Goal: Task Accomplishment & Management: Manage account settings

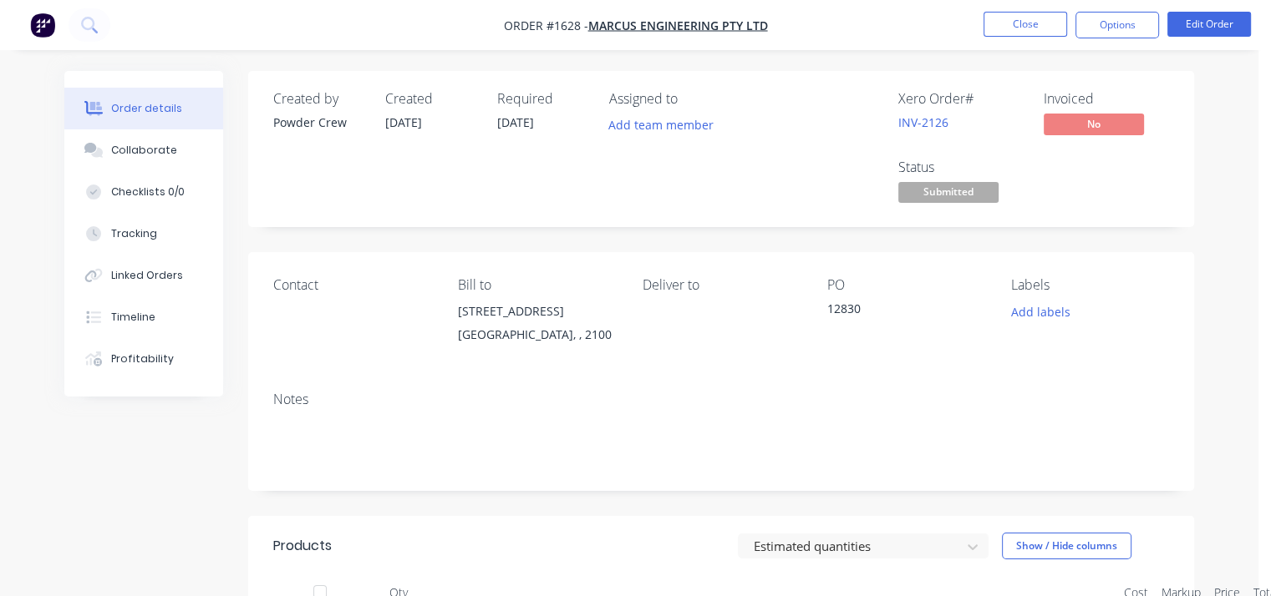
click at [825, 361] on div "Contact Bill to [STREET_ADDRESS] Deliver to PO 12830 Labels Add labels" at bounding box center [721, 315] width 946 height 126
click at [1032, 24] on button "Close" at bounding box center [1025, 24] width 84 height 25
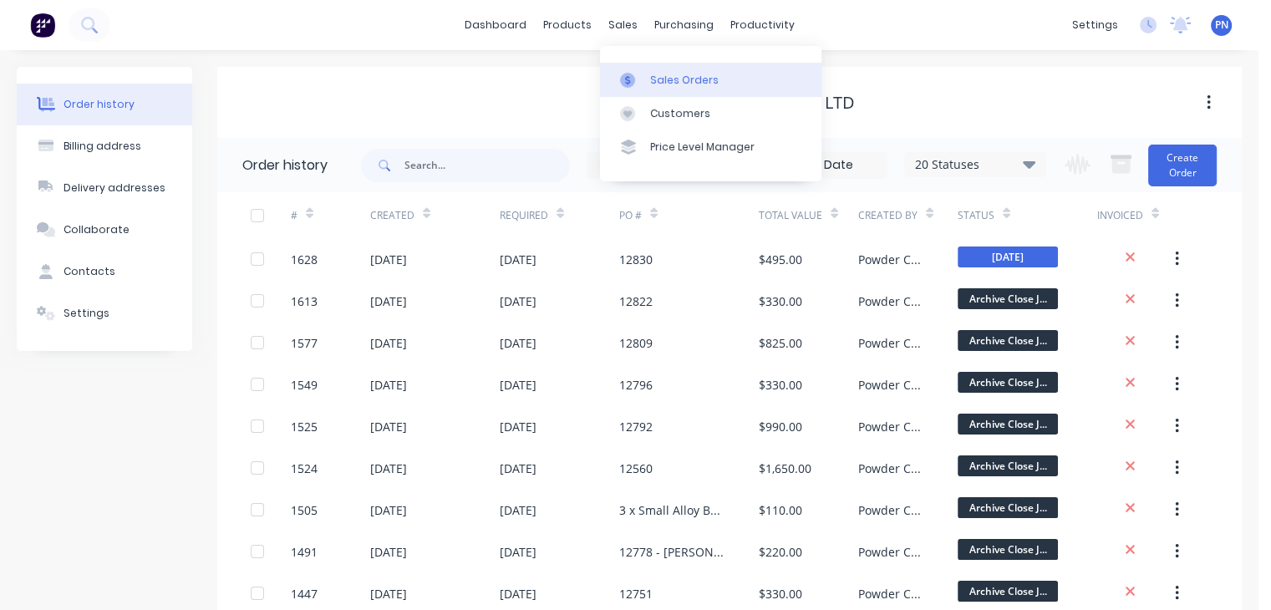
click at [650, 70] on link "Sales Orders" at bounding box center [710, 79] width 221 height 33
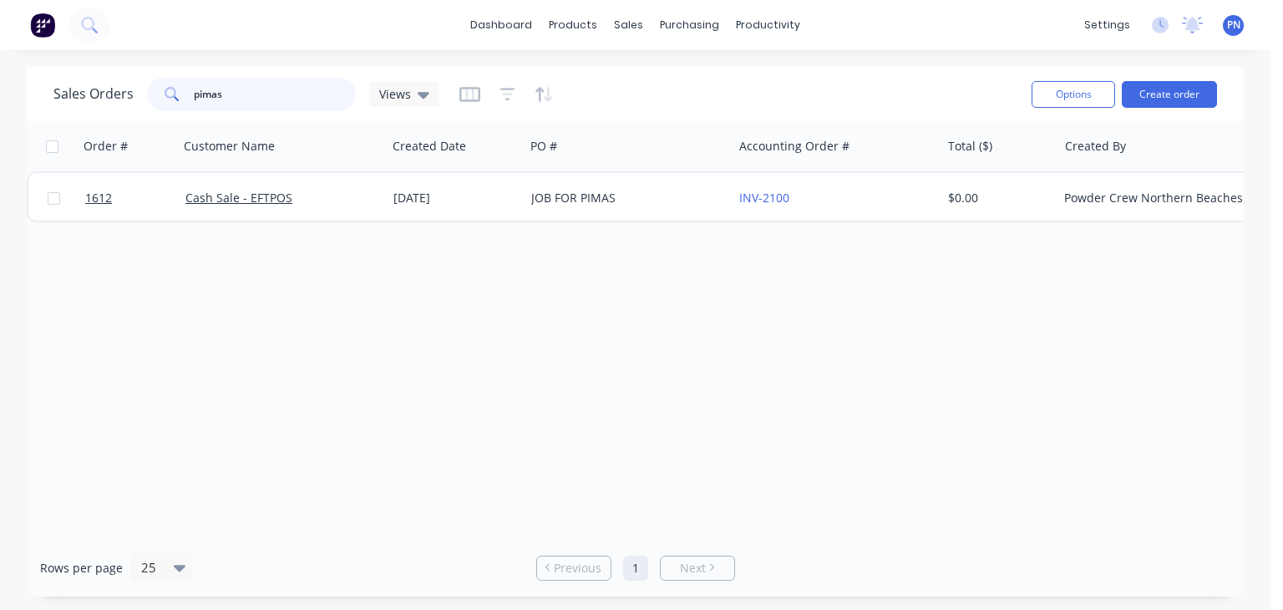
click at [248, 101] on input "pimas" at bounding box center [275, 94] width 163 height 33
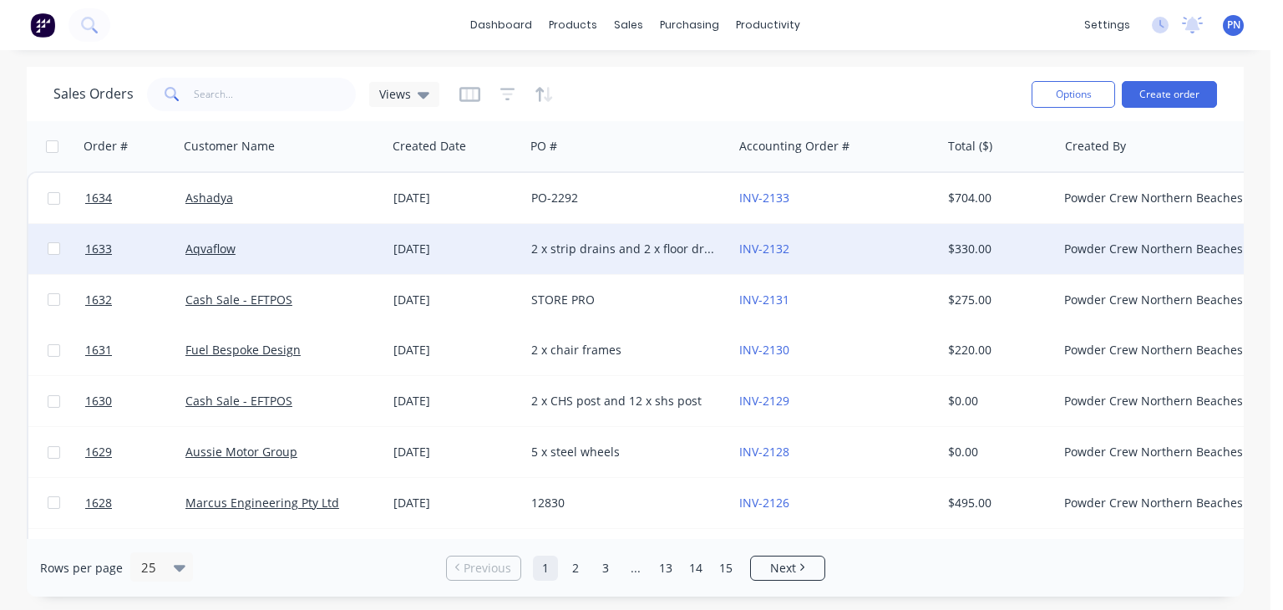
click at [619, 241] on div "2 x strip drains and 2 x floor drains" at bounding box center [623, 249] width 185 height 17
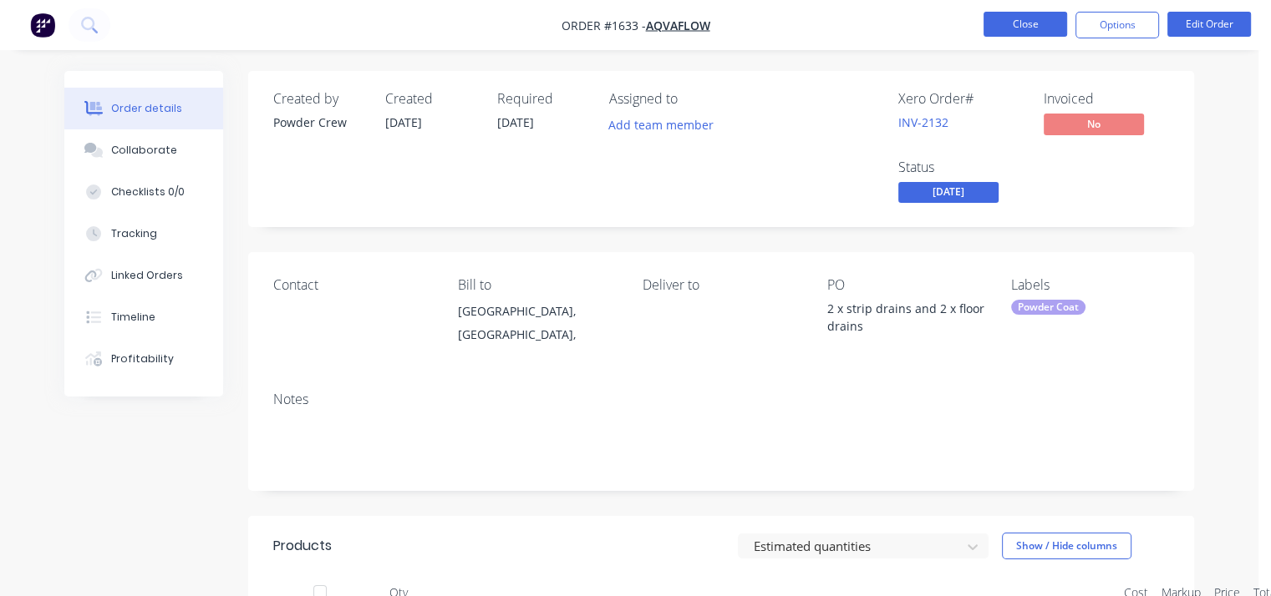
click at [1014, 14] on button "Close" at bounding box center [1025, 24] width 84 height 25
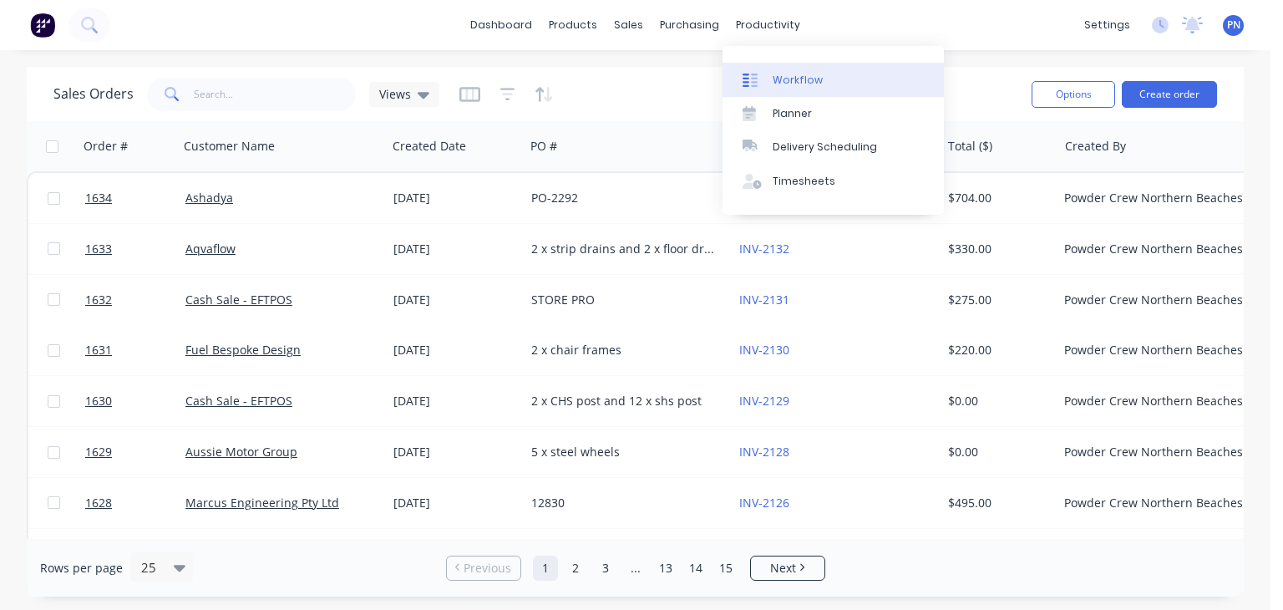
click at [794, 88] on link "Workflow" at bounding box center [833, 79] width 221 height 33
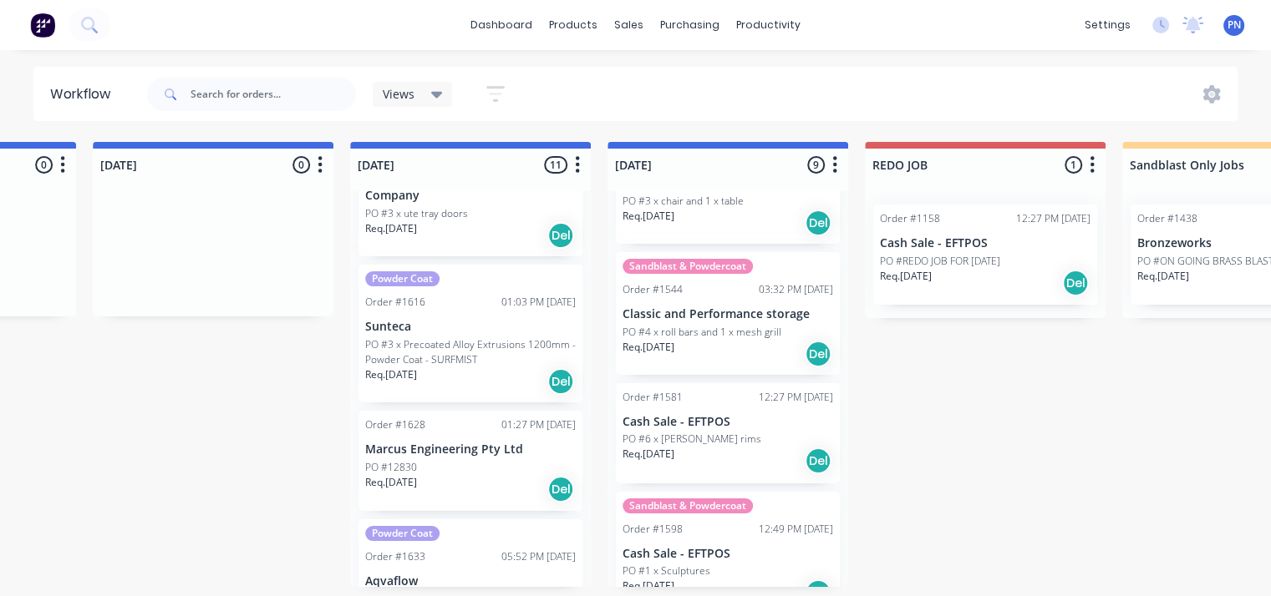
scroll to position [1072, 0]
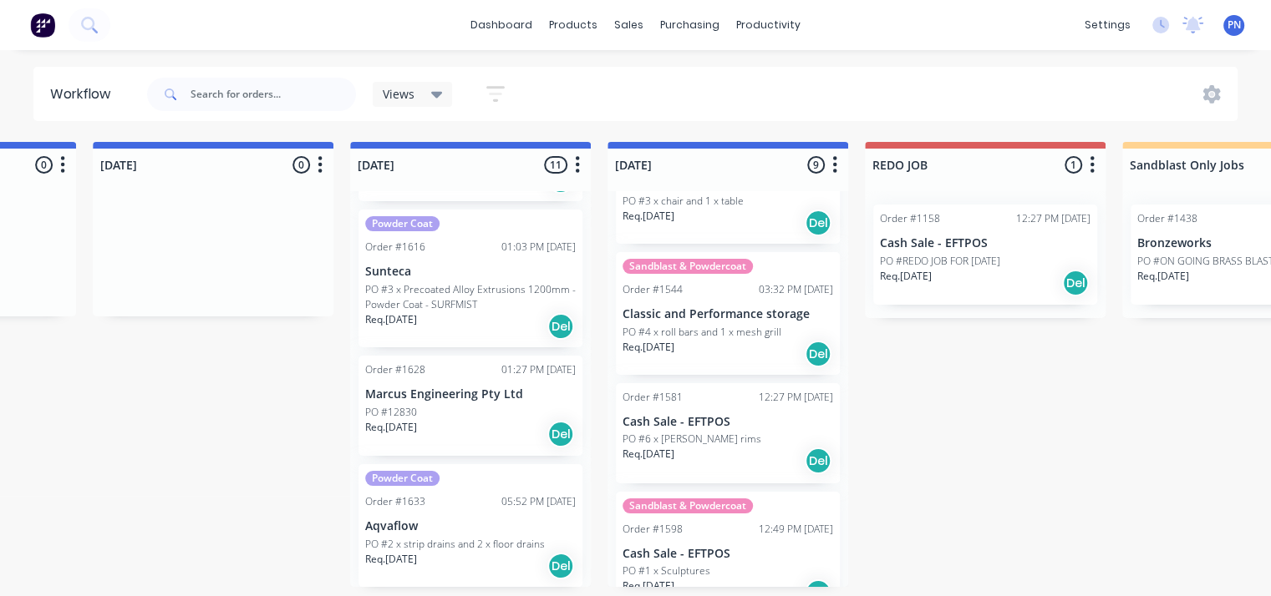
click at [931, 277] on p "Req. [DATE]" at bounding box center [906, 276] width 52 height 15
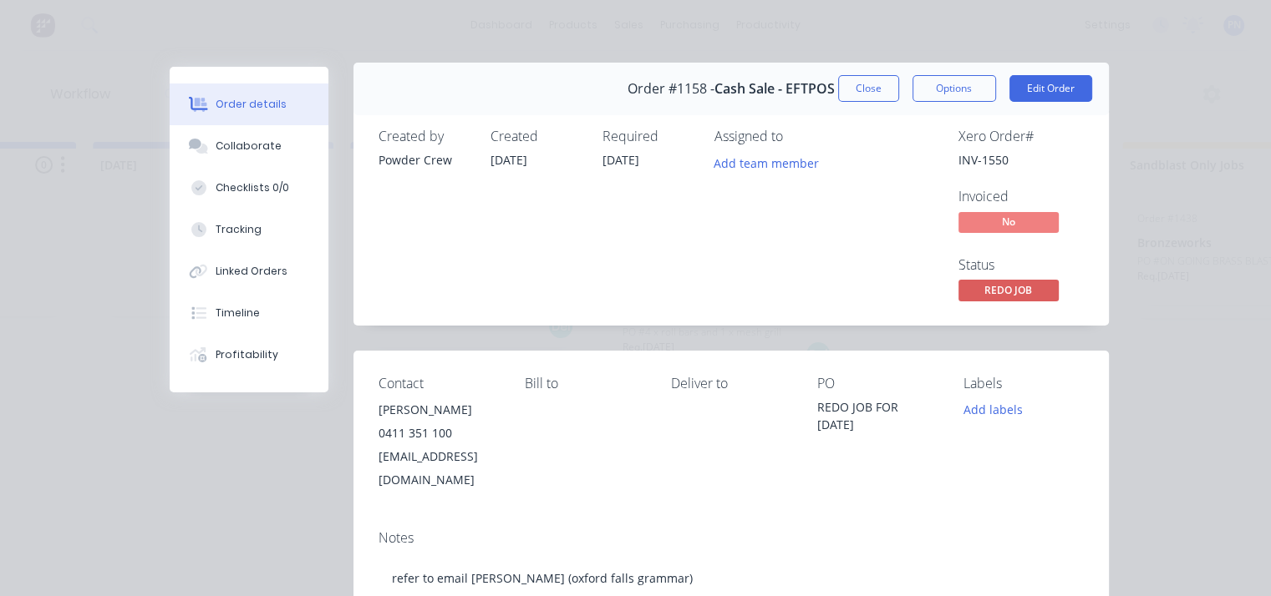
scroll to position [0, 0]
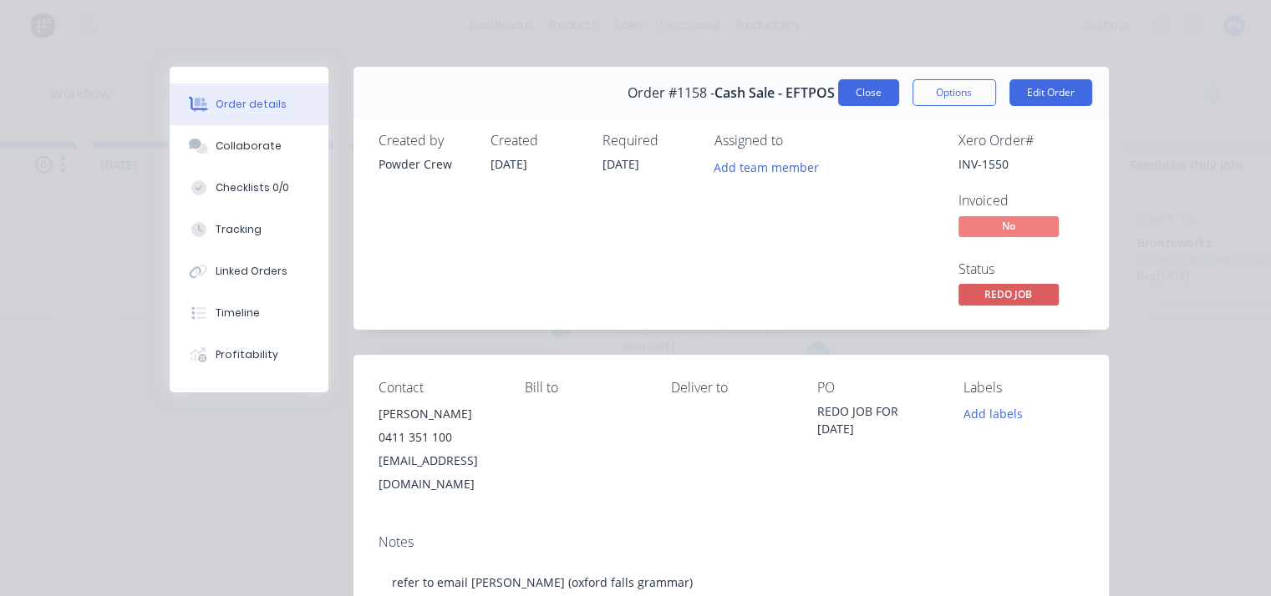
click at [886, 96] on button "Close" at bounding box center [868, 92] width 61 height 27
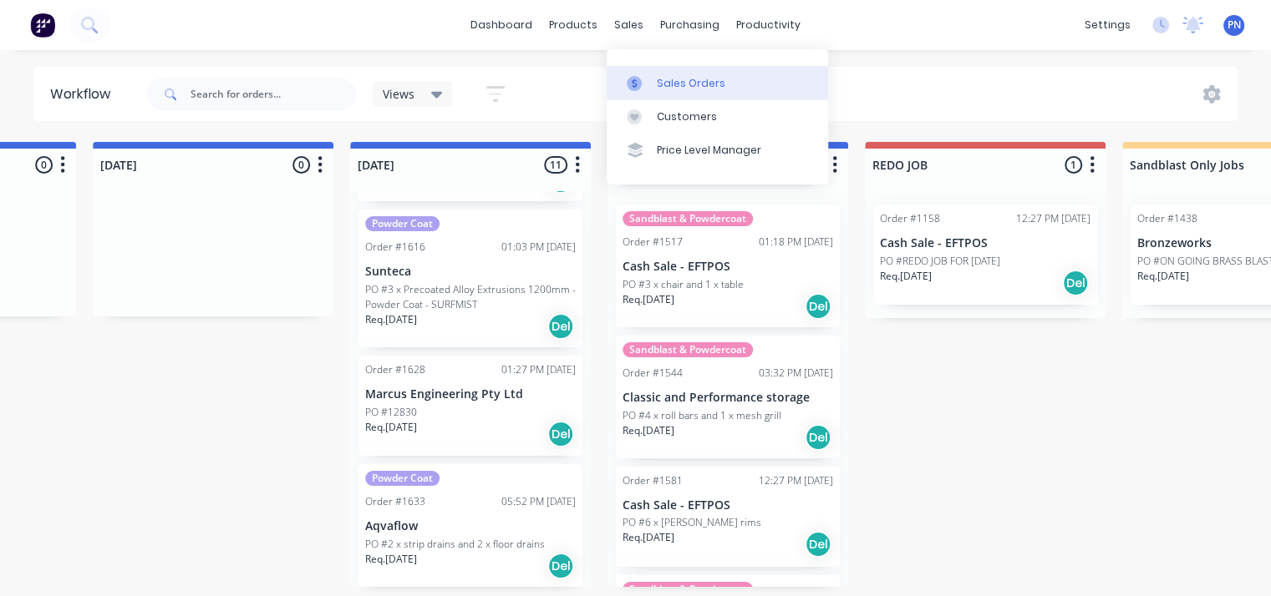
click at [657, 81] on div "Sales Orders" at bounding box center [691, 83] width 69 height 15
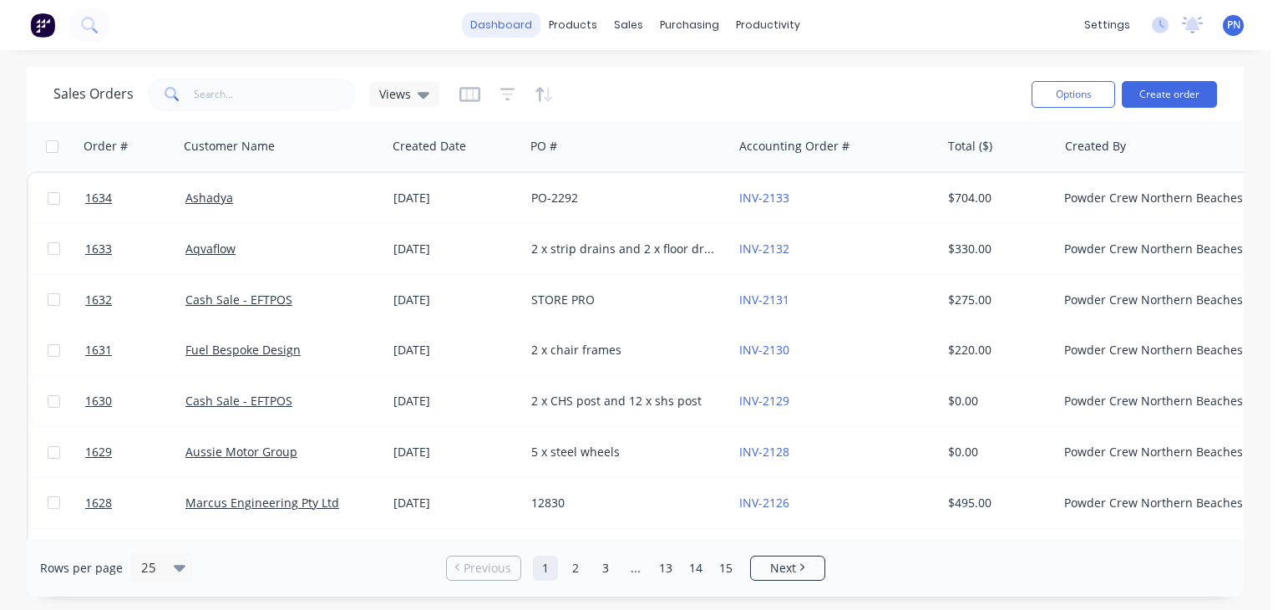
click at [498, 28] on link "dashboard" at bounding box center [501, 25] width 79 height 25
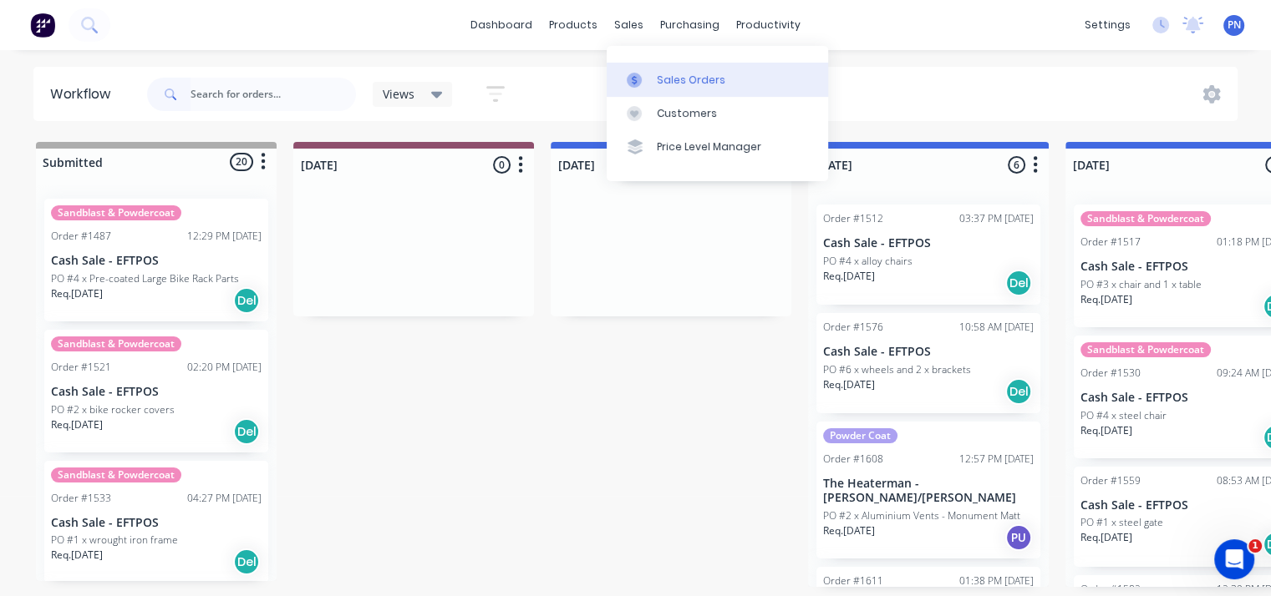
click at [675, 71] on link "Sales Orders" at bounding box center [716, 79] width 221 height 33
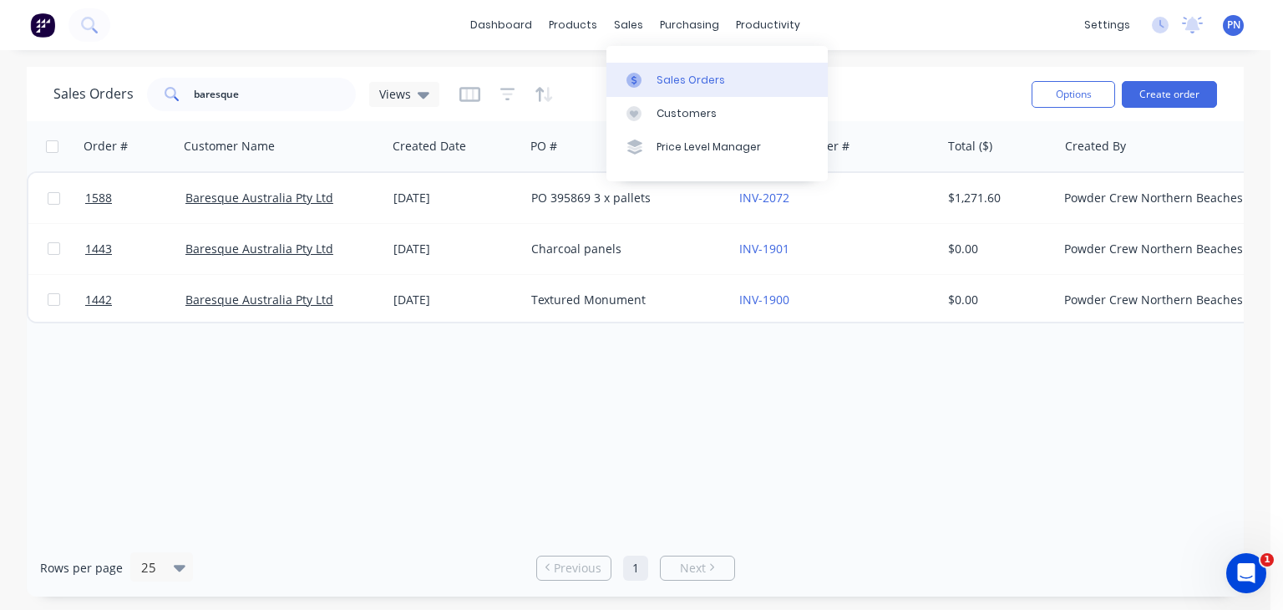
click at [667, 79] on div "Sales Orders" at bounding box center [691, 80] width 69 height 15
click at [295, 101] on input "baresque" at bounding box center [275, 94] width 163 height 33
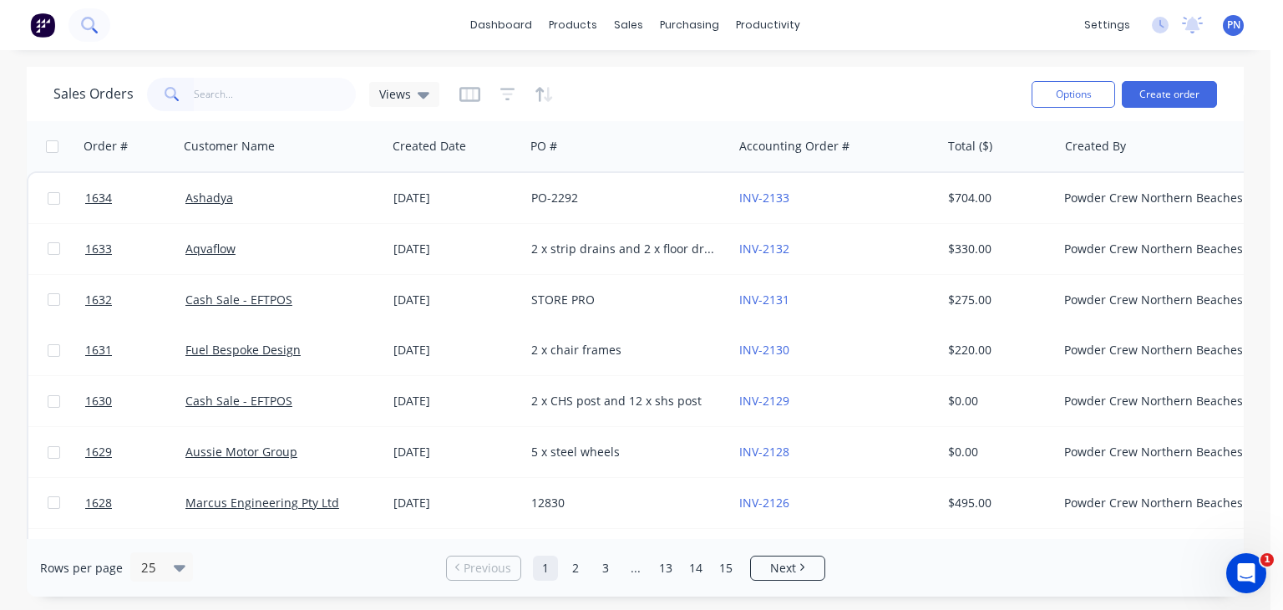
click at [94, 25] on icon at bounding box center [89, 25] width 16 height 16
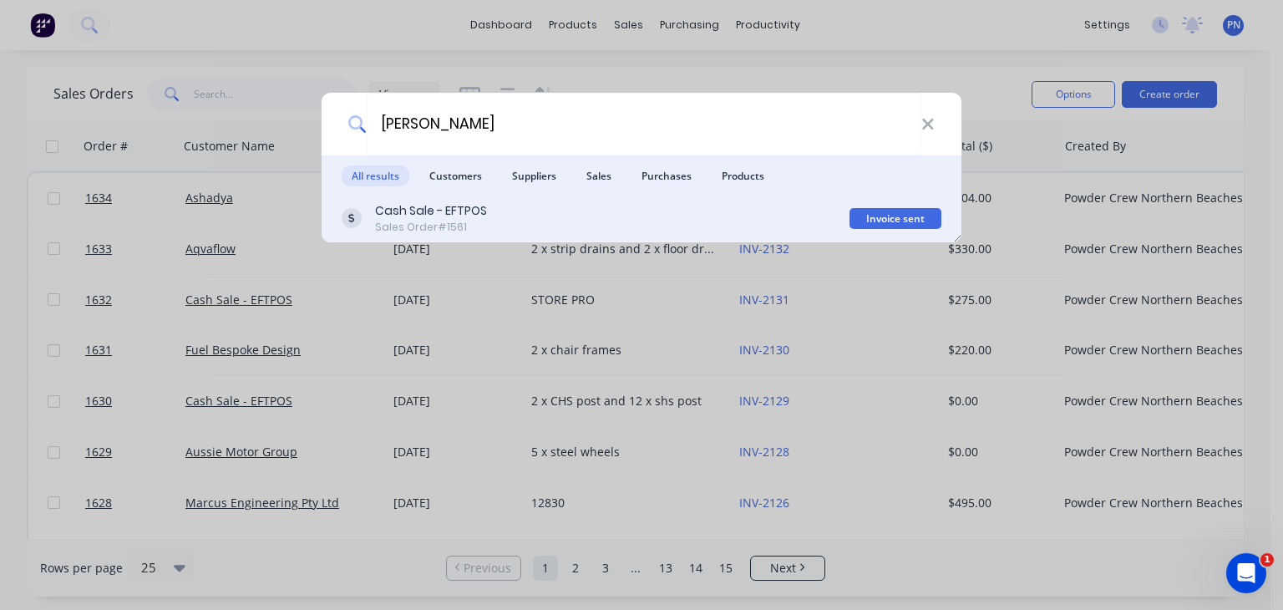
type input "joel"
click at [500, 209] on div "Cash Sale - EFTPOS Sales Order #1561" at bounding box center [596, 218] width 508 height 33
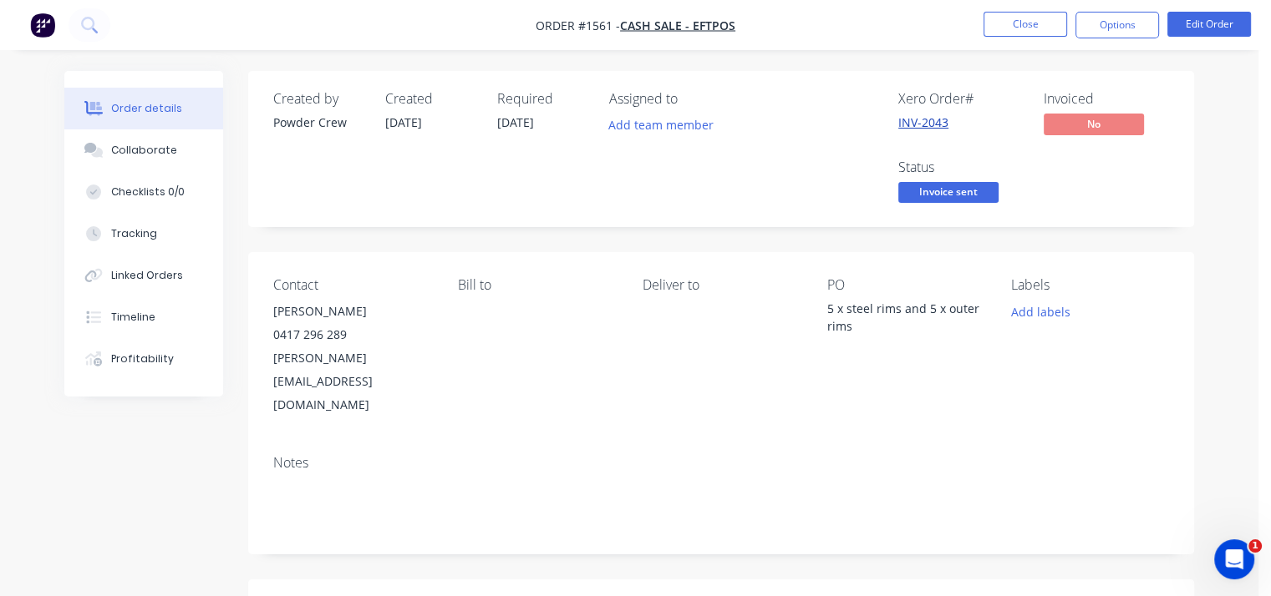
click at [924, 117] on link "INV-2043" at bounding box center [923, 122] width 50 height 16
click at [987, 12] on button "Close" at bounding box center [1025, 24] width 84 height 25
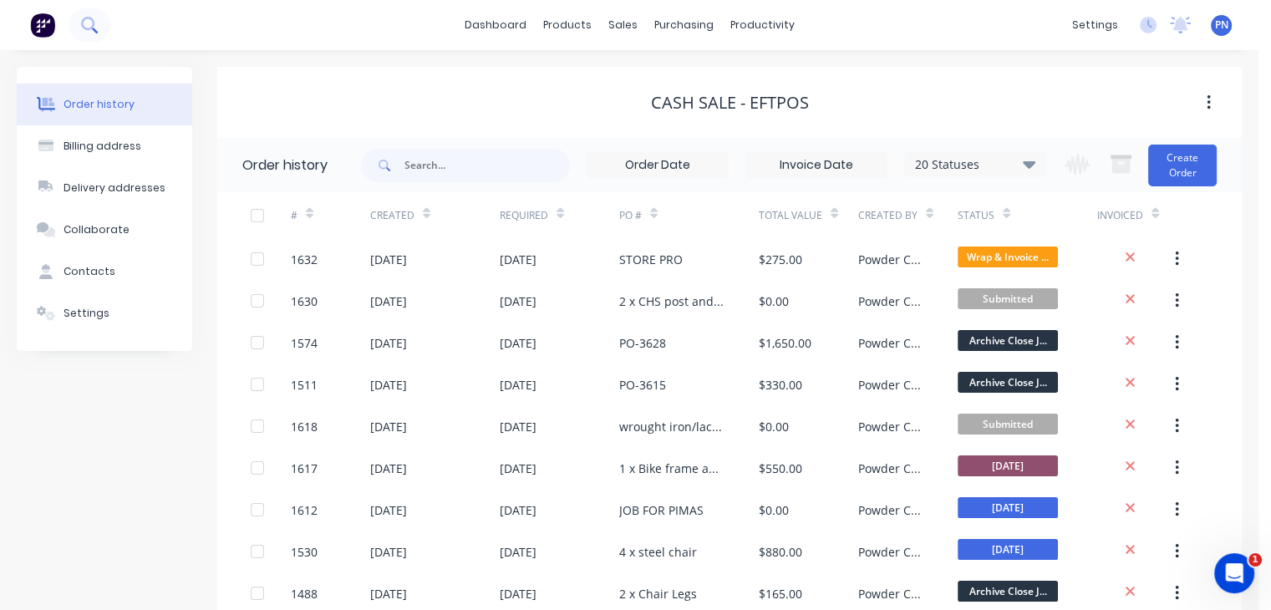
click at [99, 31] on button at bounding box center [90, 24] width 42 height 33
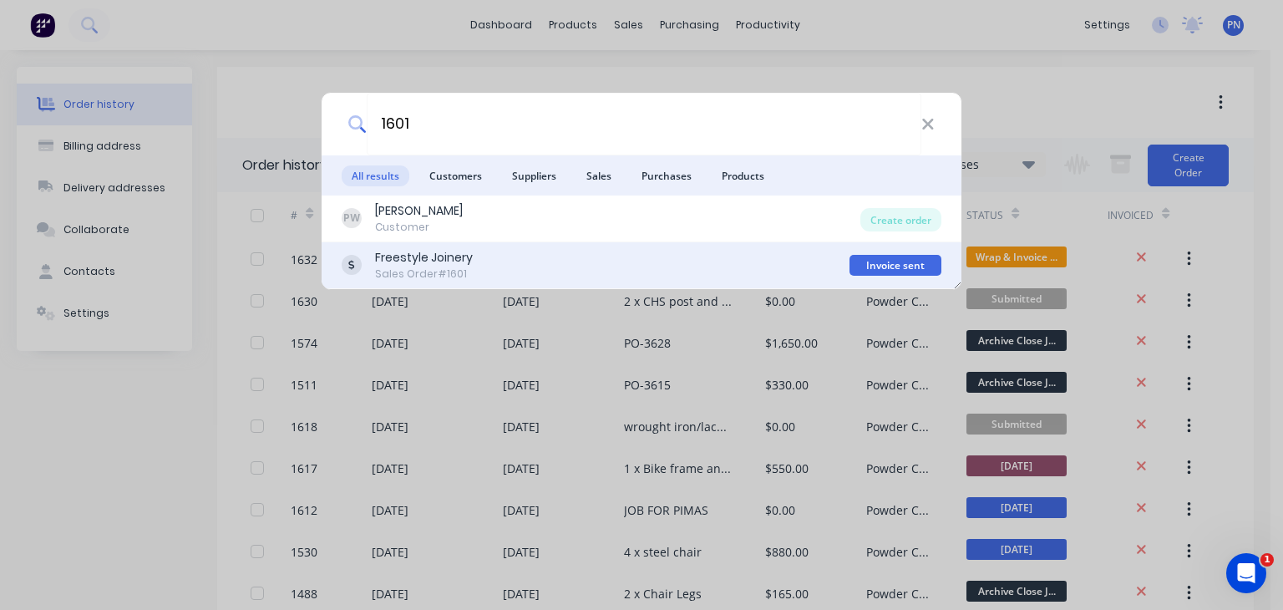
type input "1601"
click at [477, 251] on div "Freestyle Joinery Sales Order #1601" at bounding box center [596, 265] width 508 height 33
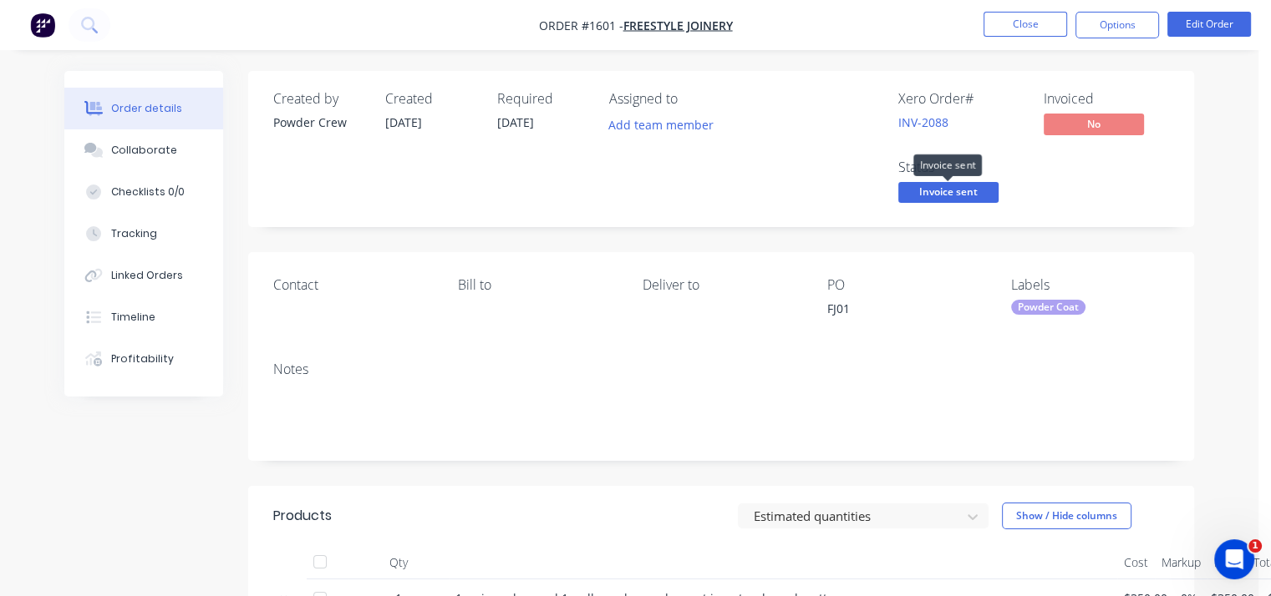
click at [962, 188] on span "Invoice sent" at bounding box center [948, 192] width 100 height 21
click at [1216, 239] on div "Order details Collaborate Checklists 0/0 Tracking Linked Orders Timeline Profit…" at bounding box center [629, 477] width 1258 height 954
click at [1034, 29] on button "Close" at bounding box center [1025, 24] width 84 height 25
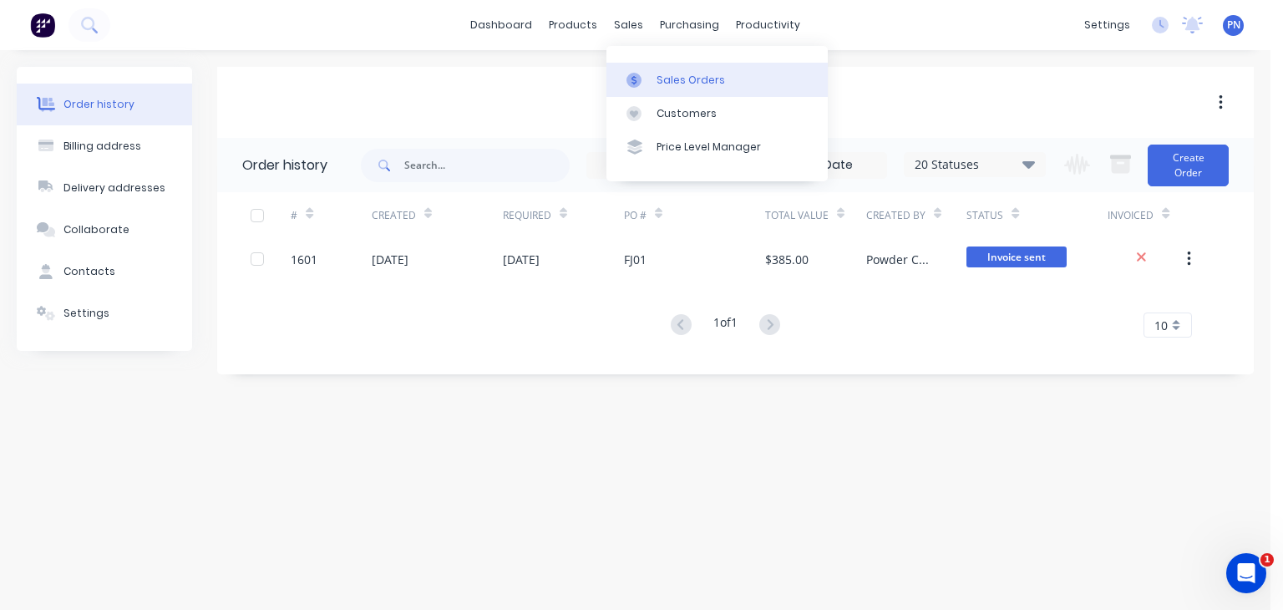
click at [672, 73] on div "Sales Orders" at bounding box center [691, 80] width 69 height 15
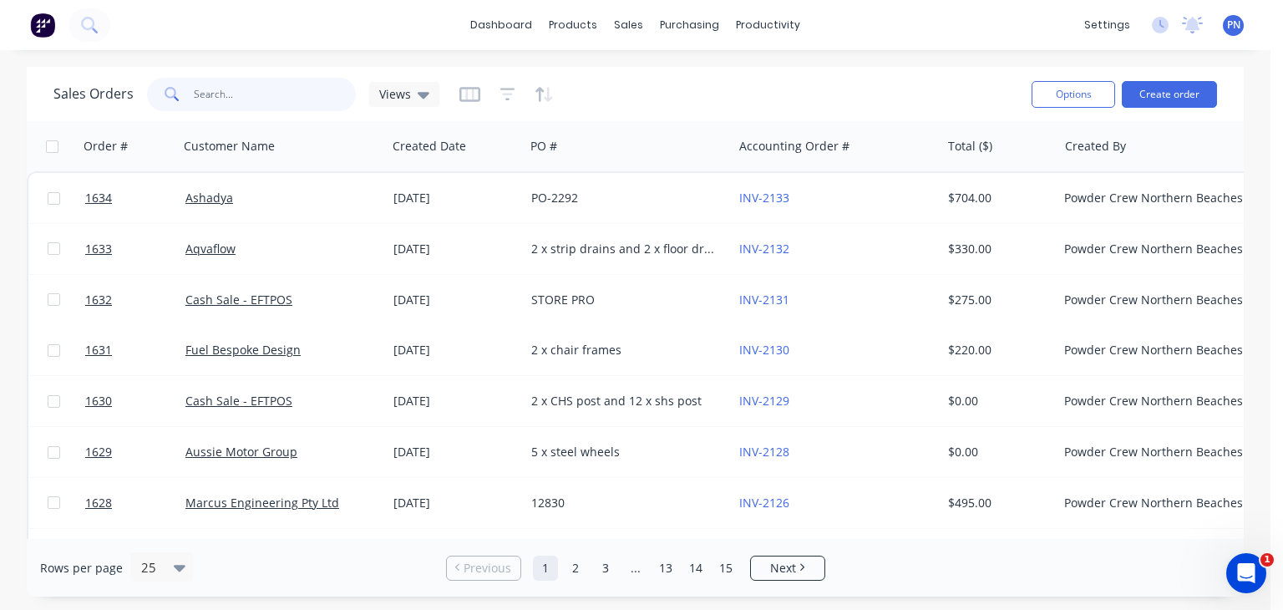
click at [194, 86] on input "text" at bounding box center [275, 94] width 163 height 33
type input "1614"
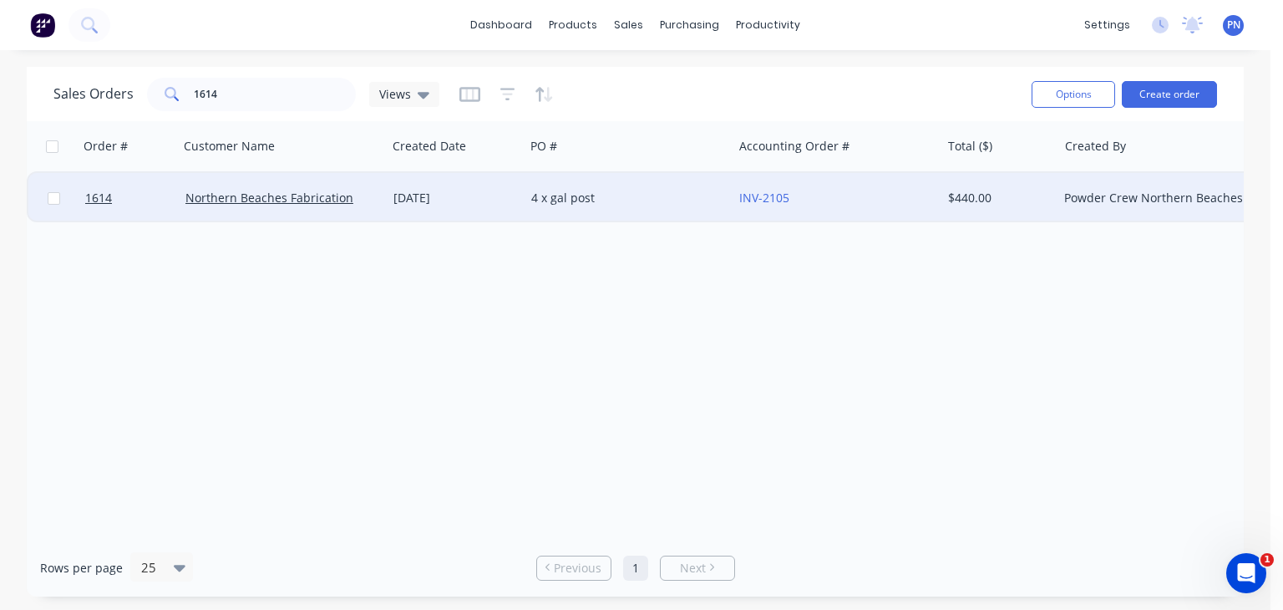
click at [580, 203] on div "4 x gal post" at bounding box center [623, 198] width 185 height 17
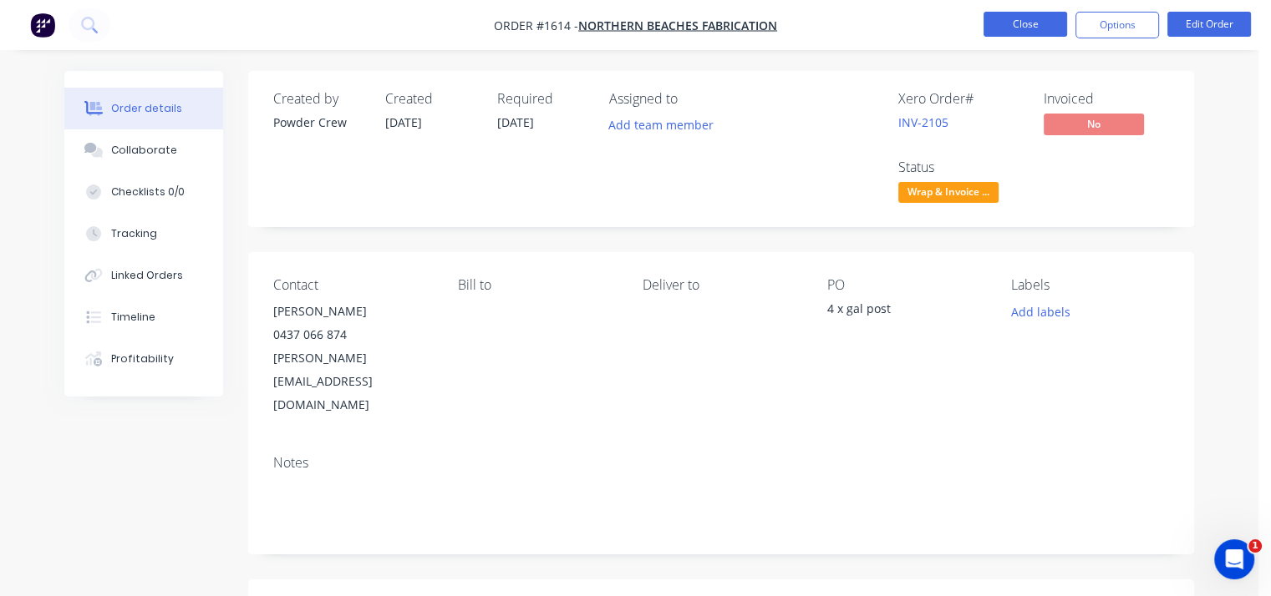
click at [1033, 18] on button "Close" at bounding box center [1025, 24] width 84 height 25
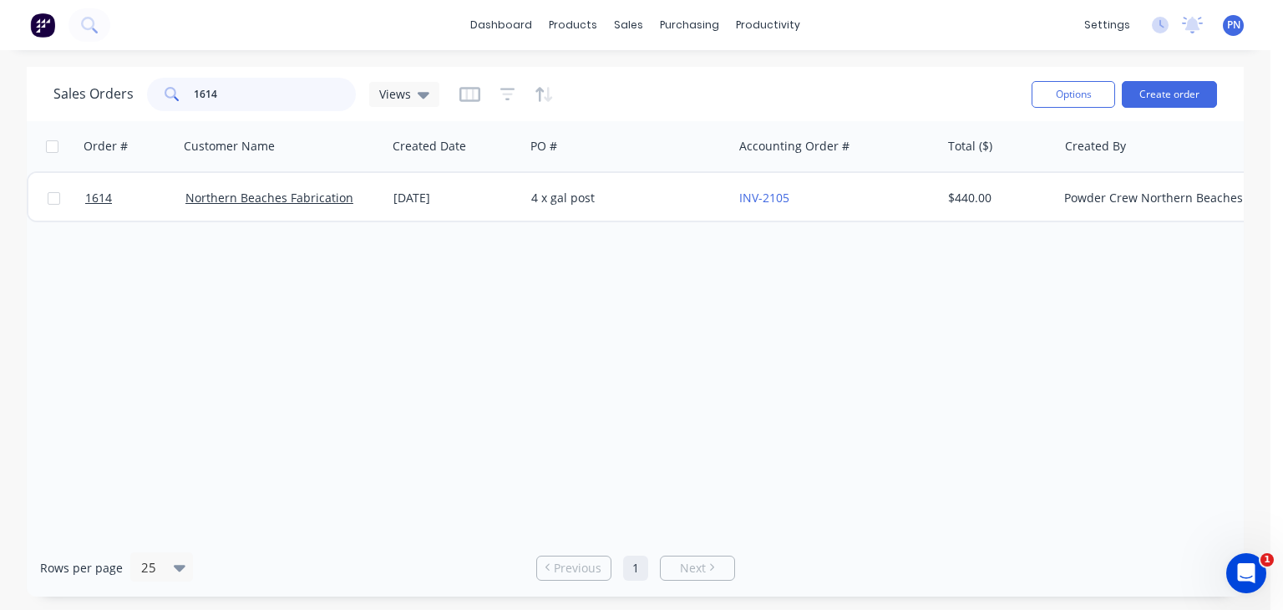
click at [205, 91] on input "1614" at bounding box center [275, 94] width 163 height 33
type input "pk property"
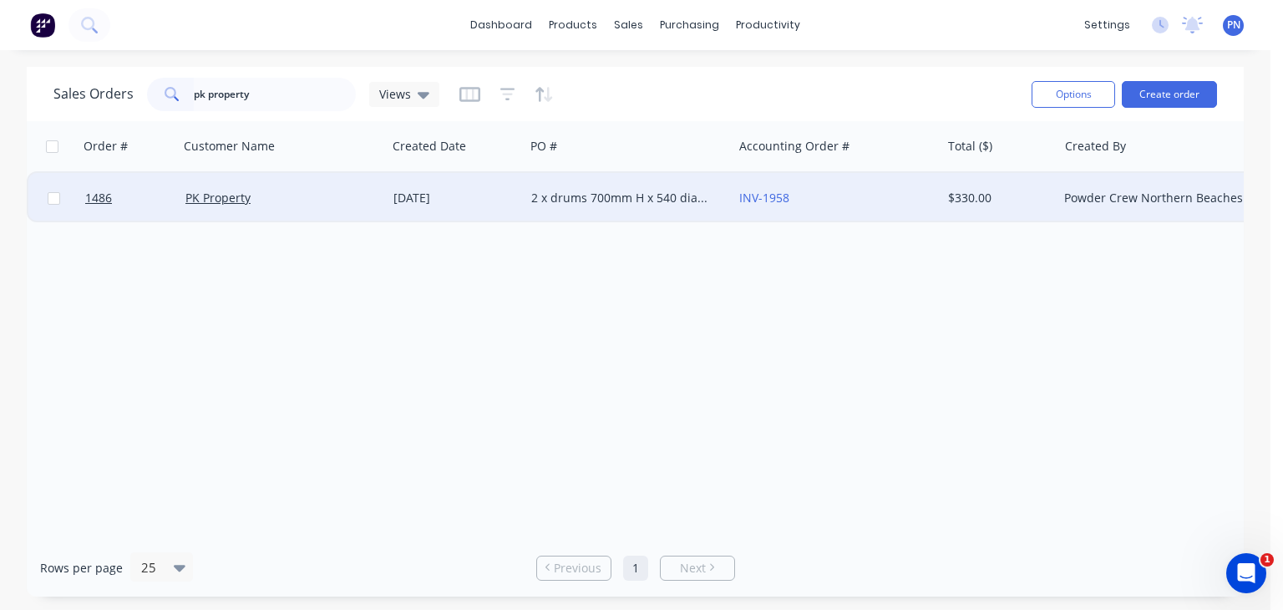
click at [658, 210] on div "2 x drums 700mm H x 540 diameter" at bounding box center [629, 198] width 208 height 50
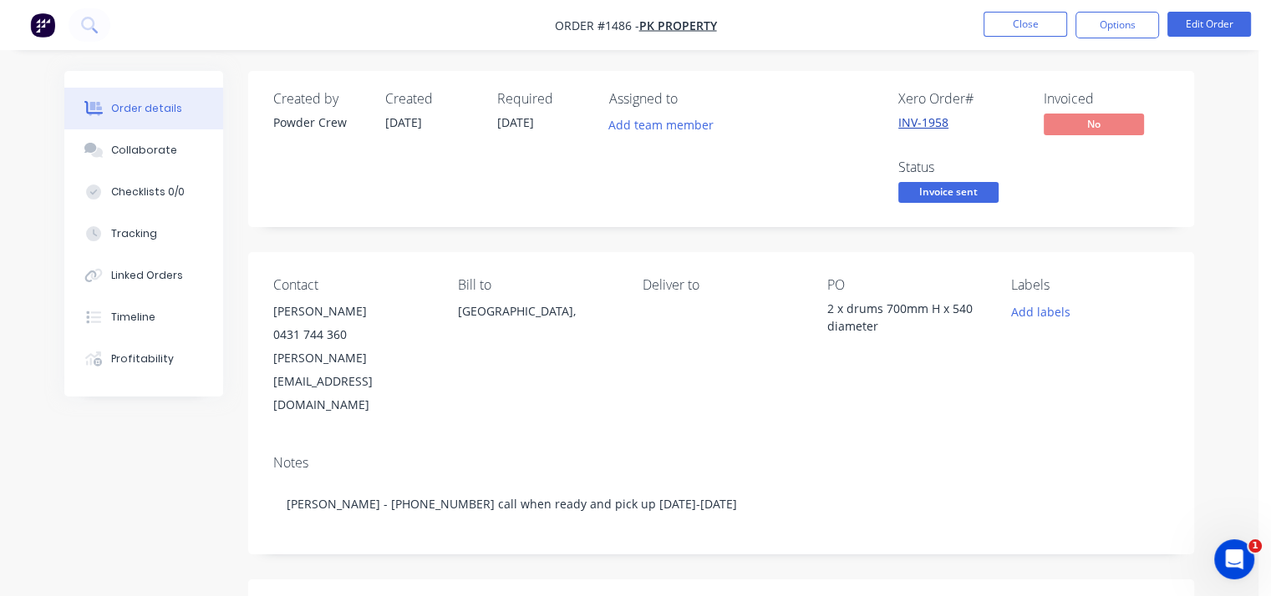
click at [929, 121] on link "INV-1958" at bounding box center [923, 122] width 50 height 16
click at [1031, 21] on button "Close" at bounding box center [1025, 24] width 84 height 25
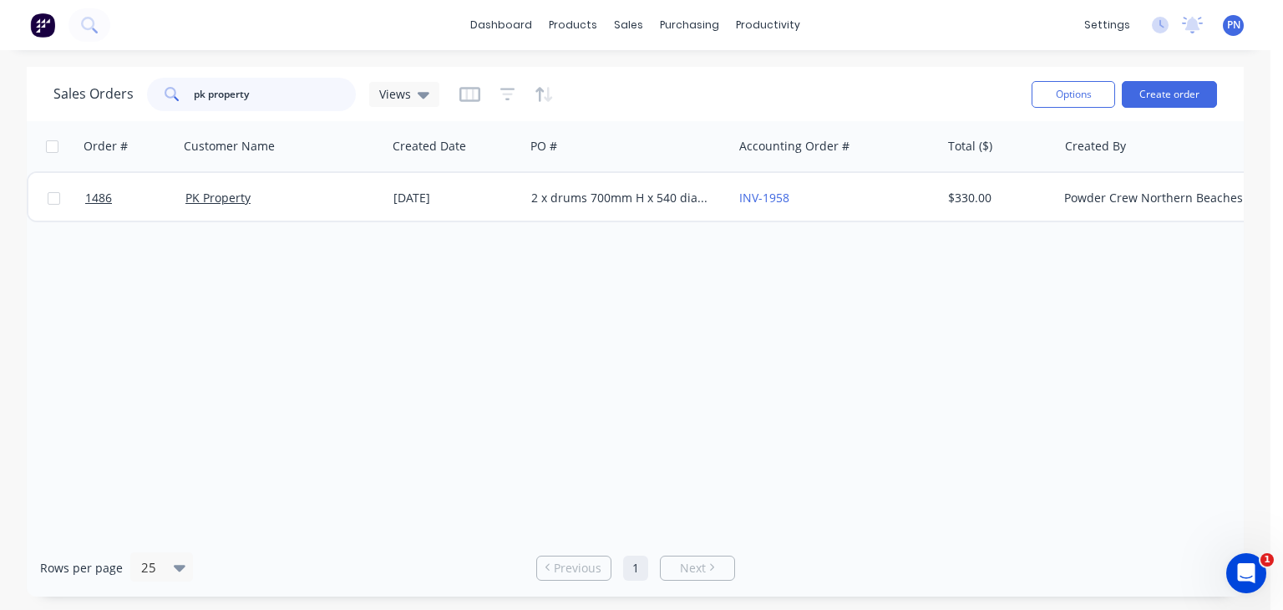
drag, startPoint x: 262, startPoint y: 94, endPoint x: 125, endPoint y: 104, distance: 137.4
click at [125, 104] on div "Sales Orders pk property Views" at bounding box center [246, 94] width 386 height 33
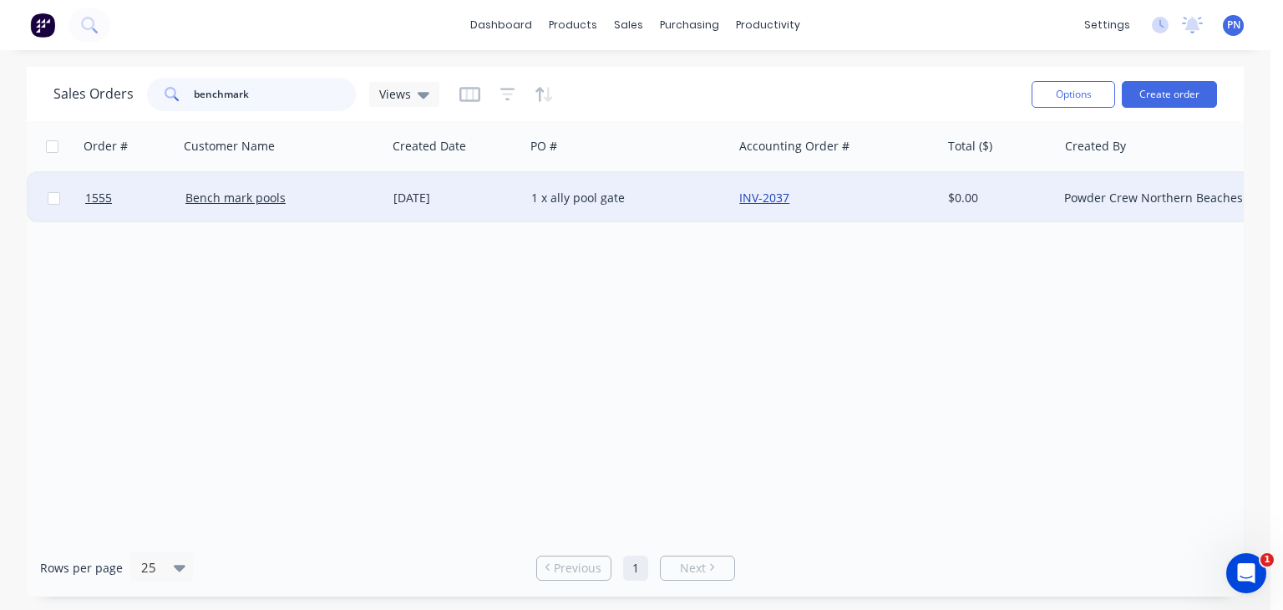
type input "benchmark"
click at [757, 191] on link "INV-2037" at bounding box center [764, 198] width 50 height 16
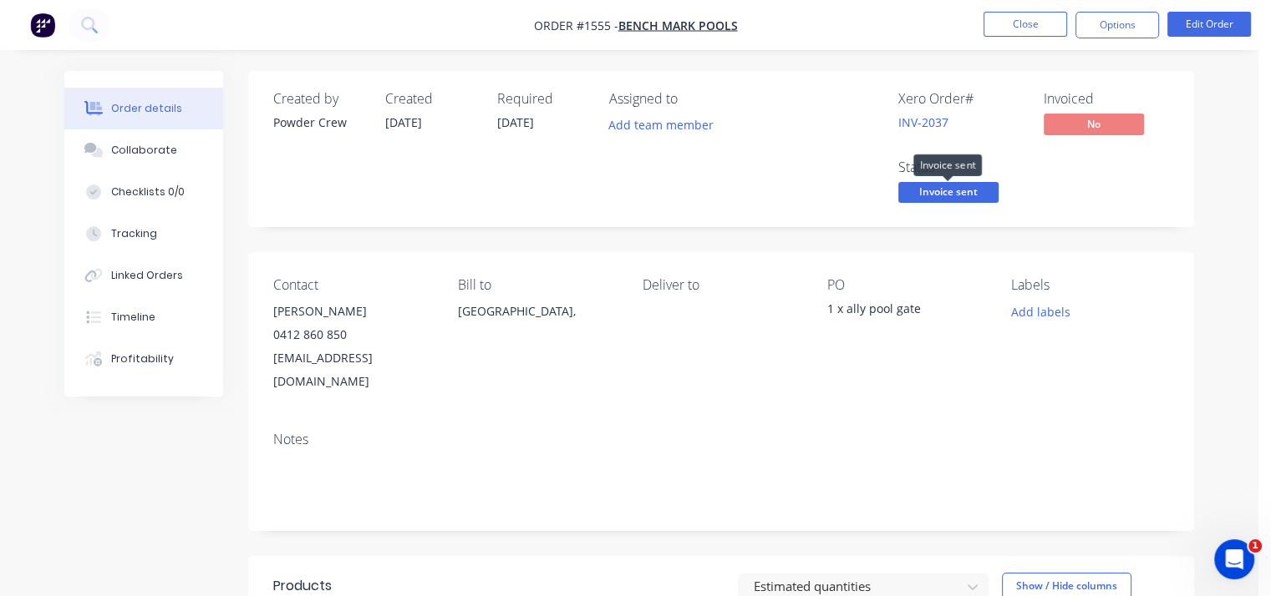
click at [947, 198] on span "Invoice sent" at bounding box center [948, 192] width 100 height 21
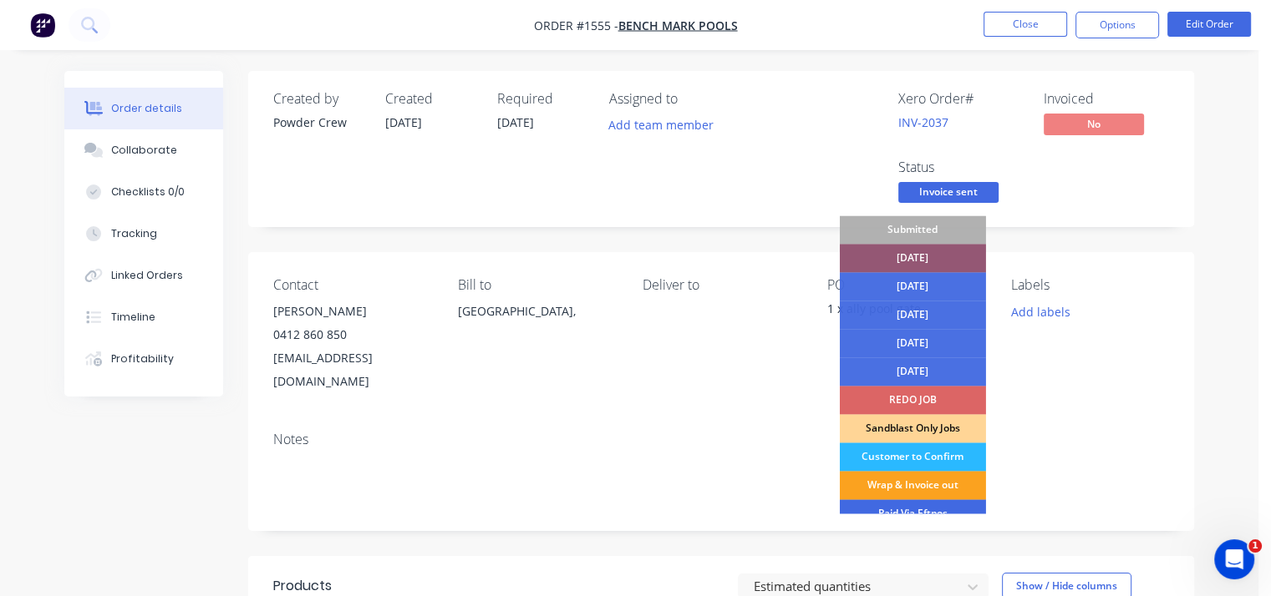
click at [933, 515] on div "Paid Via Eftpos" at bounding box center [913, 514] width 146 height 28
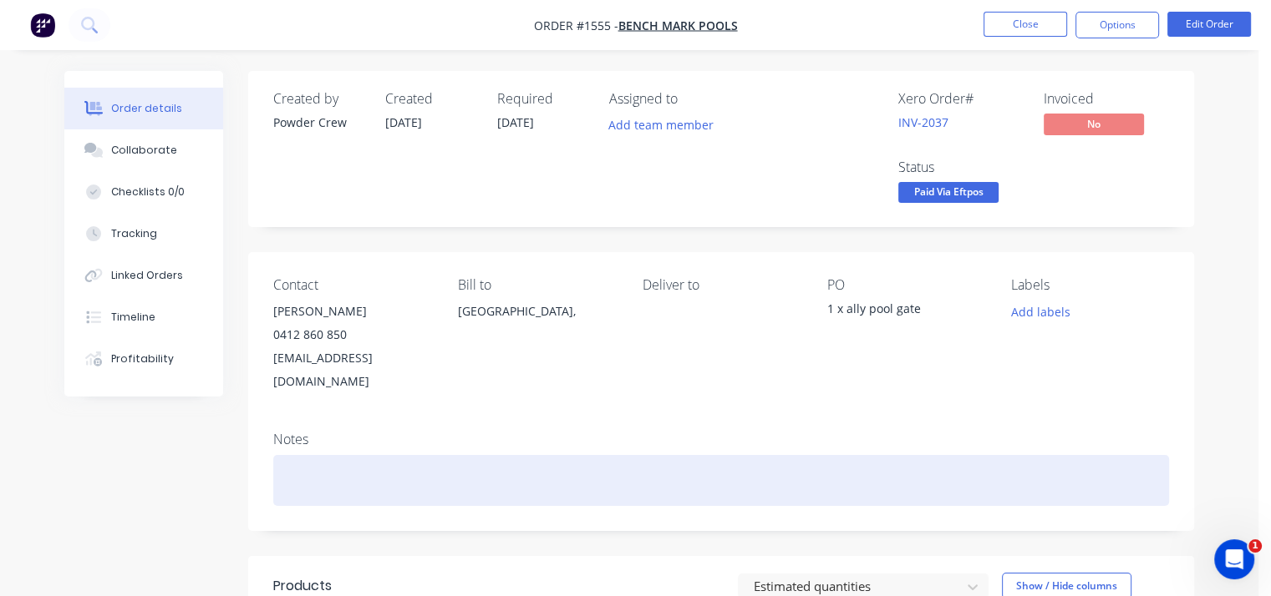
click at [311, 455] on div at bounding box center [721, 480] width 896 height 51
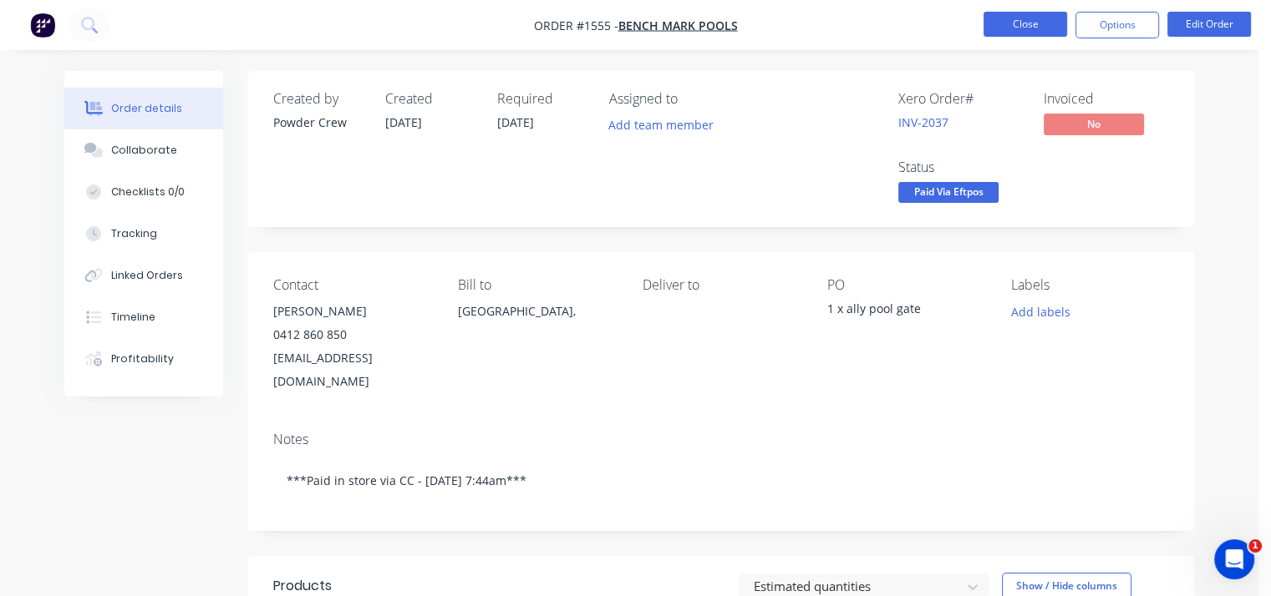
click at [999, 24] on button "Close" at bounding box center [1025, 24] width 84 height 25
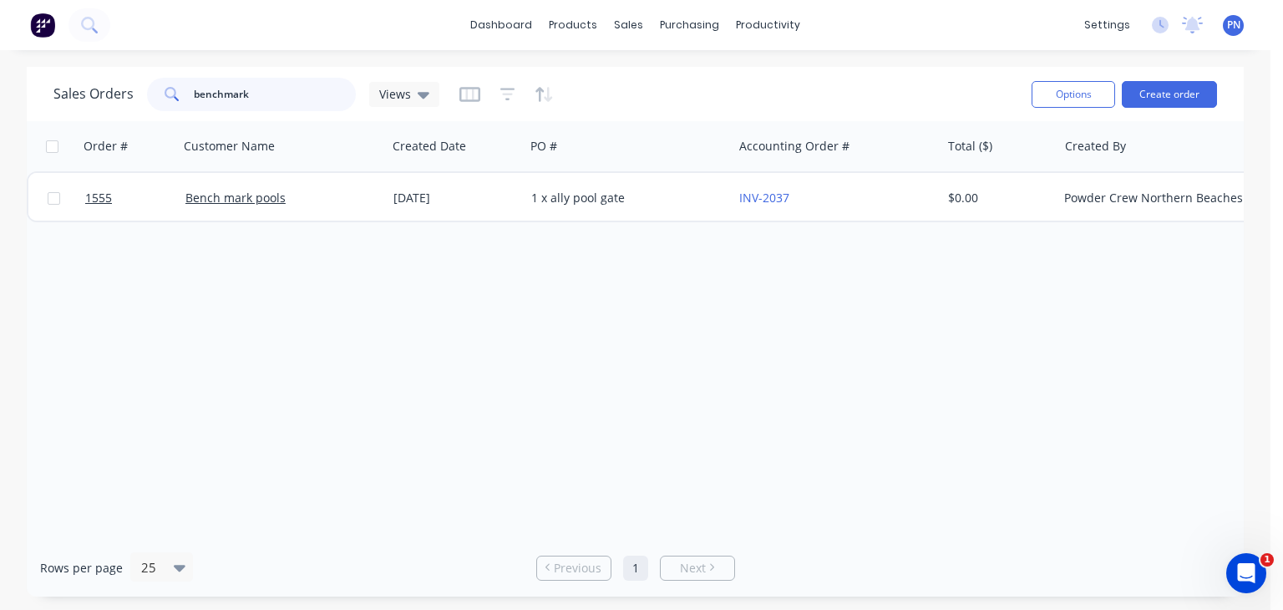
drag, startPoint x: 261, startPoint y: 94, endPoint x: 163, endPoint y: 97, distance: 97.8
click at [163, 97] on div "benchmark" at bounding box center [251, 94] width 209 height 33
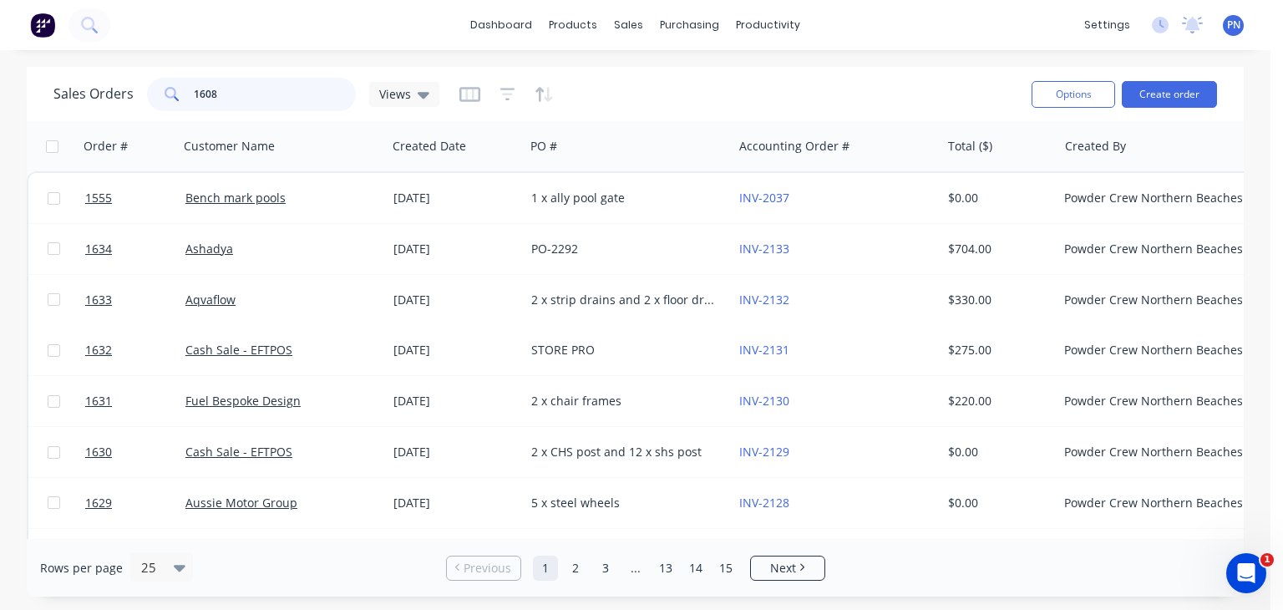
type input "1608"
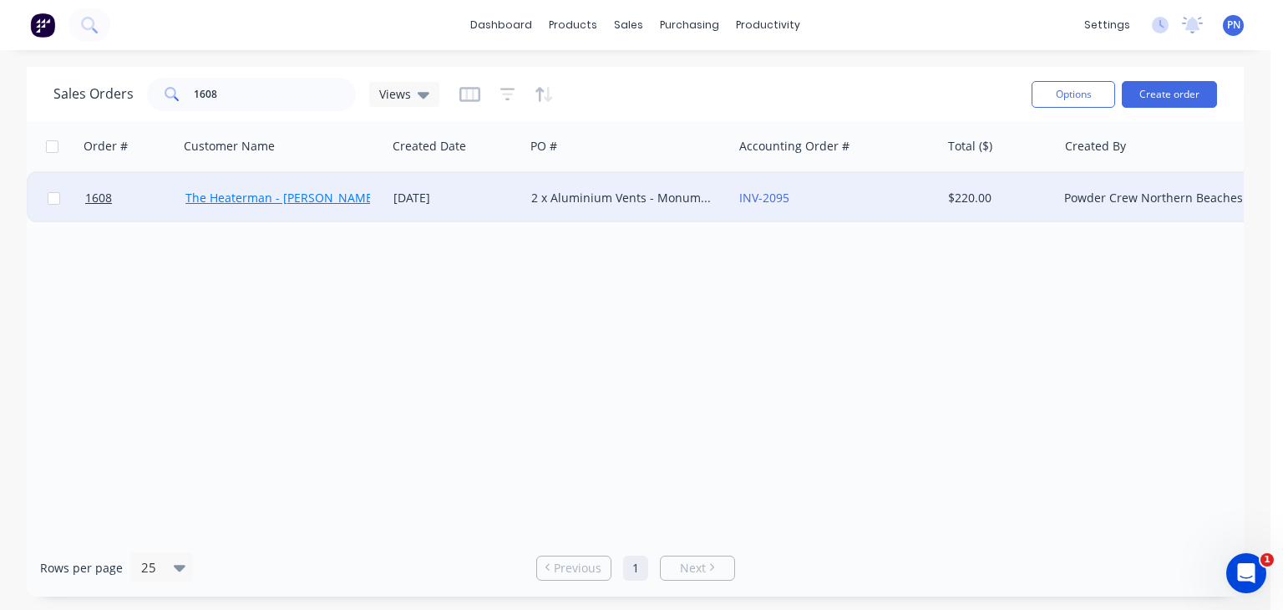
click at [305, 195] on link "The Heaterman - [PERSON_NAME]/[PERSON_NAME]" at bounding box center [329, 198] width 289 height 16
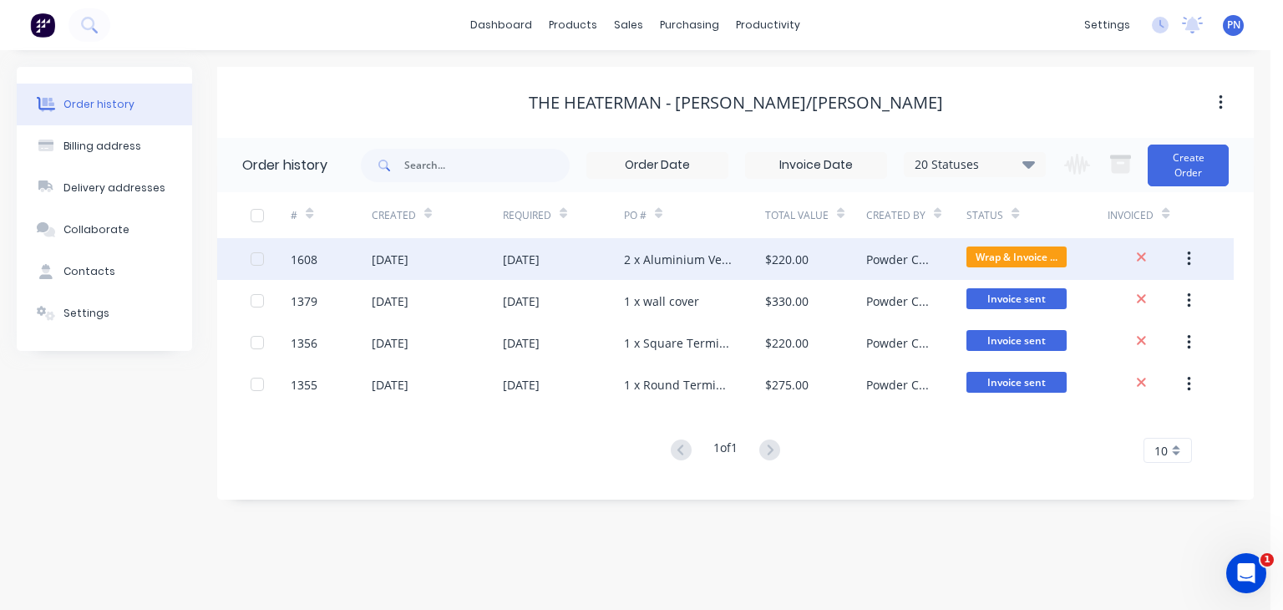
click at [675, 260] on div "2 x Aluminium Vents - Monument Matt" at bounding box center [678, 260] width 108 height 18
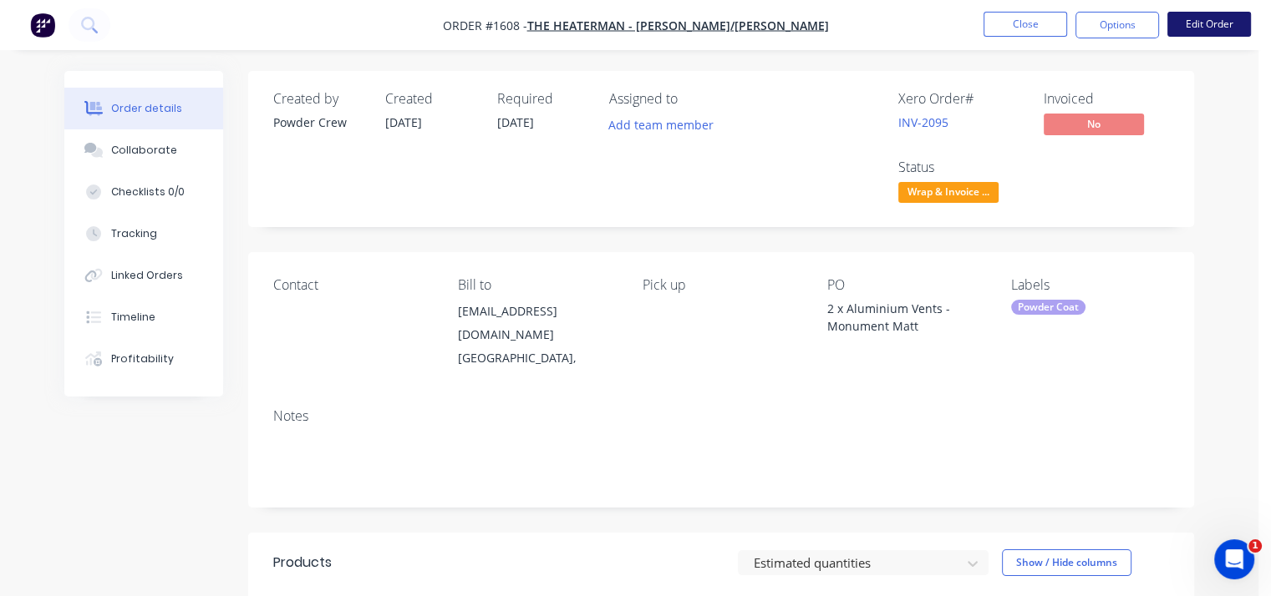
click at [1213, 21] on button "Edit Order" at bounding box center [1209, 24] width 84 height 25
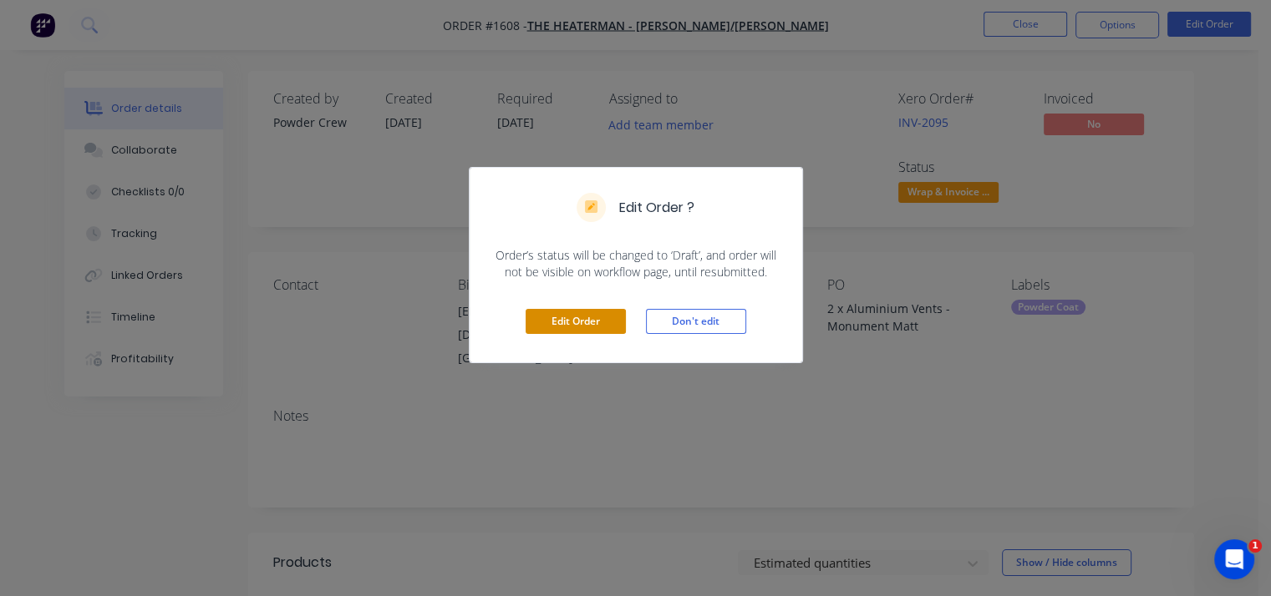
click at [575, 320] on button "Edit Order" at bounding box center [575, 321] width 100 height 25
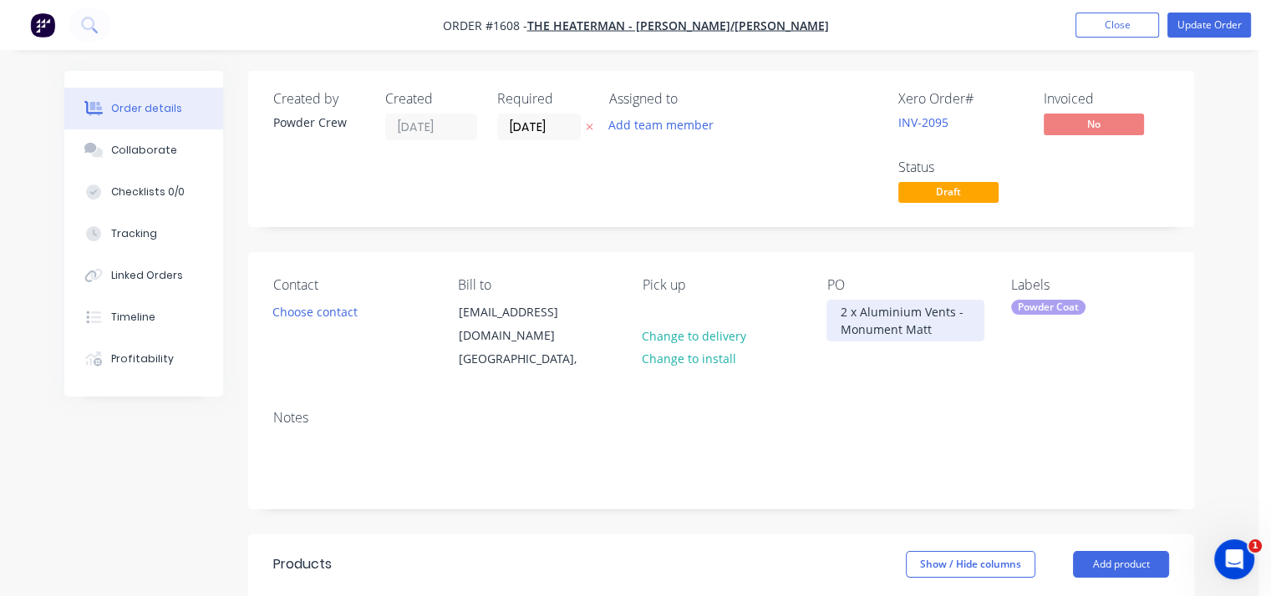
click at [962, 312] on div "2 x Aluminium Vents - Monument Matt" at bounding box center [905, 321] width 158 height 42
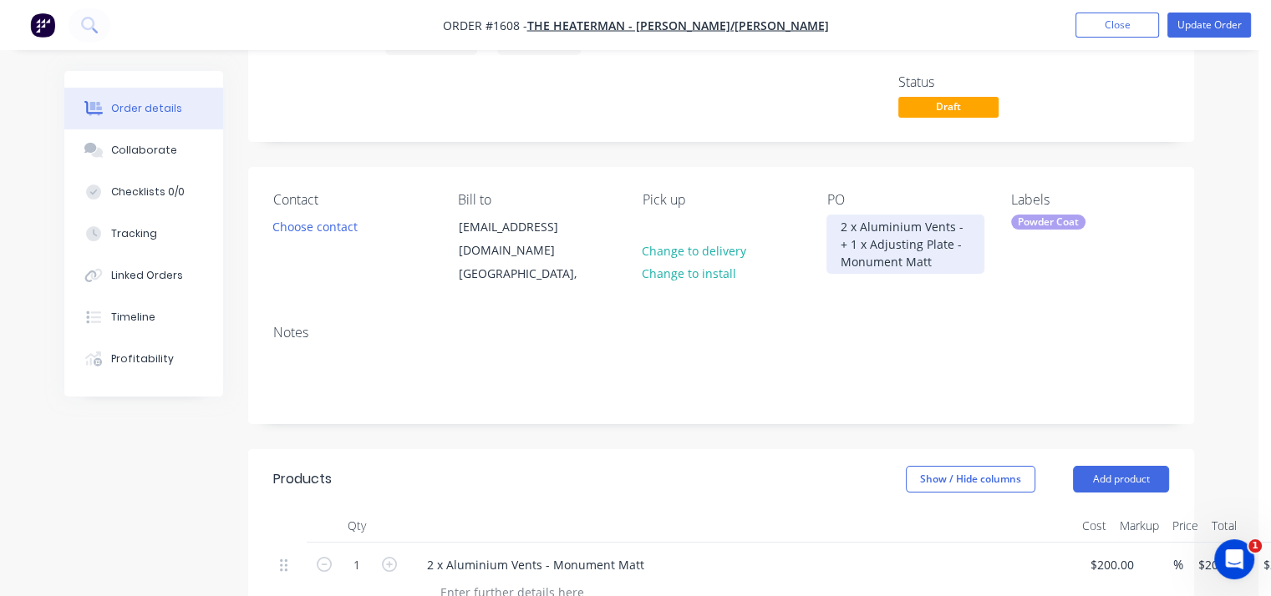
scroll to position [84, 0]
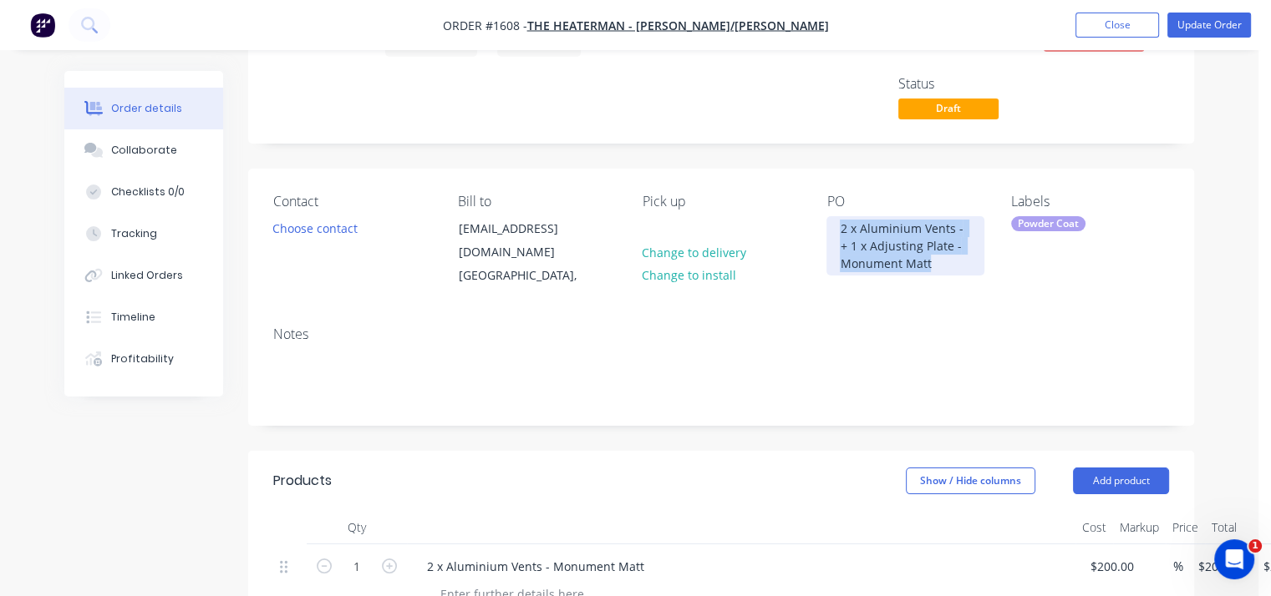
drag, startPoint x: 929, startPoint y: 267, endPoint x: 827, endPoint y: 219, distance: 112.8
click at [827, 219] on div "2 x Aluminium Vents - + 1 x Adjusting Plate - Monument Matt" at bounding box center [905, 245] width 158 height 59
copy div "2 x Aluminium Vents - + 1 x Adjusting Plate - Monument Matt"
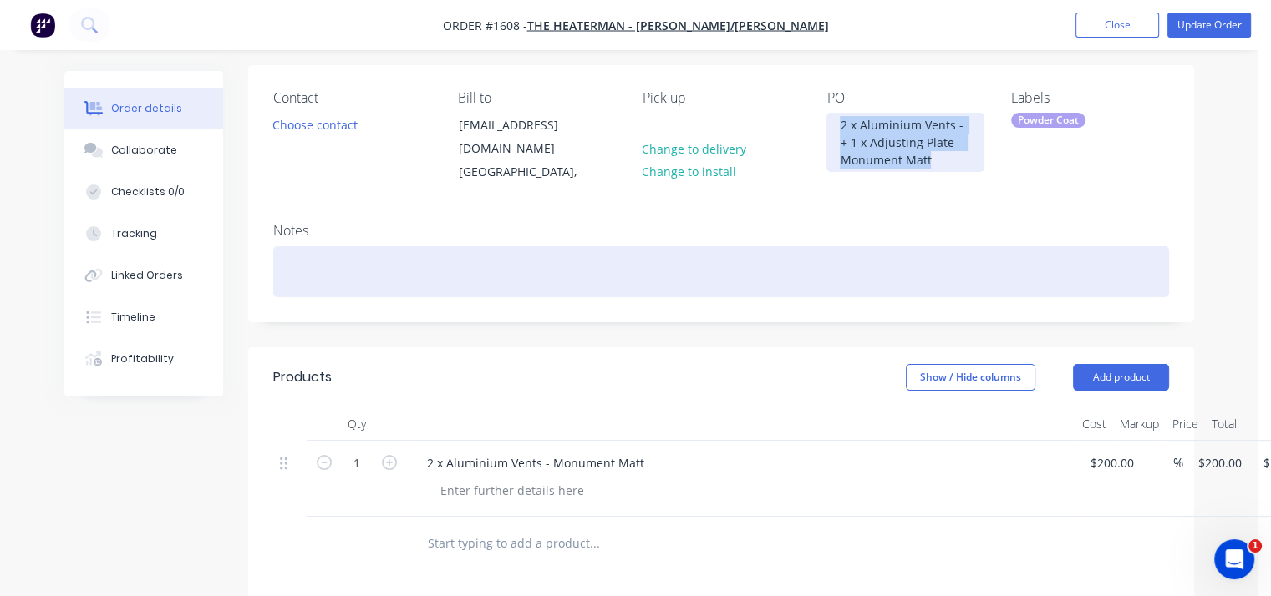
scroll to position [334, 0]
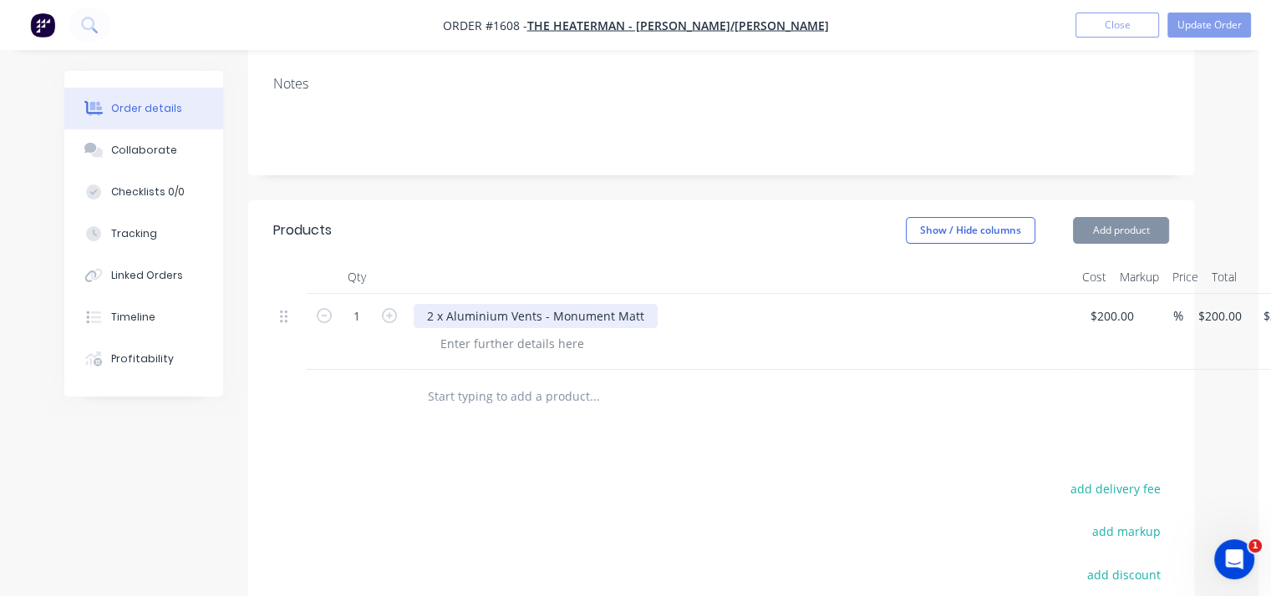
click at [535, 304] on div "2 x Aluminium Vents - Monument Matt" at bounding box center [536, 316] width 244 height 24
click at [642, 304] on div "2 x Aluminium Vents - Monument Matt" at bounding box center [536, 316] width 244 height 24
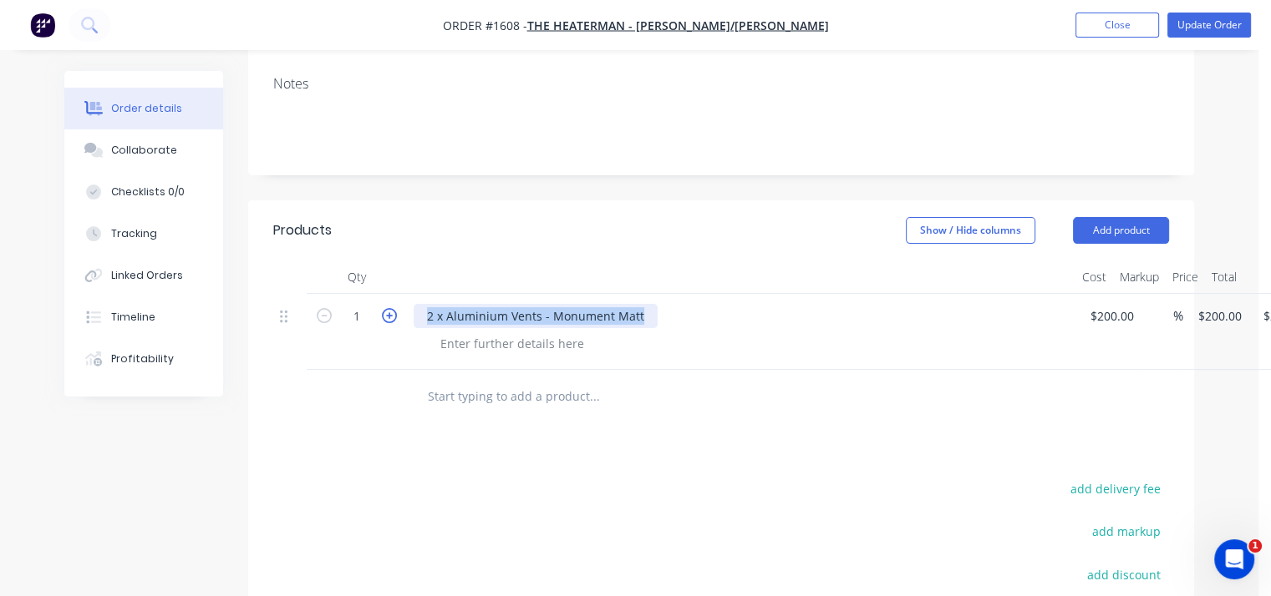
drag, startPoint x: 642, startPoint y: 301, endPoint x: 386, endPoint y: 308, distance: 255.7
click at [386, 308] on div "1 2 x Aluminium Vents - Monument Matt $200.00 $200.00 % $200.00 $200.00 $200.00…" at bounding box center [721, 332] width 896 height 76
click at [1114, 304] on div "200 $200.00" at bounding box center [1115, 316] width 52 height 24
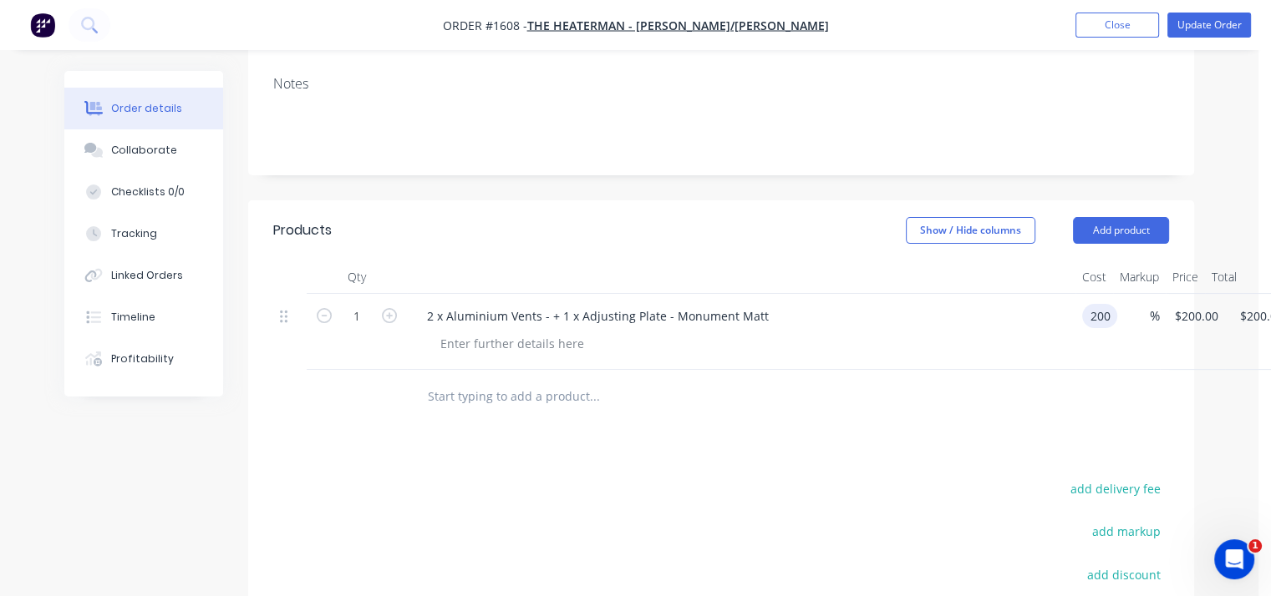
click at [1114, 304] on div "200 200" at bounding box center [1103, 316] width 28 height 24
type input "$250.00"
click at [861, 424] on div "Products Show / Hide columns Add product Qty Cost Markup Price Total 1 2 x Alum…" at bounding box center [721, 512] width 946 height 625
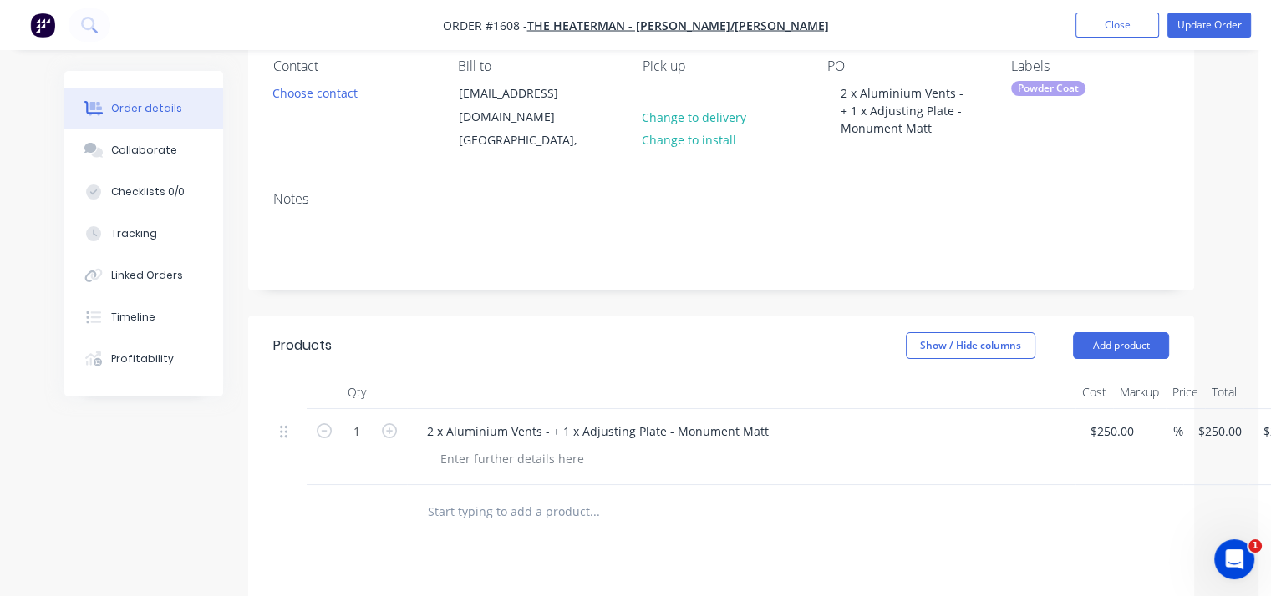
scroll to position [84, 0]
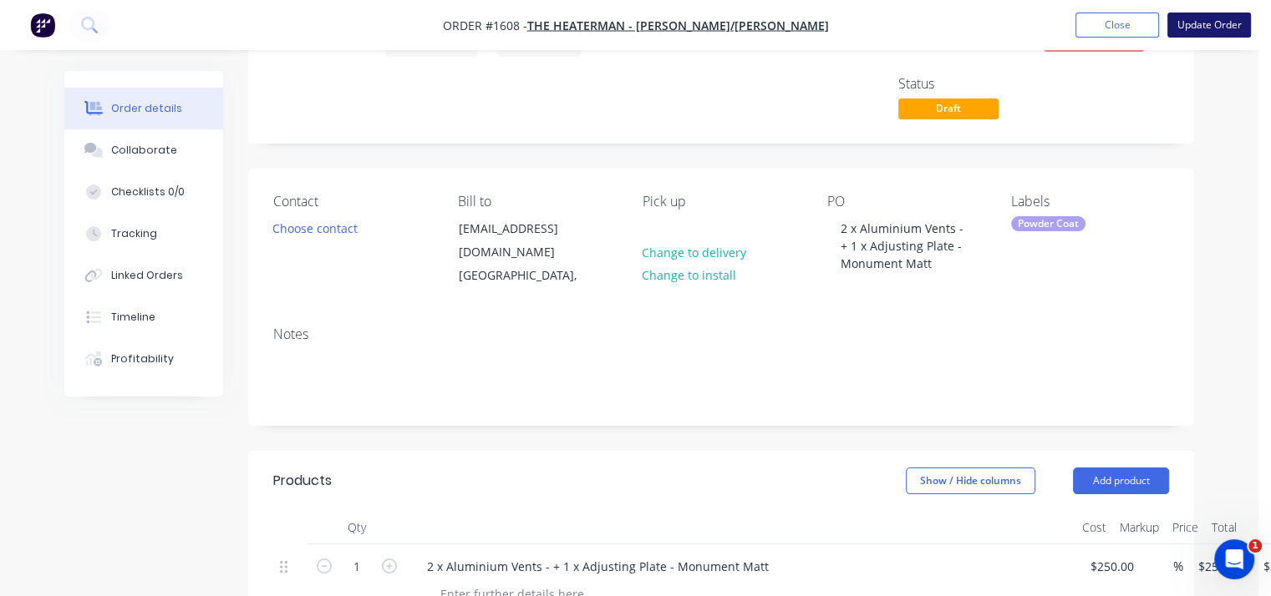
click at [1195, 23] on button "Update Order" at bounding box center [1209, 25] width 84 height 25
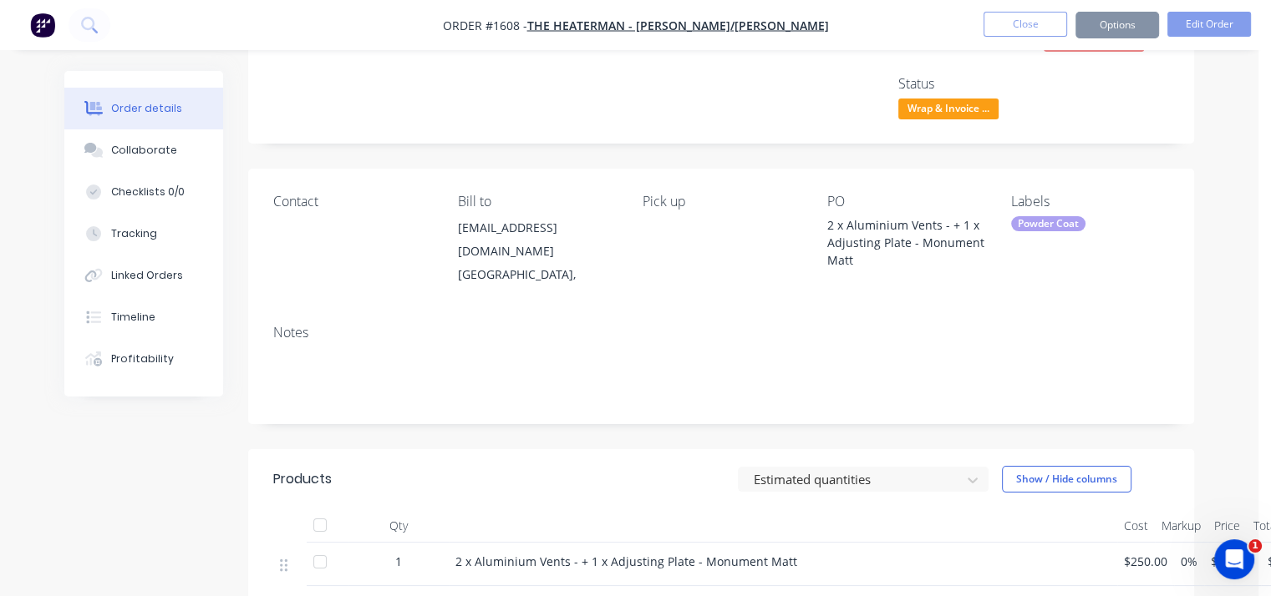
scroll to position [0, 0]
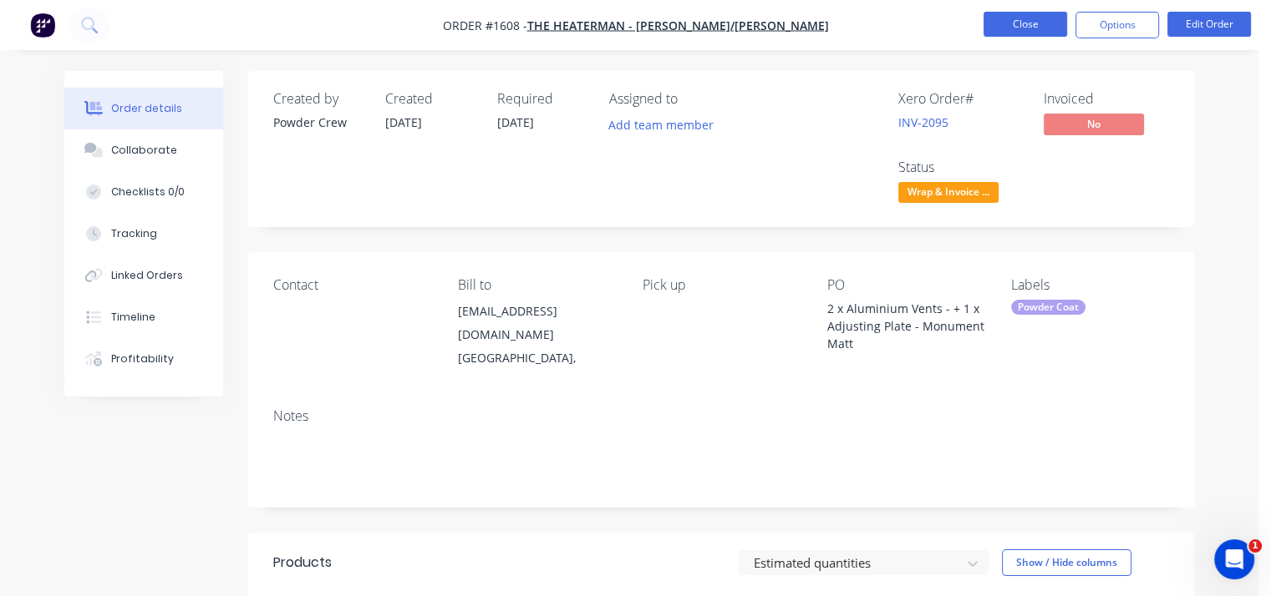
click at [1016, 23] on button "Close" at bounding box center [1025, 24] width 84 height 25
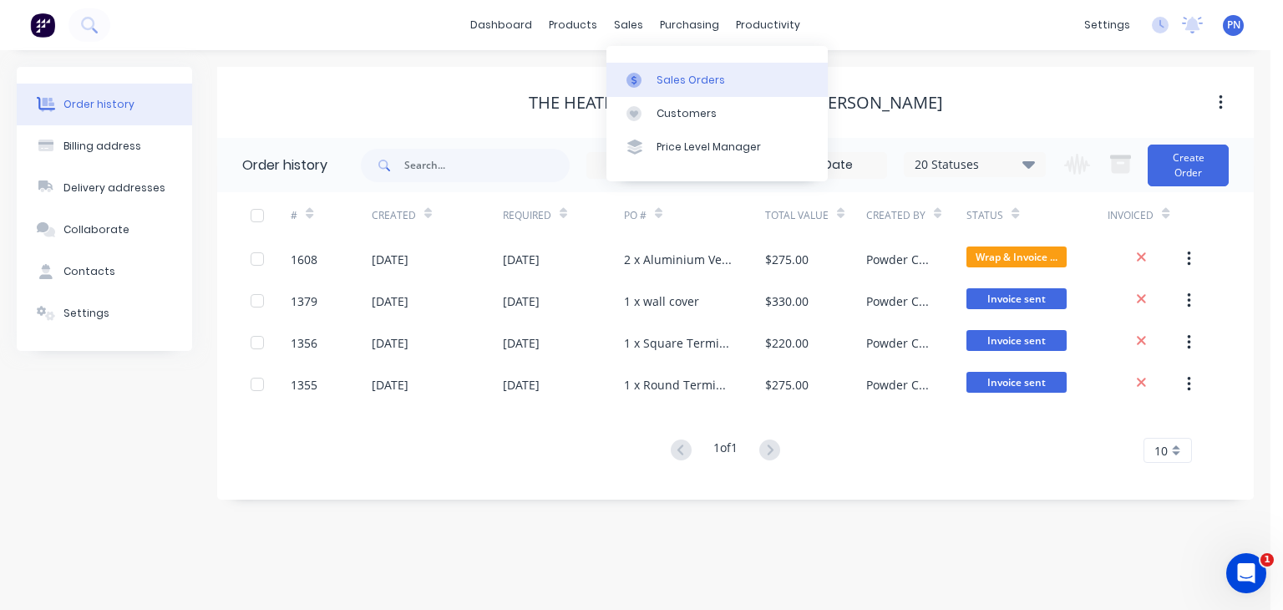
click at [672, 81] on div "Sales Orders" at bounding box center [691, 80] width 69 height 15
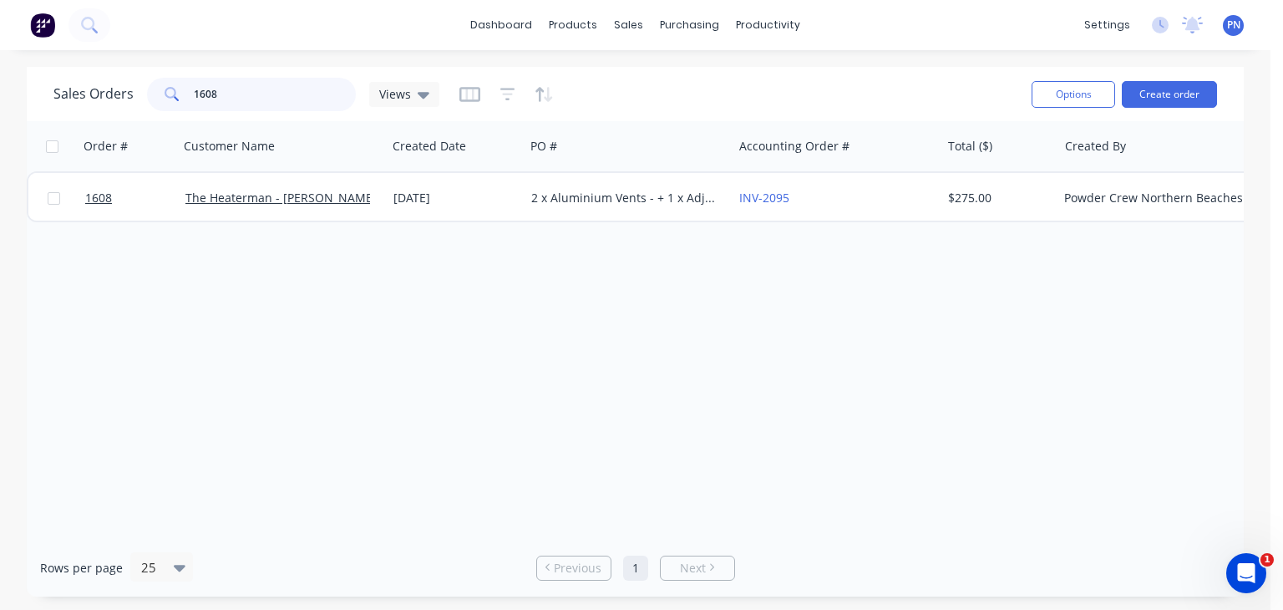
click at [227, 93] on input "1608" at bounding box center [275, 94] width 163 height 33
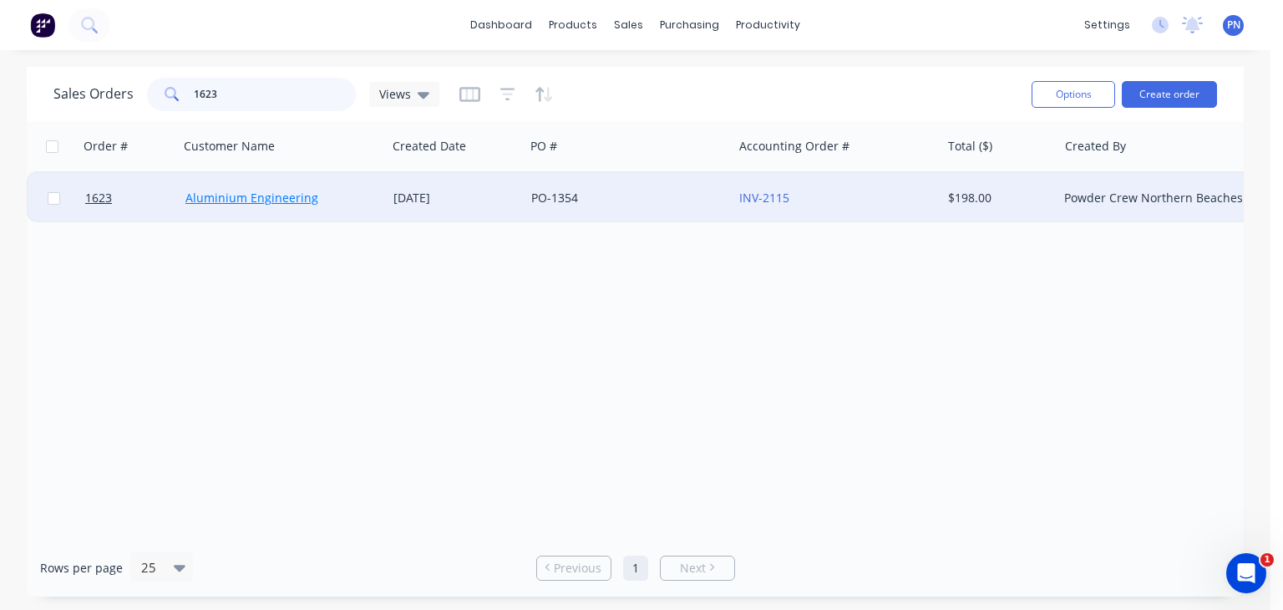
type input "1623"
click at [296, 201] on link "Aluminium Engineering" at bounding box center [251, 198] width 133 height 16
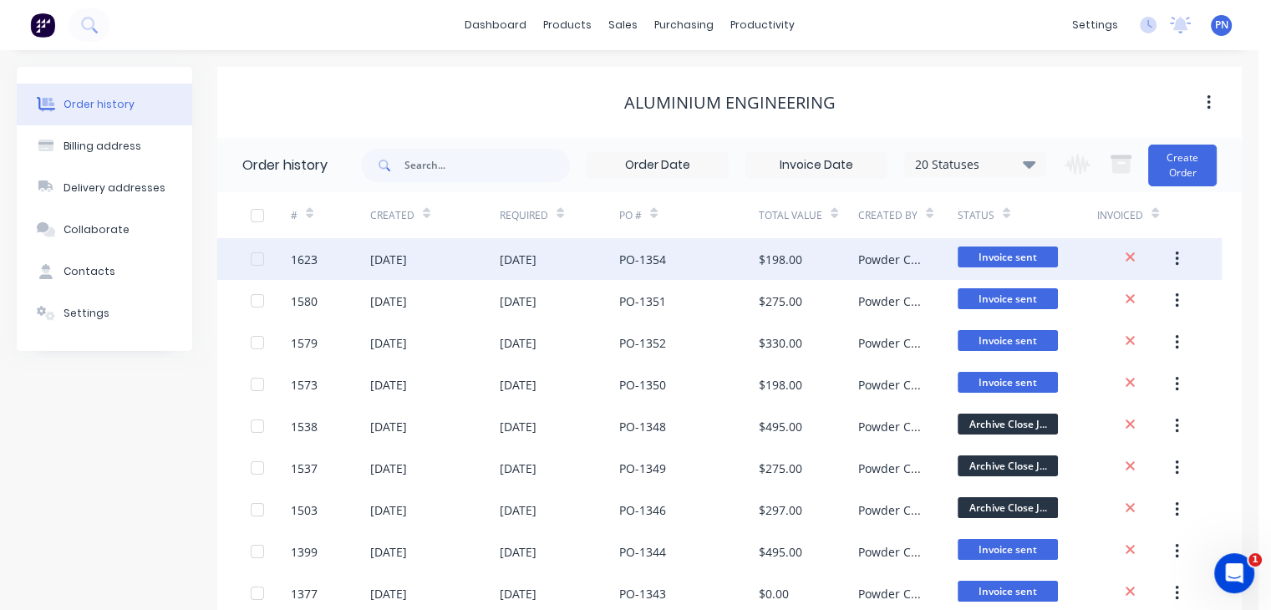
click at [381, 256] on div "[DATE]" at bounding box center [388, 260] width 37 height 18
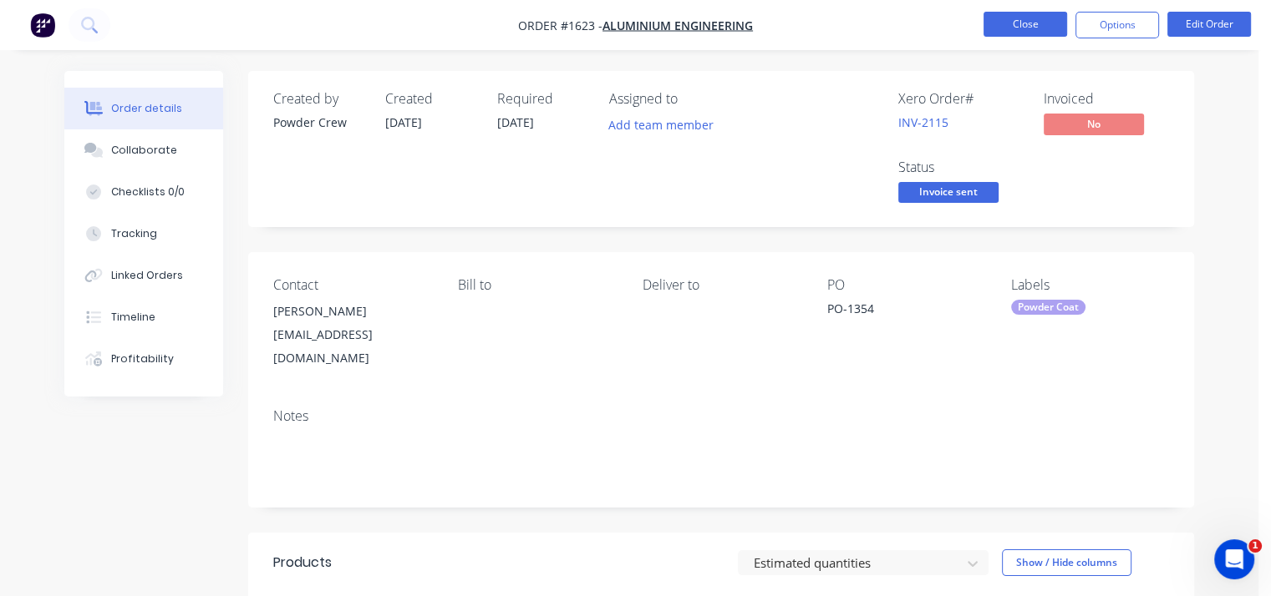
click at [1012, 23] on button "Close" at bounding box center [1025, 24] width 84 height 25
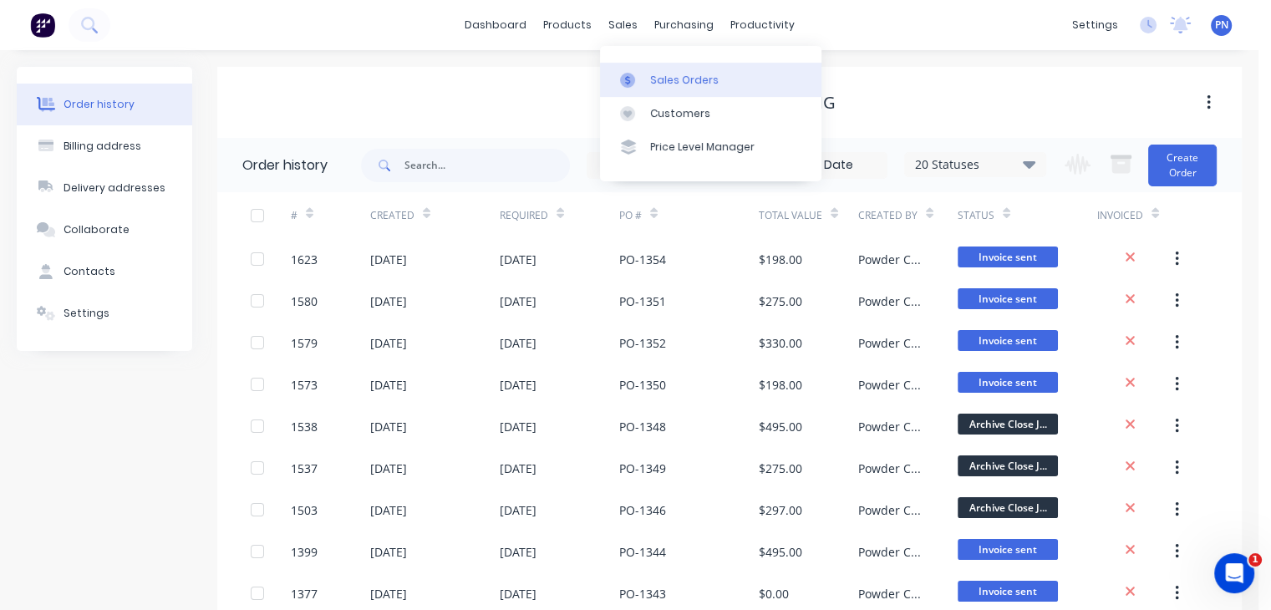
click at [663, 79] on div "Sales Orders" at bounding box center [684, 80] width 69 height 15
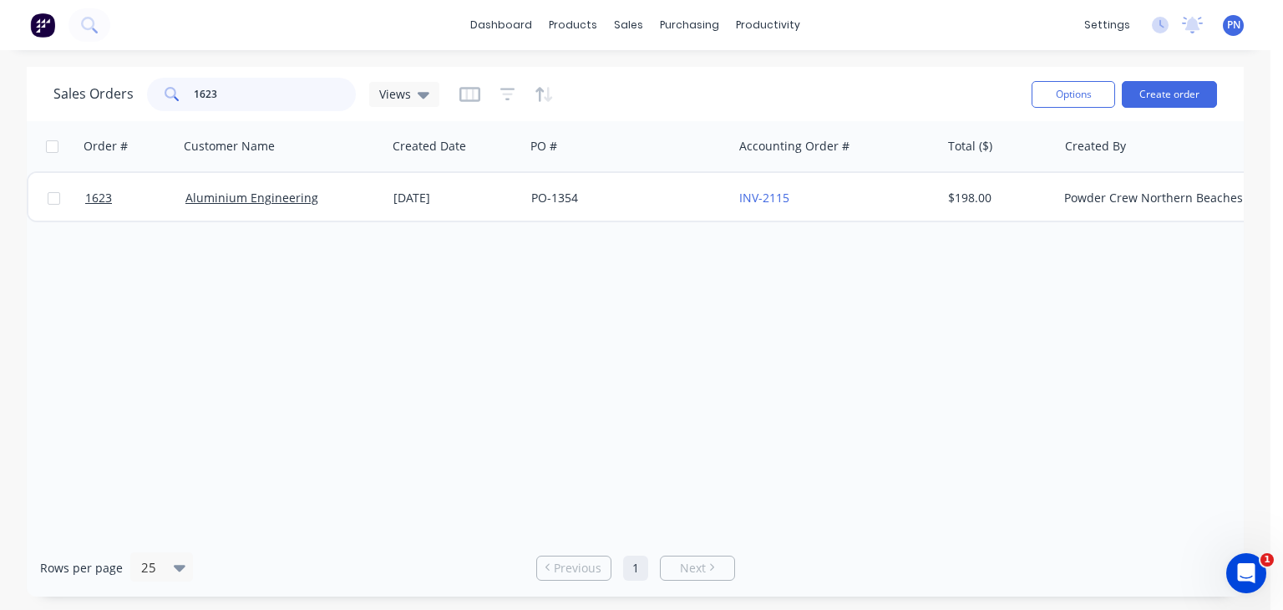
drag, startPoint x: 216, startPoint y: 97, endPoint x: 174, endPoint y: 97, distance: 41.8
click at [174, 97] on div "1623" at bounding box center [251, 94] width 209 height 33
type input "557"
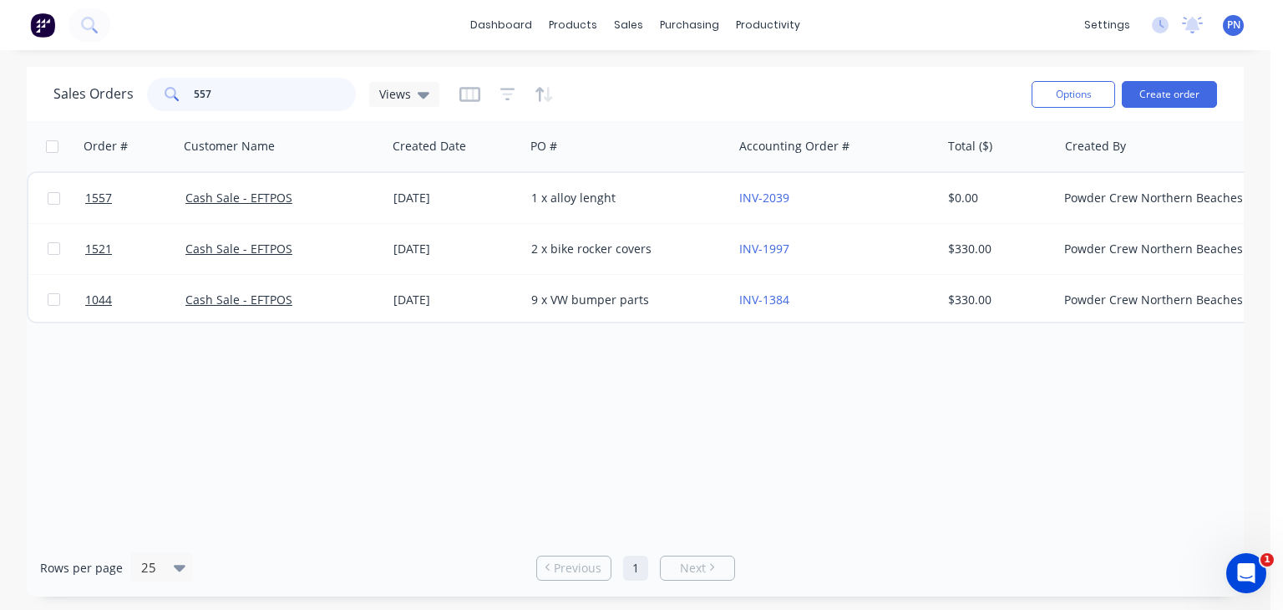
drag, startPoint x: 236, startPoint y: 91, endPoint x: 160, endPoint y: 89, distance: 76.9
click at [160, 89] on div "557" at bounding box center [251, 94] width 209 height 33
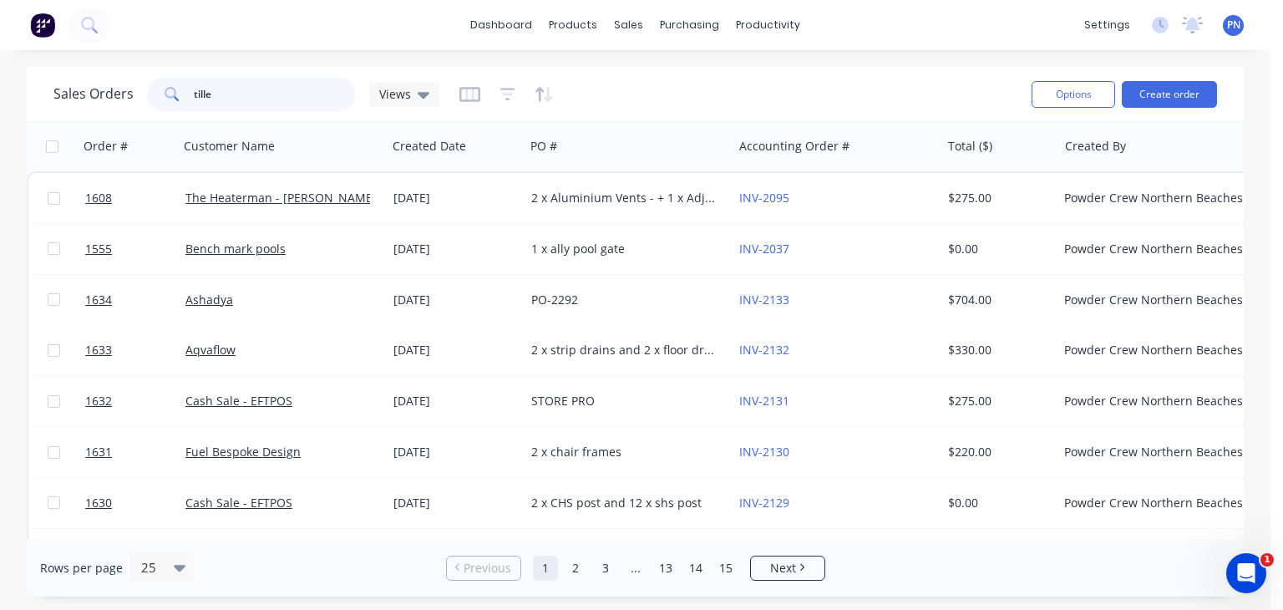
type input "tilley"
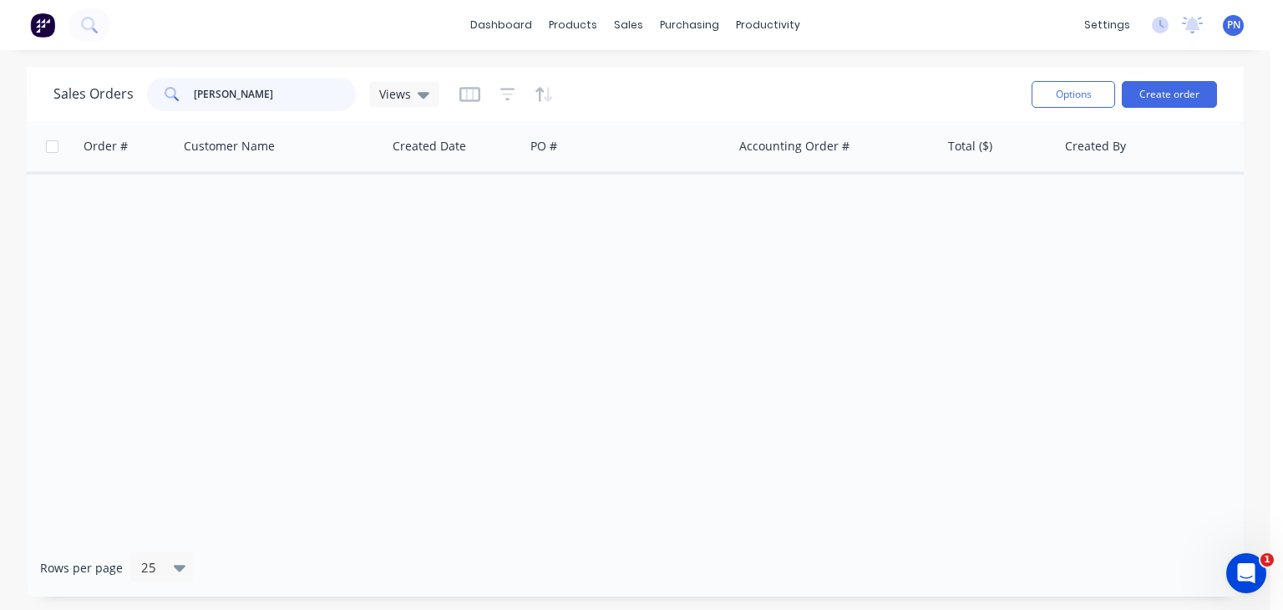
drag, startPoint x: 194, startPoint y: 102, endPoint x: 163, endPoint y: 104, distance: 31.0
click at [163, 104] on div "tilley" at bounding box center [251, 94] width 209 height 33
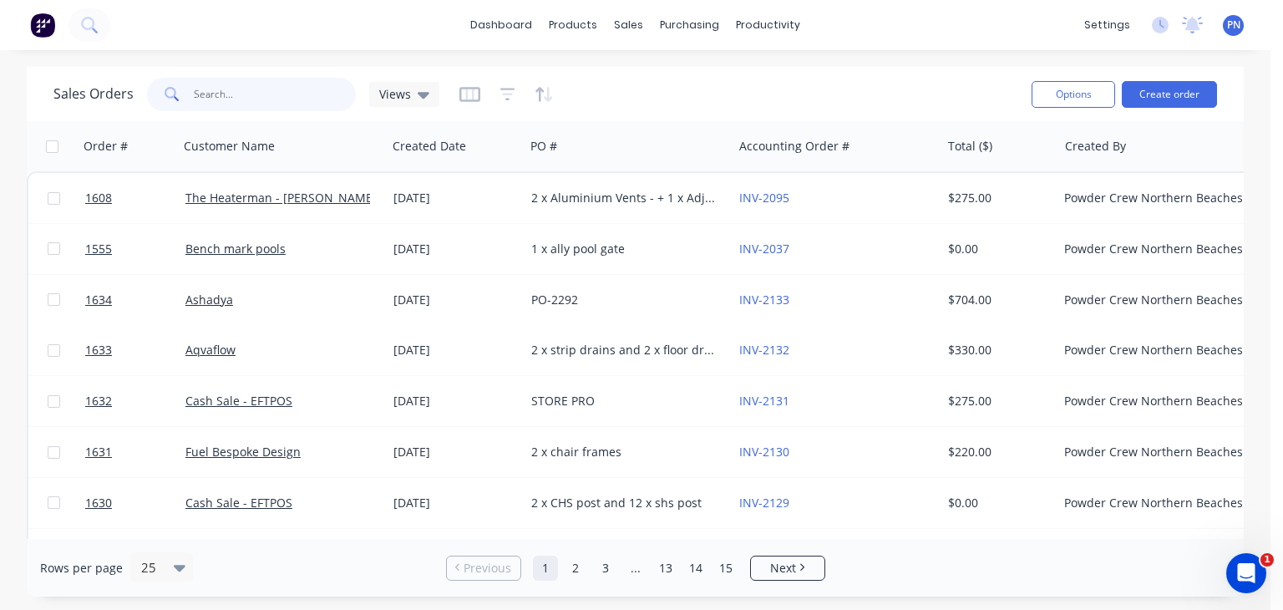
click at [211, 91] on input "text" at bounding box center [275, 94] width 163 height 33
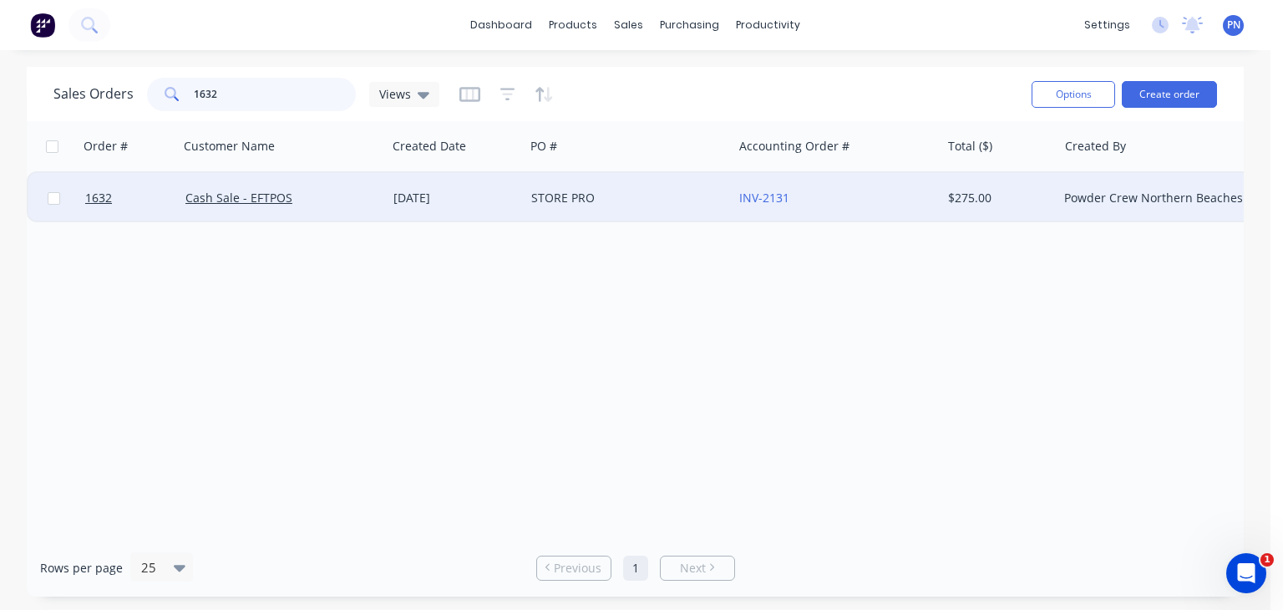
type input "1632"
click at [404, 205] on div "[DATE]" at bounding box center [455, 198] width 124 height 17
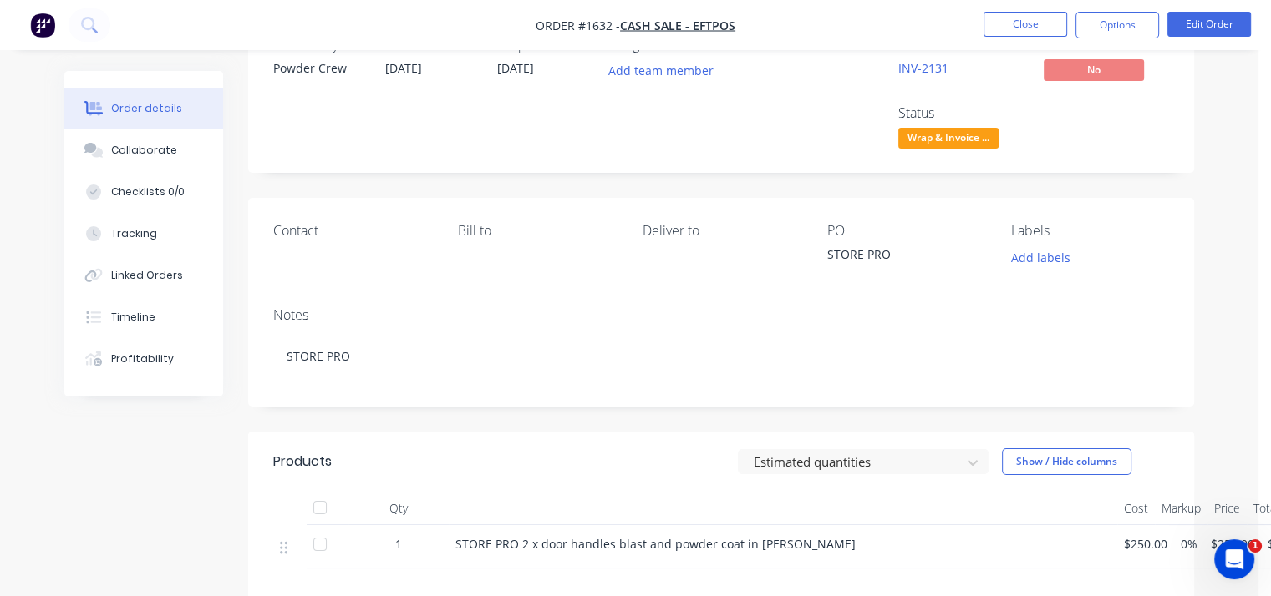
scroll to position [167, 0]
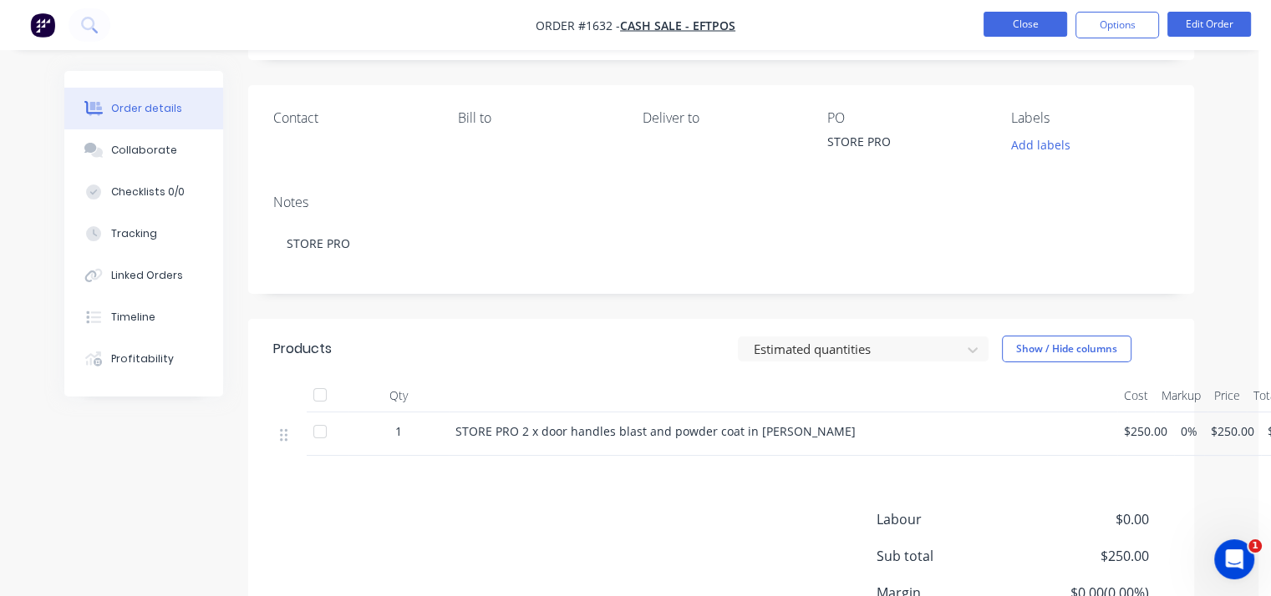
click at [1002, 30] on button "Close" at bounding box center [1025, 24] width 84 height 25
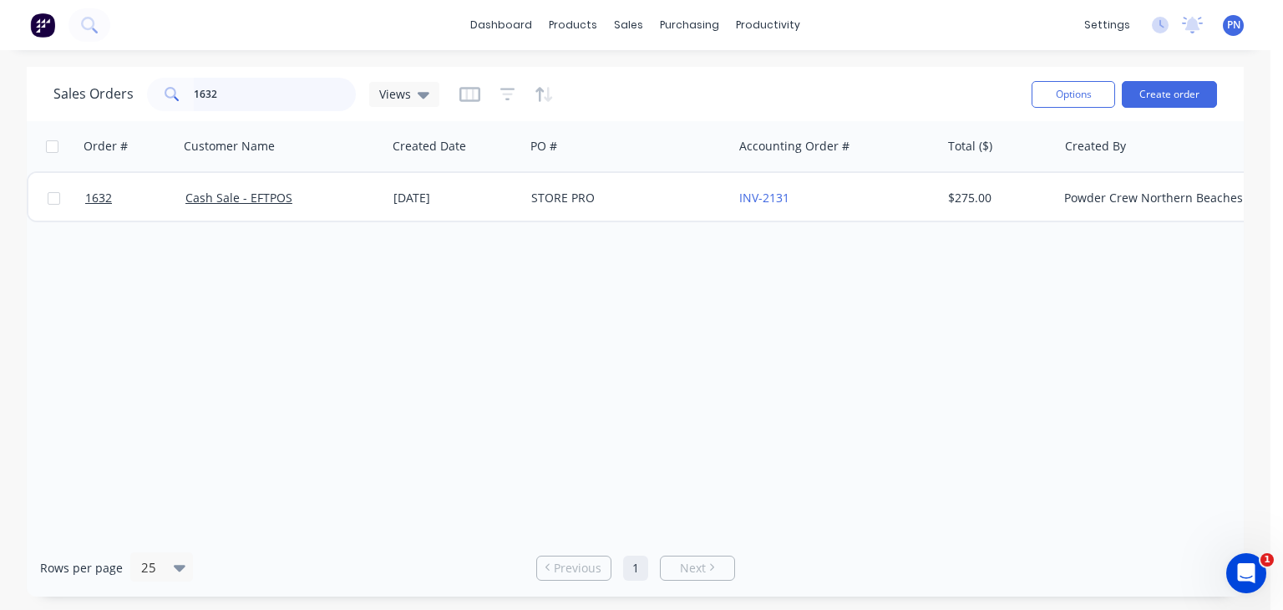
click at [232, 99] on input "1632" at bounding box center [275, 94] width 163 height 33
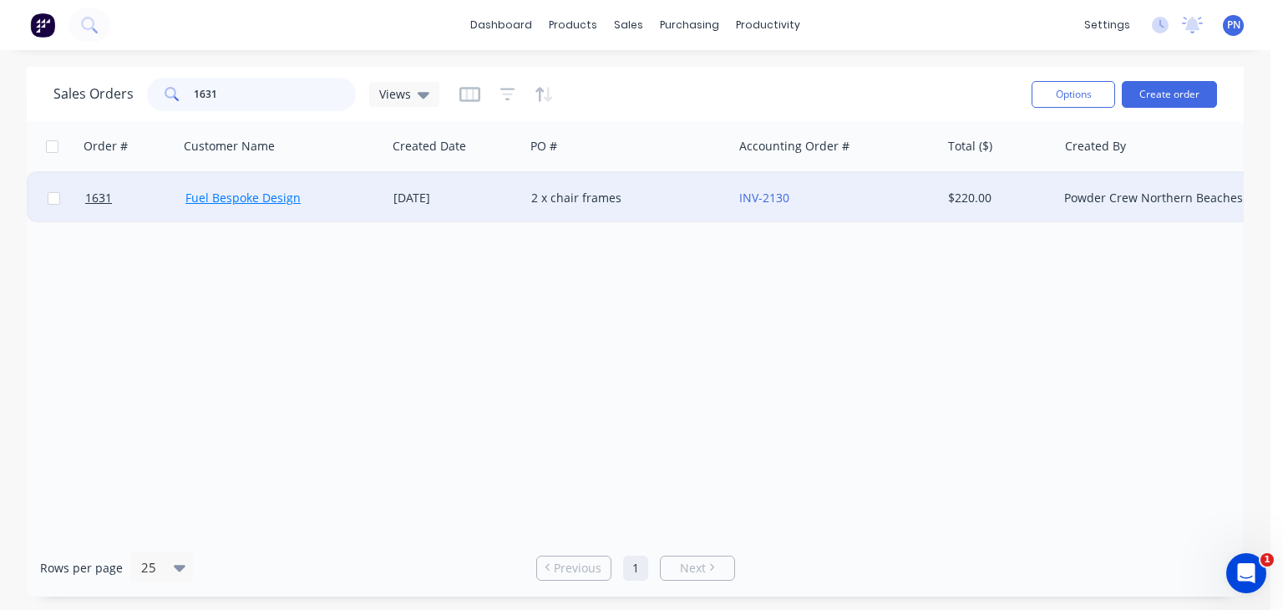
type input "1631"
click at [233, 197] on link "Fuel Bespoke Design" at bounding box center [242, 198] width 115 height 16
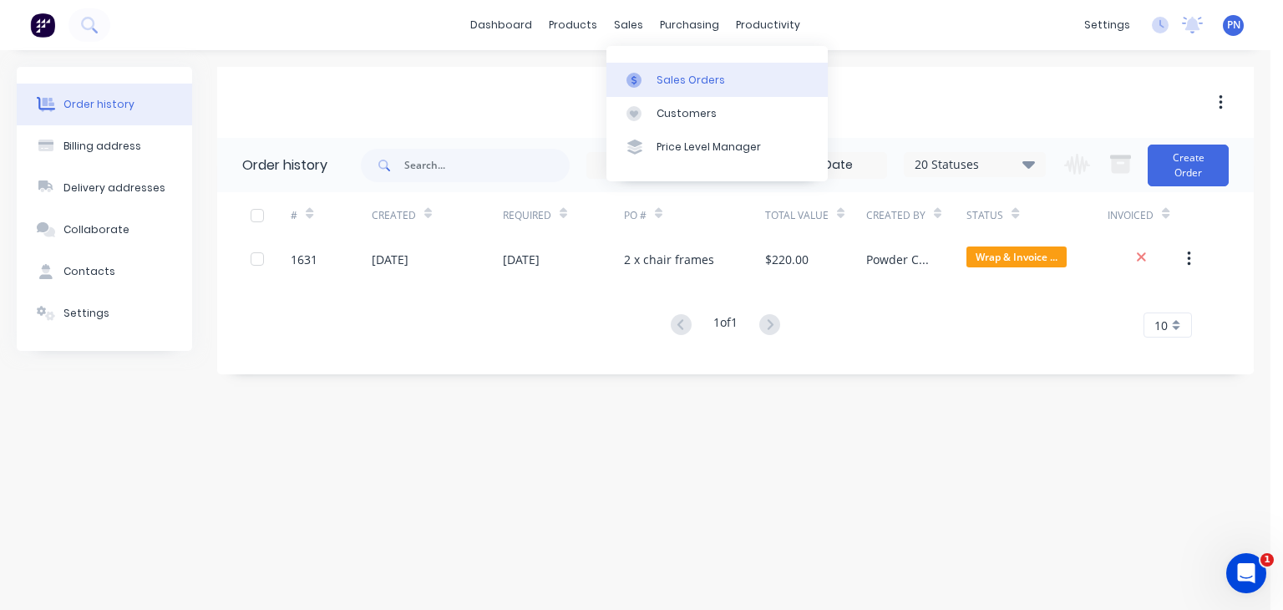
click at [662, 77] on div "Sales Orders" at bounding box center [691, 80] width 69 height 15
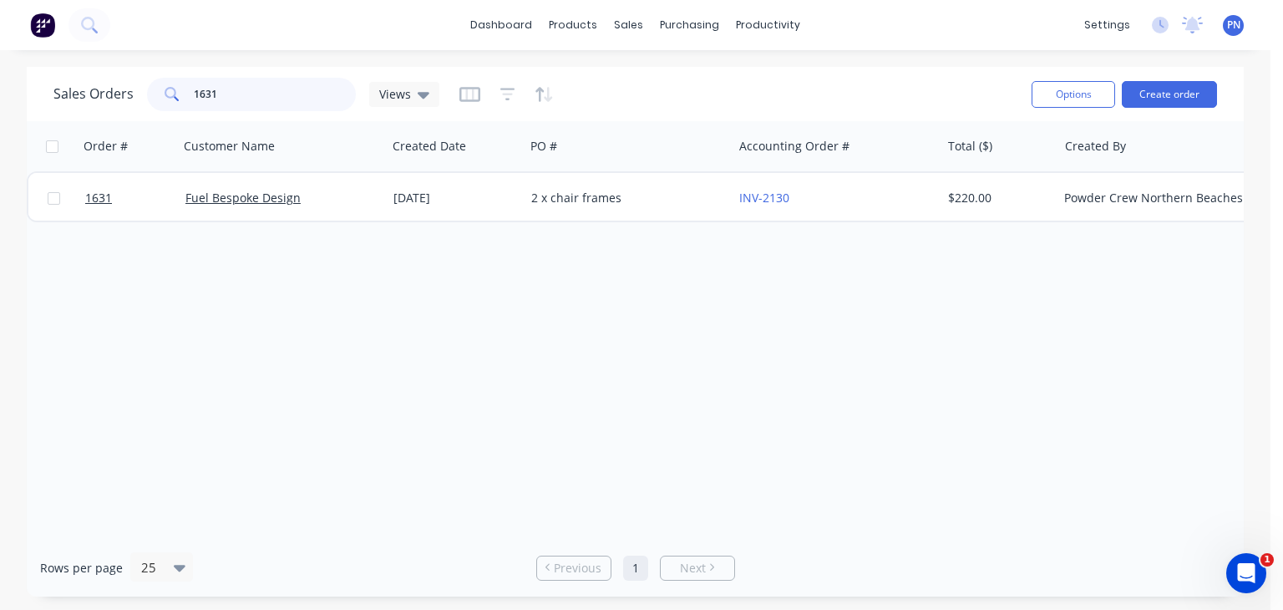
drag, startPoint x: 238, startPoint y: 97, endPoint x: 165, endPoint y: 94, distance: 73.6
click at [165, 94] on div "1631" at bounding box center [251, 94] width 209 height 33
type input "strategic"
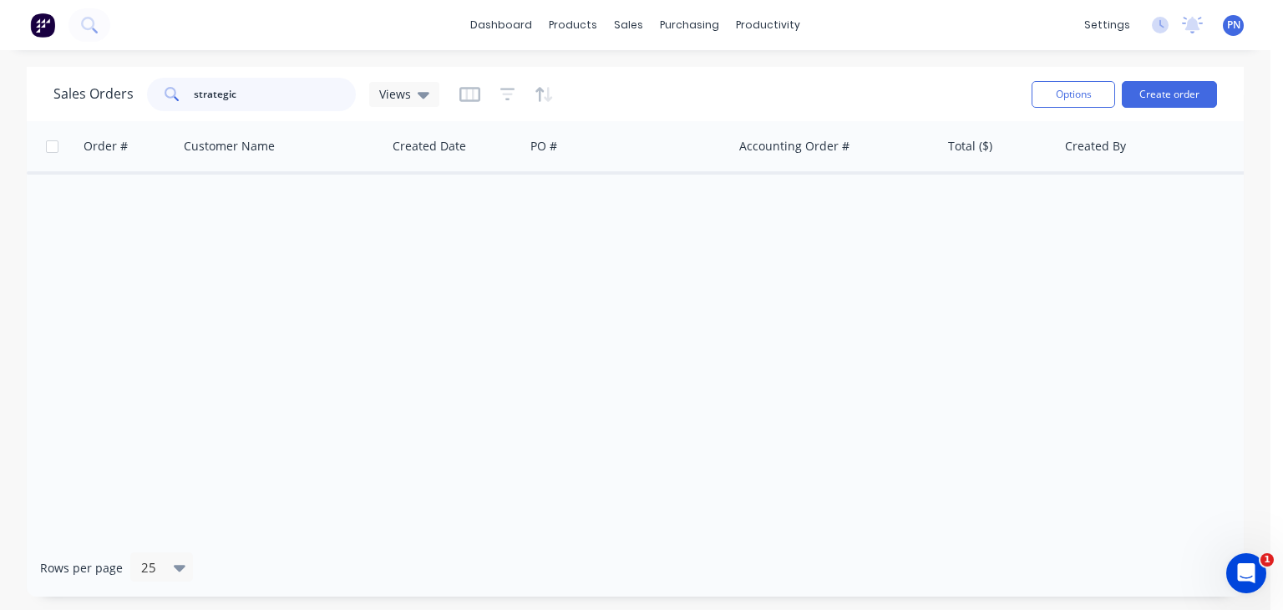
drag, startPoint x: 261, startPoint y: 96, endPoint x: 39, endPoint y: 79, distance: 222.1
click at [39, 79] on div "Sales Orders strategic Views Options Create order" at bounding box center [635, 94] width 1217 height 54
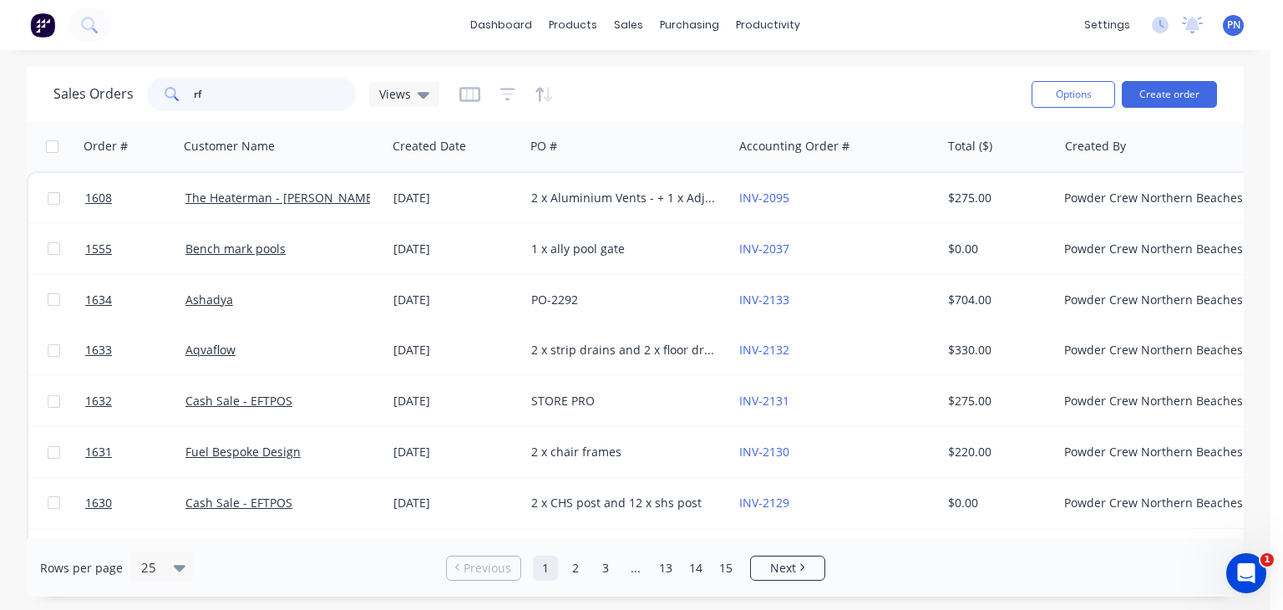
type input "rfq"
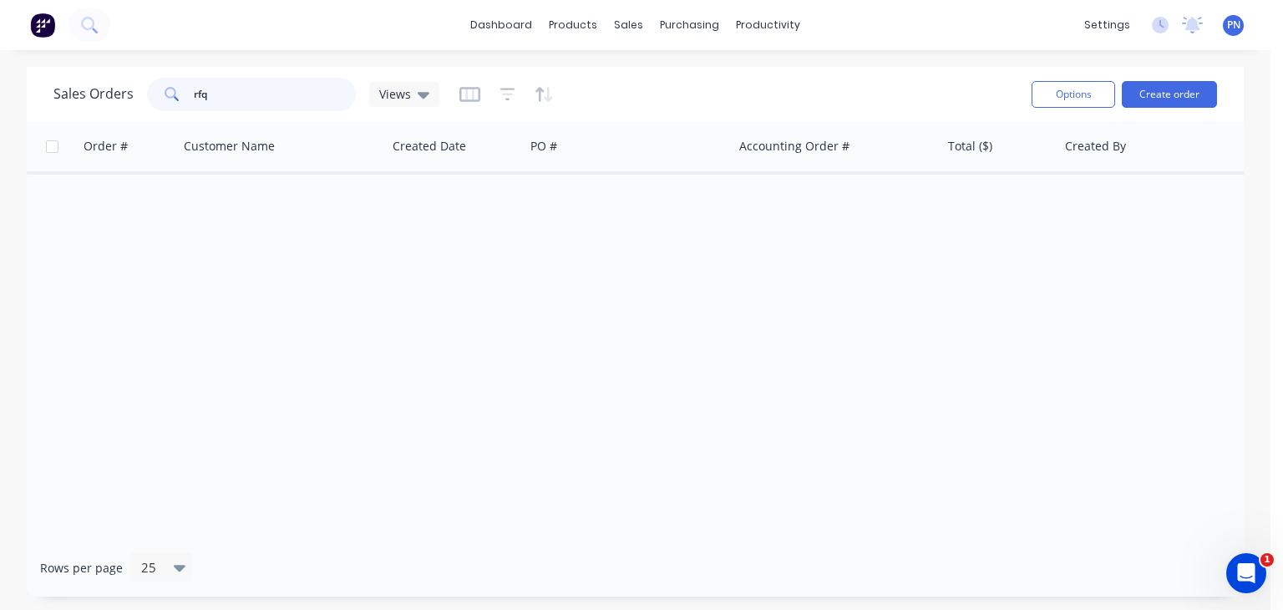
drag, startPoint x: 224, startPoint y: 102, endPoint x: 117, endPoint y: 105, distance: 107.0
click at [117, 105] on div "Sales Orders rfq Views" at bounding box center [246, 94] width 386 height 33
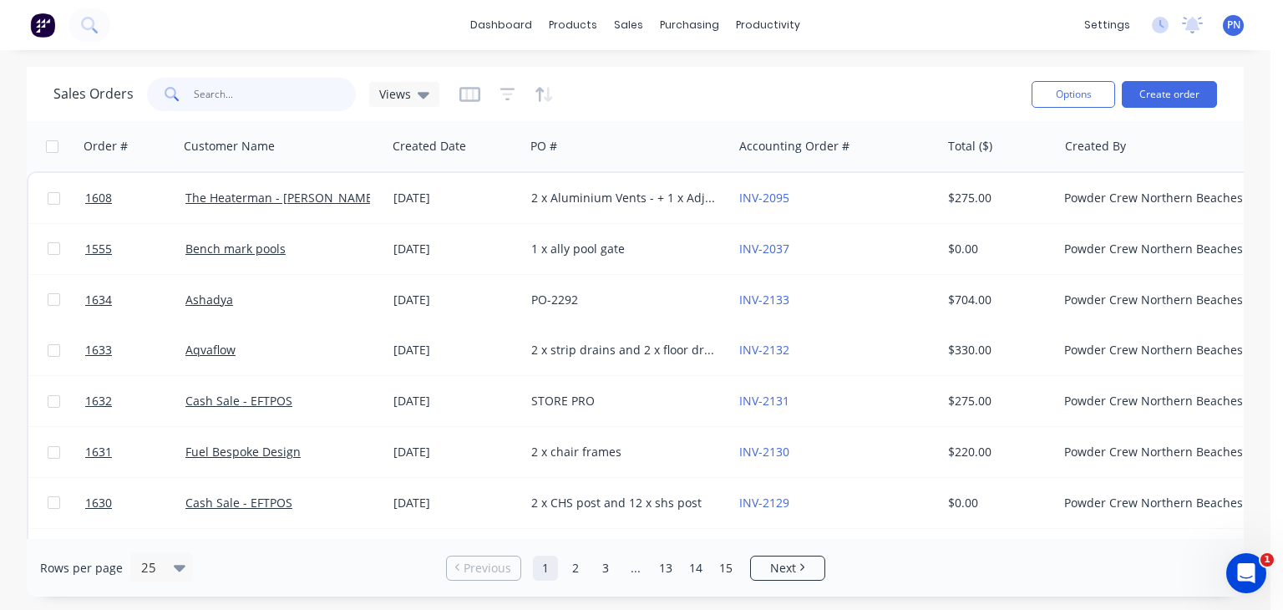
click at [214, 90] on input "text" at bounding box center [275, 94] width 163 height 33
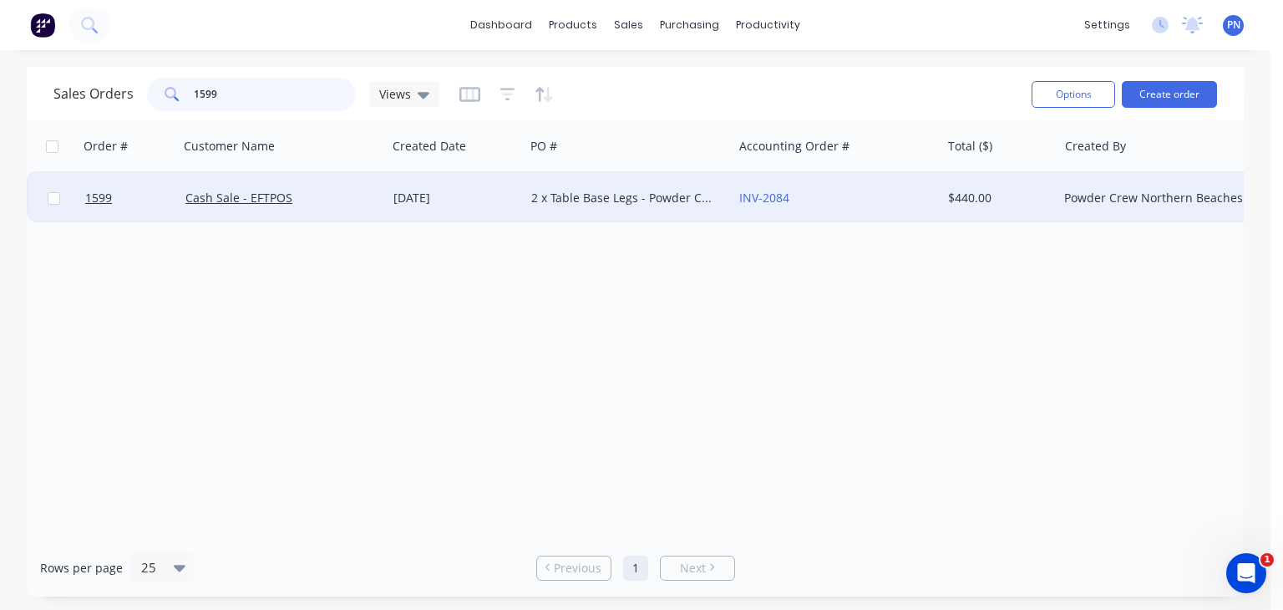
type input "1599"
click at [474, 188] on div "01 Oct 2025" at bounding box center [456, 198] width 138 height 50
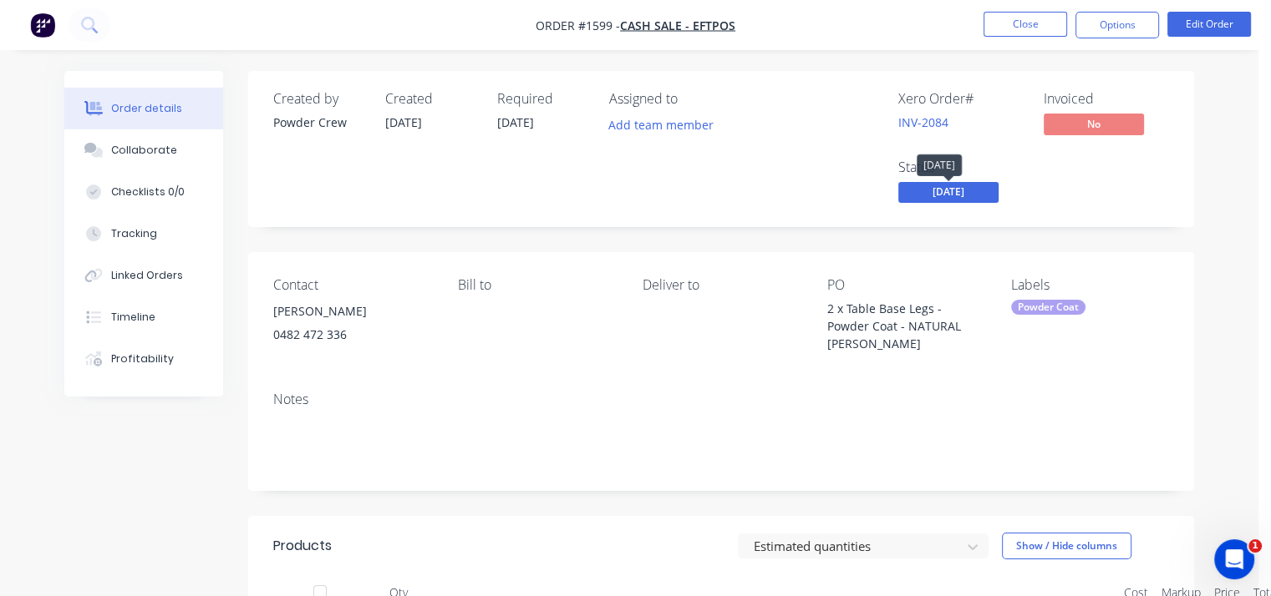
click at [957, 192] on span "[DATE]" at bounding box center [948, 192] width 100 height 21
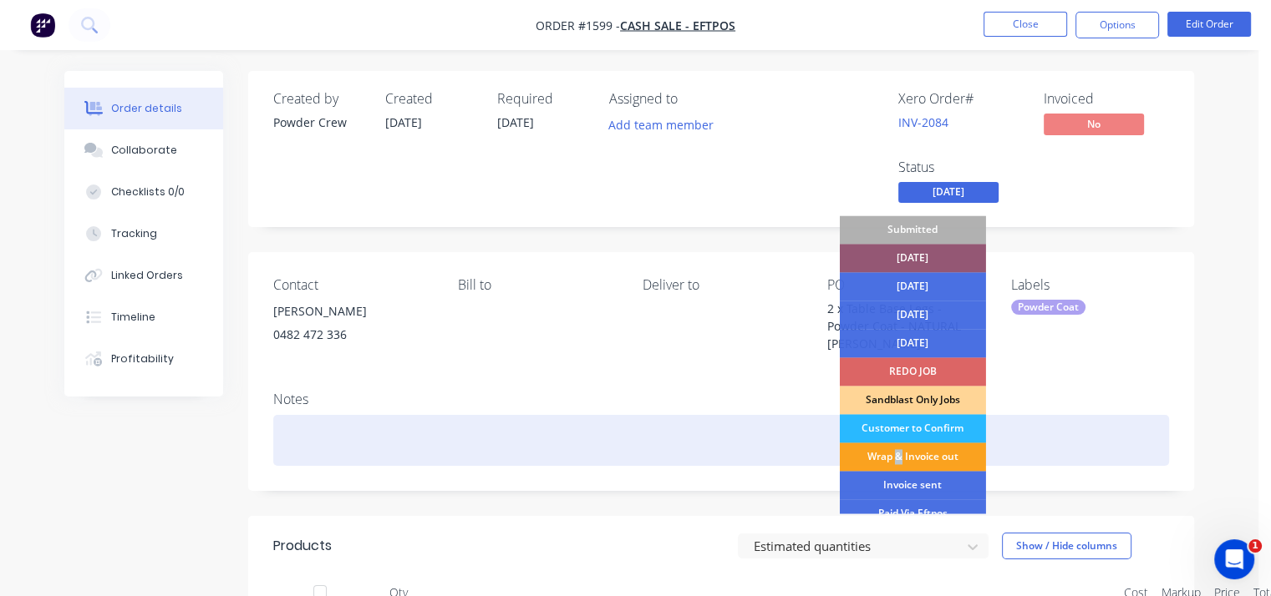
click at [899, 455] on div "Wrap & Invoice out" at bounding box center [913, 457] width 146 height 28
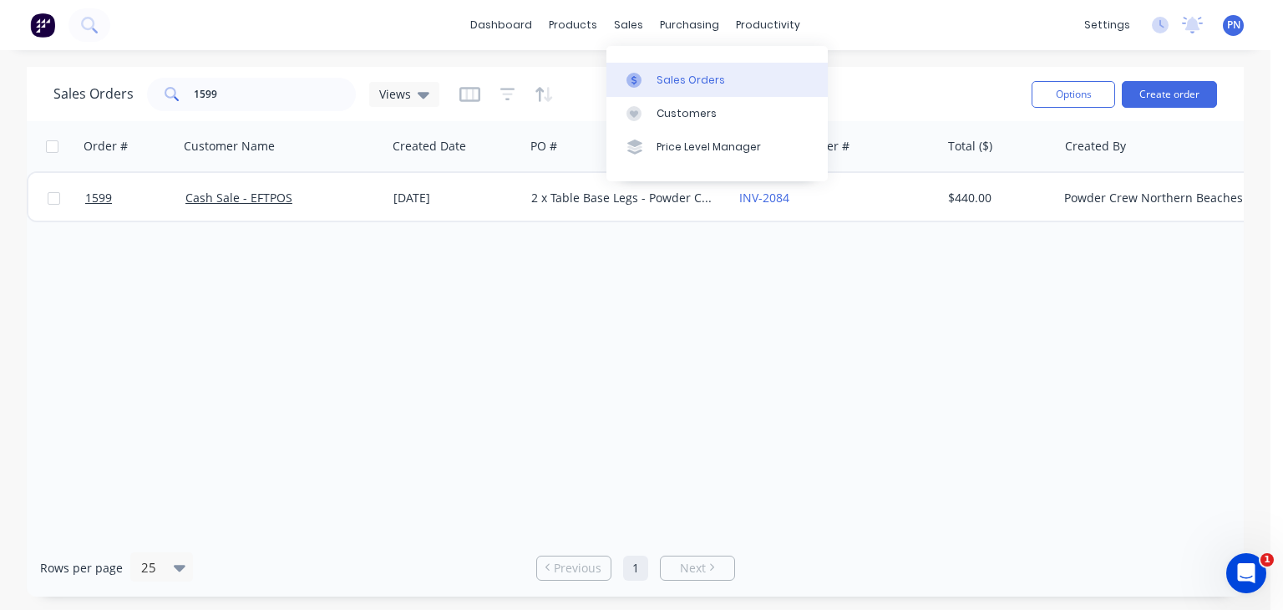
click at [697, 83] on div "Sales Orders" at bounding box center [691, 80] width 69 height 15
click at [672, 69] on link "Sales Orders" at bounding box center [716, 79] width 221 height 33
click at [672, 74] on div "Sales Orders" at bounding box center [691, 80] width 69 height 15
drag, startPoint x: 234, startPoint y: 94, endPoint x: 119, endPoint y: 94, distance: 114.4
click at [119, 94] on div "Sales Orders 1599 Views" at bounding box center [246, 94] width 386 height 33
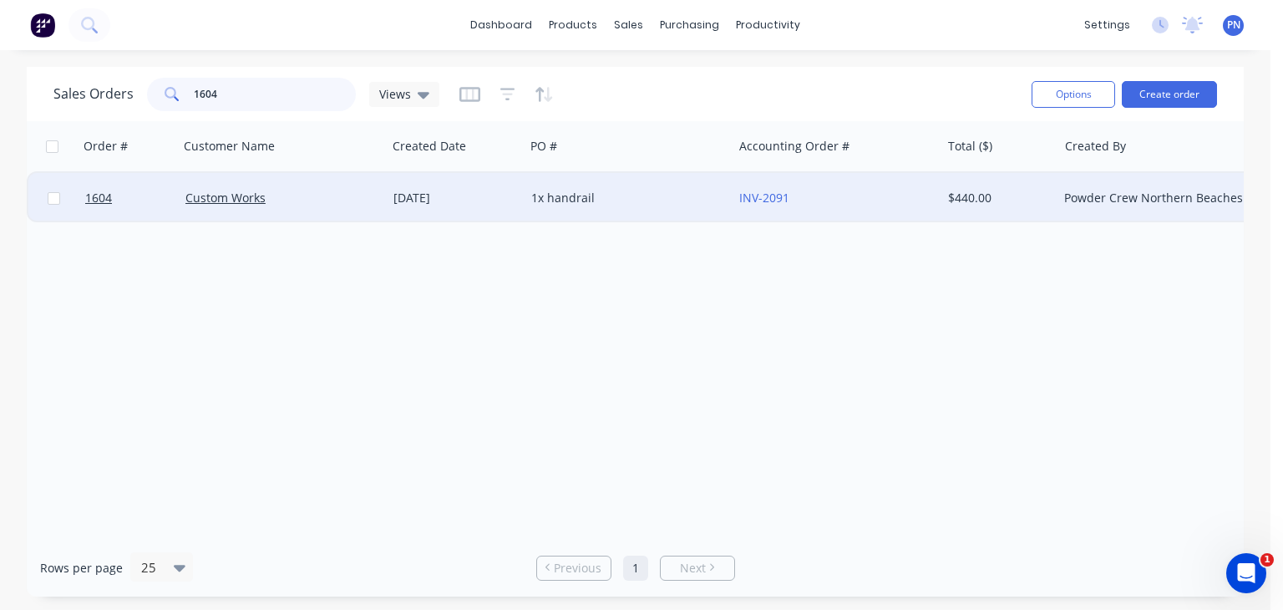
type input "1604"
click at [443, 191] on div "02 Oct 2025" at bounding box center [455, 198] width 124 height 17
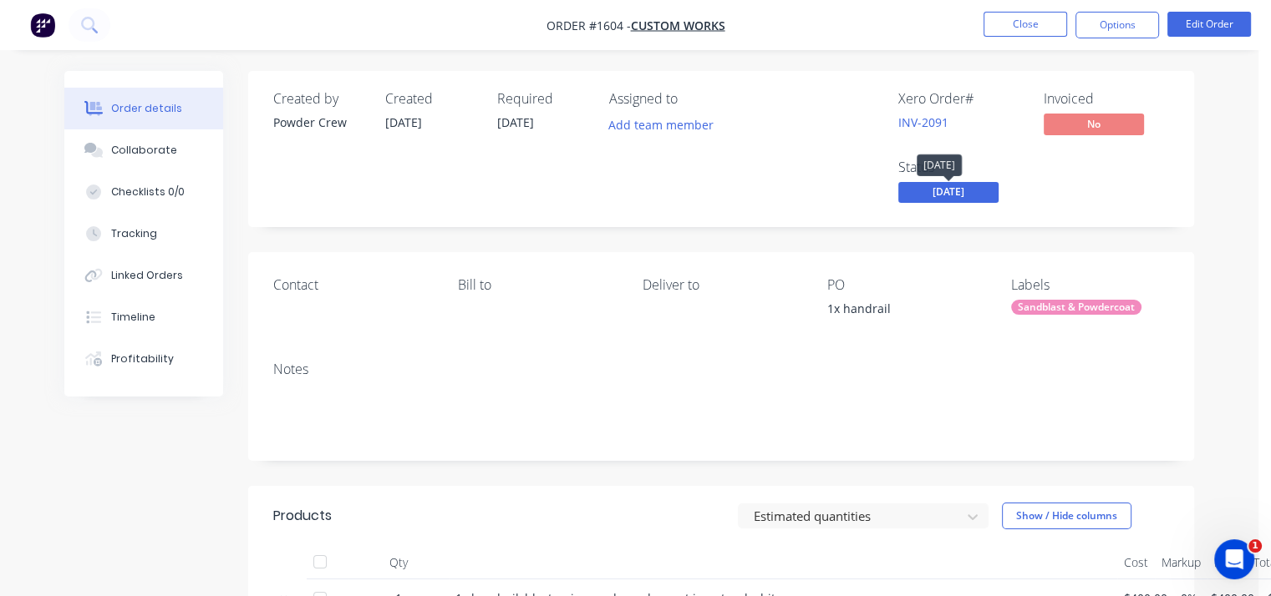
click at [969, 199] on span "[DATE]" at bounding box center [948, 192] width 100 height 21
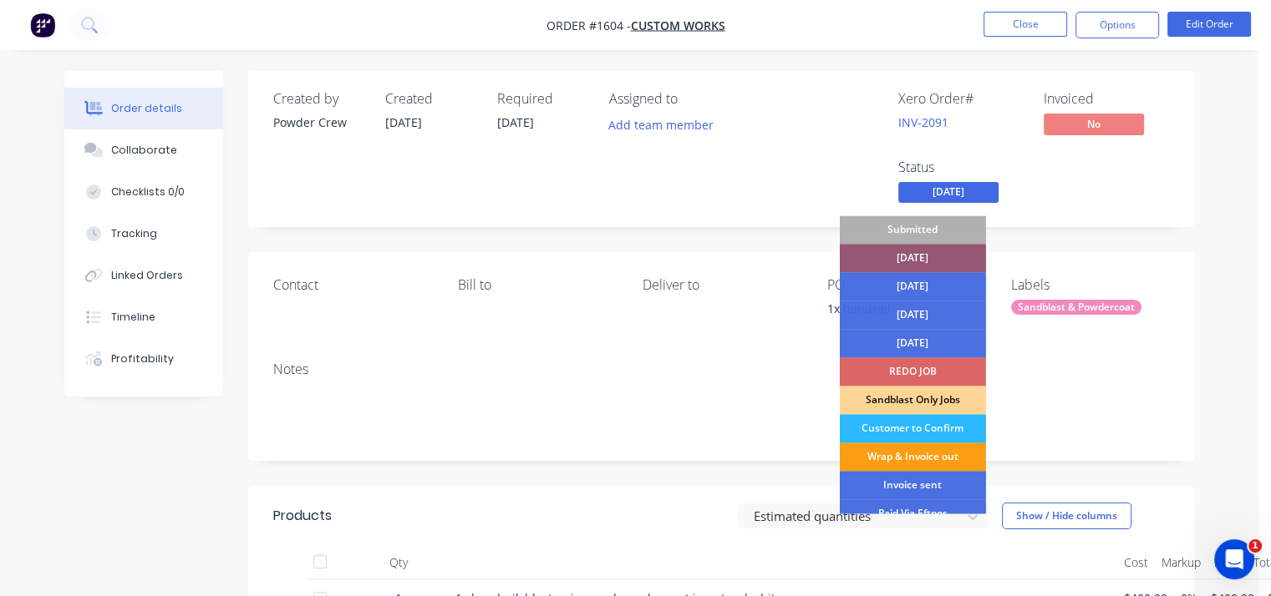
click at [909, 452] on div "Wrap & Invoice out" at bounding box center [913, 457] width 146 height 28
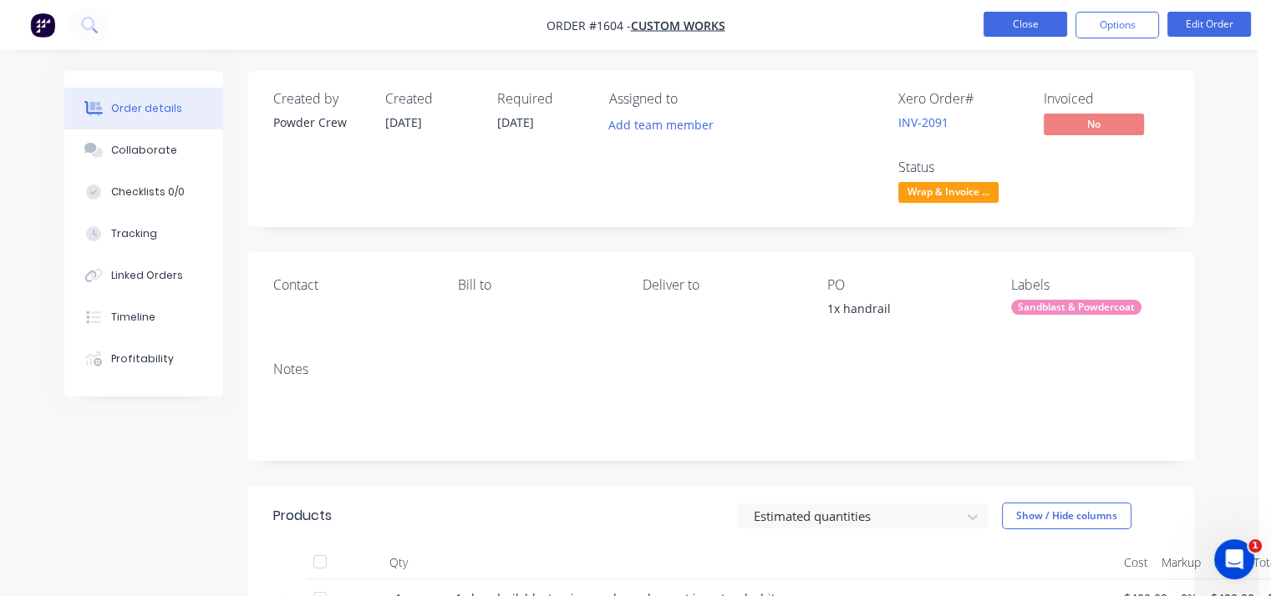
click at [1038, 35] on button "Close" at bounding box center [1025, 24] width 84 height 25
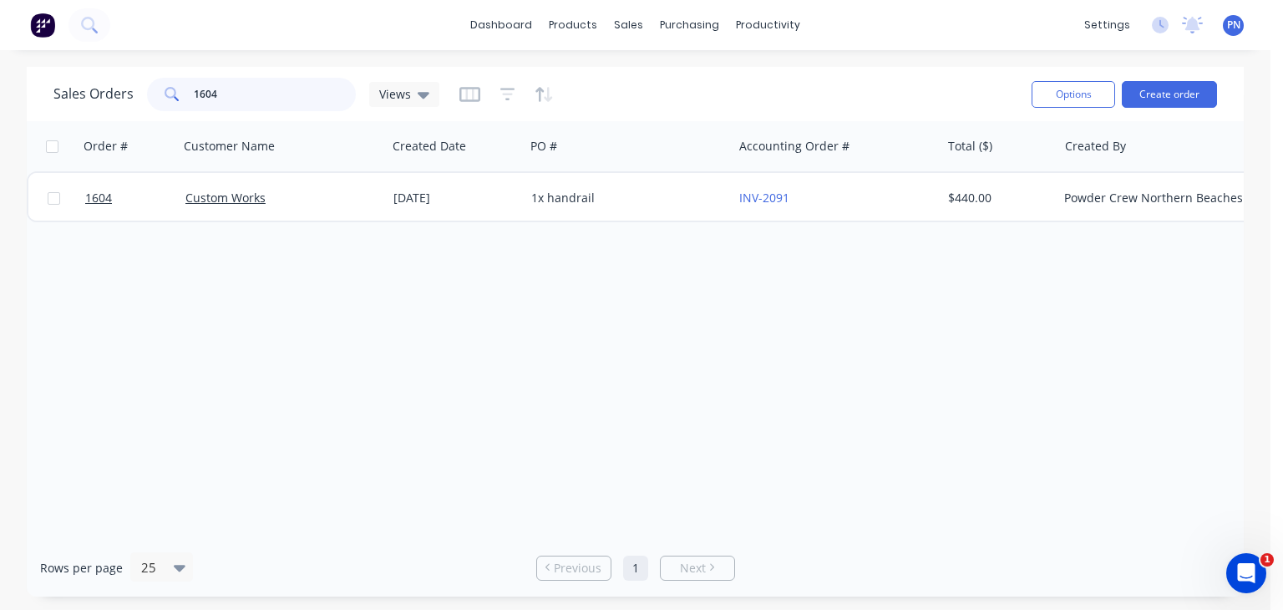
click at [249, 93] on input "1604" at bounding box center [275, 94] width 163 height 33
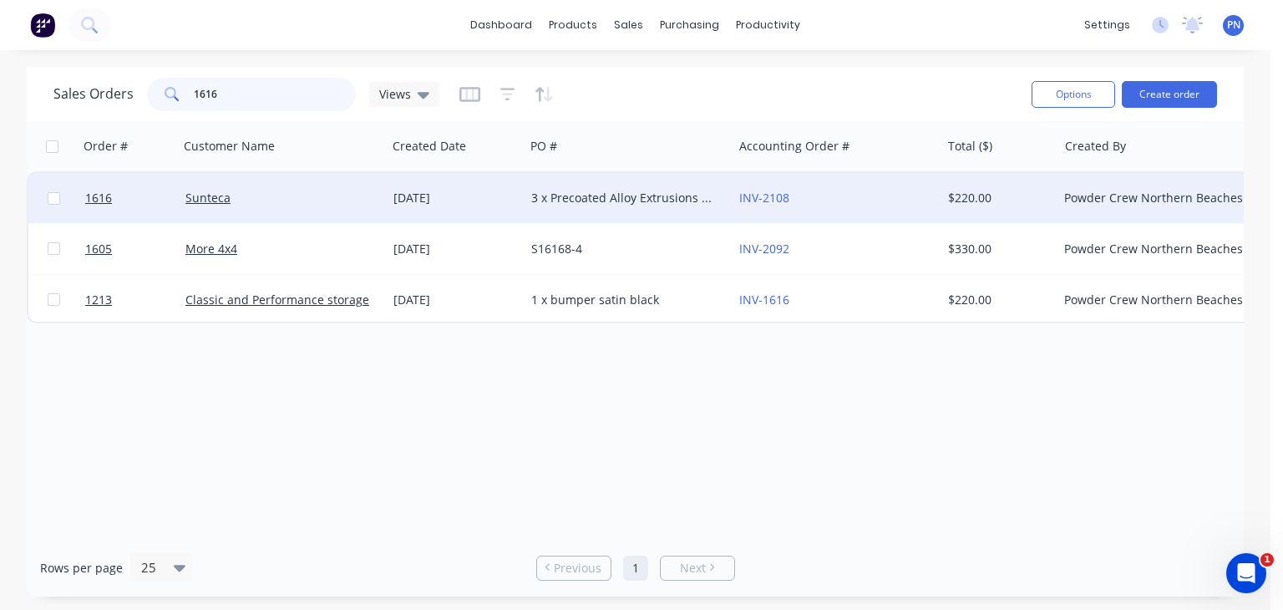
type input "1616"
click at [400, 204] on div "[DATE]" at bounding box center [455, 198] width 124 height 17
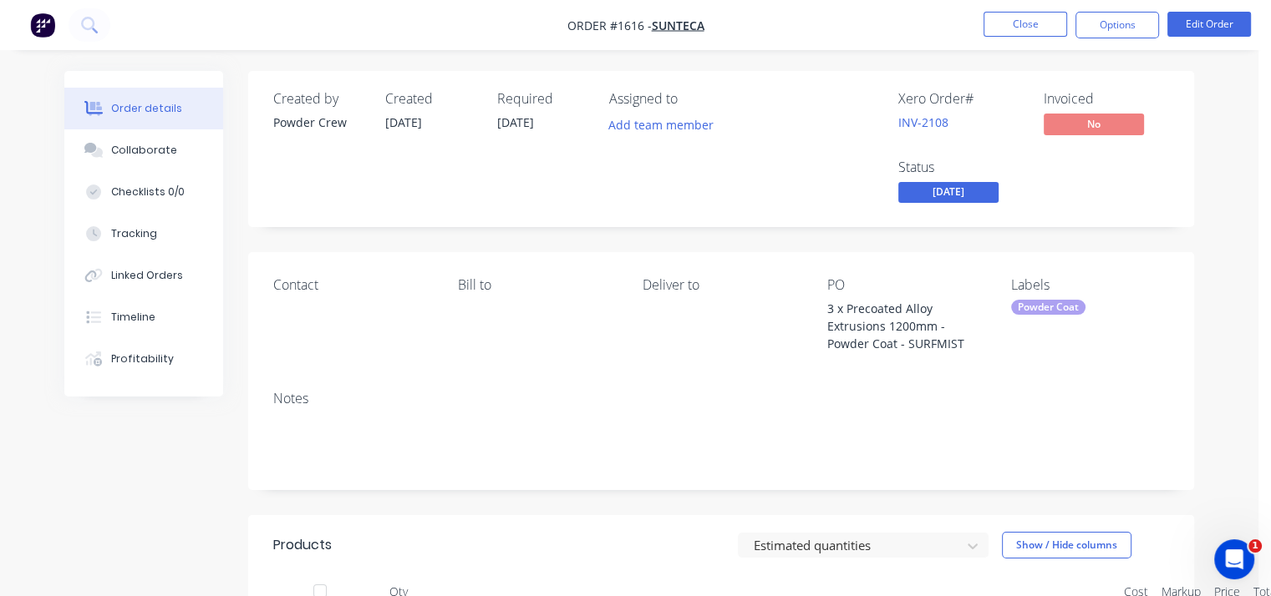
click at [942, 192] on span "[DATE]" at bounding box center [948, 192] width 100 height 21
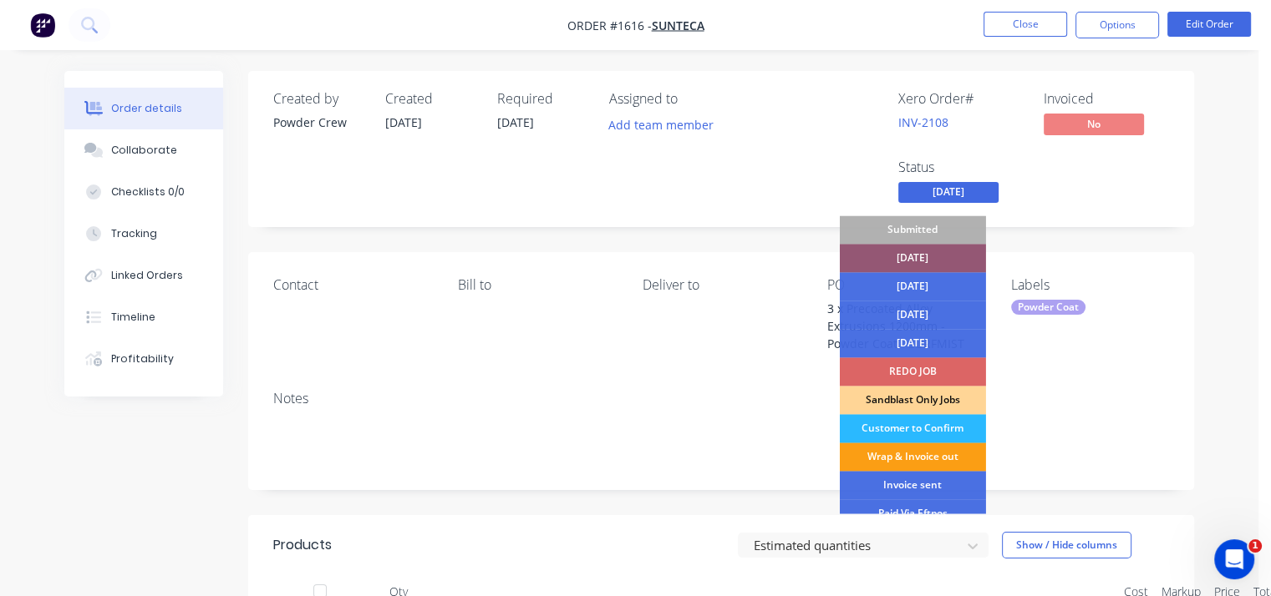
click at [925, 453] on div "Wrap & Invoice out" at bounding box center [913, 457] width 146 height 28
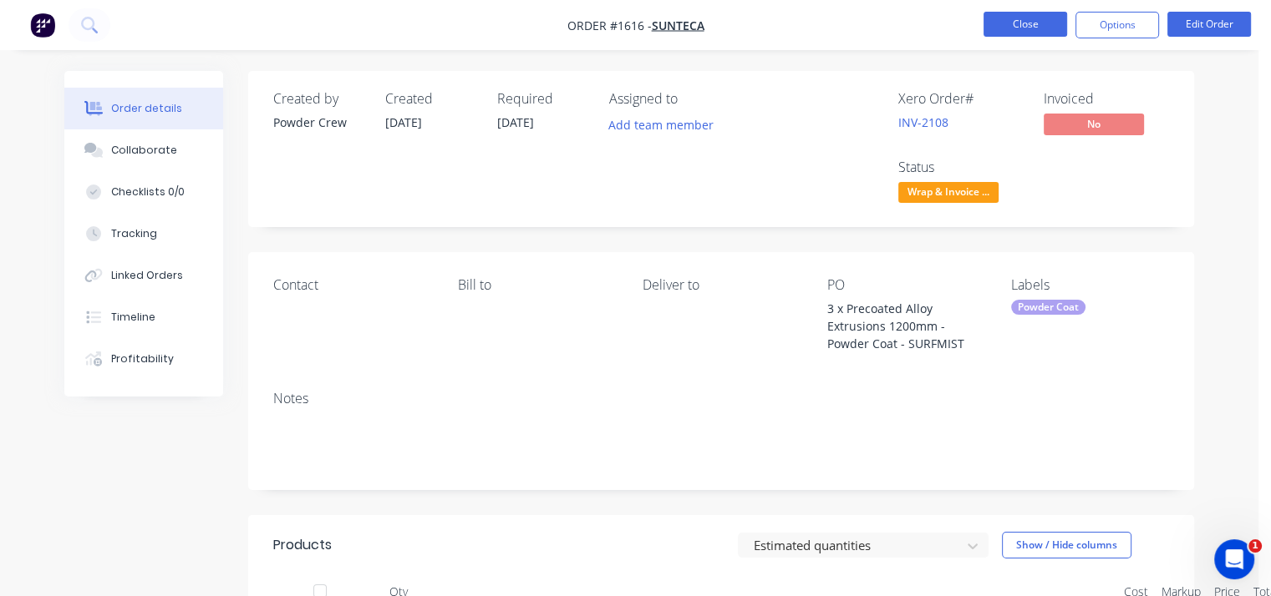
click at [1018, 18] on button "Close" at bounding box center [1025, 24] width 84 height 25
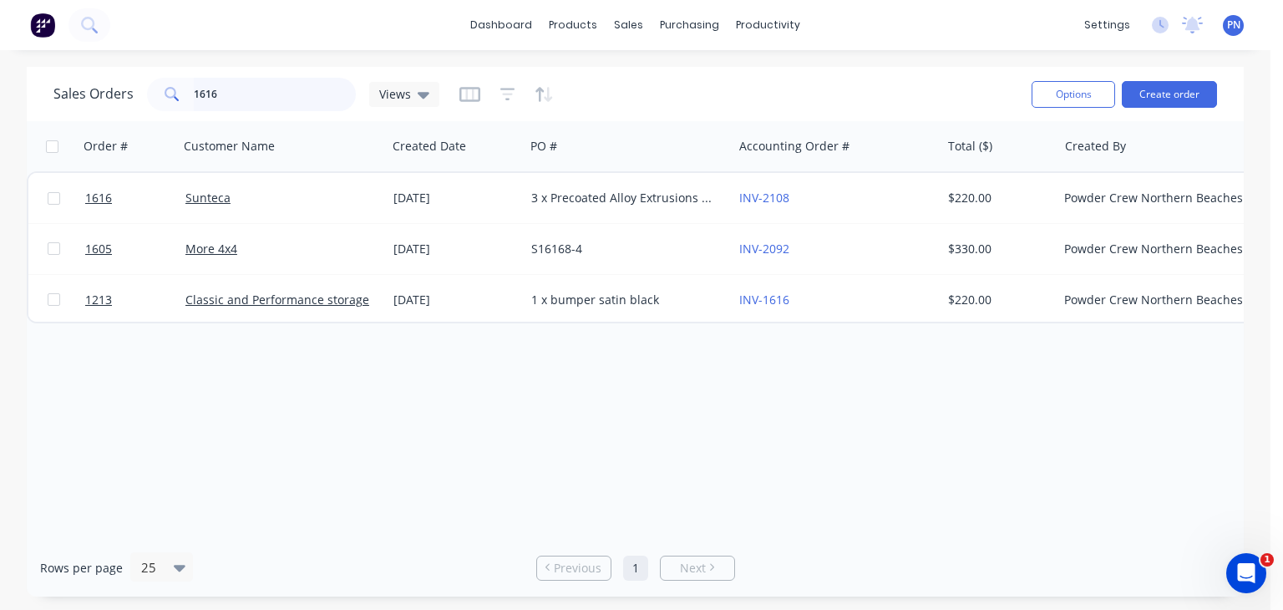
click at [228, 96] on input "1616" at bounding box center [275, 94] width 163 height 33
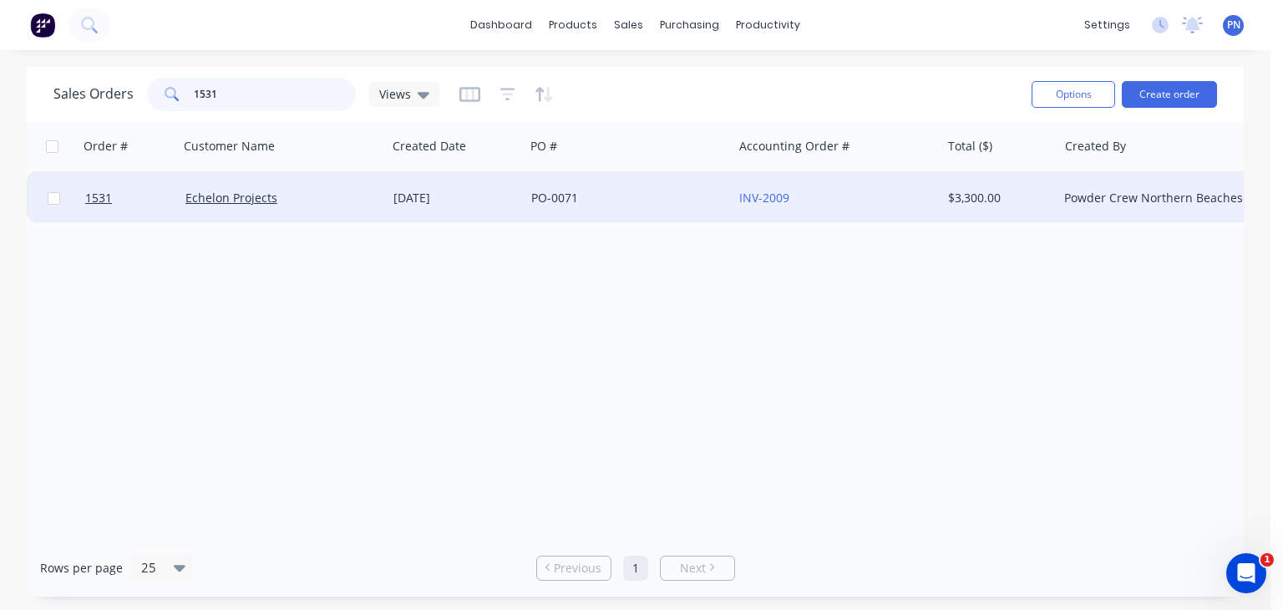
type input "1531"
click at [427, 198] on div "19 Sep 2025" at bounding box center [455, 198] width 124 height 17
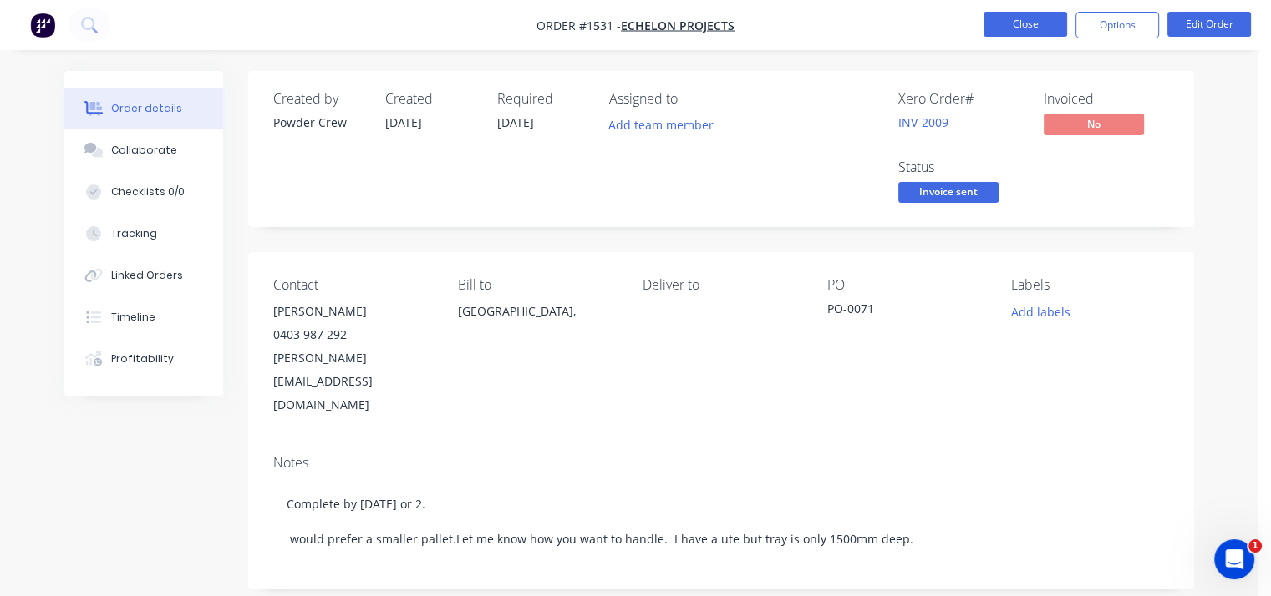
click at [1015, 33] on button "Close" at bounding box center [1025, 24] width 84 height 25
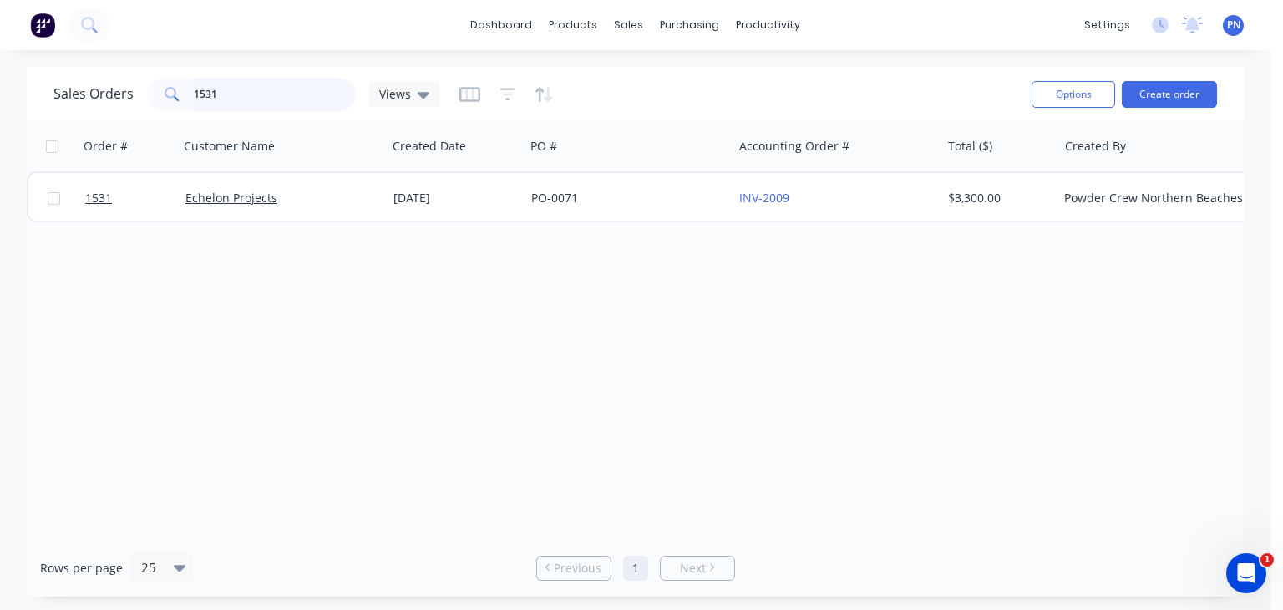
click at [281, 94] on input "1531" at bounding box center [275, 94] width 163 height 33
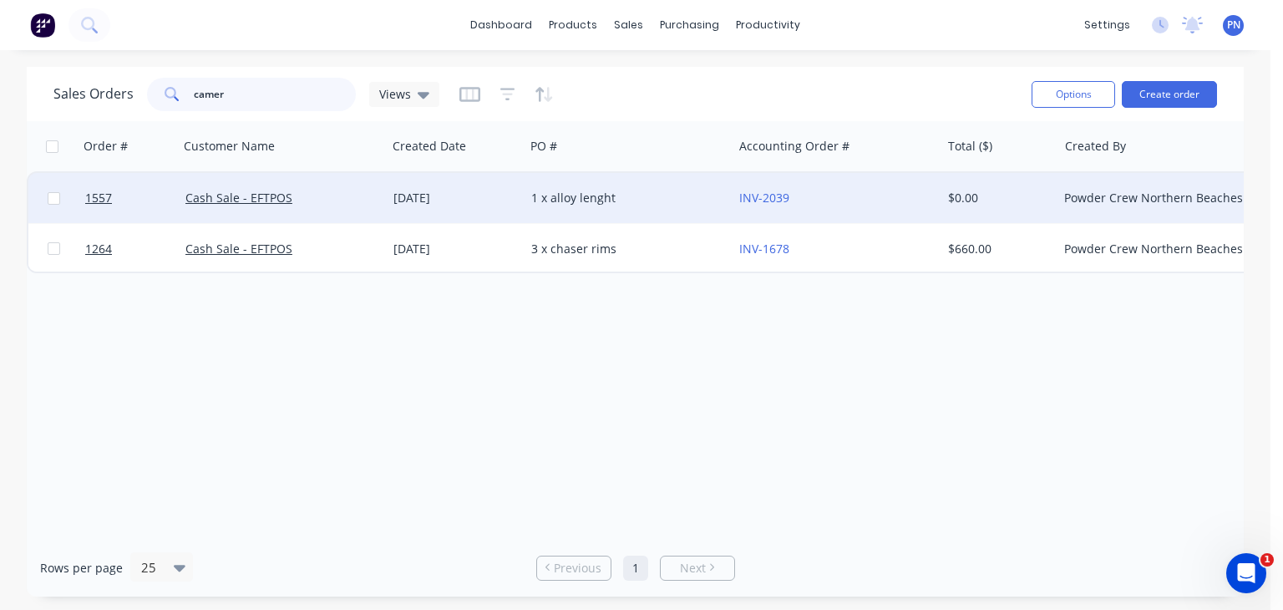
type input "camer"
click at [317, 198] on div "Cash Sale - EFTPOS" at bounding box center [277, 198] width 185 height 17
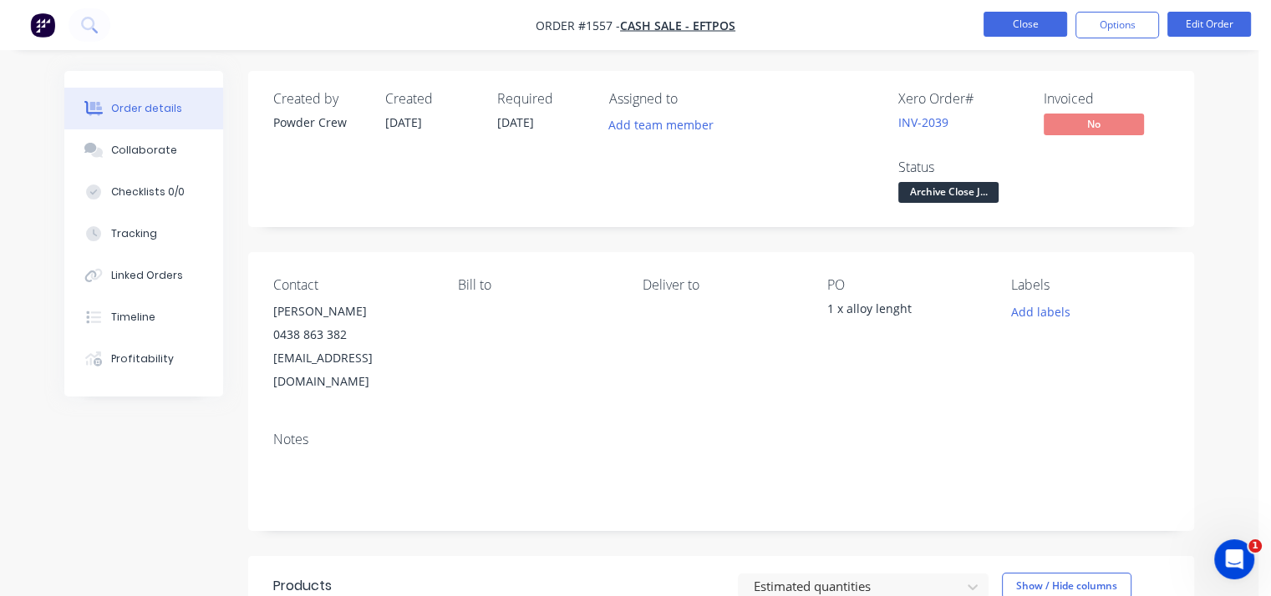
click at [1017, 19] on button "Close" at bounding box center [1025, 24] width 84 height 25
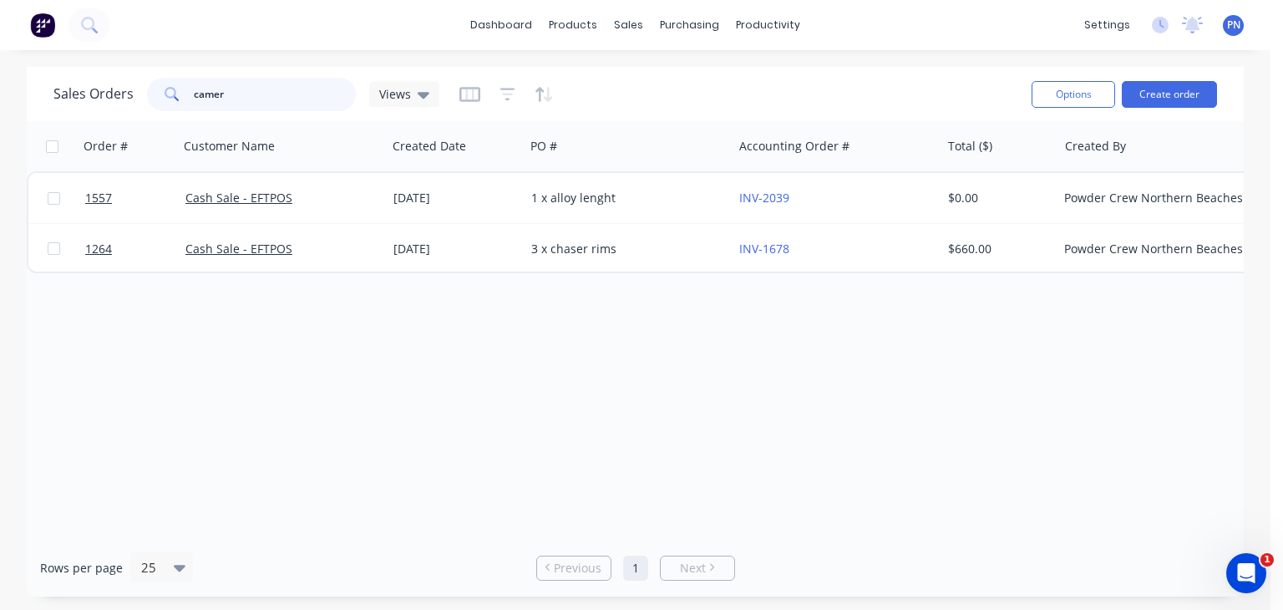
drag, startPoint x: 296, startPoint y: 93, endPoint x: 200, endPoint y: 94, distance: 95.2
click at [201, 94] on input "camer" at bounding box center [275, 94] width 163 height 33
click at [278, 95] on input "camer" at bounding box center [275, 94] width 163 height 33
drag, startPoint x: 278, startPoint y: 95, endPoint x: 207, endPoint y: 101, distance: 71.2
click at [207, 101] on input "camer" at bounding box center [275, 94] width 163 height 33
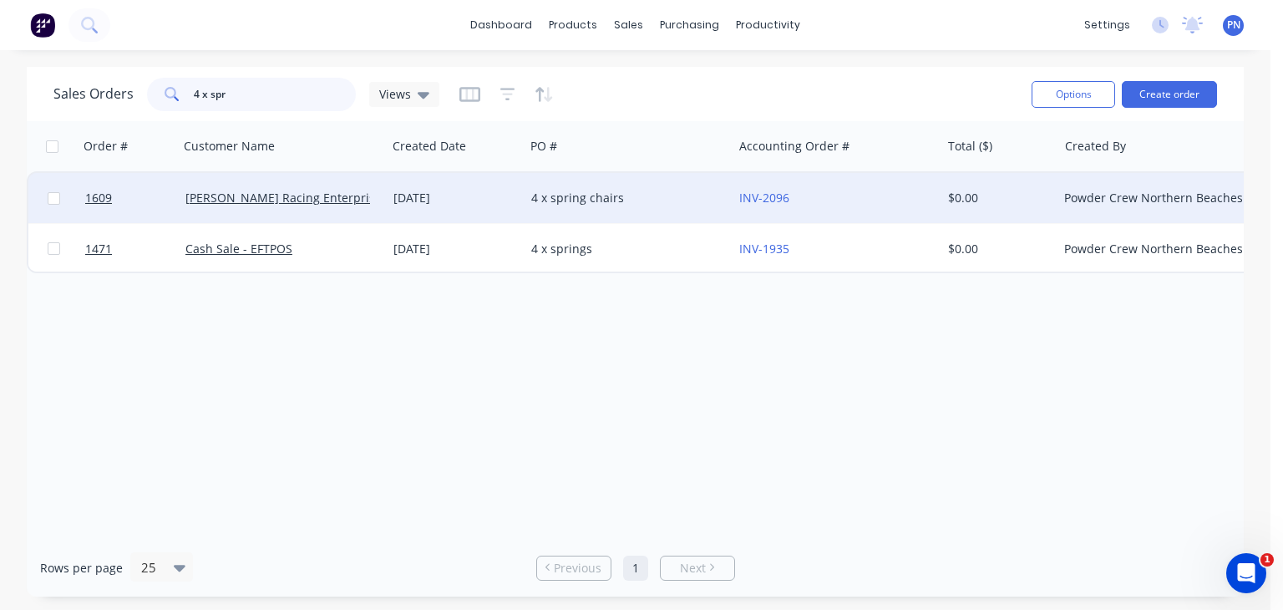
type input "4 x spr"
click at [363, 194] on div "[PERSON_NAME] Racing Enterprises" at bounding box center [277, 198] width 185 height 17
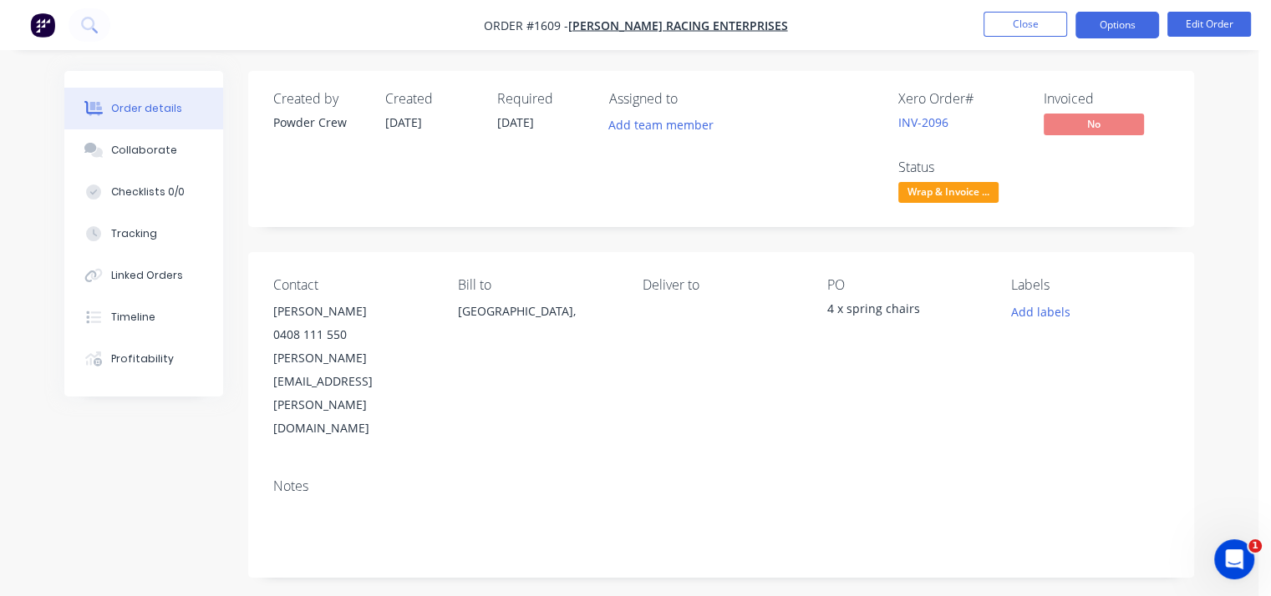
click at [1129, 31] on button "Options" at bounding box center [1117, 25] width 84 height 27
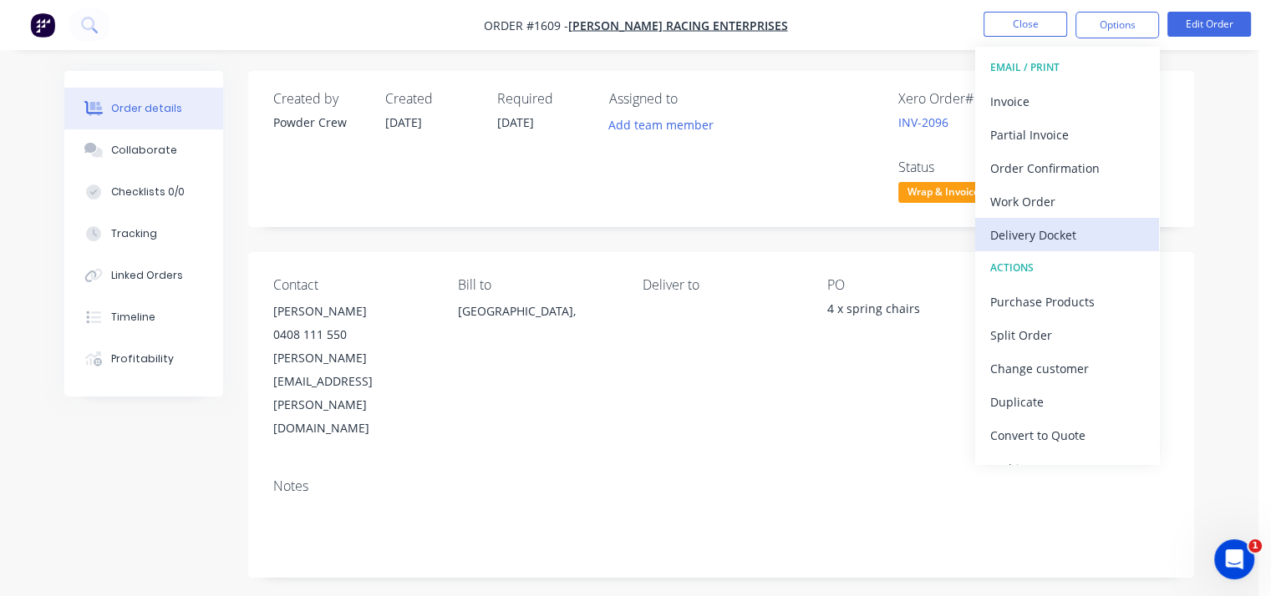
click at [1050, 233] on div "Delivery Docket" at bounding box center [1067, 235] width 154 height 24
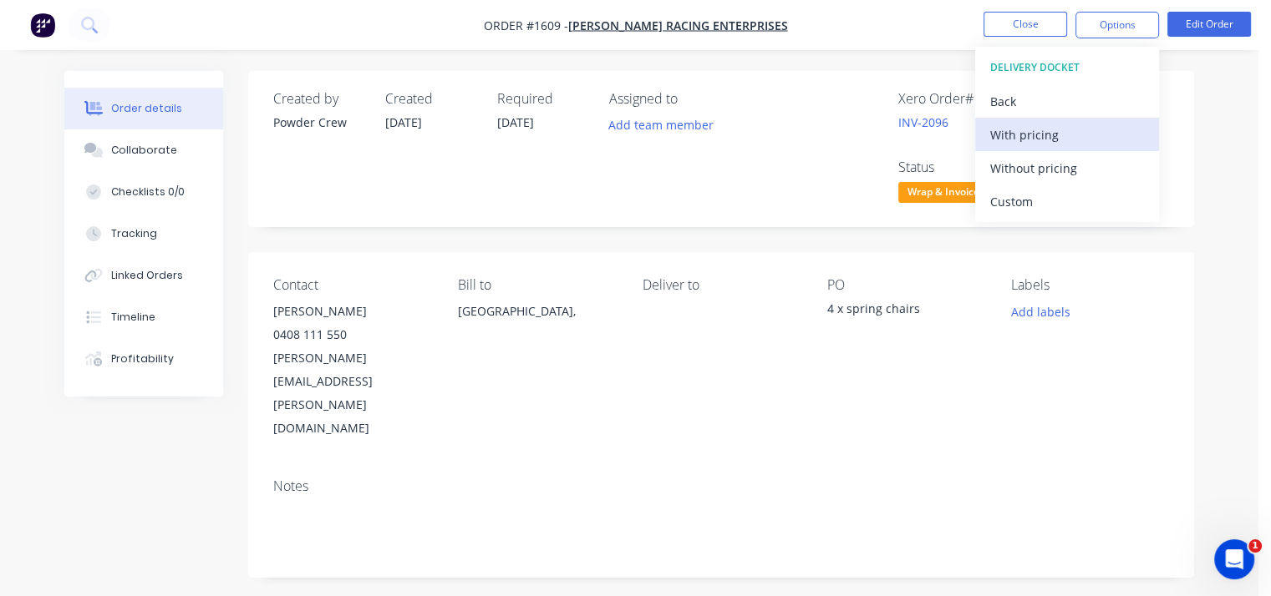
click at [1016, 131] on div "With pricing" at bounding box center [1067, 135] width 154 height 24
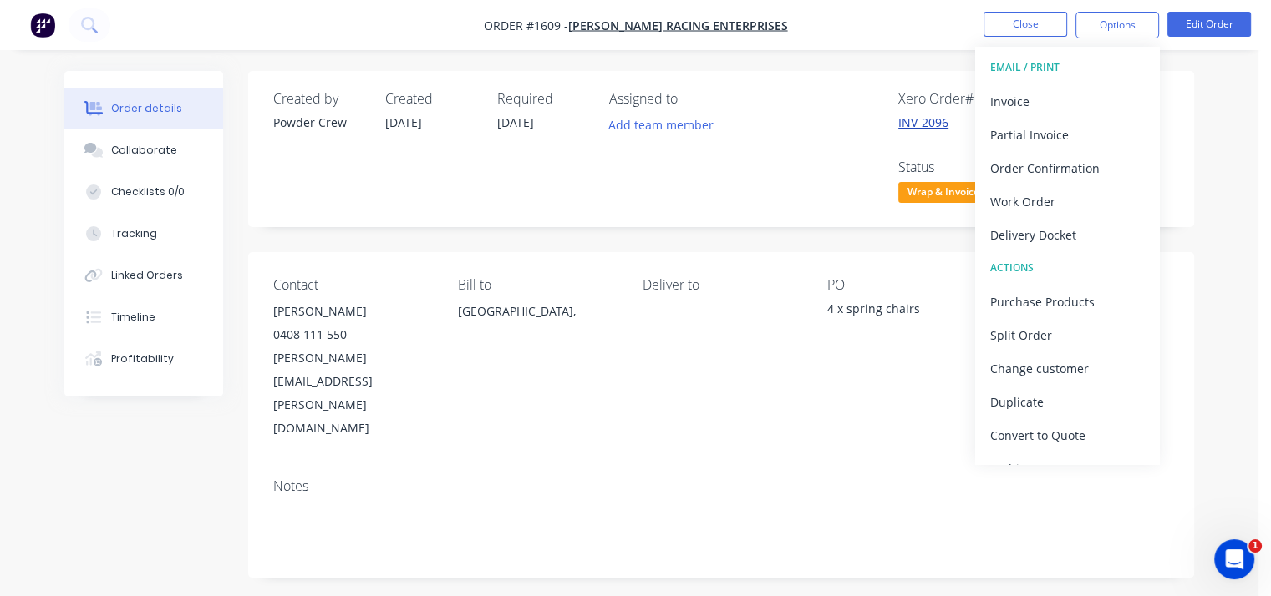
click at [916, 121] on link "INV-2096" at bounding box center [923, 122] width 50 height 16
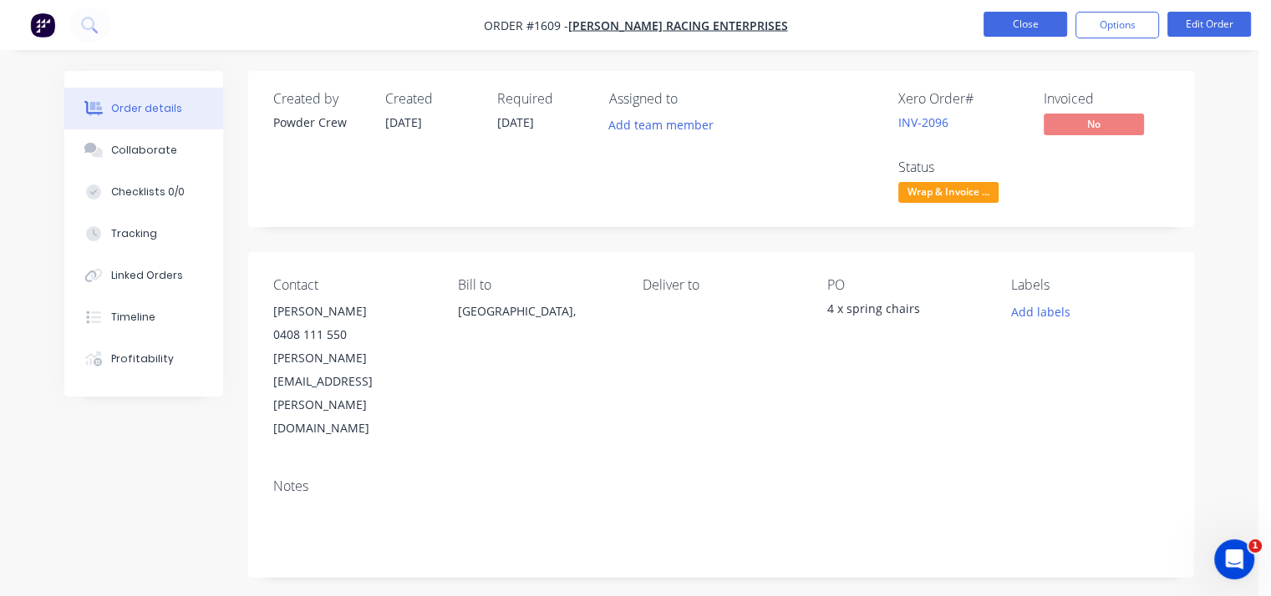
click at [1024, 24] on button "Close" at bounding box center [1025, 24] width 84 height 25
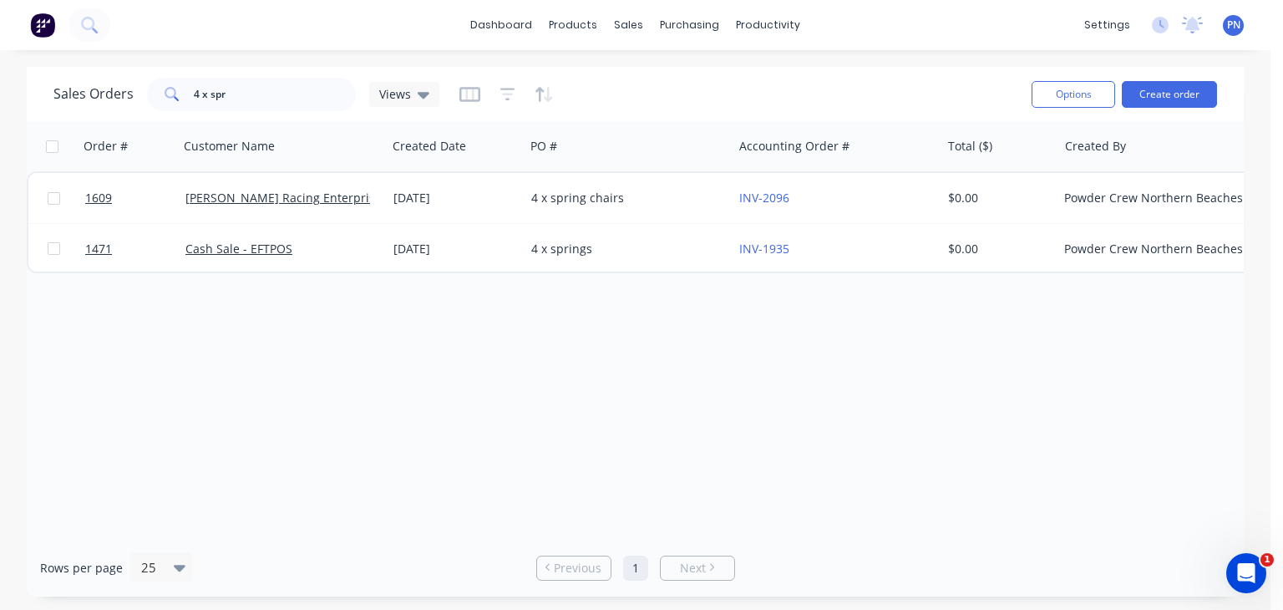
click at [120, 24] on div "dashboard products sales purchasing productivity dashboard products Product Cat…" at bounding box center [635, 25] width 1271 height 50
drag, startPoint x: 242, startPoint y: 94, endPoint x: 107, endPoint y: 81, distance: 136.0
click at [107, 81] on div "Sales Orders 4 x spr Views" at bounding box center [246, 94] width 386 height 33
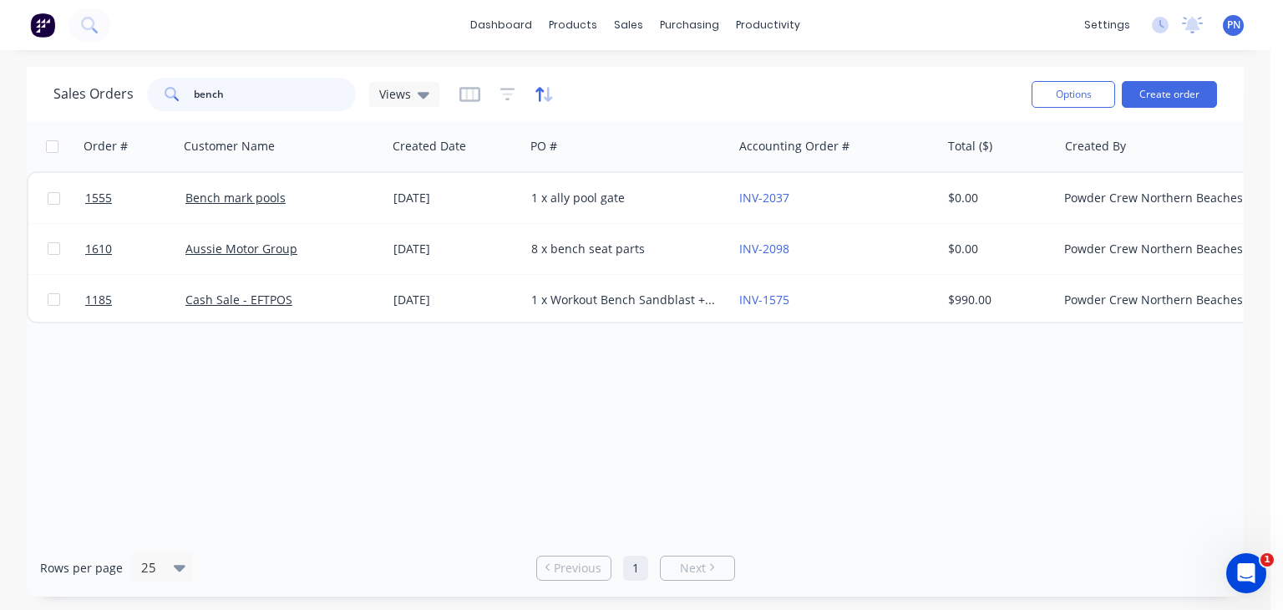
type input "bench"
click at [539, 89] on icon "button" at bounding box center [539, 94] width 8 height 14
click at [495, 90] on div at bounding box center [506, 94] width 94 height 27
click at [500, 91] on icon "button" at bounding box center [507, 94] width 15 height 17
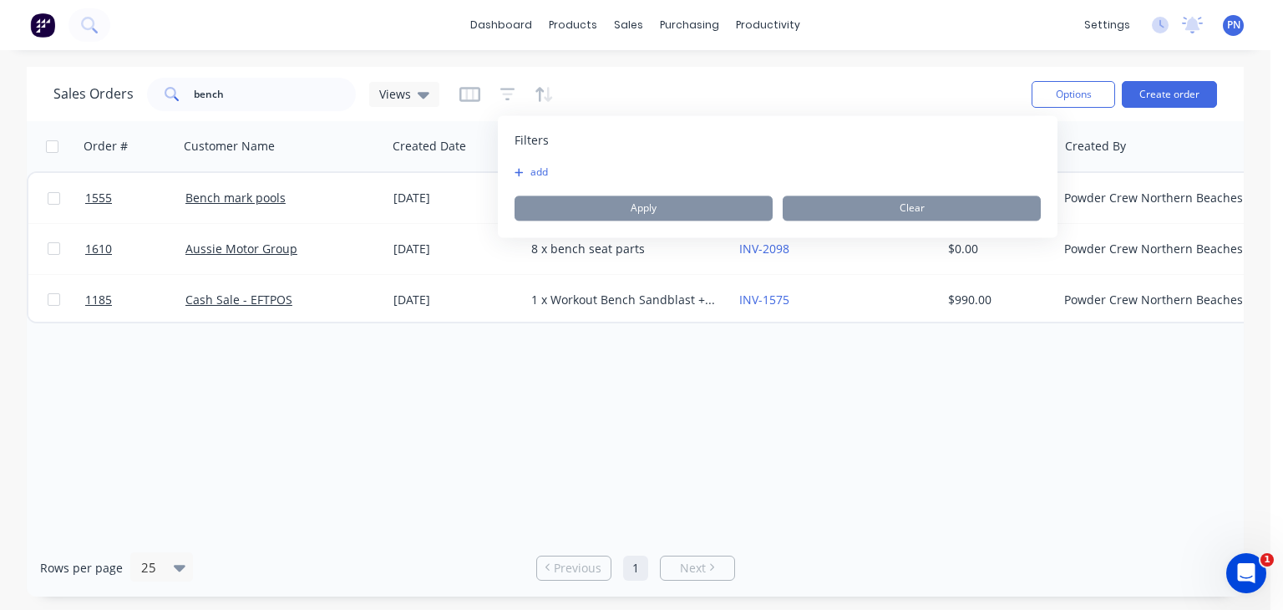
click at [531, 175] on button "add" at bounding box center [536, 171] width 42 height 13
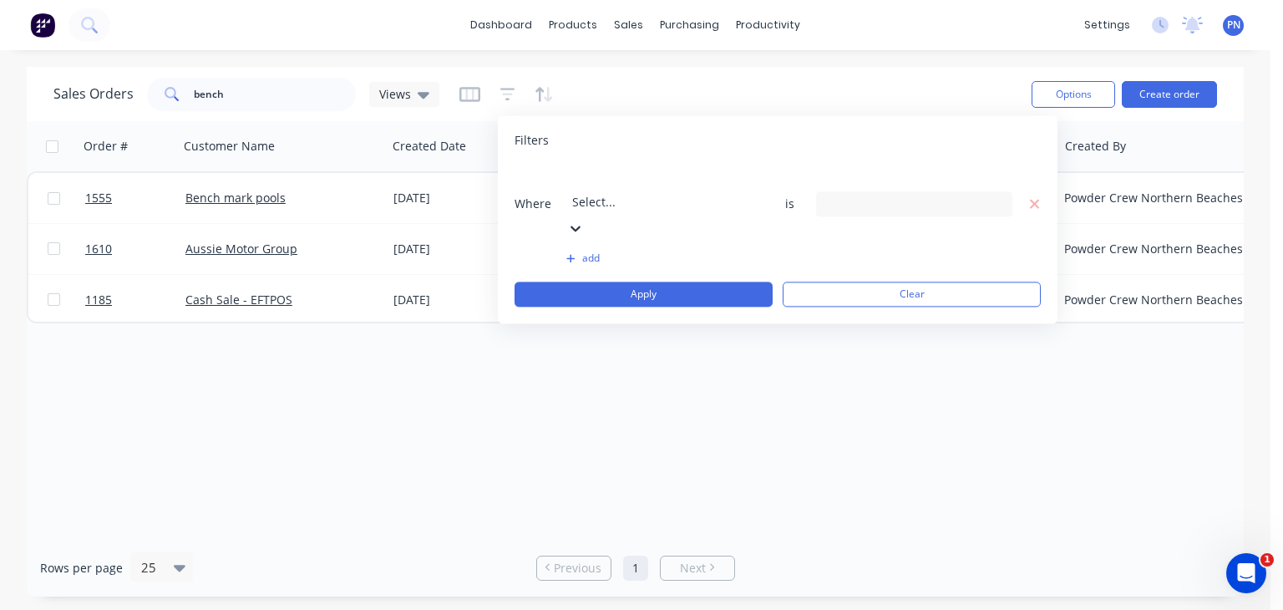
click at [581, 226] on icon at bounding box center [576, 229] width 10 height 6
click at [996, 201] on icon at bounding box center [997, 204] width 12 height 7
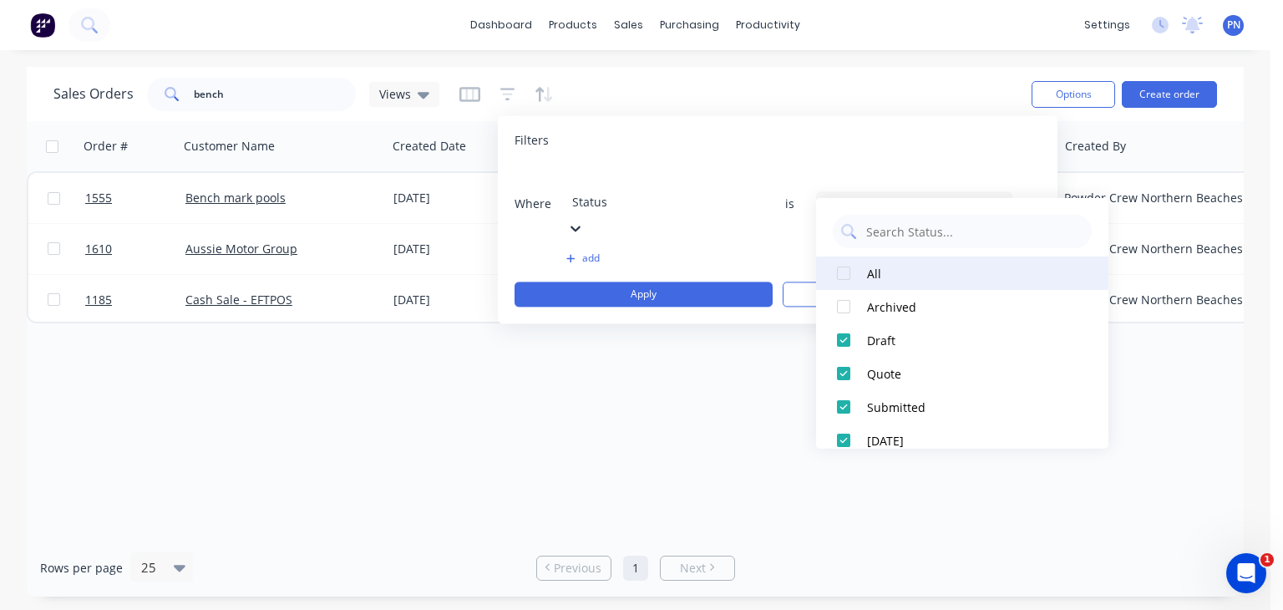
click at [840, 274] on div at bounding box center [843, 272] width 33 height 33
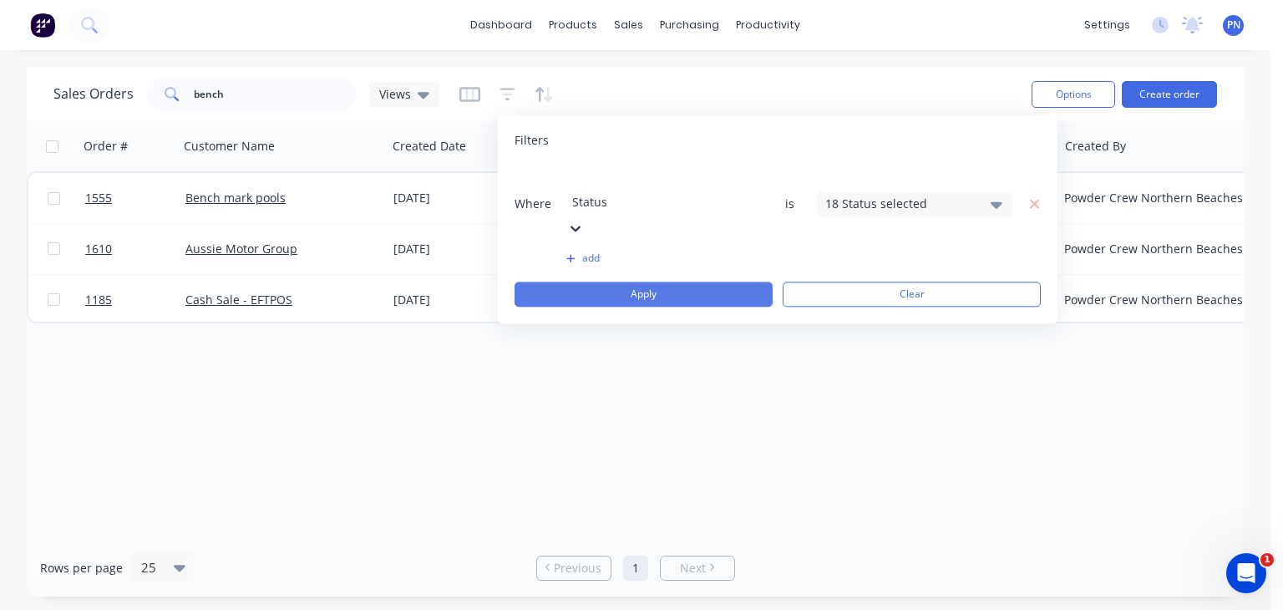
click at [707, 282] on button "Apply" at bounding box center [644, 294] width 258 height 25
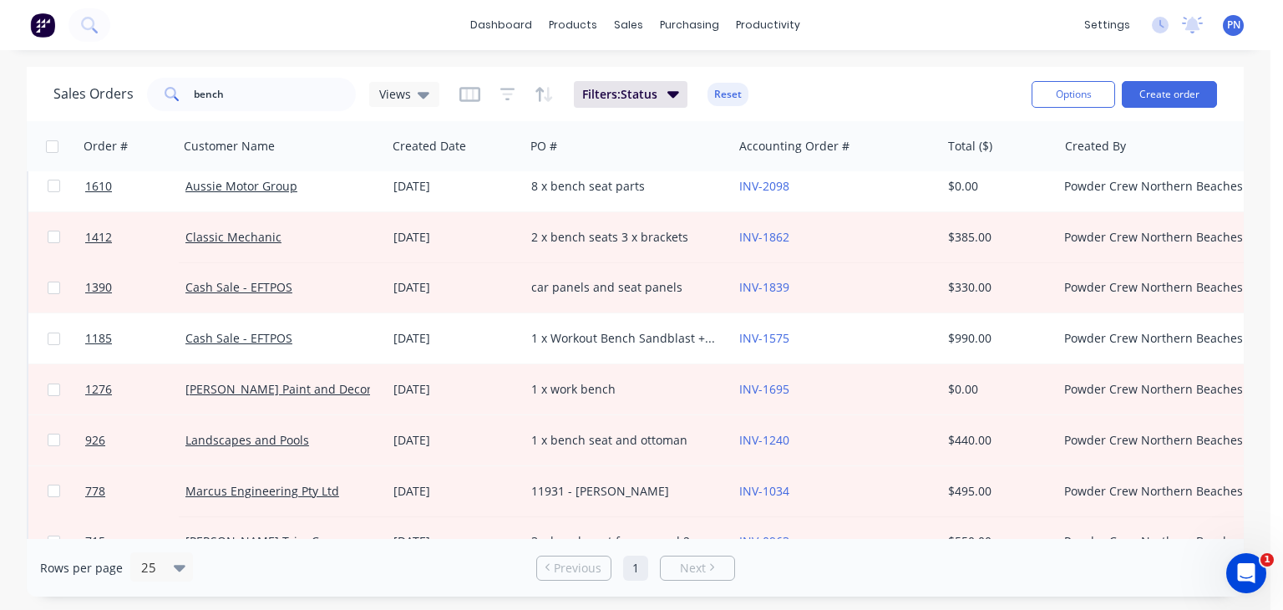
scroll to position [148, 0]
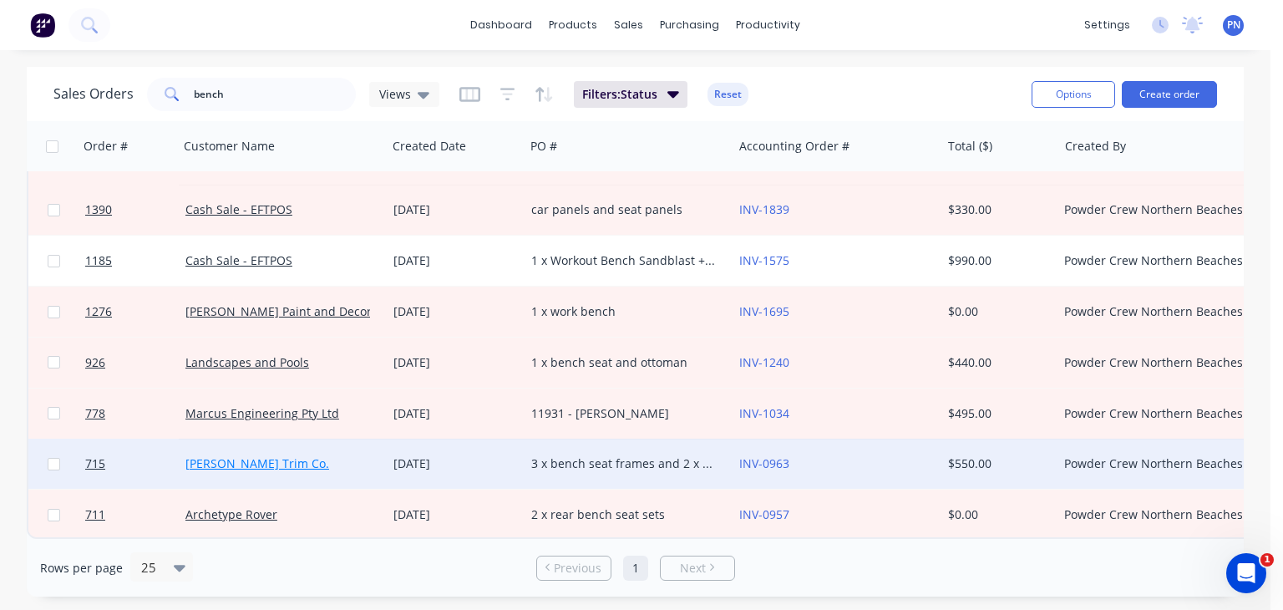
click at [240, 455] on link "McLean Trim Co." at bounding box center [257, 463] width 144 height 16
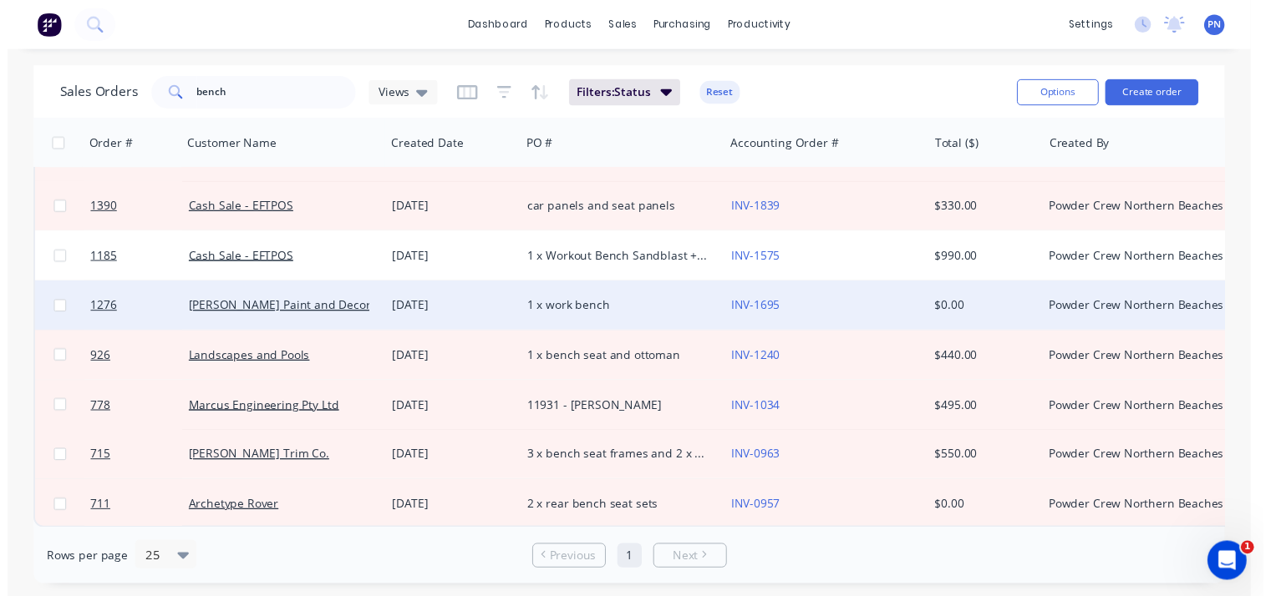
scroll to position [148, 0]
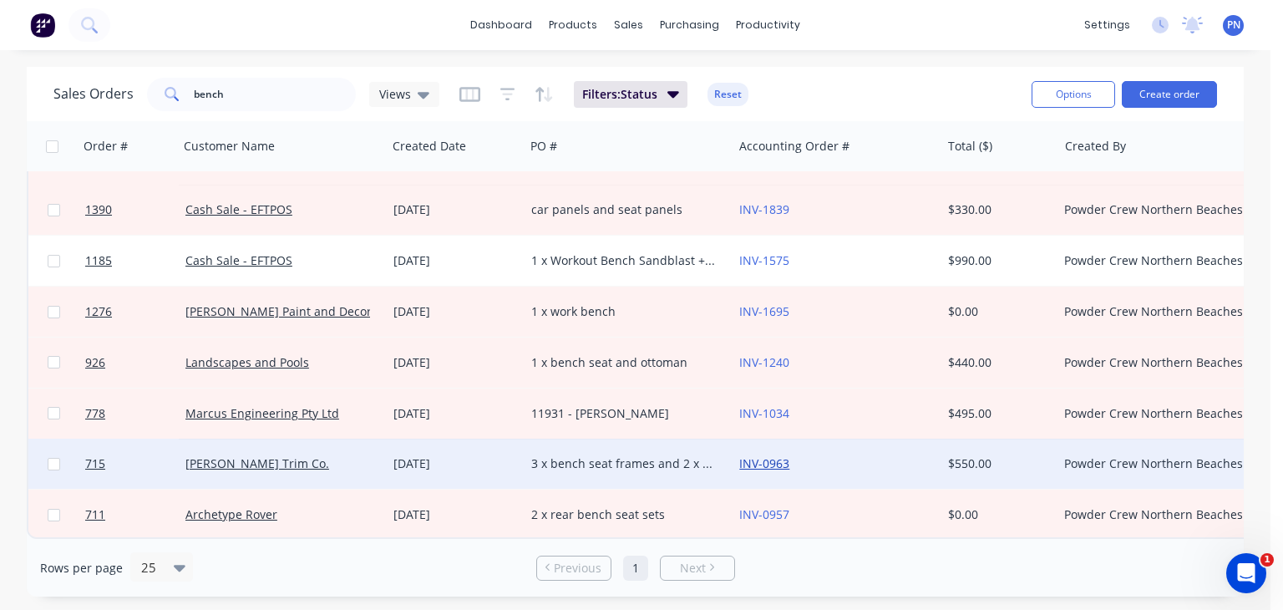
click at [752, 455] on link "INV-0963" at bounding box center [764, 463] width 50 height 16
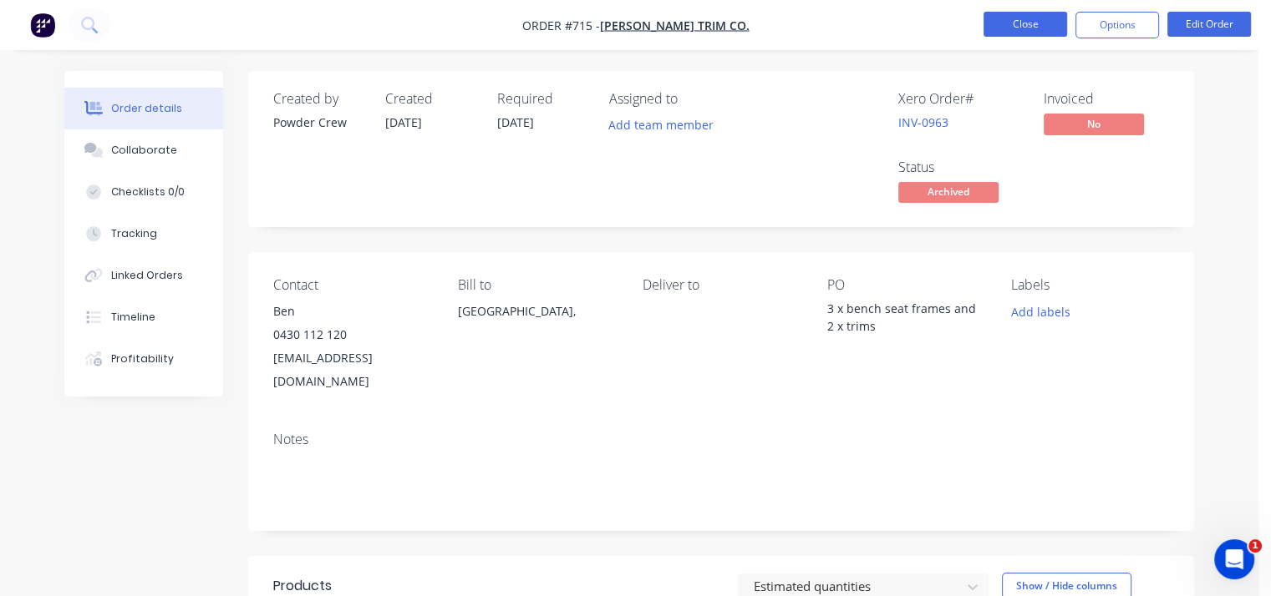
click at [1055, 23] on button "Close" at bounding box center [1025, 24] width 84 height 25
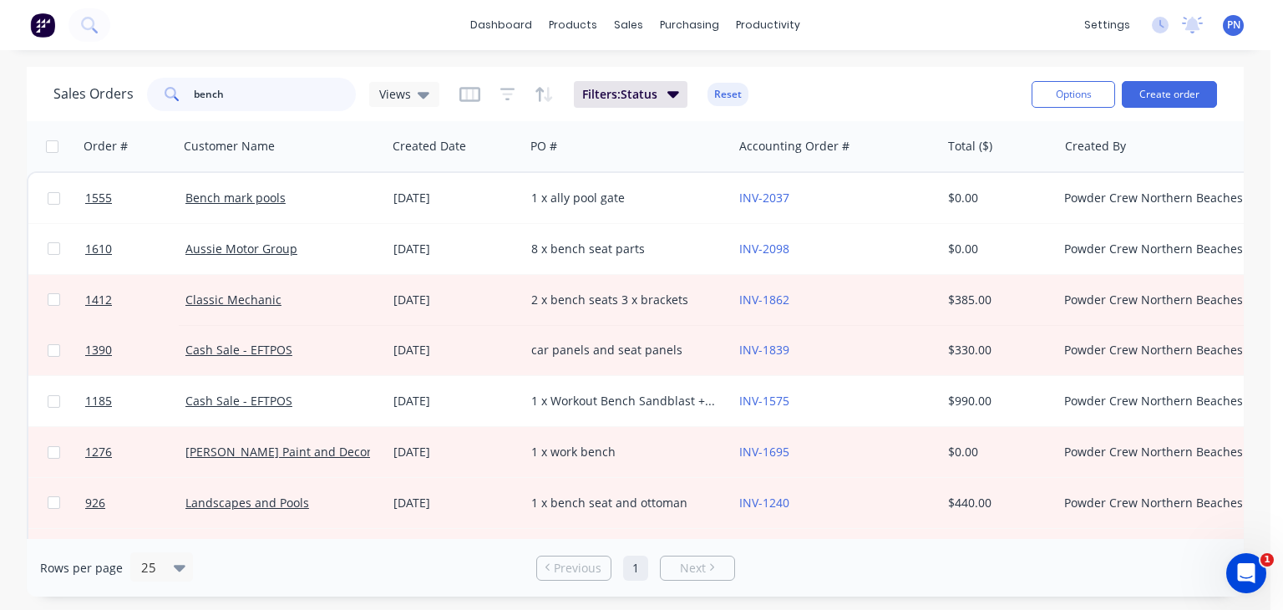
drag, startPoint x: 239, startPoint y: 93, endPoint x: 43, endPoint y: 71, distance: 197.5
click at [43, 71] on div "Sales Orders bench Views Filters: Status Reset Options Create order" at bounding box center [635, 94] width 1217 height 54
type input "ziln"
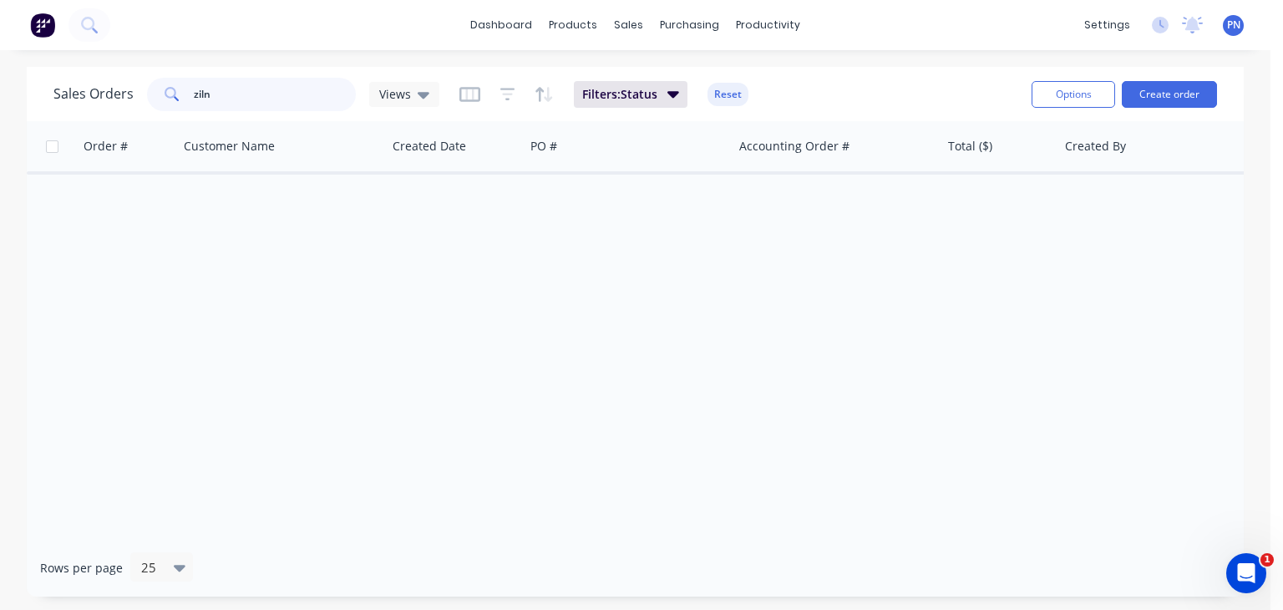
drag, startPoint x: 211, startPoint y: 99, endPoint x: 142, endPoint y: 101, distance: 68.5
click at [142, 101] on div "Sales Orders ziln Views" at bounding box center [246, 94] width 386 height 33
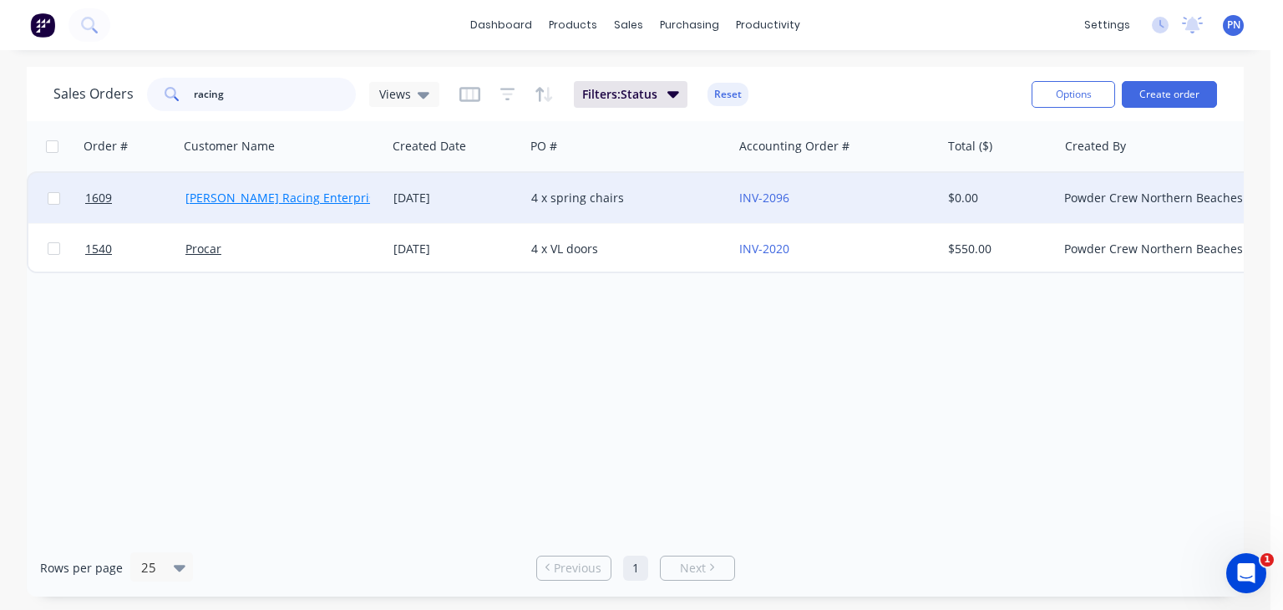
type input "racing"
click at [277, 192] on link "[PERSON_NAME] Racing Enterprises" at bounding box center [286, 198] width 202 height 16
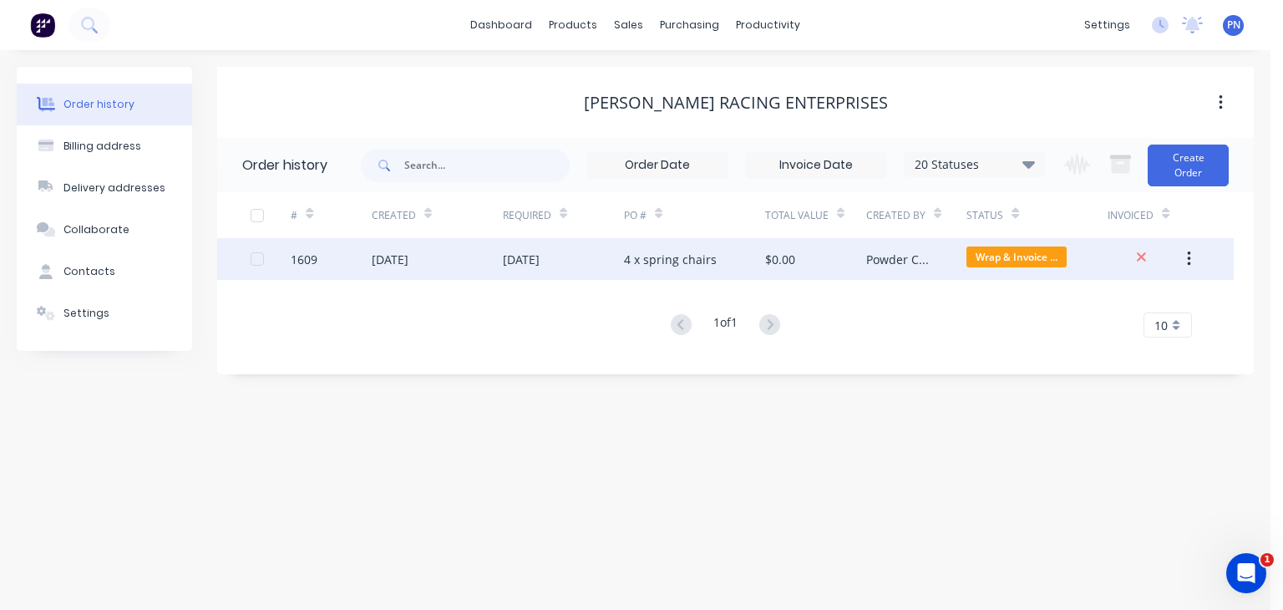
click at [779, 256] on div "$0.00" at bounding box center [780, 260] width 30 height 18
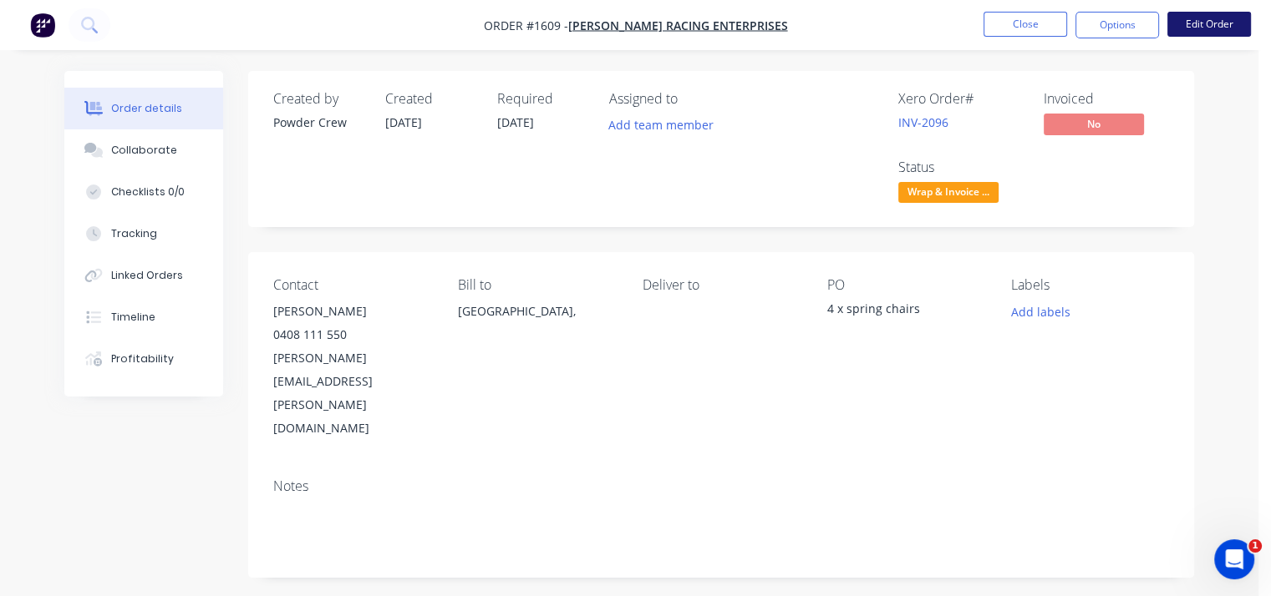
click at [1212, 18] on button "Edit Order" at bounding box center [1209, 24] width 84 height 25
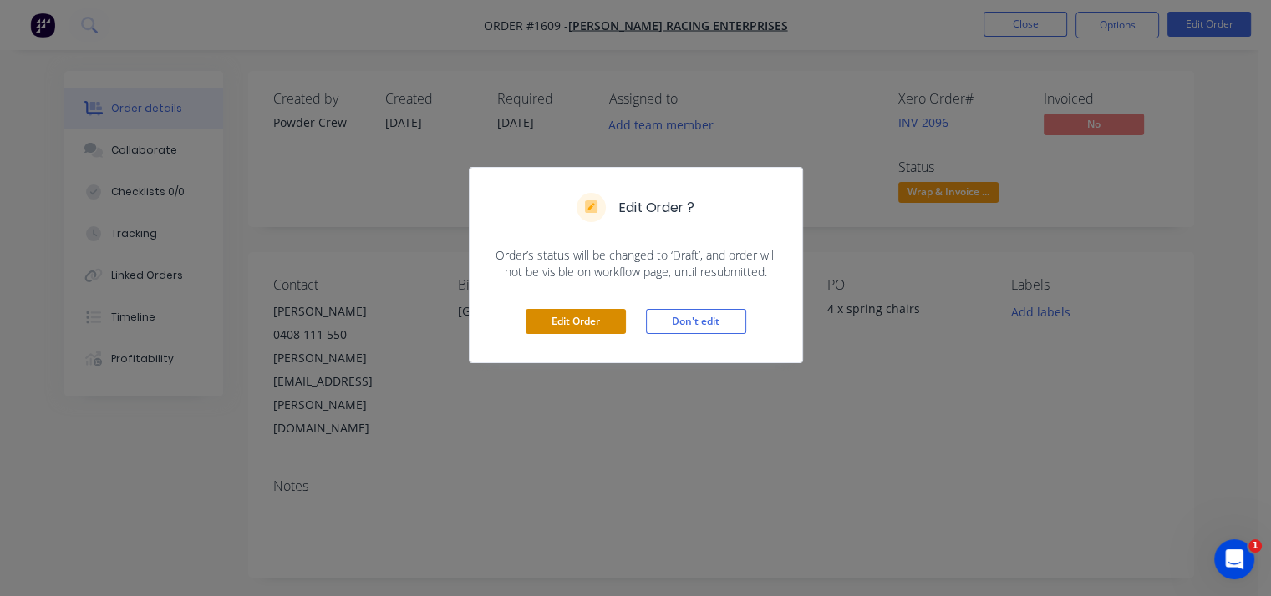
click at [581, 310] on button "Edit Order" at bounding box center [575, 321] width 100 height 25
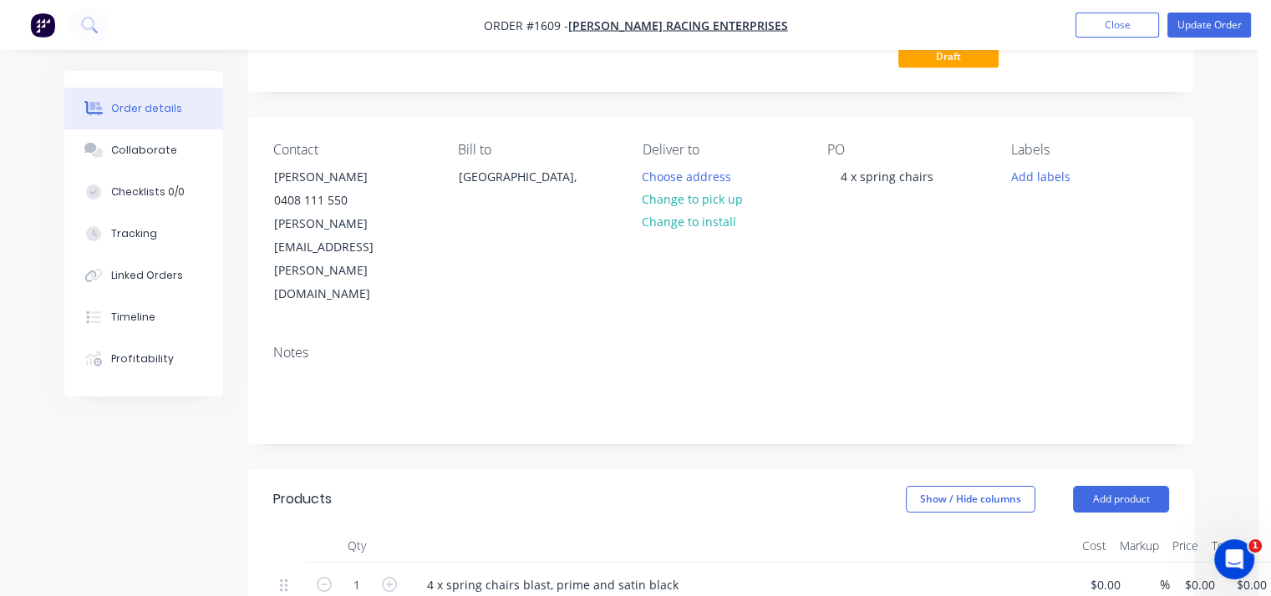
scroll to position [334, 0]
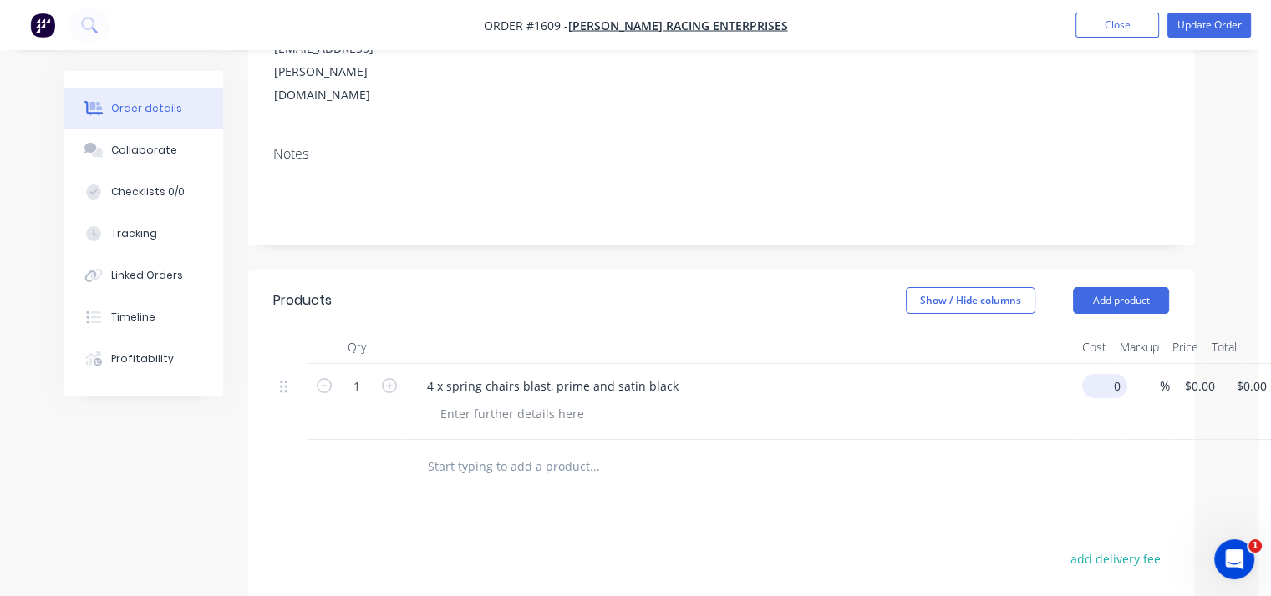
click at [1105, 374] on input "0" at bounding box center [1108, 386] width 38 height 24
type input "$400.00"
click at [1039, 364] on div "4 x spring chairs blast, prime and satin black" at bounding box center [741, 402] width 668 height 76
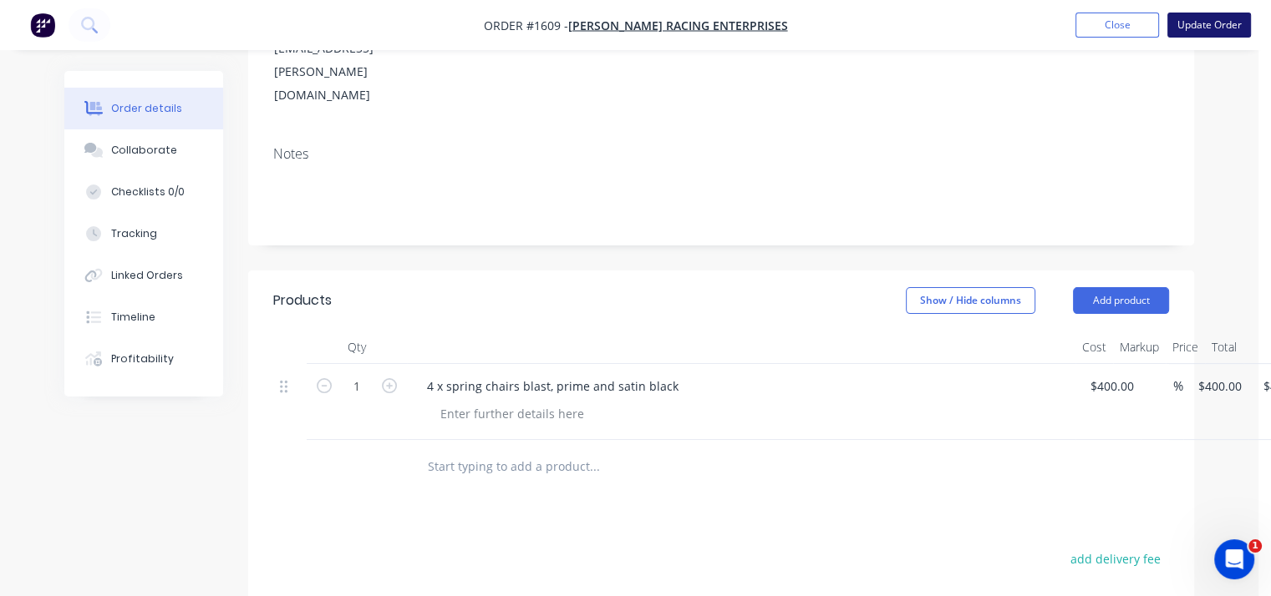
click at [1195, 23] on button "Update Order" at bounding box center [1209, 25] width 84 height 25
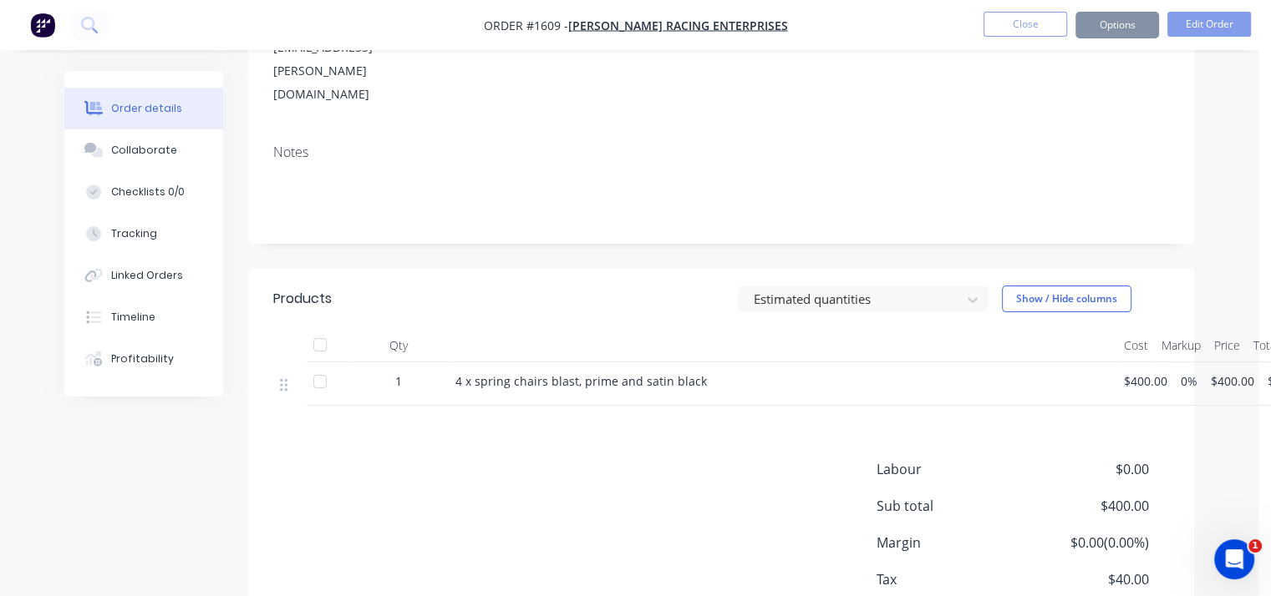
scroll to position [0, 0]
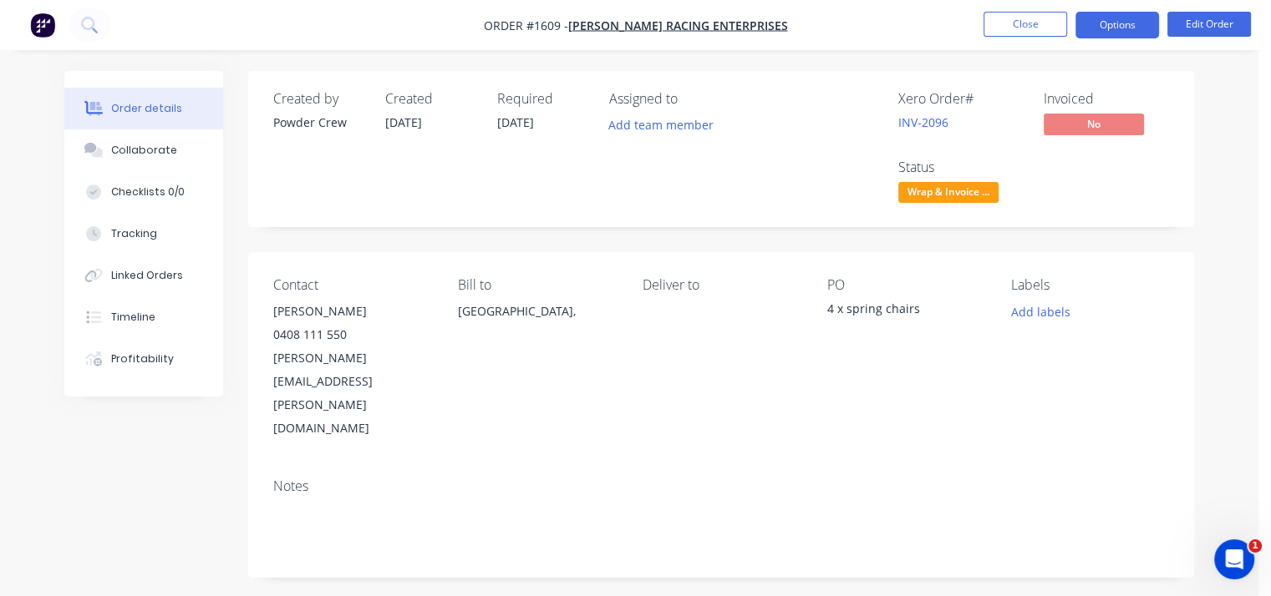
click at [1093, 23] on button "Options" at bounding box center [1117, 25] width 84 height 27
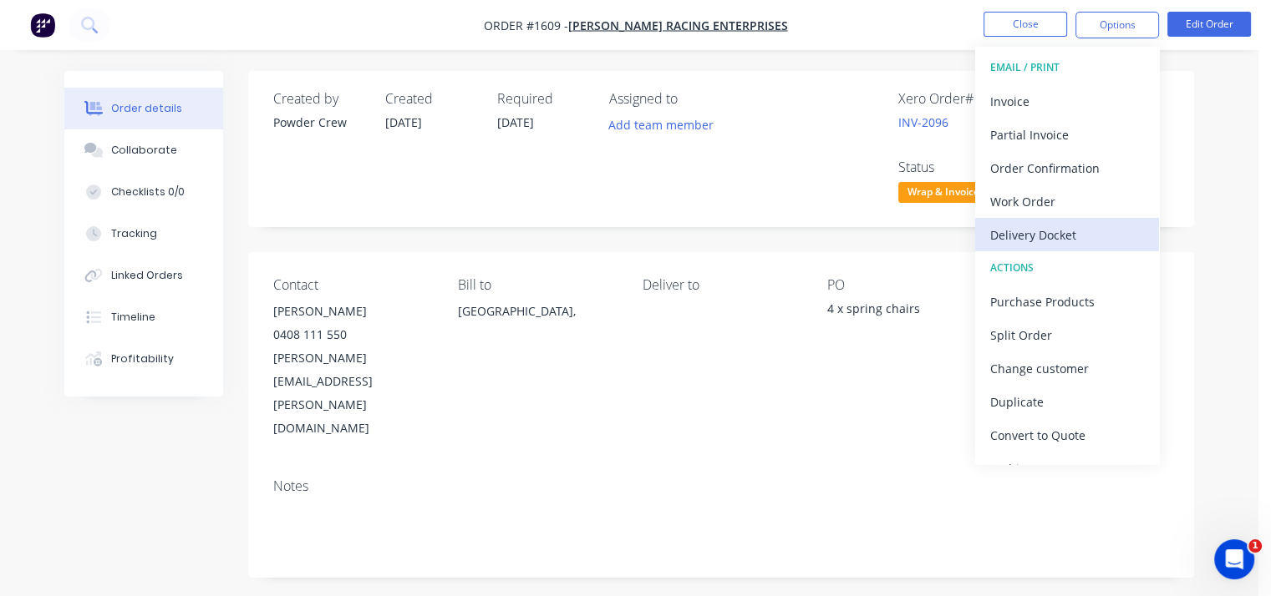
click at [1048, 238] on div "Delivery Docket" at bounding box center [1067, 235] width 154 height 24
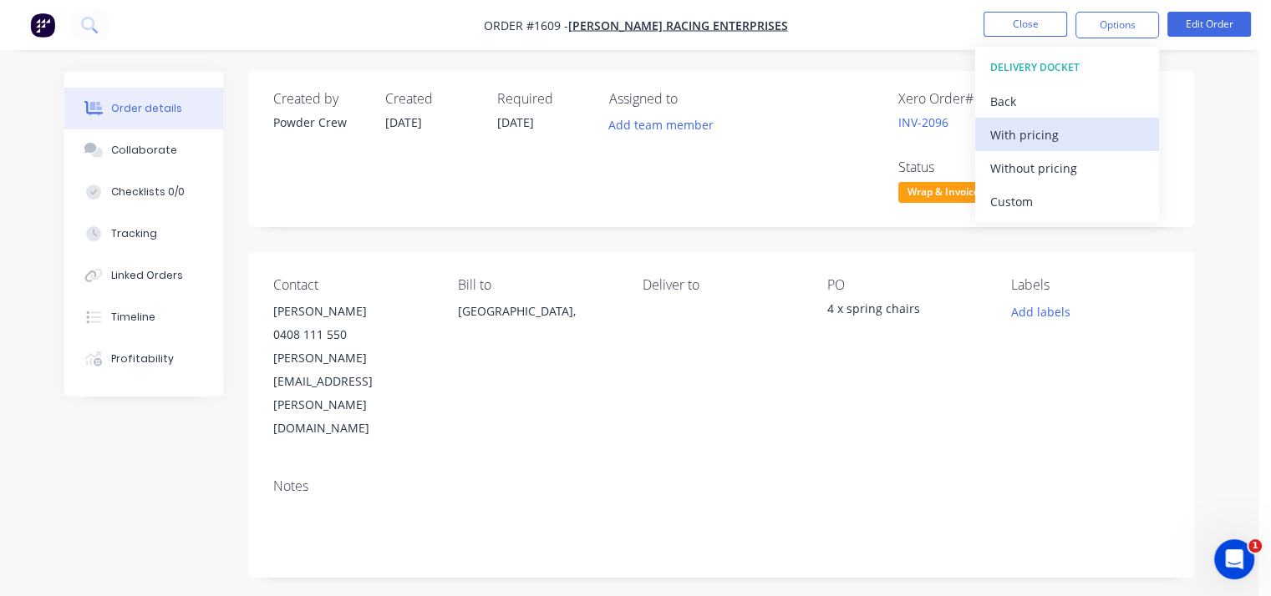
click at [1053, 138] on div "With pricing" at bounding box center [1067, 135] width 154 height 24
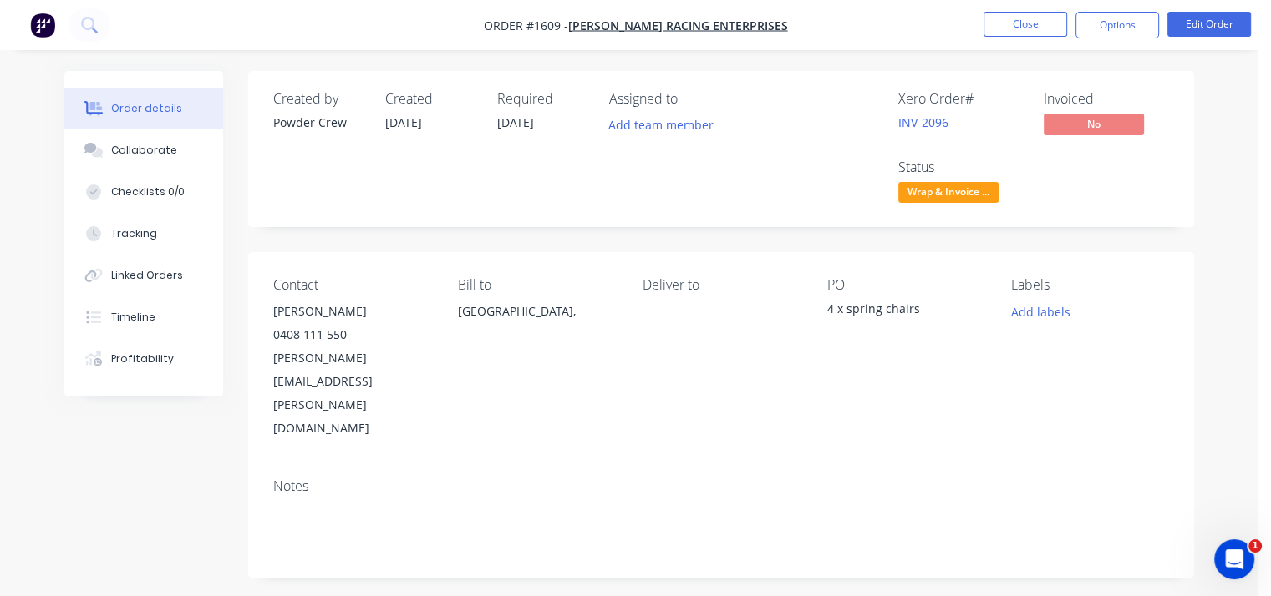
drag, startPoint x: 660, startPoint y: 191, endPoint x: 675, endPoint y: 184, distance: 16.8
click at [660, 191] on div "Assigned to Add team member" at bounding box center [692, 149] width 167 height 116
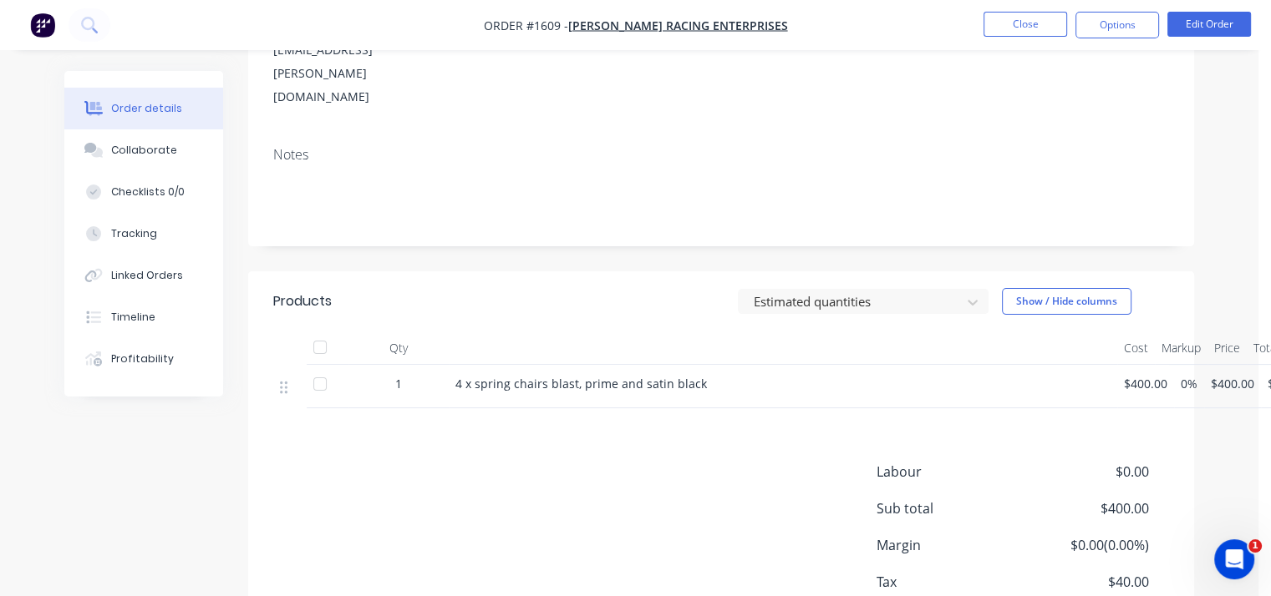
scroll to position [334, 0]
click at [1027, 23] on button "Close" at bounding box center [1025, 24] width 84 height 25
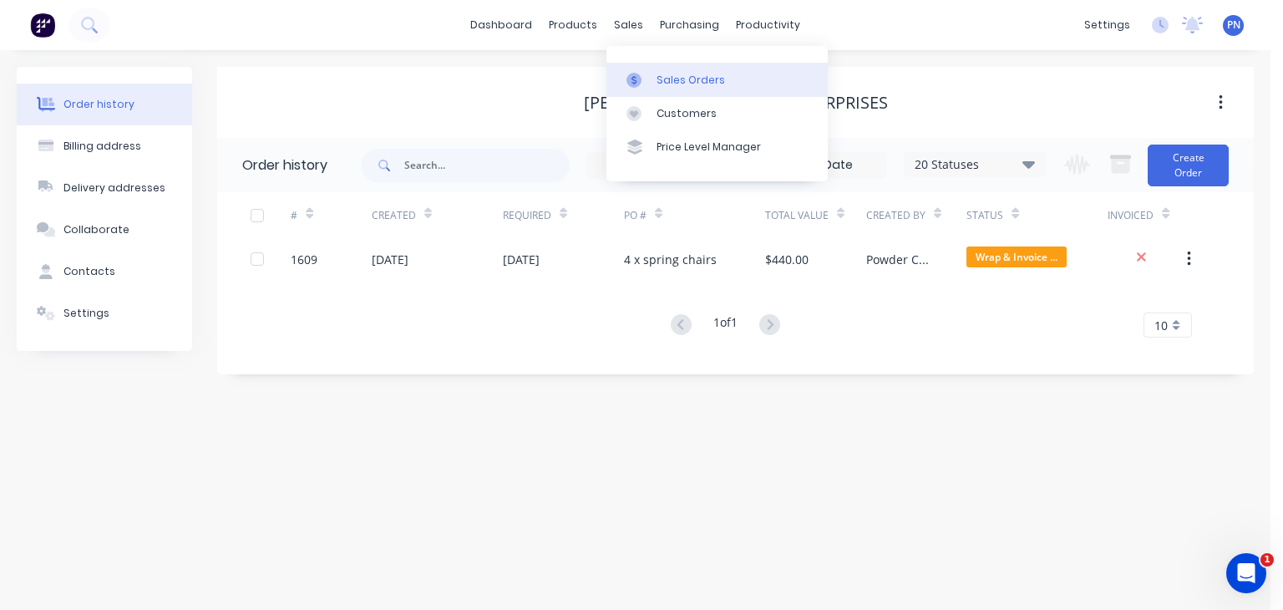
click at [705, 87] on div "Sales Orders" at bounding box center [691, 80] width 69 height 15
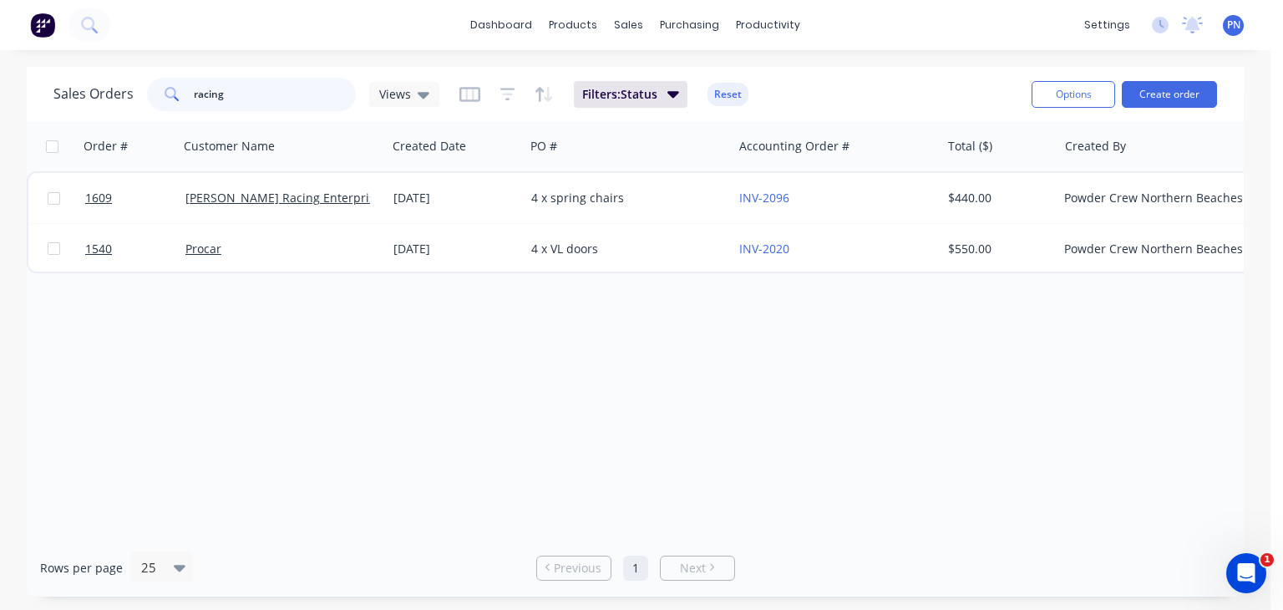
drag, startPoint x: 261, startPoint y: 96, endPoint x: 0, endPoint y: 54, distance: 264.0
click at [0, 54] on div "dashboard products sales purchasing productivity dashboard products Product Cat…" at bounding box center [635, 305] width 1271 height 610
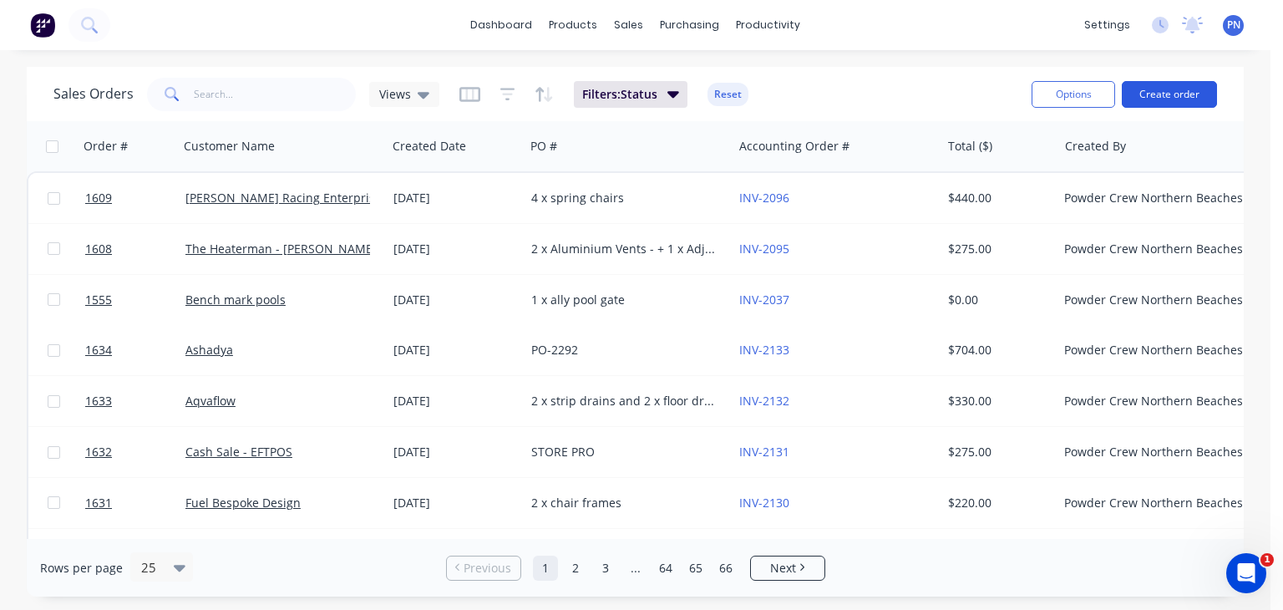
click at [1179, 94] on button "Create order" at bounding box center [1169, 94] width 95 height 27
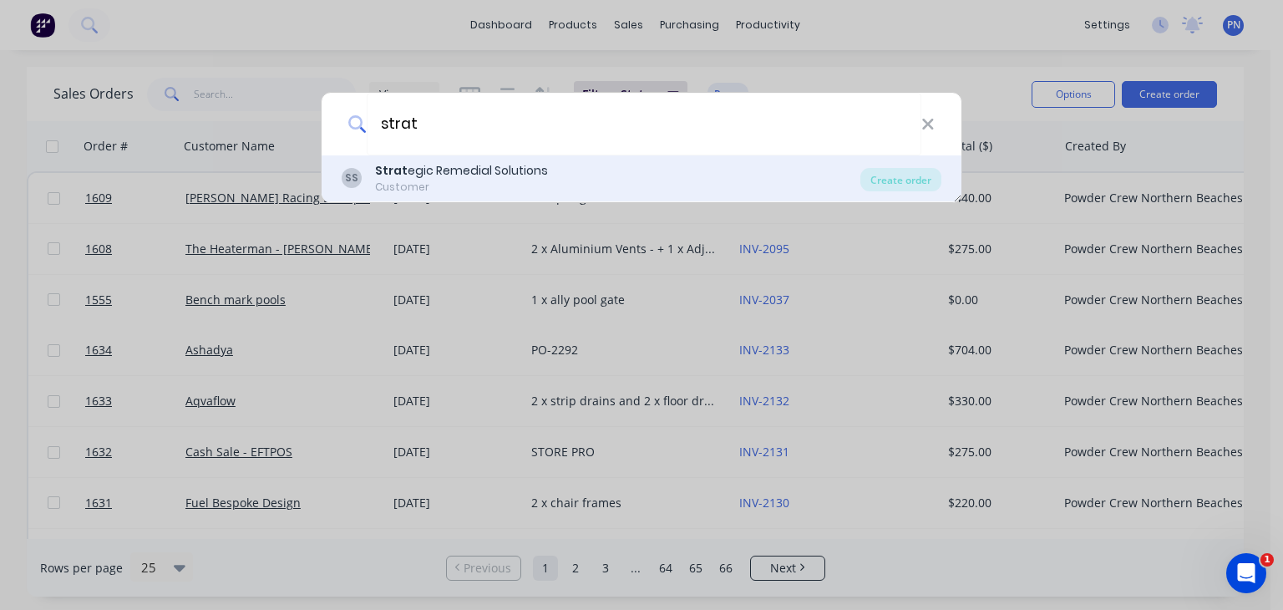
type input "strat"
click at [441, 173] on div "Strat egic Remedial Solutions" at bounding box center [461, 171] width 173 height 18
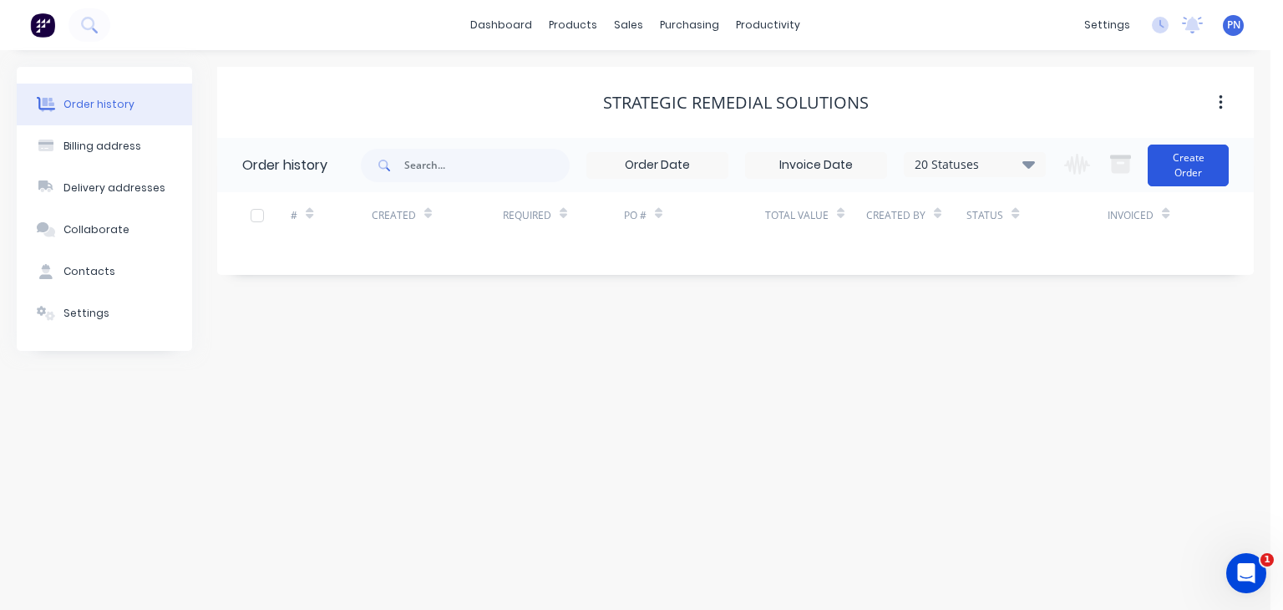
click at [1200, 163] on button "Create Order" at bounding box center [1188, 166] width 81 height 42
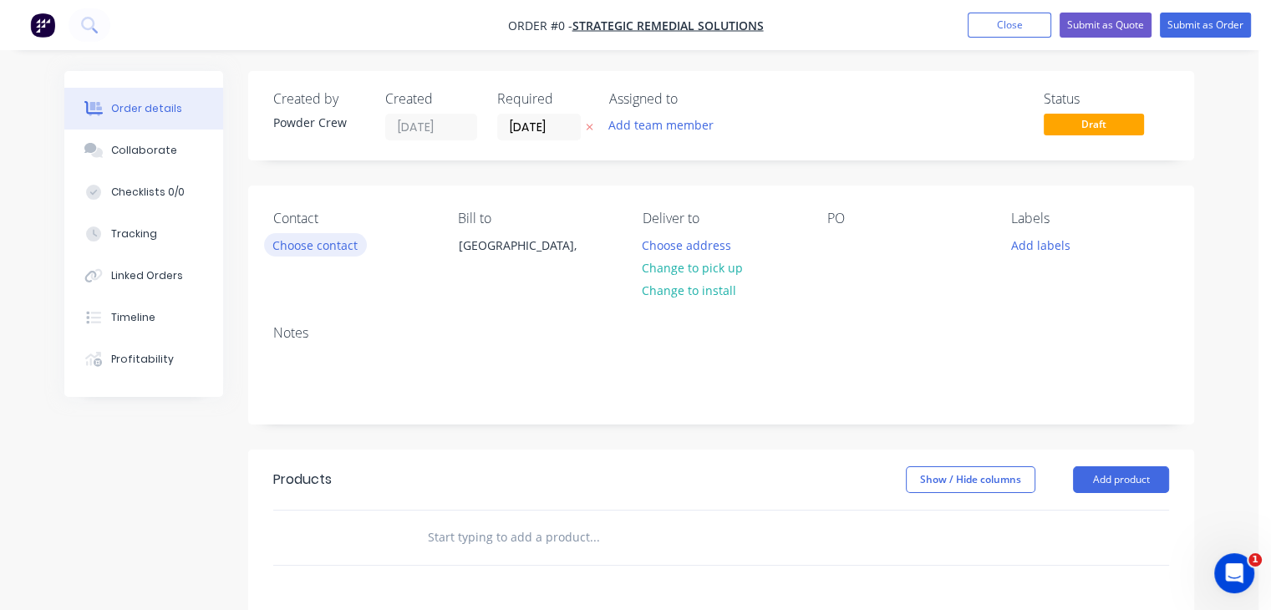
click at [322, 245] on button "Choose contact" at bounding box center [315, 244] width 103 height 23
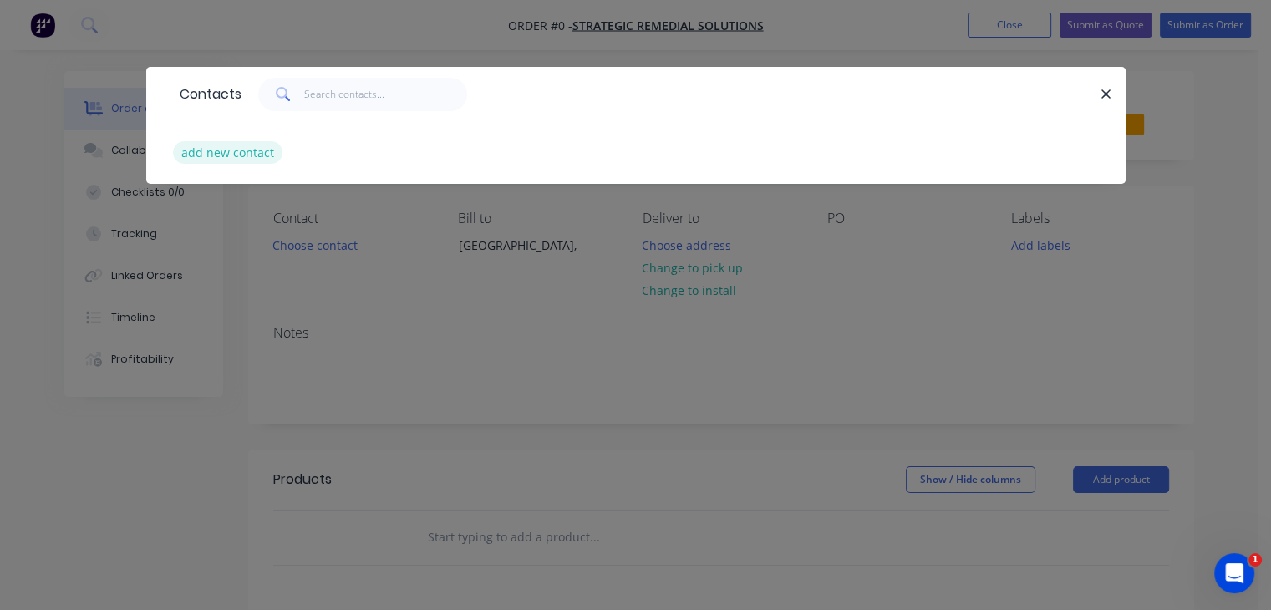
click at [231, 150] on button "add new contact" at bounding box center [228, 152] width 110 height 23
select select "AU"
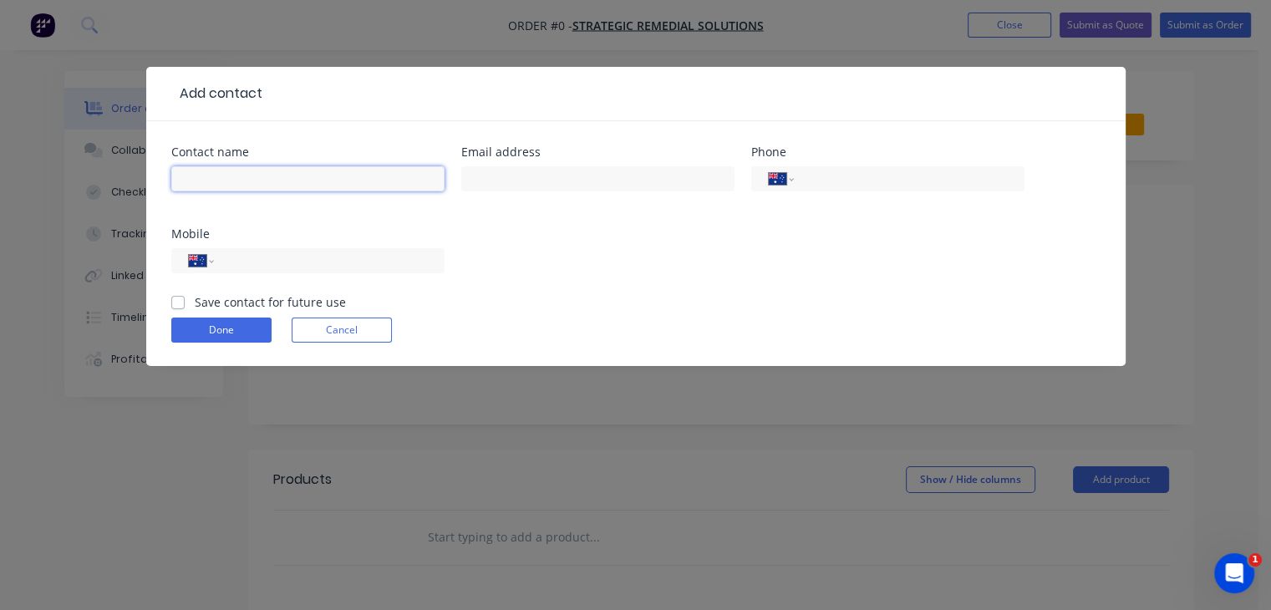
click at [207, 181] on input "text" at bounding box center [307, 178] width 273 height 25
type input "Anh Tran"
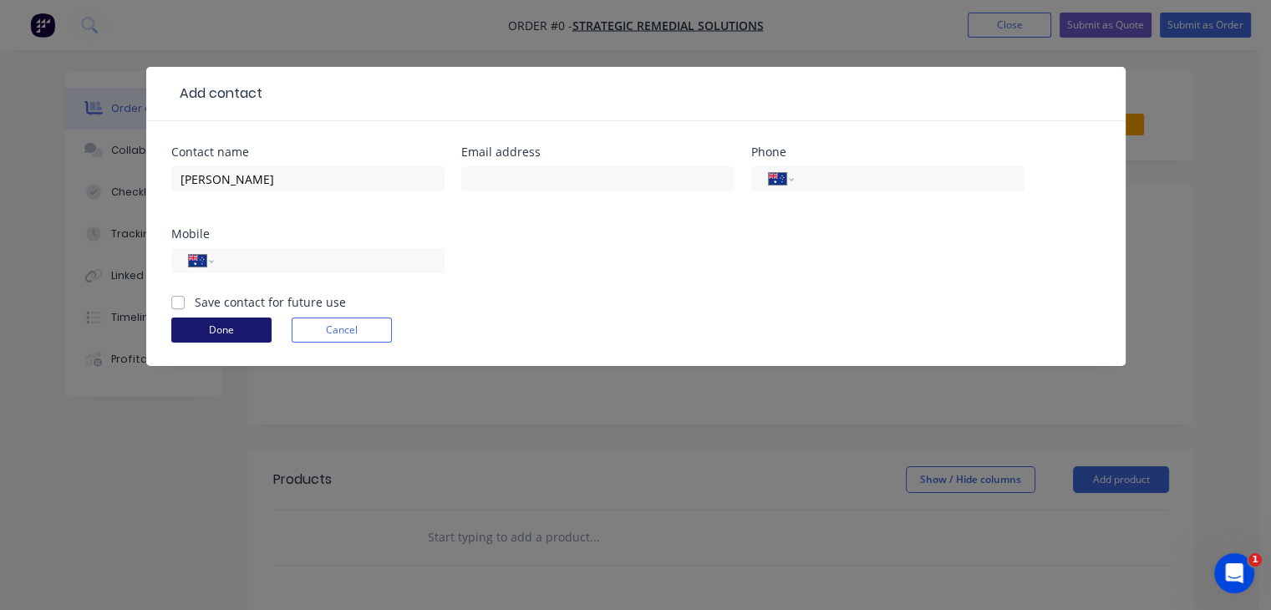
click at [247, 325] on button "Done" at bounding box center [221, 329] width 100 height 25
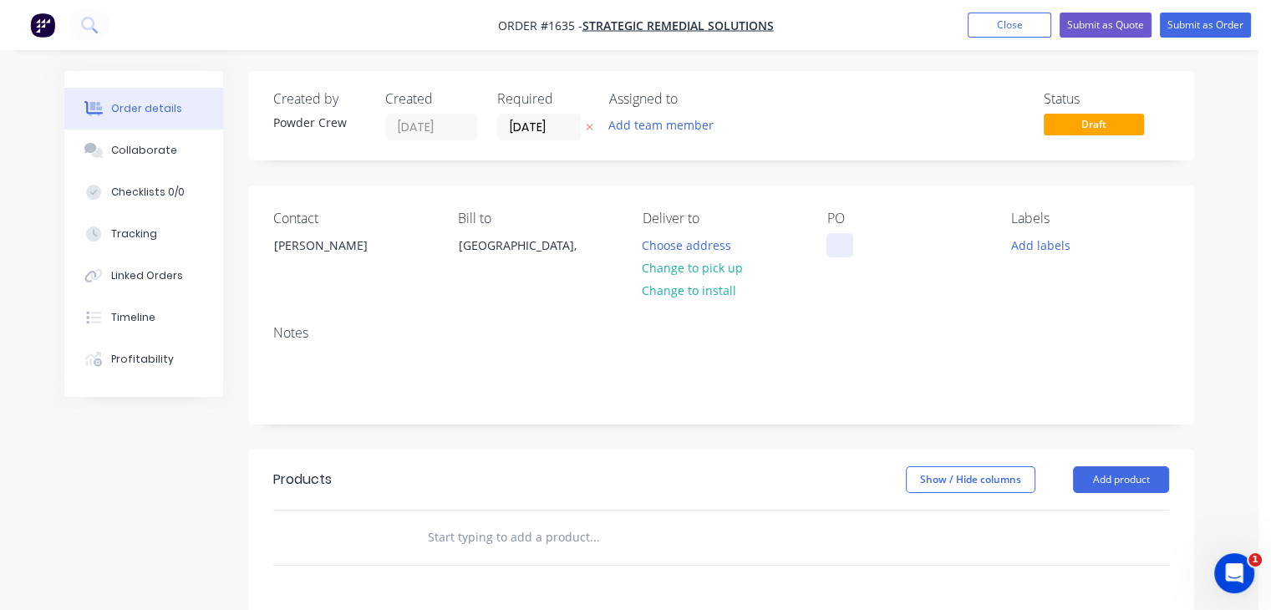
click at [847, 241] on div at bounding box center [839, 245] width 27 height 24
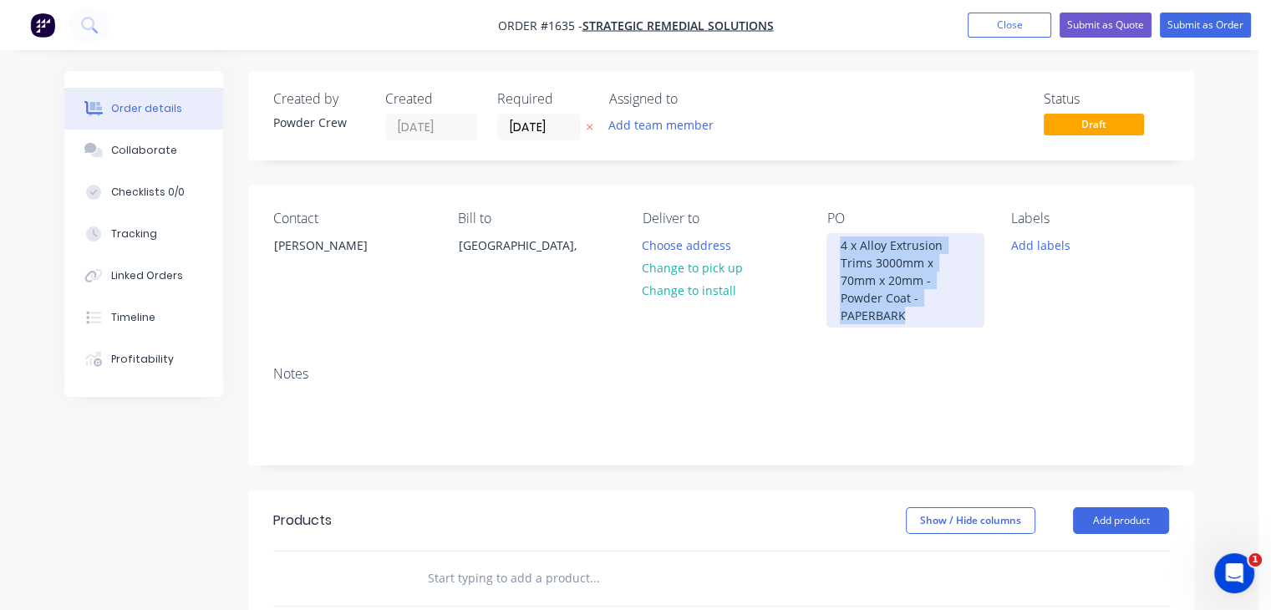
drag, startPoint x: 927, startPoint y: 295, endPoint x: 814, endPoint y: 195, distance: 151.0
click at [814, 195] on div "Contact Anh Tran Bill to Australia, Deliver to Choose address Change to pick up…" at bounding box center [721, 268] width 946 height 167
copy div "4 x Alloy Extrusion Trims 3000mm x 70mm x 20mm - Powder Coat - PAPERBARK"
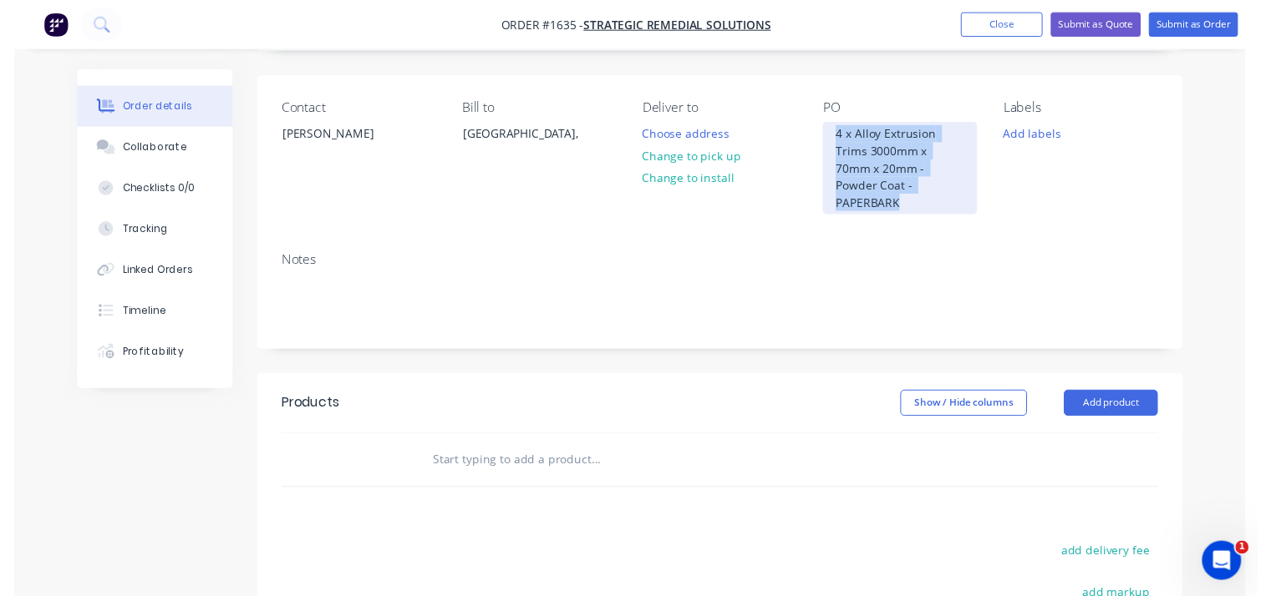
scroll to position [251, 0]
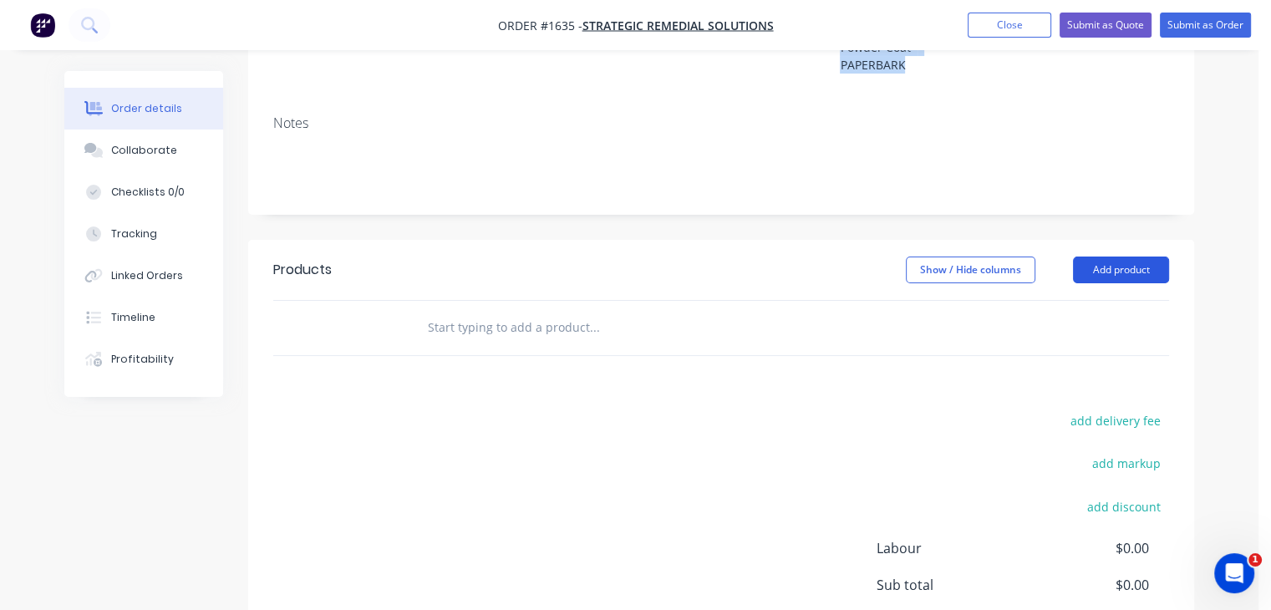
click at [1117, 256] on button "Add product" at bounding box center [1121, 269] width 96 height 27
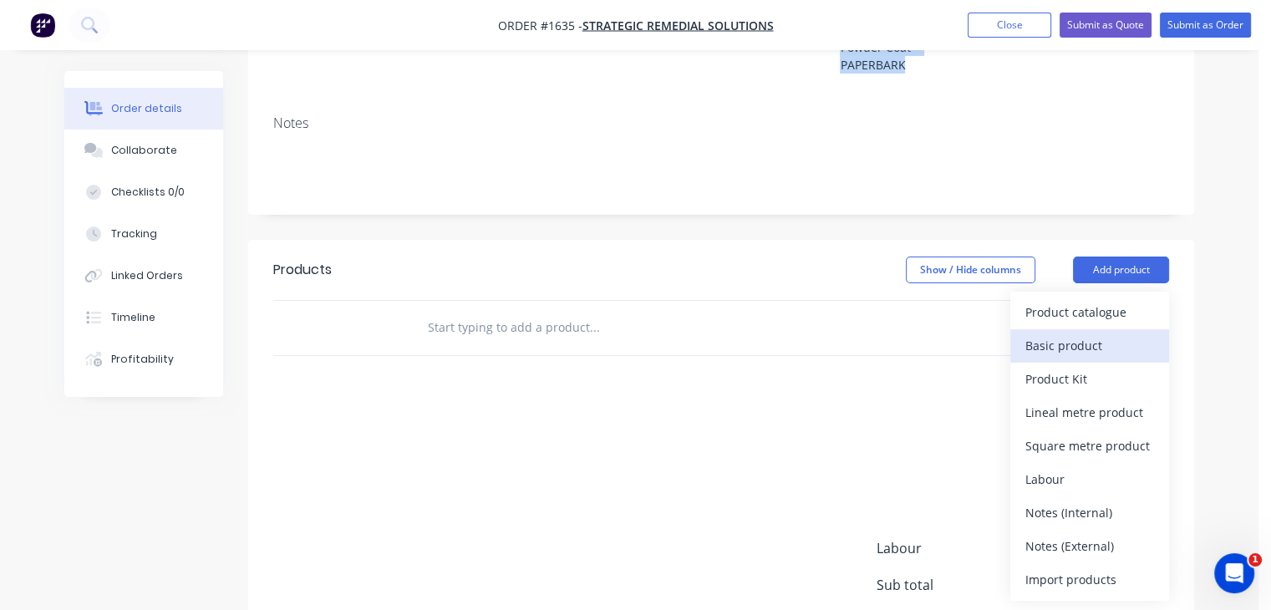
click at [1073, 333] on div "Basic product" at bounding box center [1089, 345] width 129 height 24
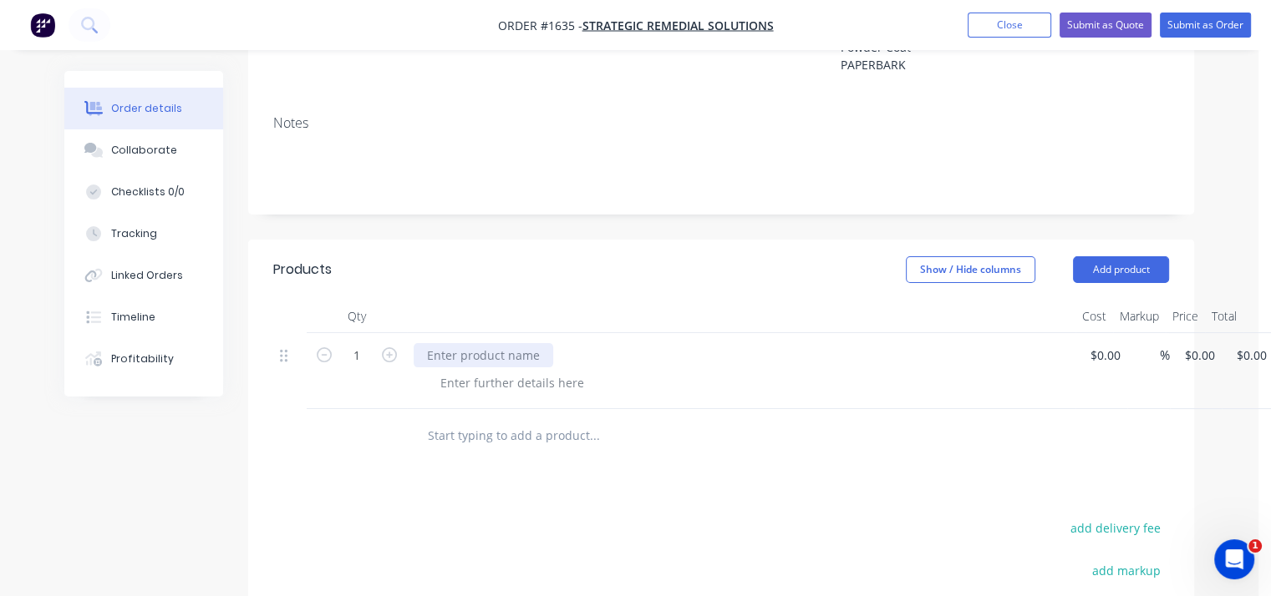
click at [456, 343] on div at bounding box center [484, 355] width 140 height 24
paste div
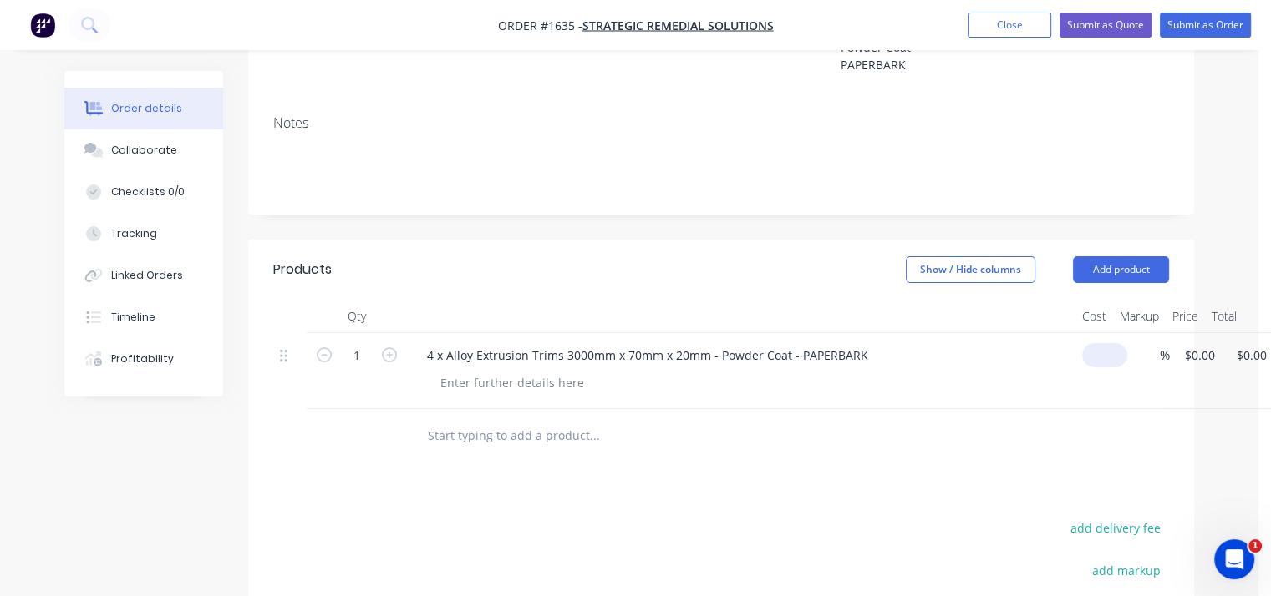
click at [1109, 343] on div "1 4 x Alloy Extrusion Trims 3000mm x 70mm x 20mm - Powder Coat - PAPERBARK $0.0…" at bounding box center [721, 371] width 896 height 76
type input "$250.00"
click at [945, 478] on div "Products Show / Hide columns Add product Qty Cost Markup Price Total 1 4 x Allo…" at bounding box center [721, 552] width 946 height 625
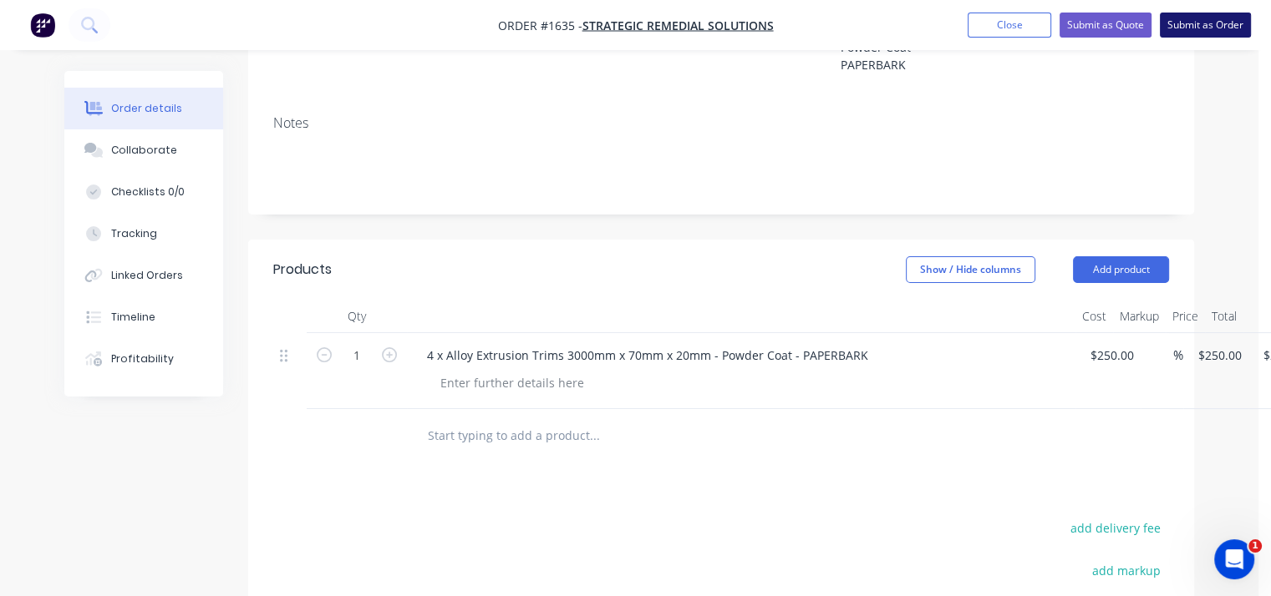
click at [1201, 28] on button "Submit as Order" at bounding box center [1205, 25] width 91 height 25
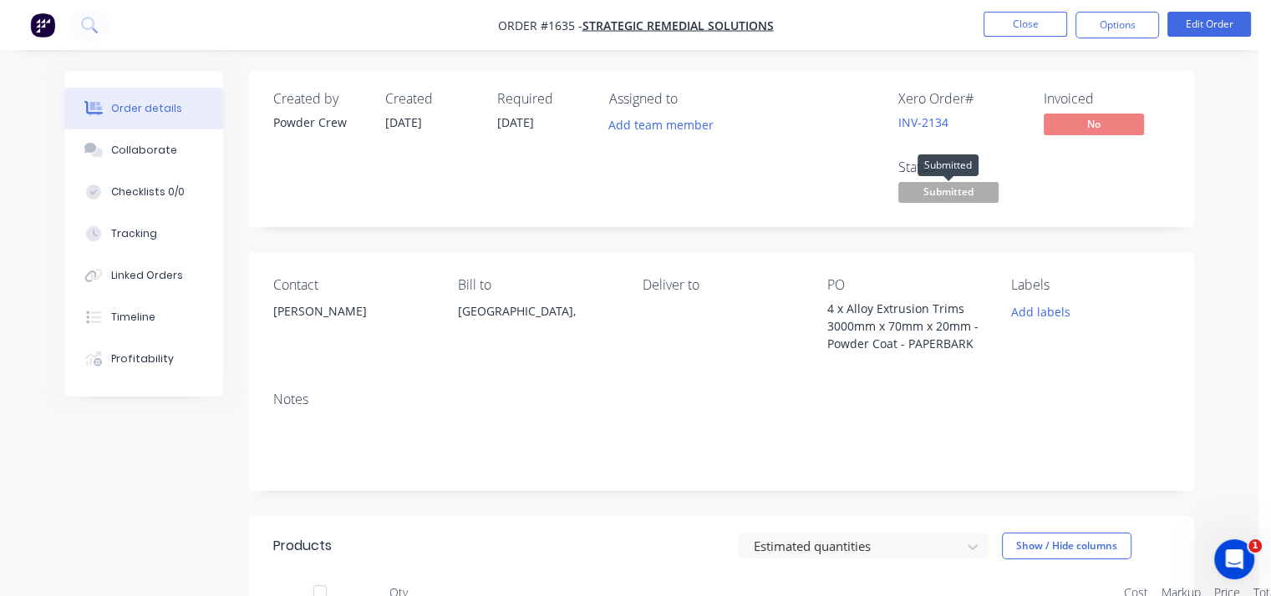
click at [954, 188] on span "Submitted" at bounding box center [948, 192] width 100 height 21
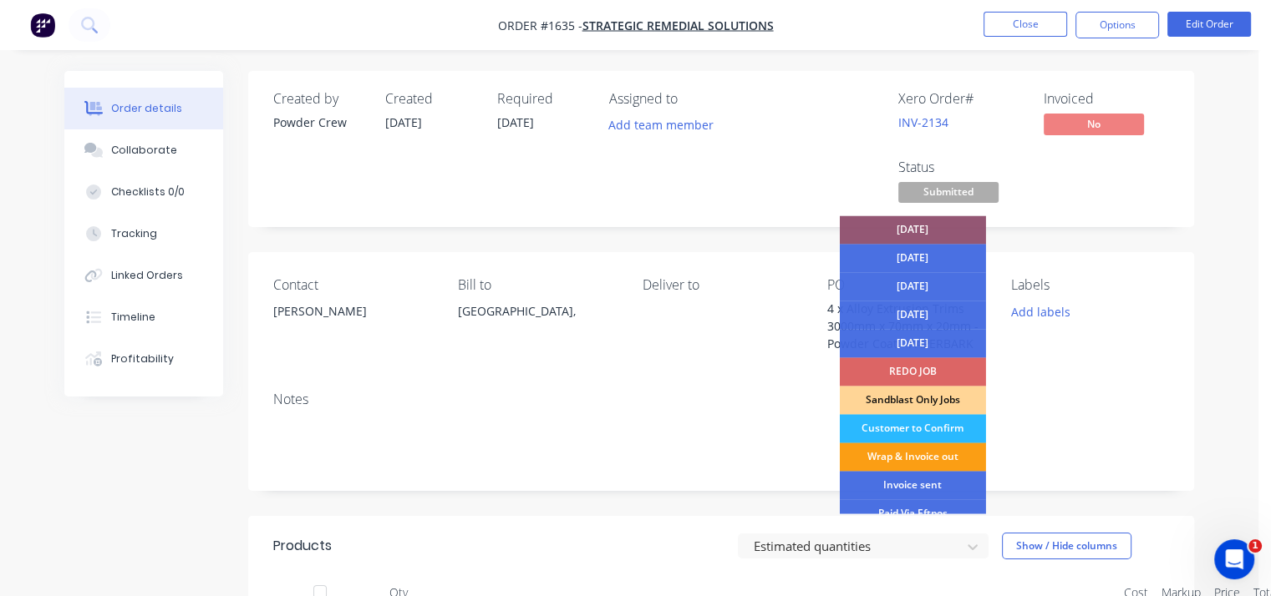
click at [922, 454] on div "Wrap & Invoice out" at bounding box center [913, 457] width 146 height 28
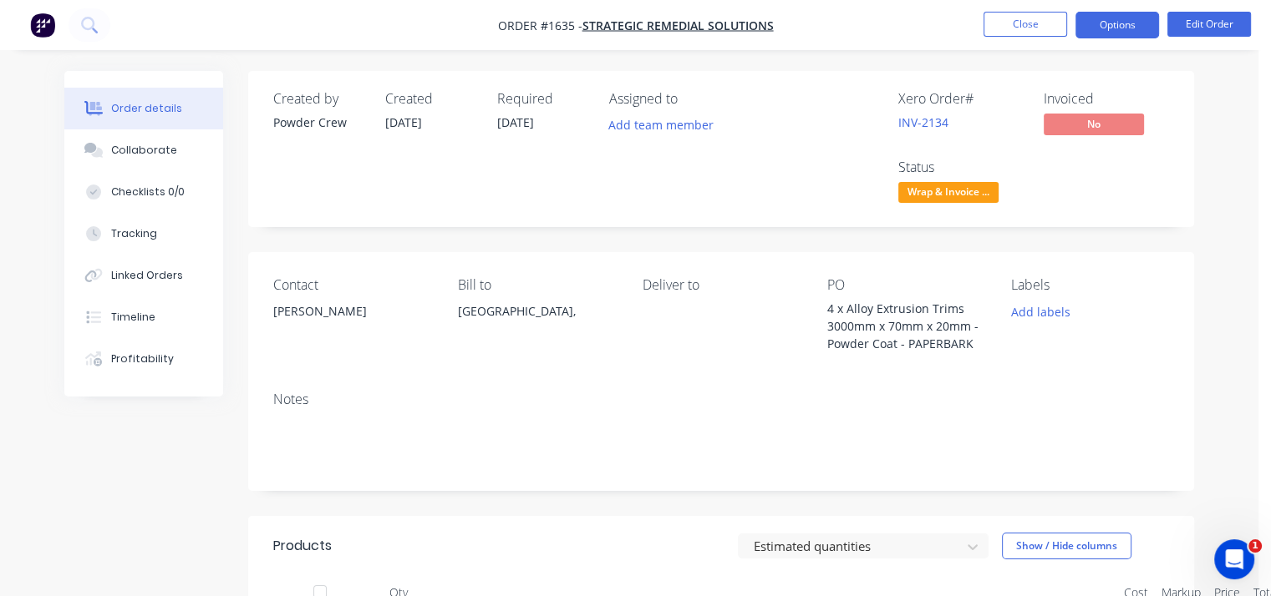
click at [1101, 26] on button "Options" at bounding box center [1117, 25] width 84 height 27
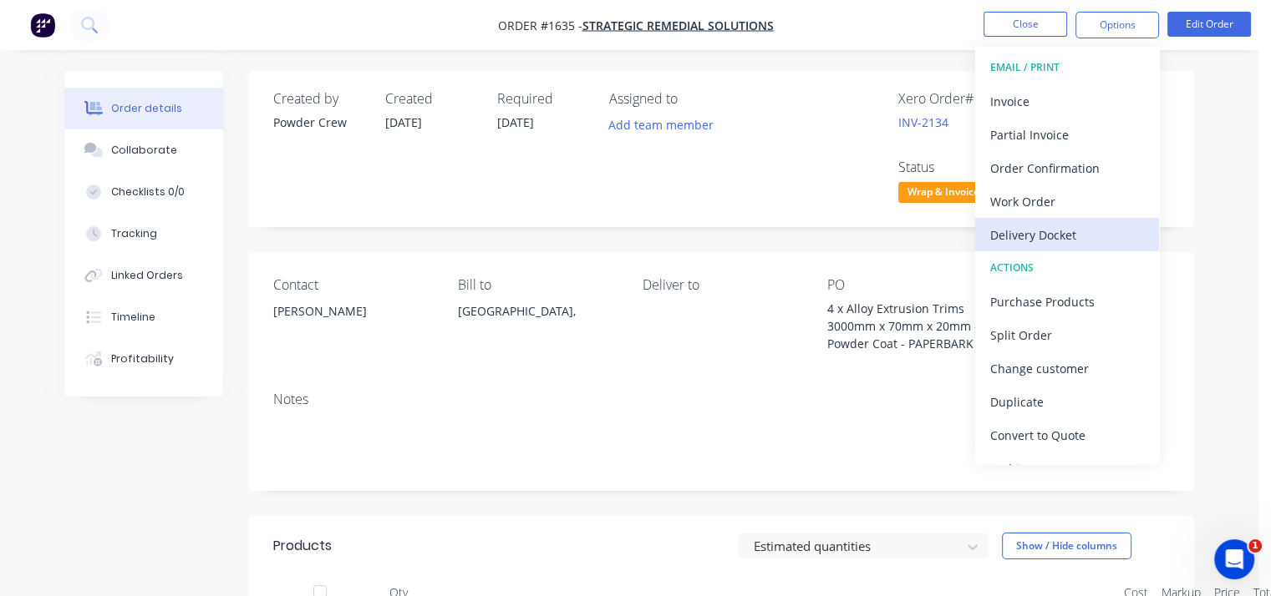
click at [1030, 237] on div "Delivery Docket" at bounding box center [1067, 235] width 154 height 24
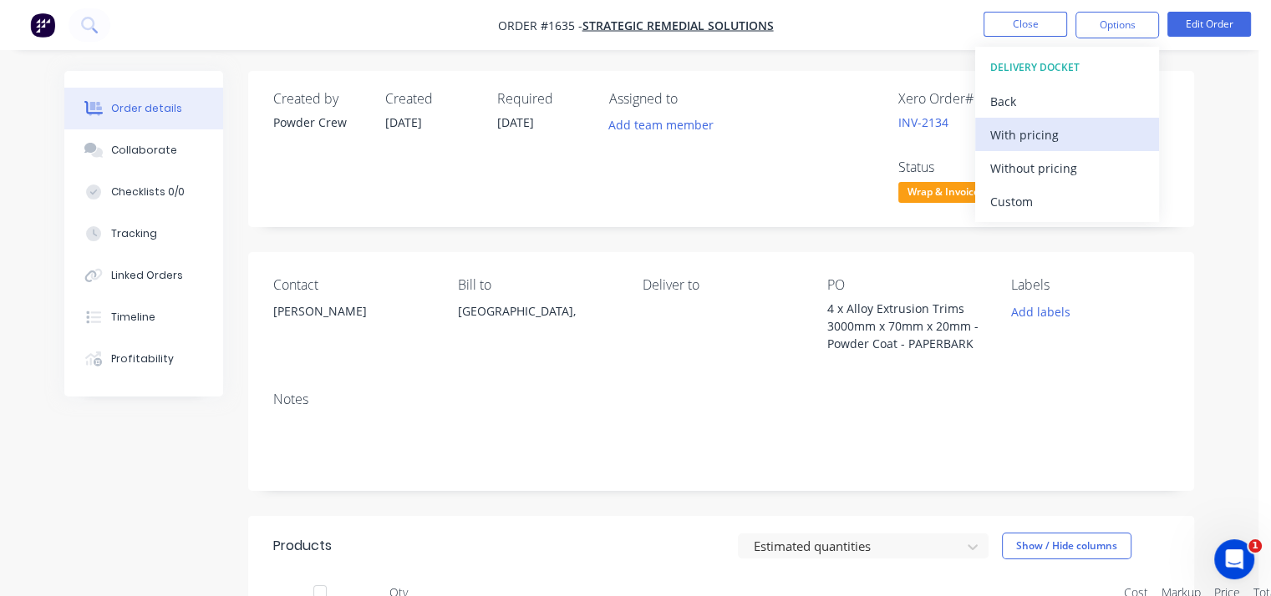
click at [1021, 135] on div "With pricing" at bounding box center [1067, 135] width 154 height 24
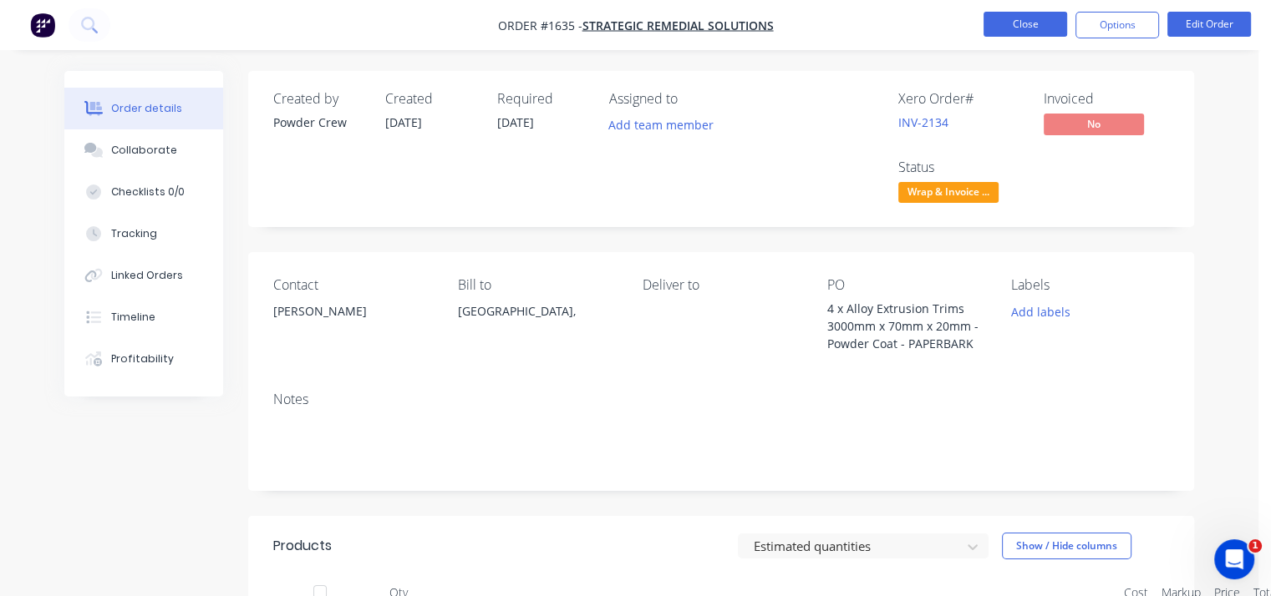
click at [1027, 28] on button "Close" at bounding box center [1025, 24] width 84 height 25
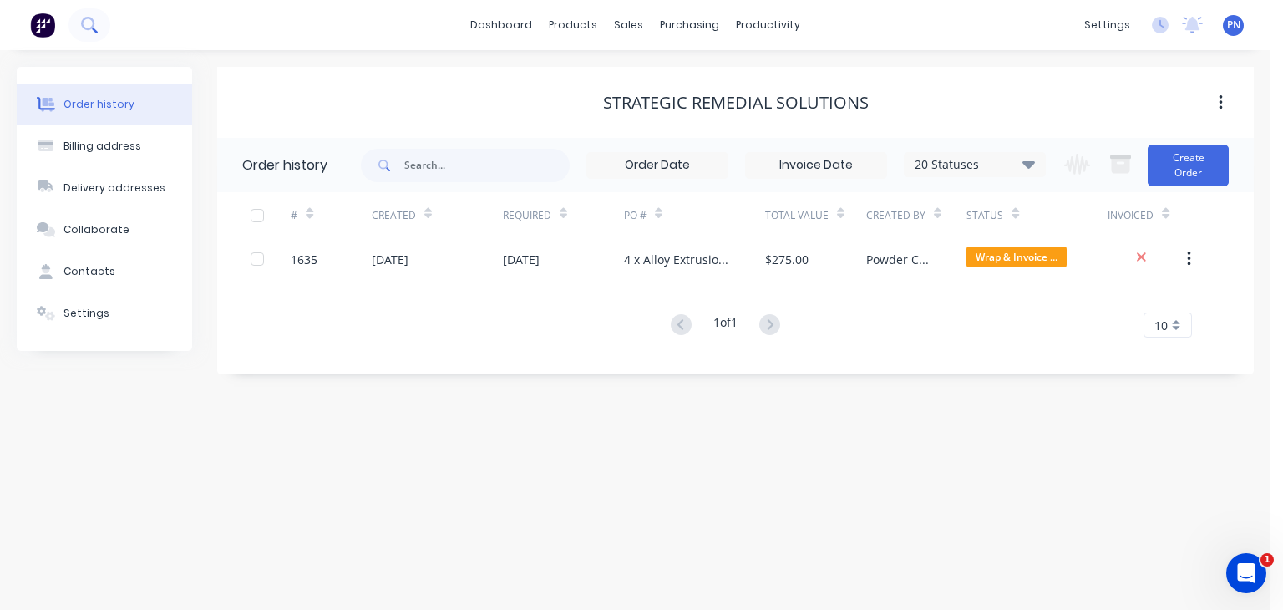
click at [93, 24] on icon at bounding box center [87, 23] width 13 height 13
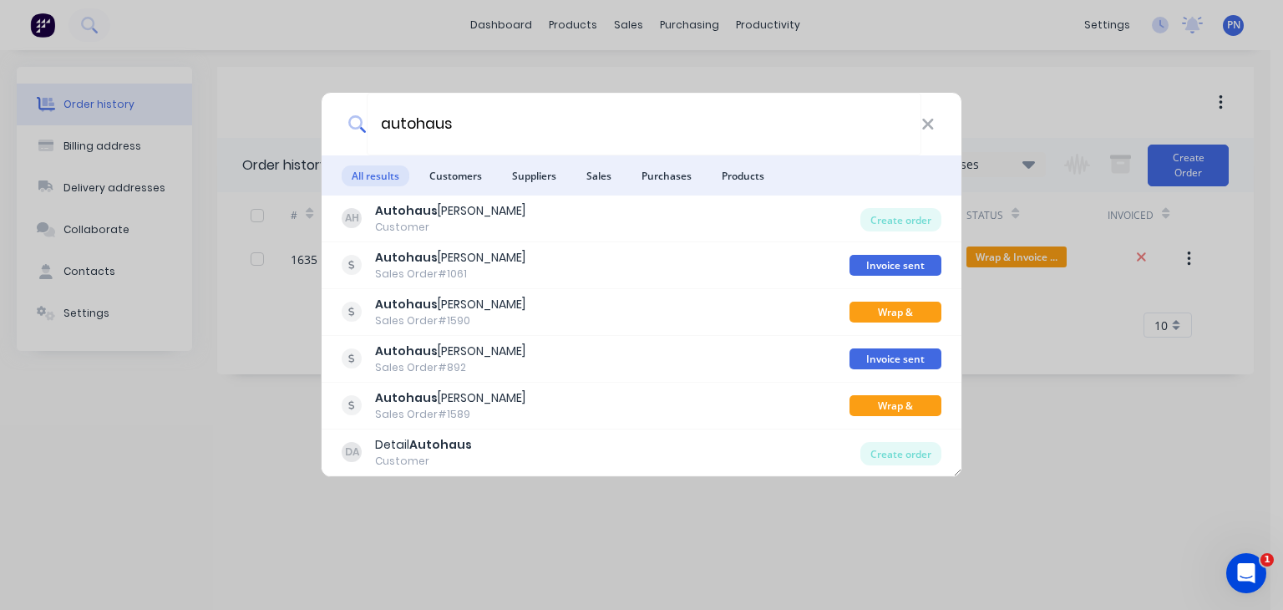
type input "autohaus"
click at [371, 173] on span "All results" at bounding box center [376, 175] width 68 height 21
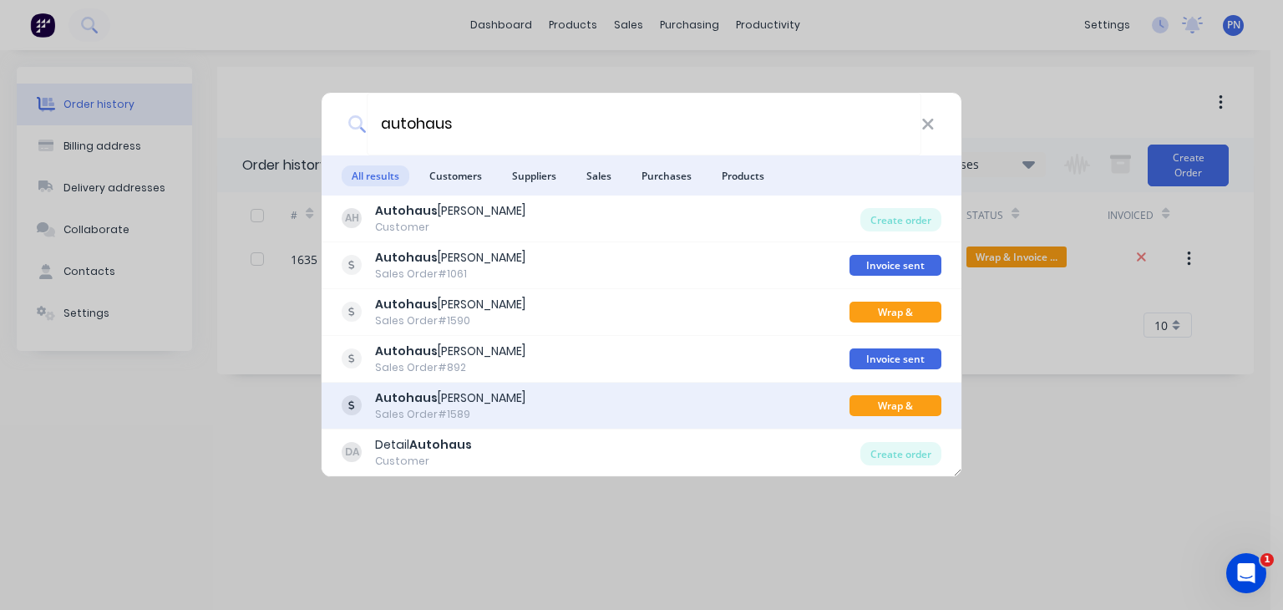
click at [423, 412] on div "Sales Order #1589" at bounding box center [450, 414] width 150 height 15
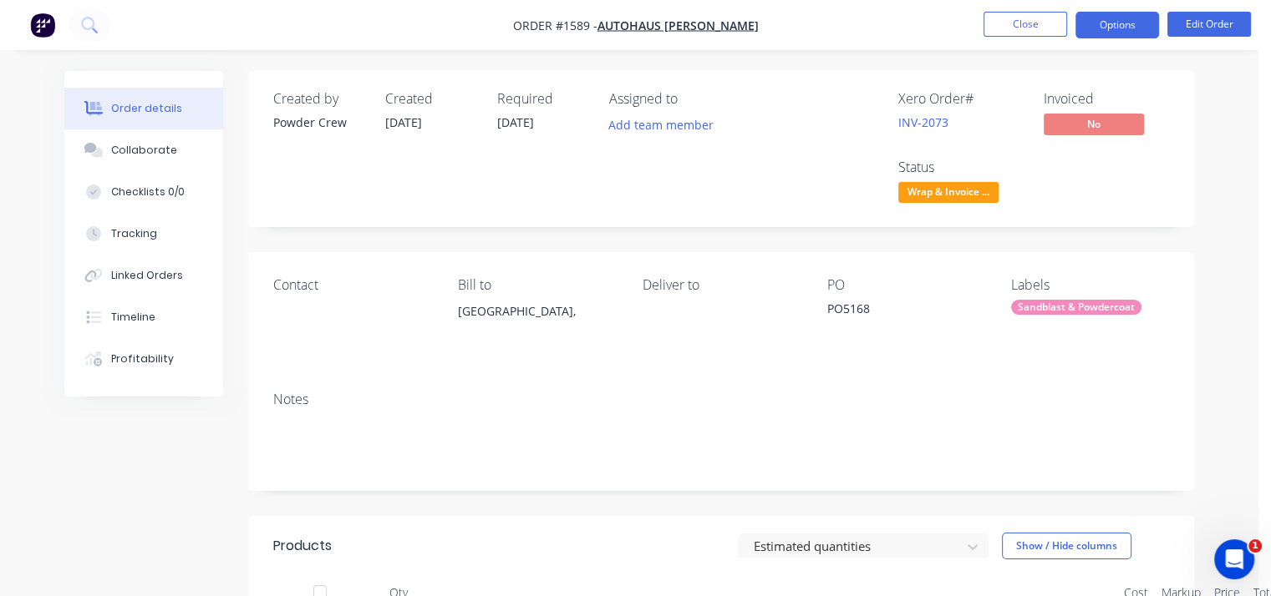
click at [1109, 34] on button "Options" at bounding box center [1117, 25] width 84 height 27
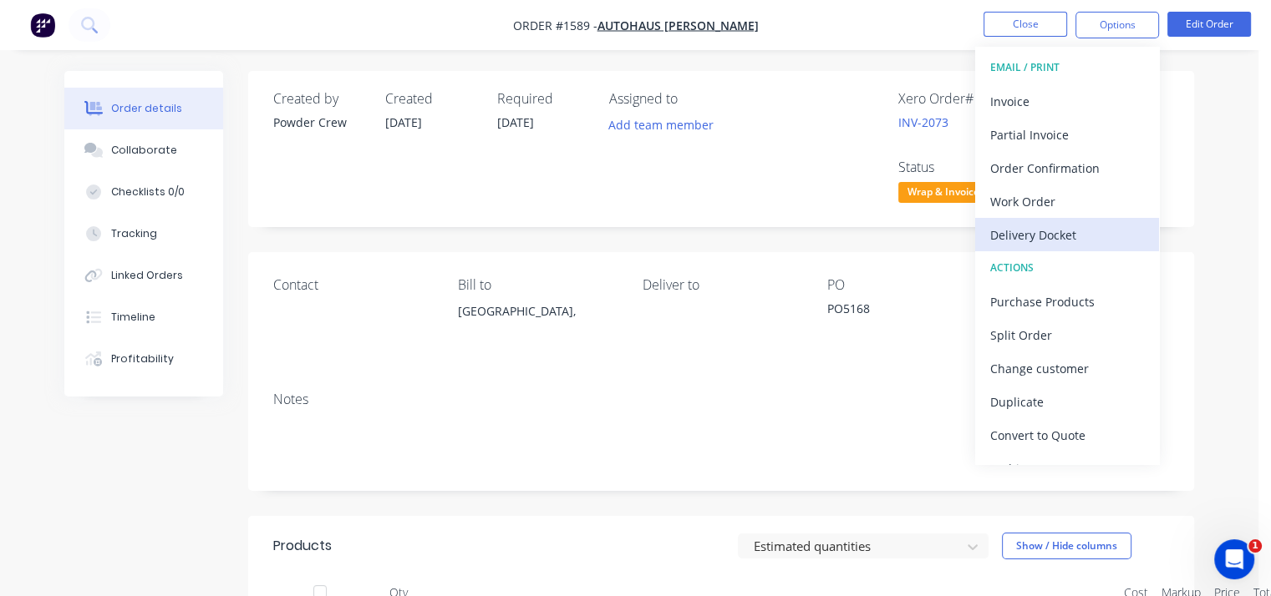
click at [1047, 235] on div "Delivery Docket" at bounding box center [1067, 235] width 154 height 24
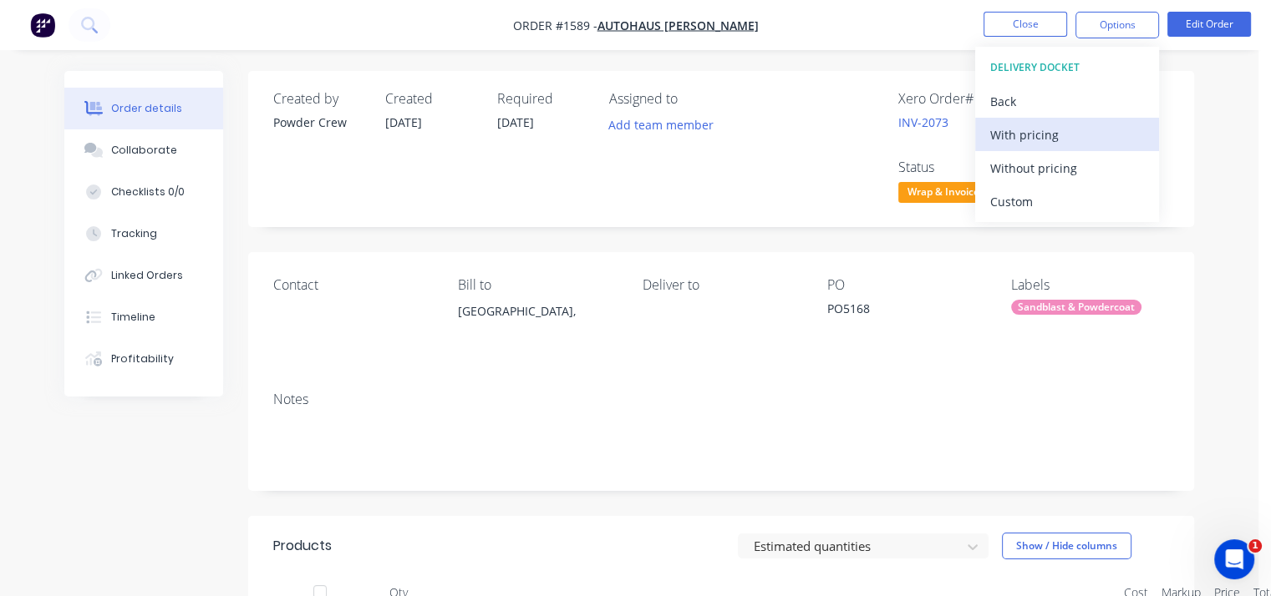
click at [1016, 130] on div "With pricing" at bounding box center [1067, 135] width 154 height 24
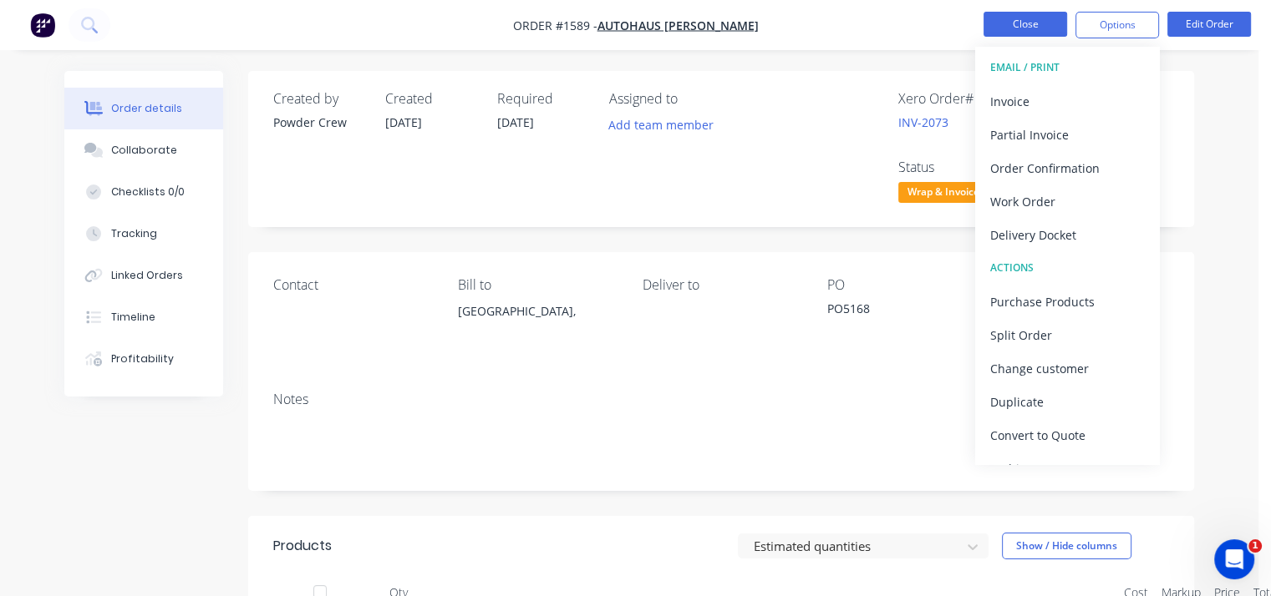
click at [1011, 23] on button "Close" at bounding box center [1025, 24] width 84 height 25
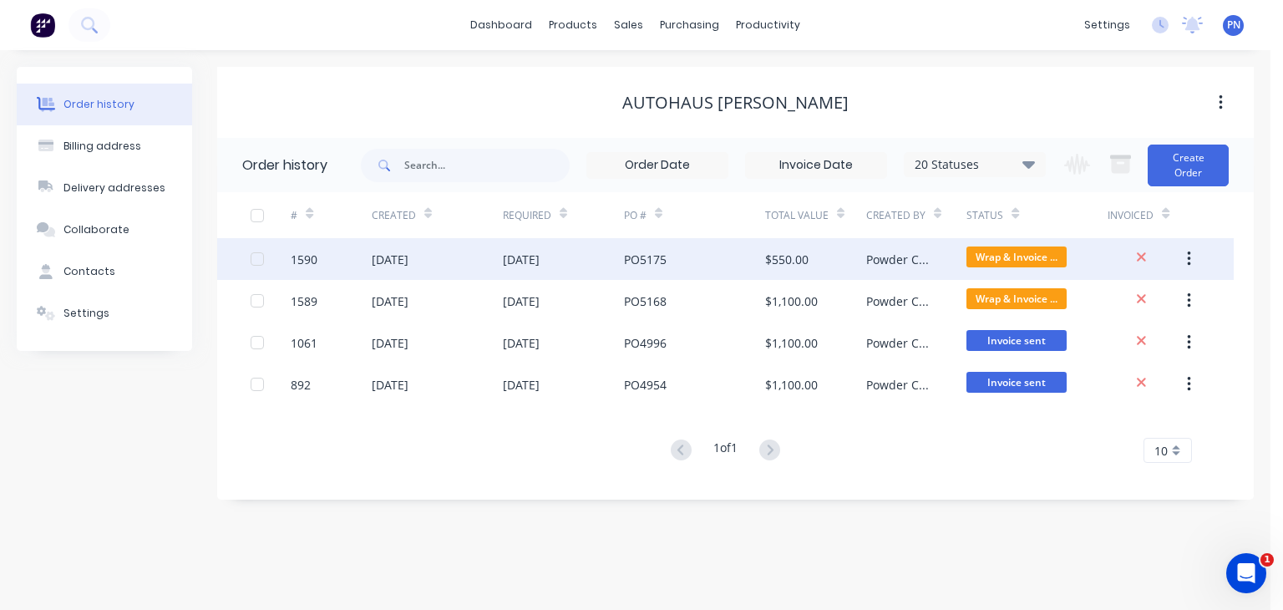
click at [625, 260] on div "PO5175" at bounding box center [645, 260] width 43 height 18
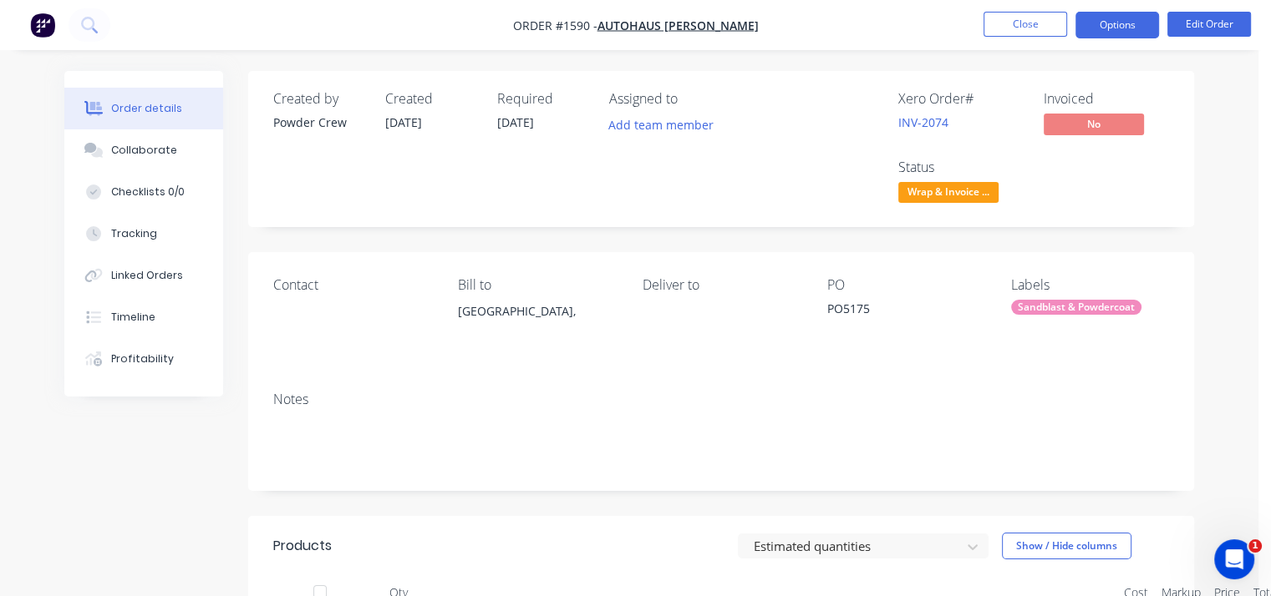
click at [1109, 21] on button "Options" at bounding box center [1117, 25] width 84 height 27
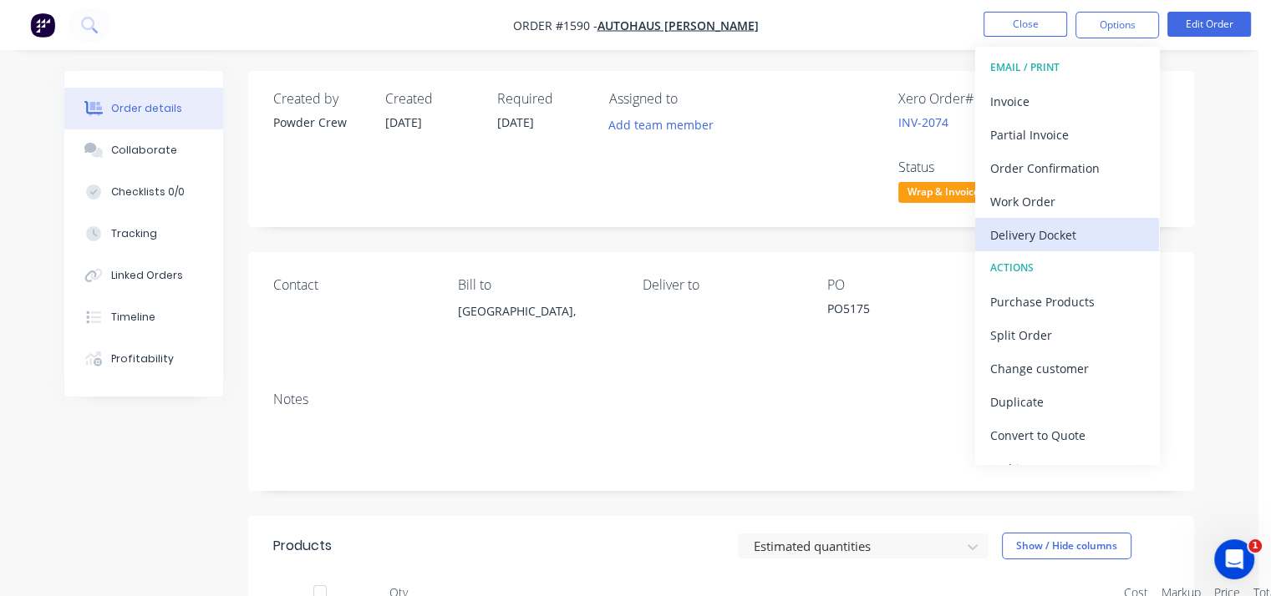
click at [1046, 243] on div "Delivery Docket" at bounding box center [1067, 235] width 154 height 24
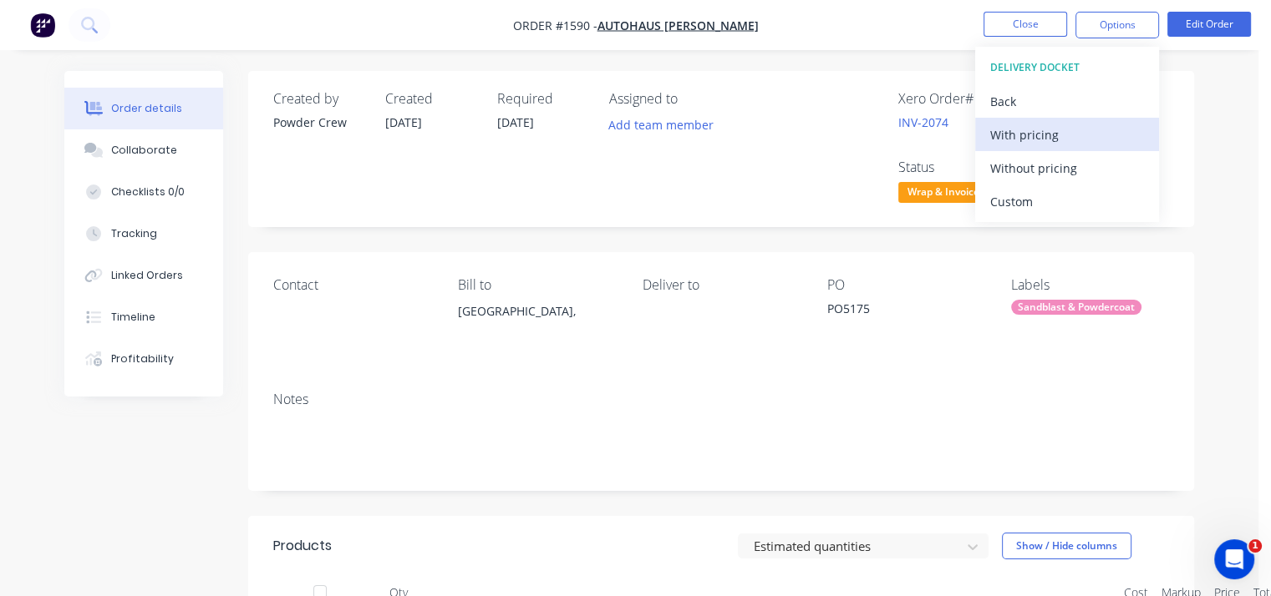
click at [1021, 129] on div "With pricing" at bounding box center [1067, 135] width 154 height 24
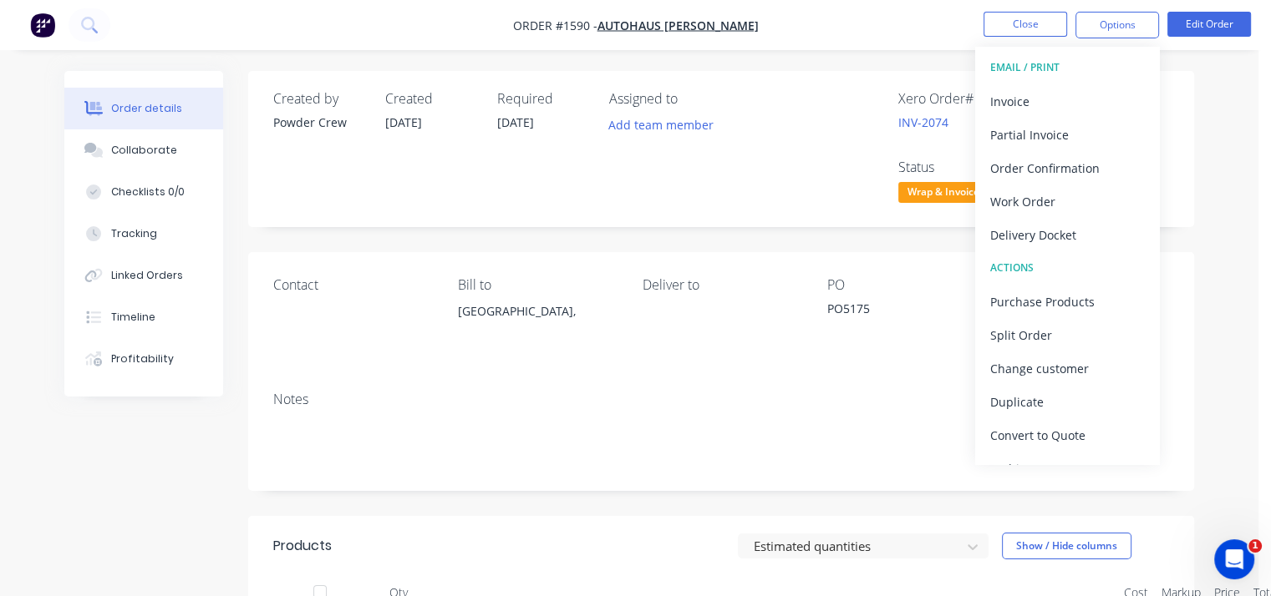
click at [848, 65] on div "Order details Collaborate Checklists 0/0 Tracking Linked Orders Timeline Profit…" at bounding box center [629, 475] width 1258 height 951
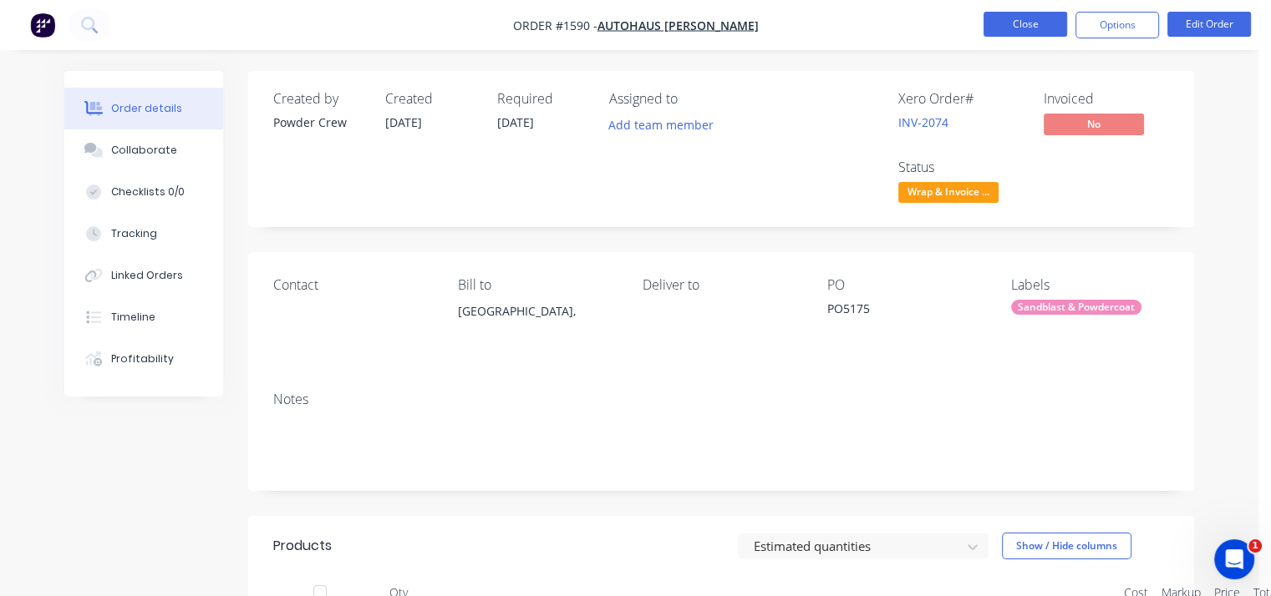
click at [1013, 23] on button "Close" at bounding box center [1025, 24] width 84 height 25
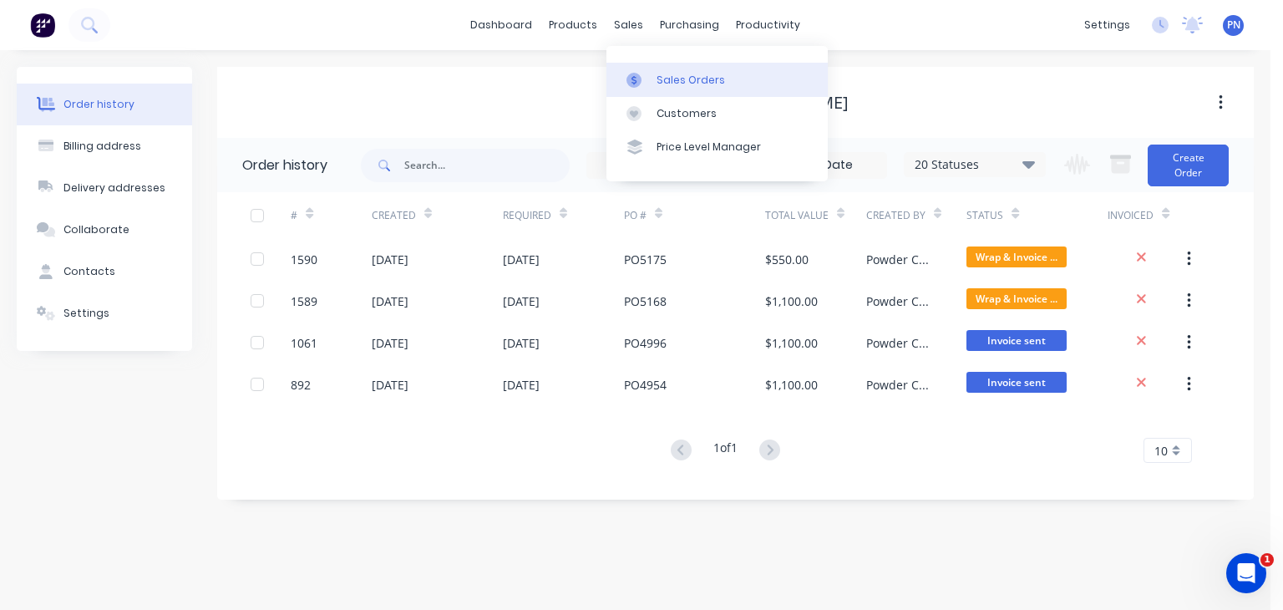
click at [657, 76] on div "Sales Orders" at bounding box center [691, 80] width 69 height 15
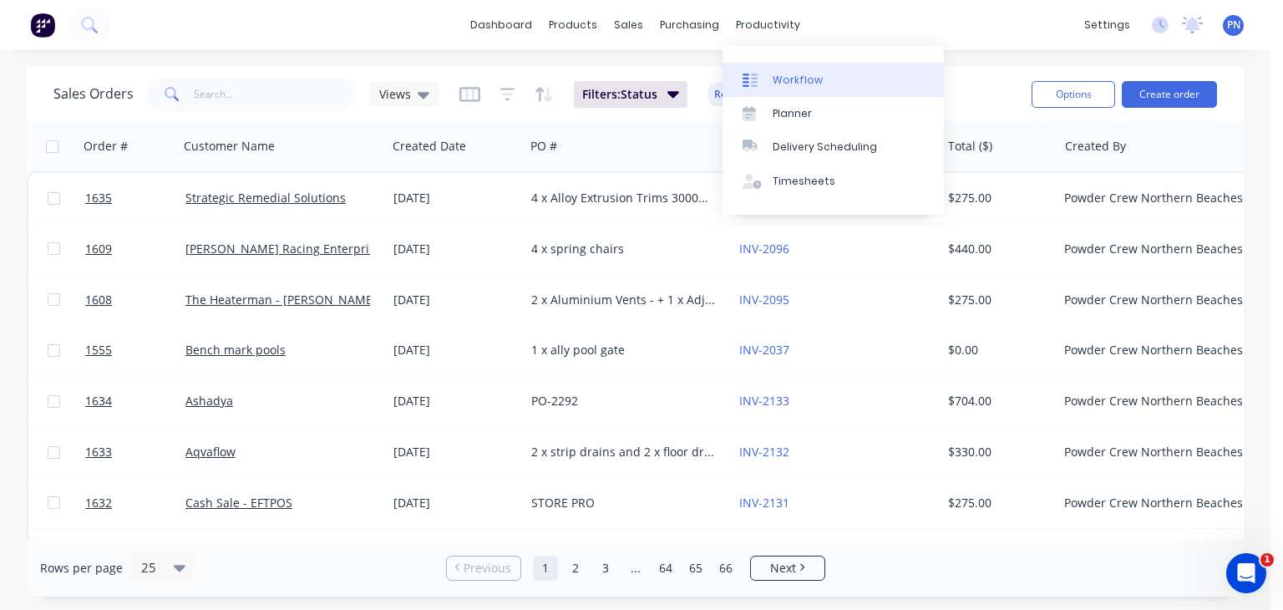
click at [793, 84] on div "Workflow" at bounding box center [798, 80] width 50 height 15
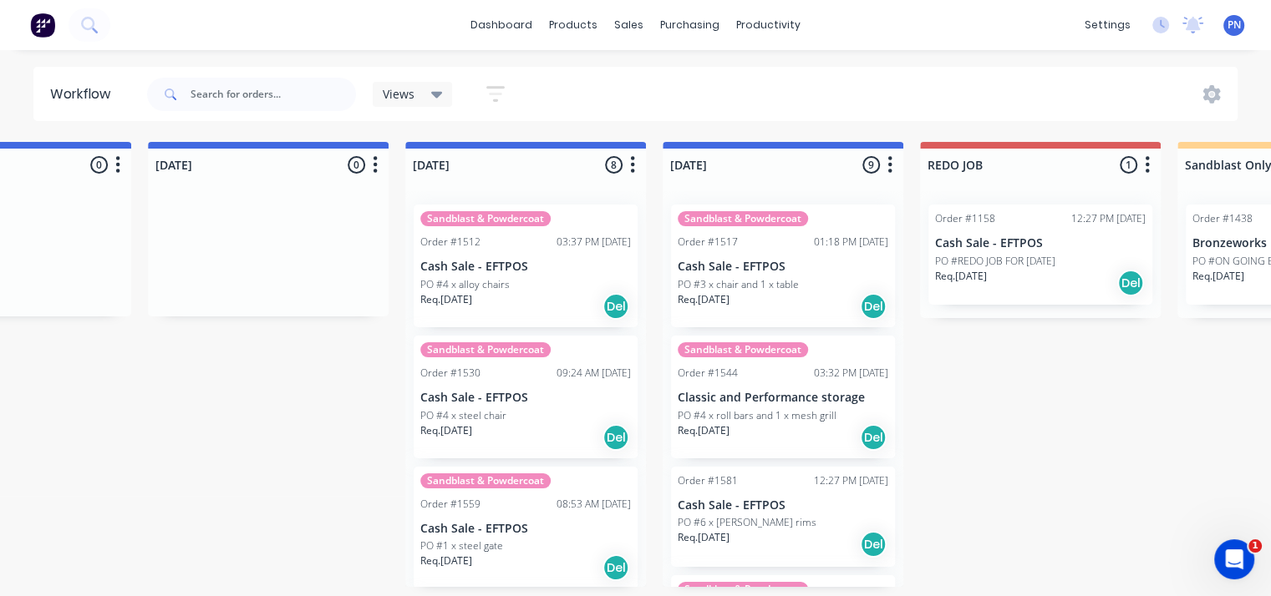
scroll to position [0, 613]
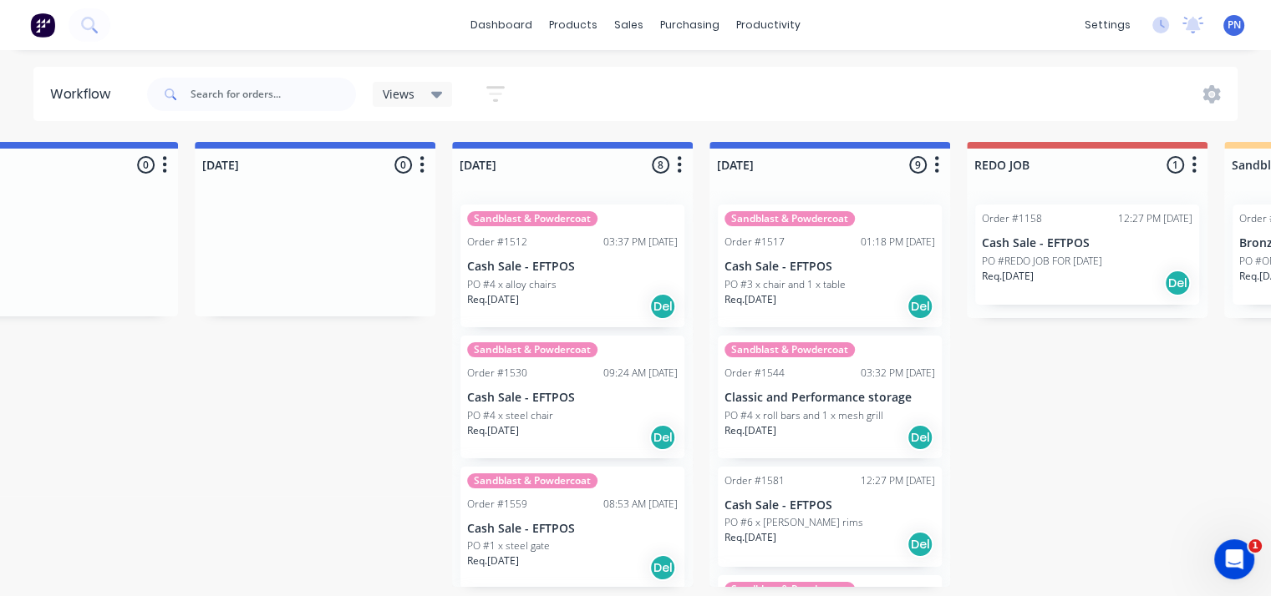
click at [567, 297] on div "Req. 16/09/25 Del" at bounding box center [572, 306] width 211 height 28
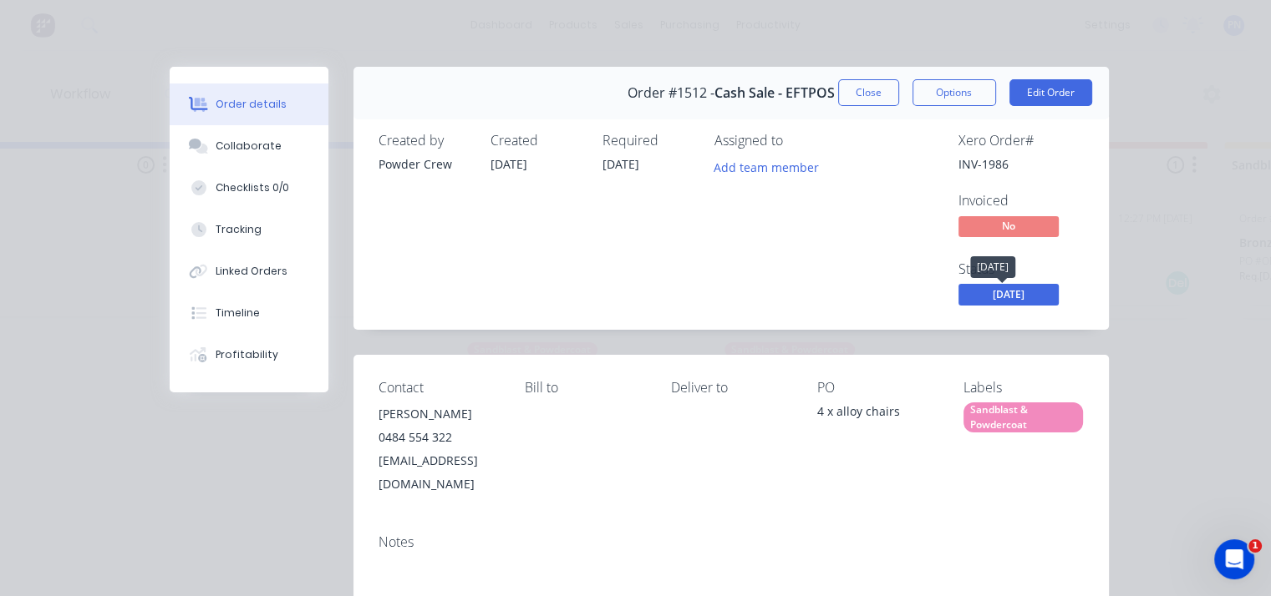
click at [1024, 300] on span "[DATE]" at bounding box center [1008, 294] width 100 height 21
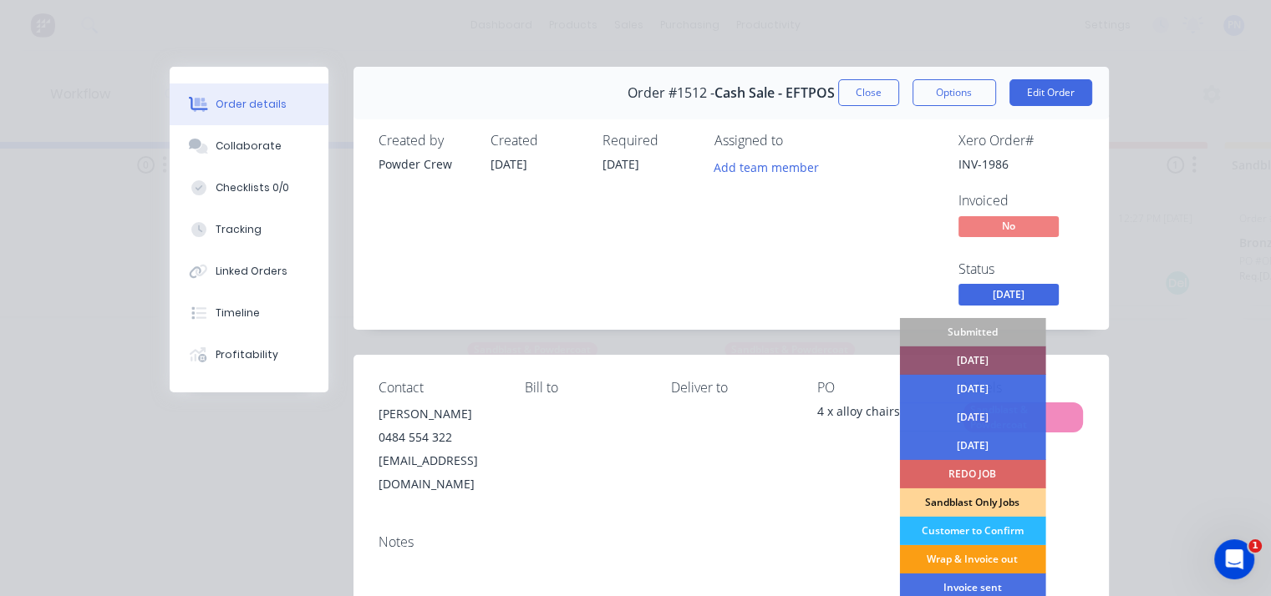
click at [1000, 557] on div "Wrap & Invoice out" at bounding box center [972, 560] width 146 height 28
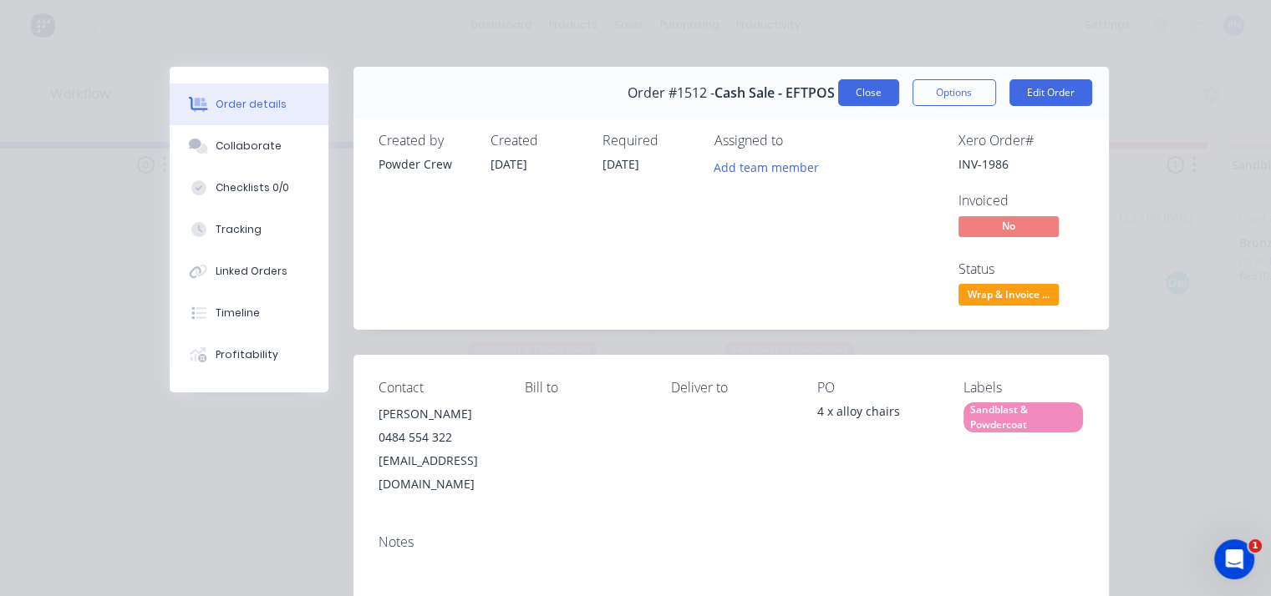
click at [852, 84] on button "Close" at bounding box center [868, 92] width 61 height 27
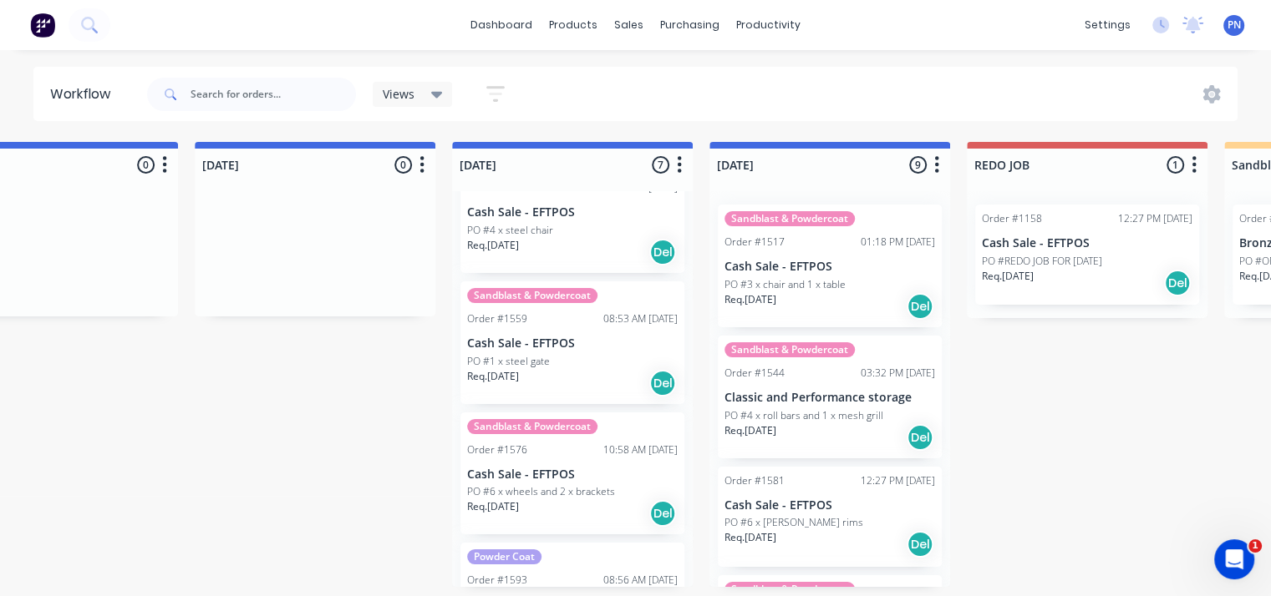
scroll to position [84, 0]
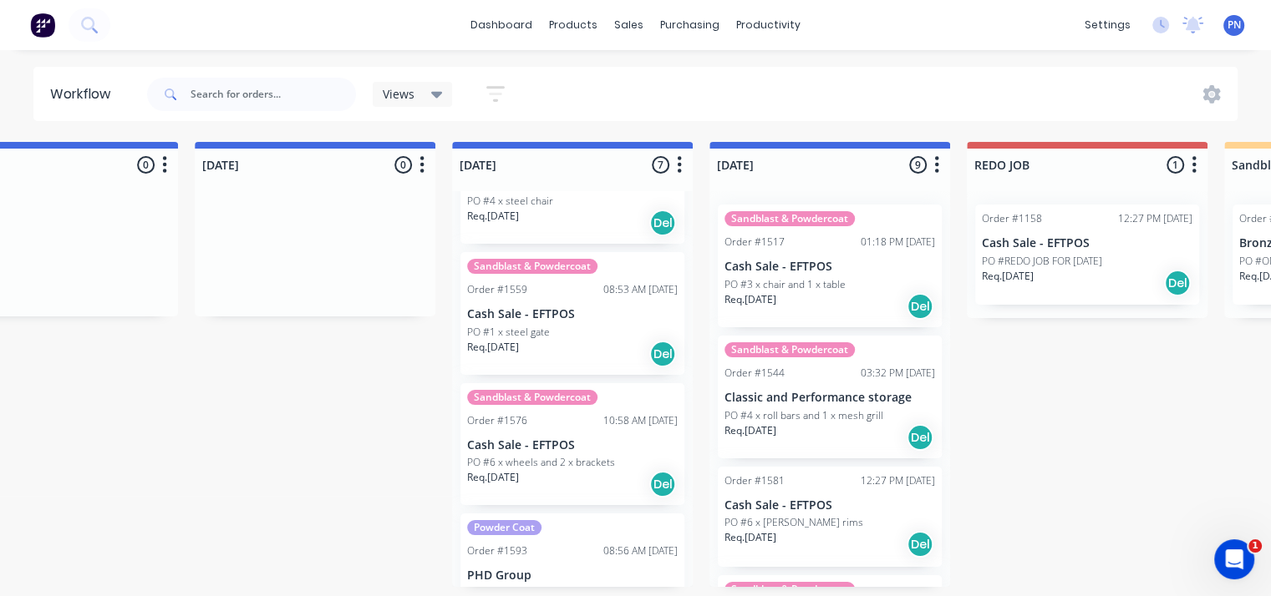
click at [580, 330] on div "PO #1 x steel gate" at bounding box center [572, 332] width 211 height 15
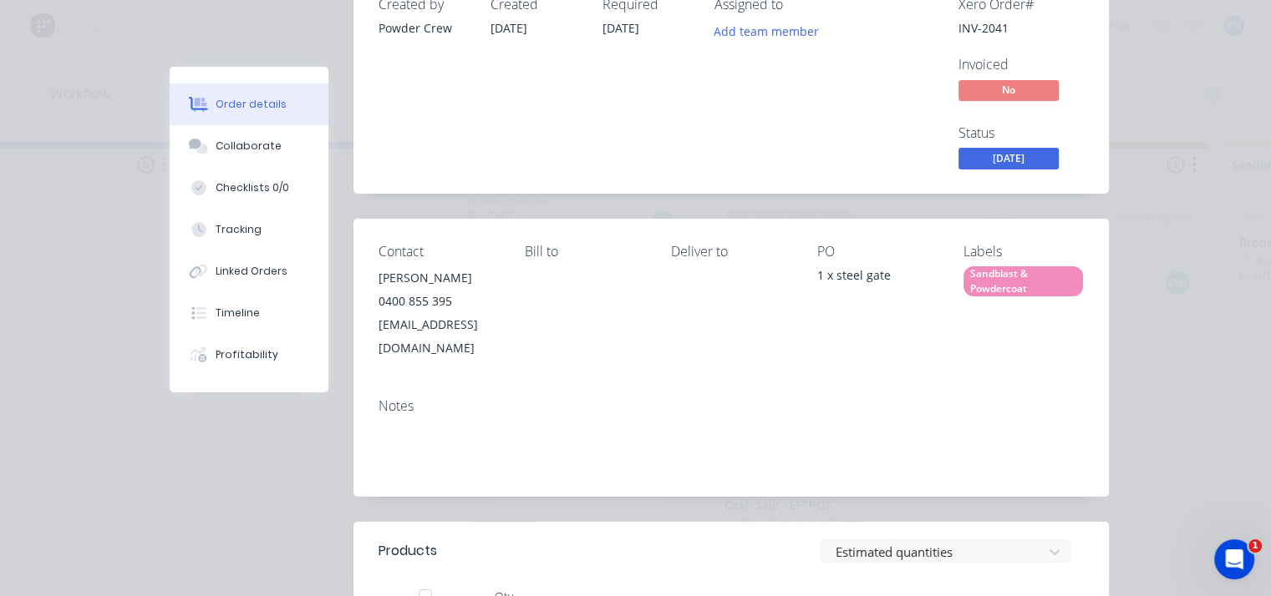
scroll to position [0, 0]
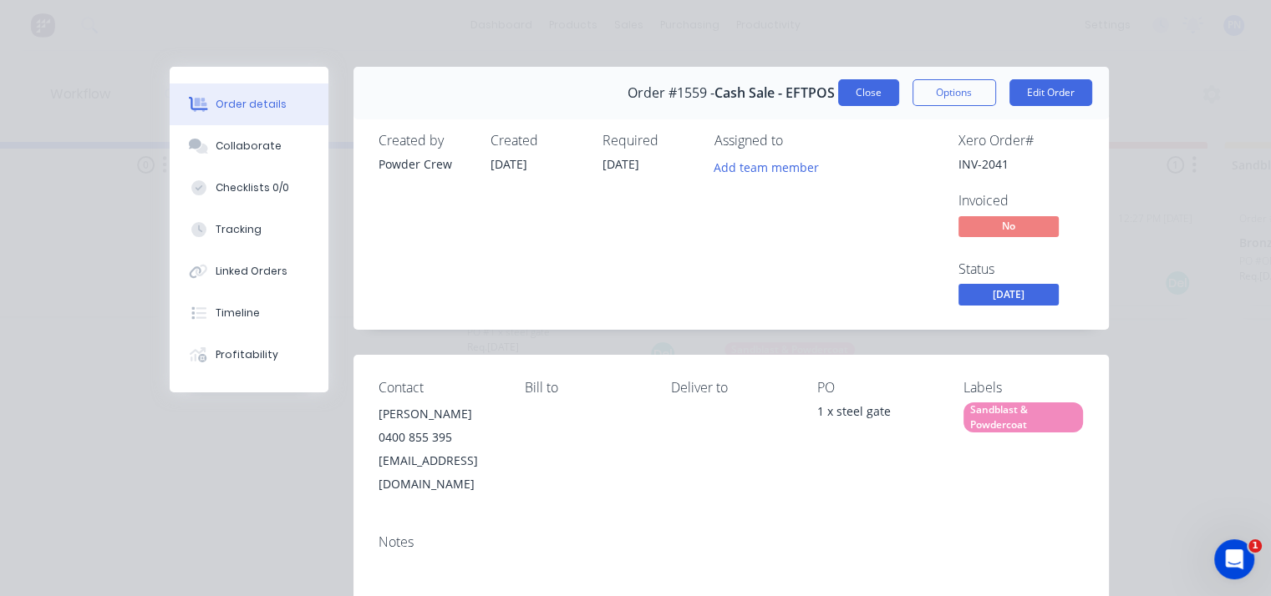
click at [859, 91] on button "Close" at bounding box center [868, 92] width 61 height 27
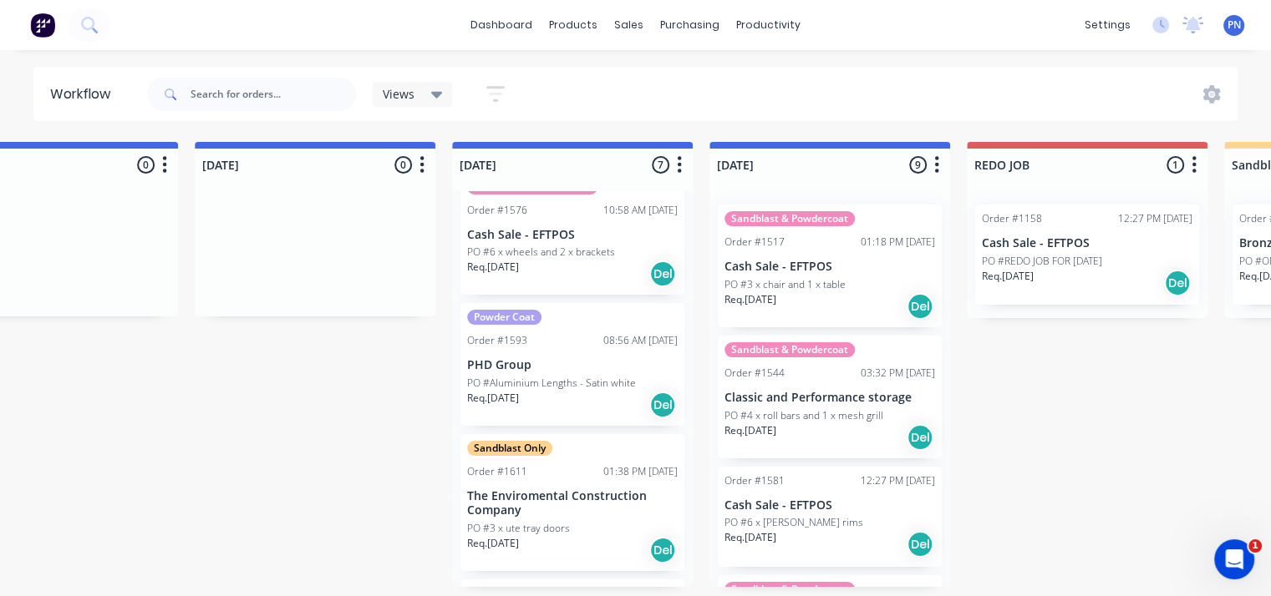
scroll to position [334, 0]
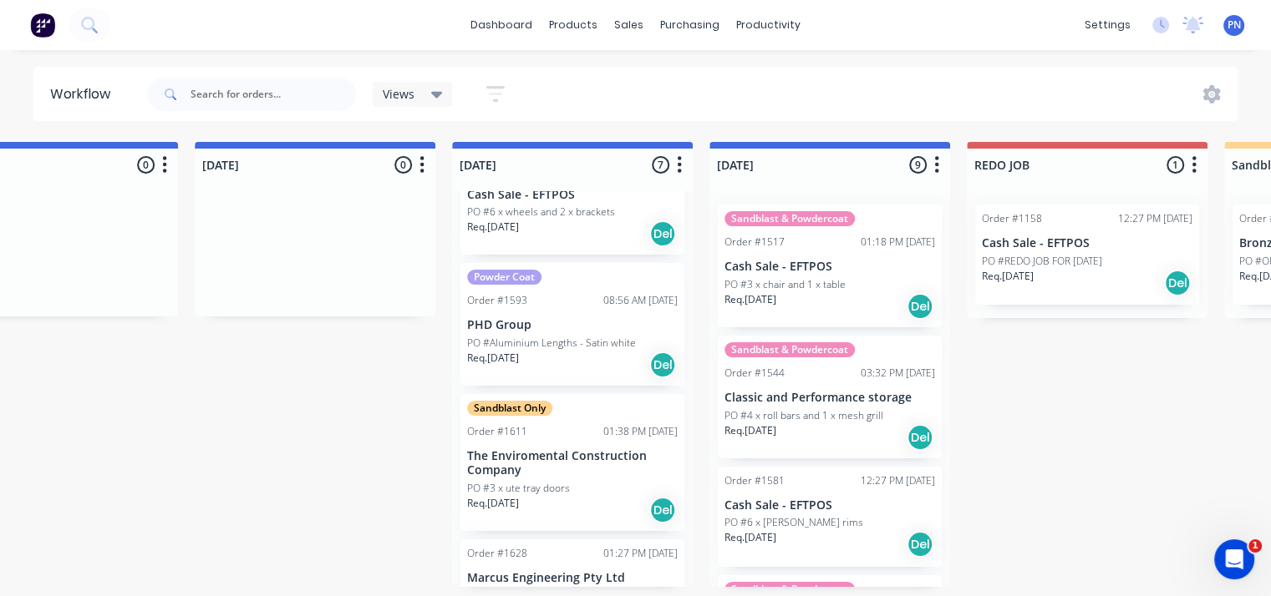
click at [580, 344] on p "PO #Aluminium Lengths - Satin white" at bounding box center [551, 343] width 169 height 15
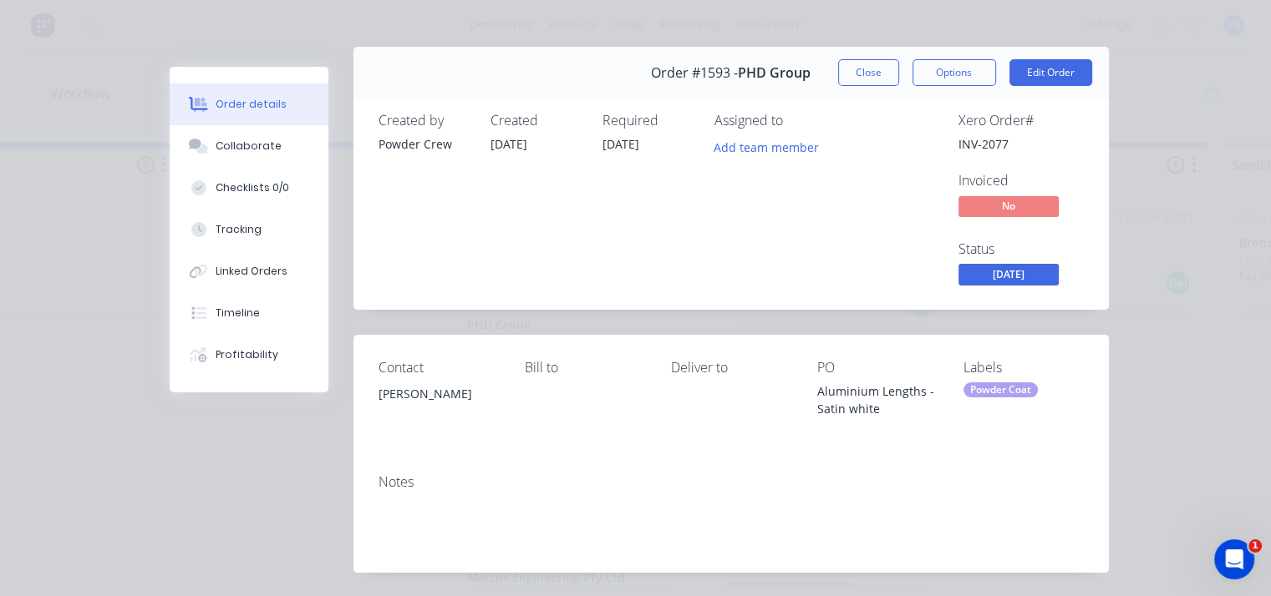
scroll to position [0, 0]
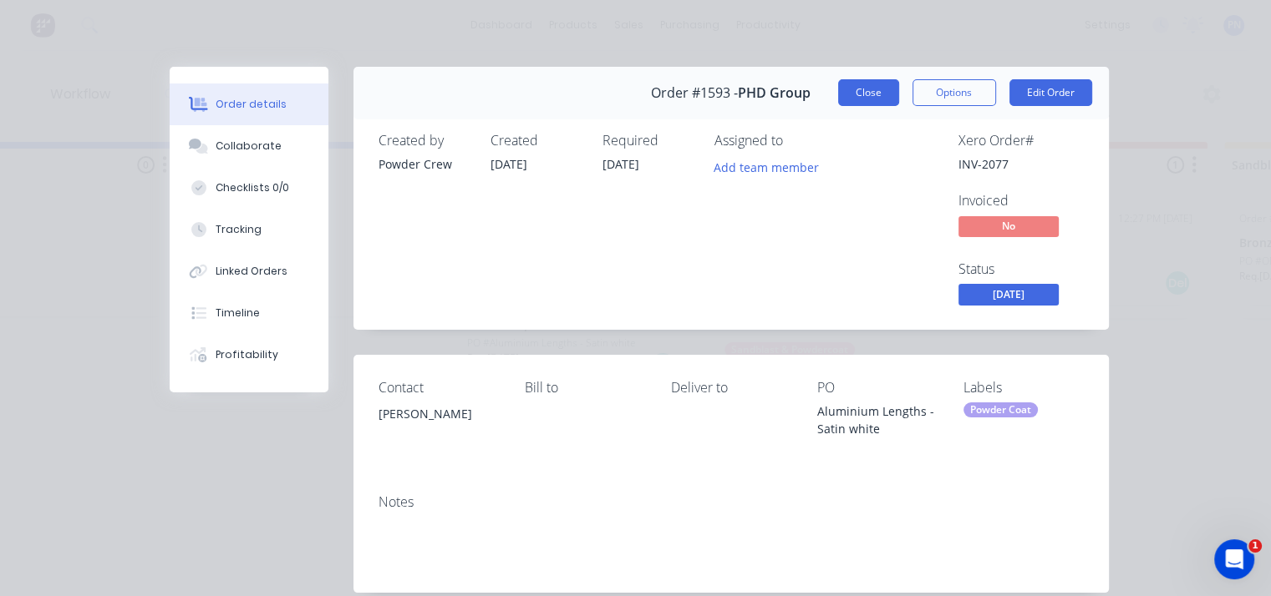
click at [872, 94] on button "Close" at bounding box center [868, 92] width 61 height 27
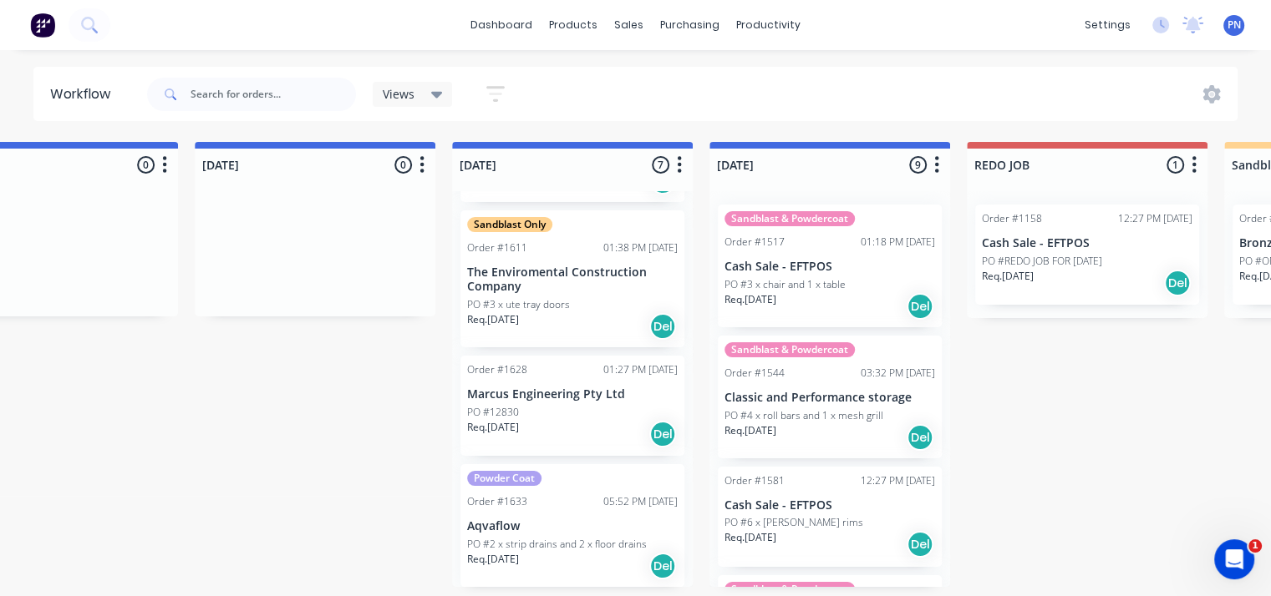
scroll to position [3, 613]
click at [549, 405] on div "PO #12830" at bounding box center [572, 412] width 211 height 15
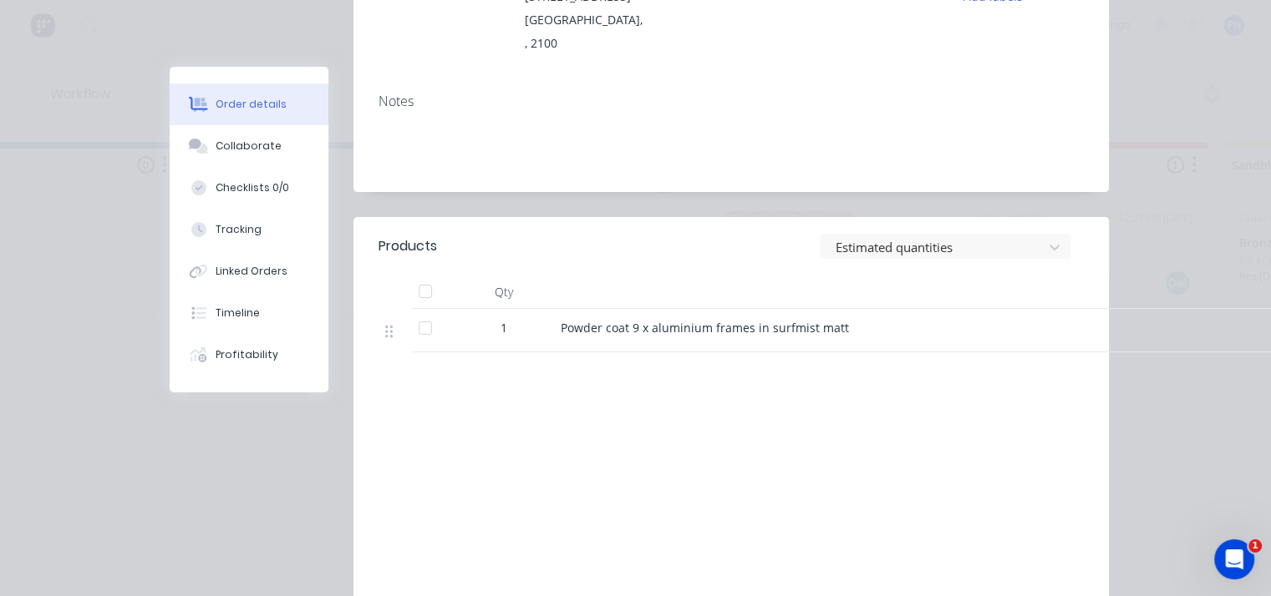
scroll to position [0, 0]
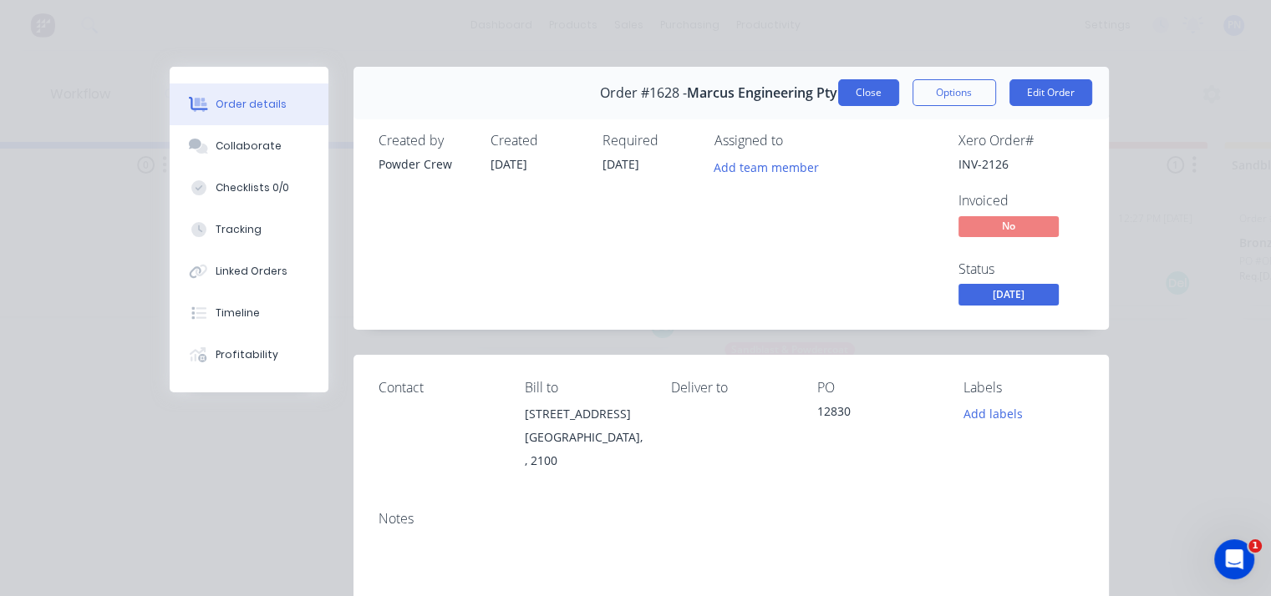
click at [864, 95] on button "Close" at bounding box center [868, 92] width 61 height 27
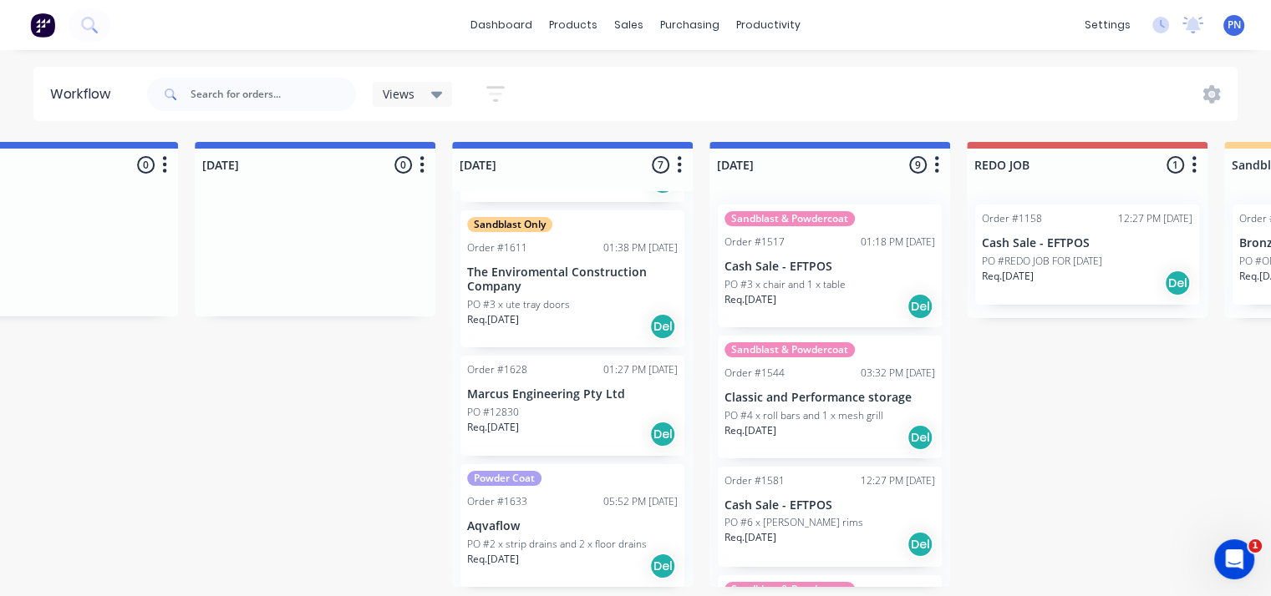
click at [393, 400] on div "Submitted 10 Status colour #ADADAD hex #ADADAD Save Cancel Summaries Total orde…" at bounding box center [1251, 364] width 3755 height 445
click at [563, 541] on p "PO #2 x strip drains and 2 x floor drains" at bounding box center [557, 544] width 180 height 15
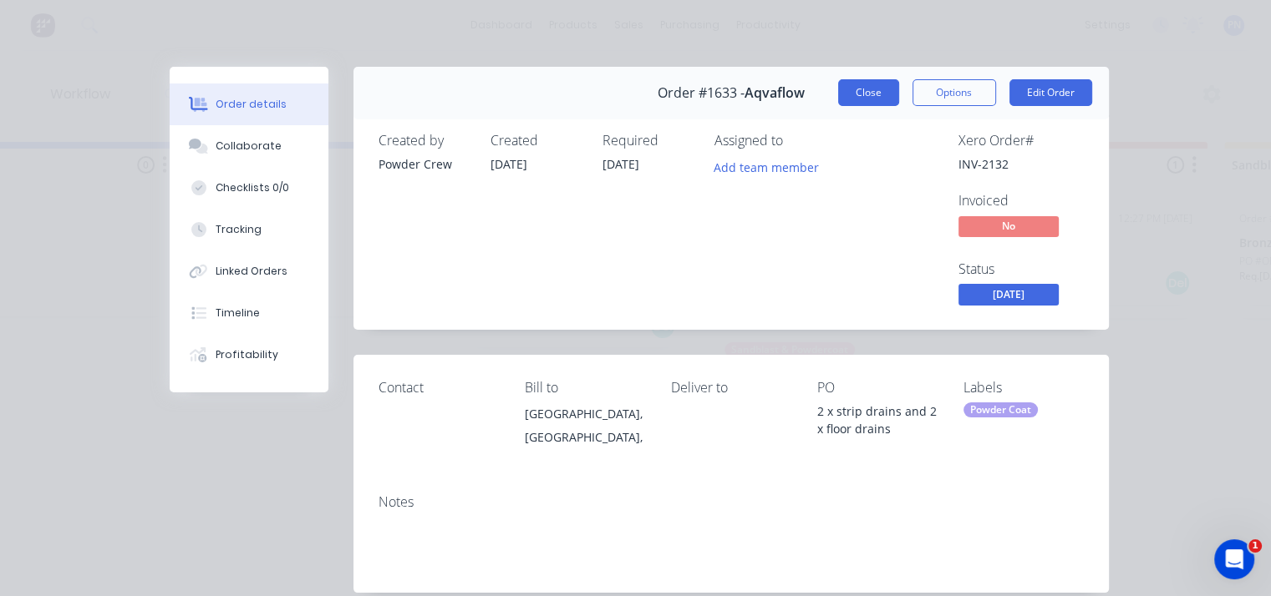
click at [876, 94] on button "Close" at bounding box center [868, 92] width 61 height 27
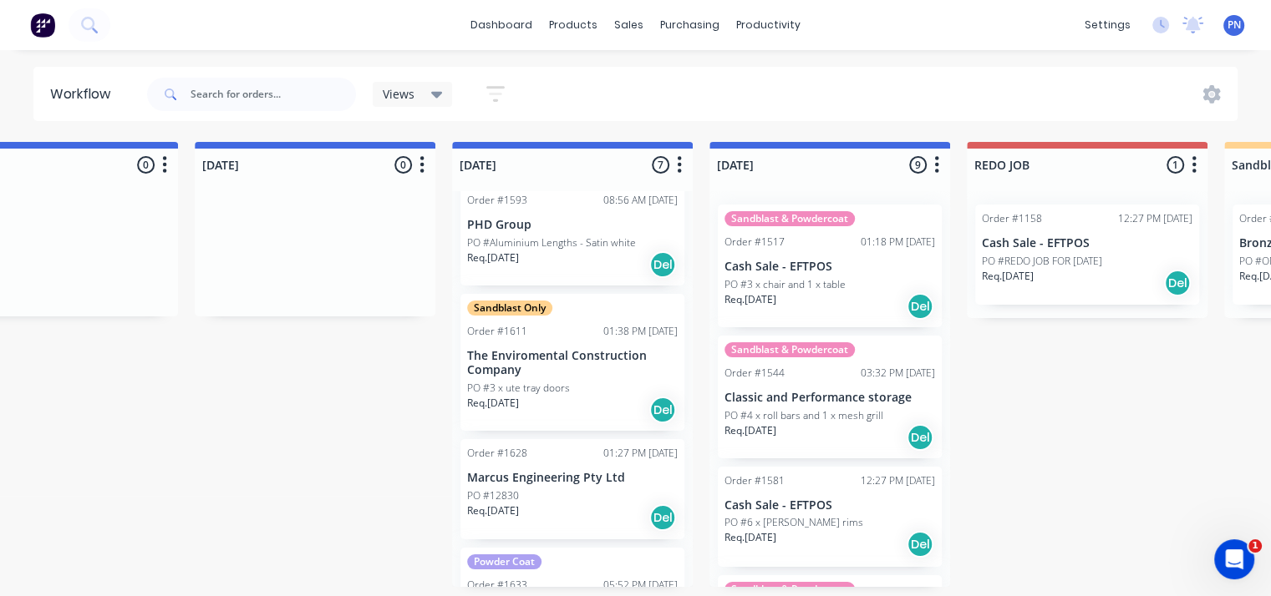
scroll to position [518, 0]
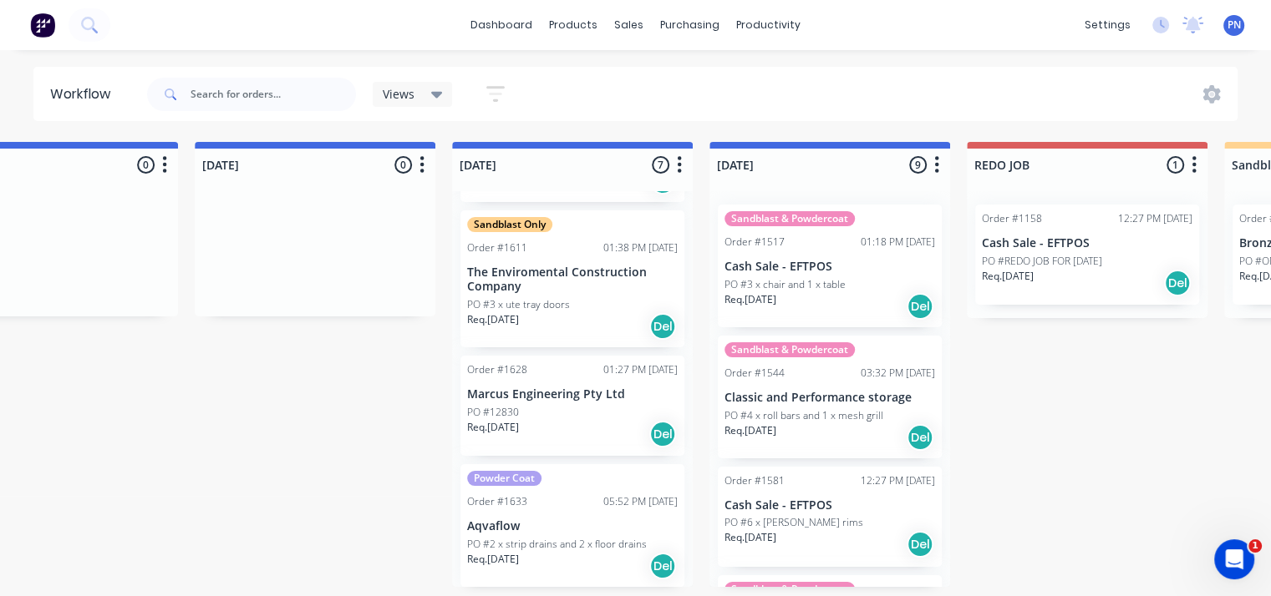
click at [590, 429] on div "Req. 08/10/25 Del" at bounding box center [572, 434] width 211 height 28
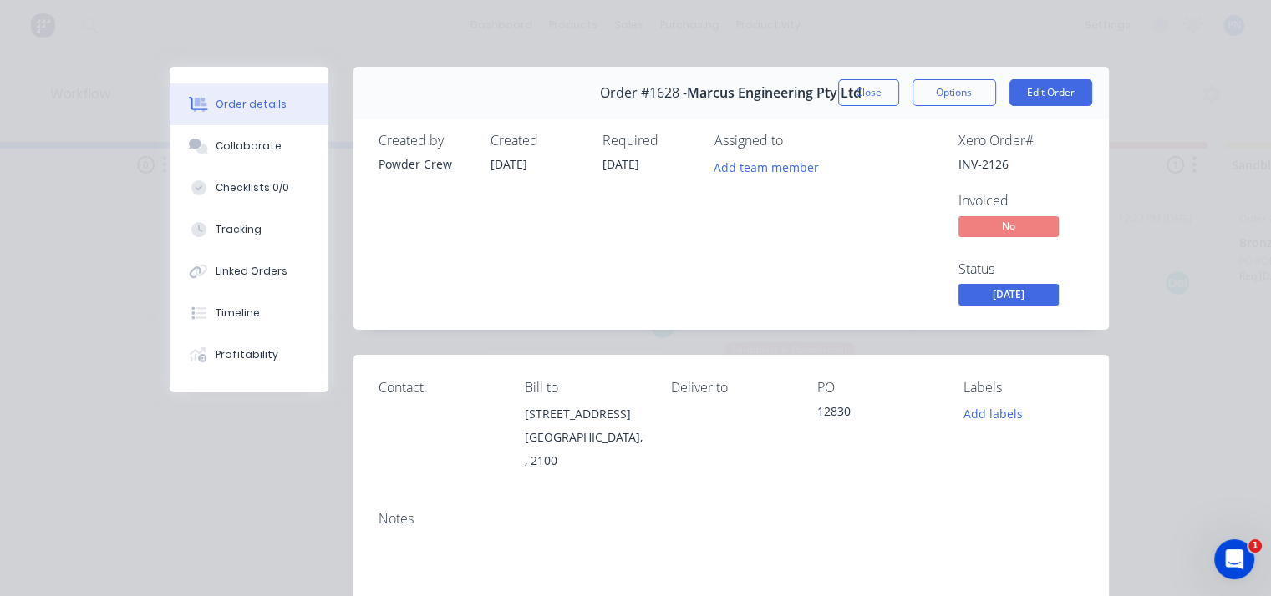
click at [1012, 302] on span "[DATE]" at bounding box center [1008, 294] width 100 height 21
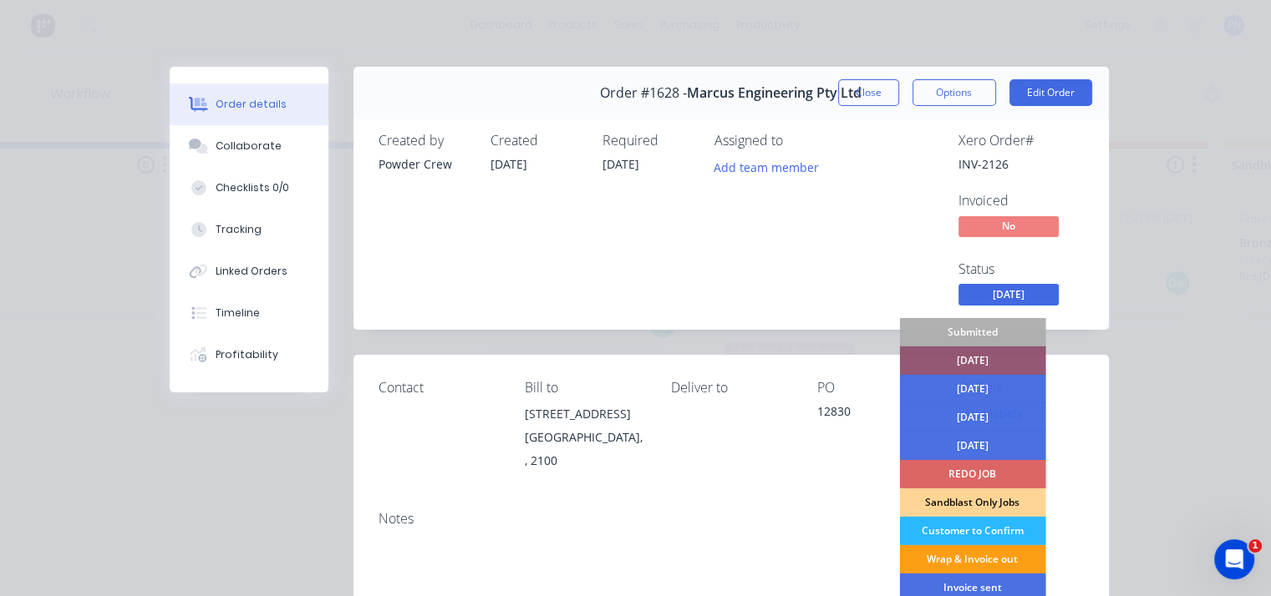
scroll to position [84, 0]
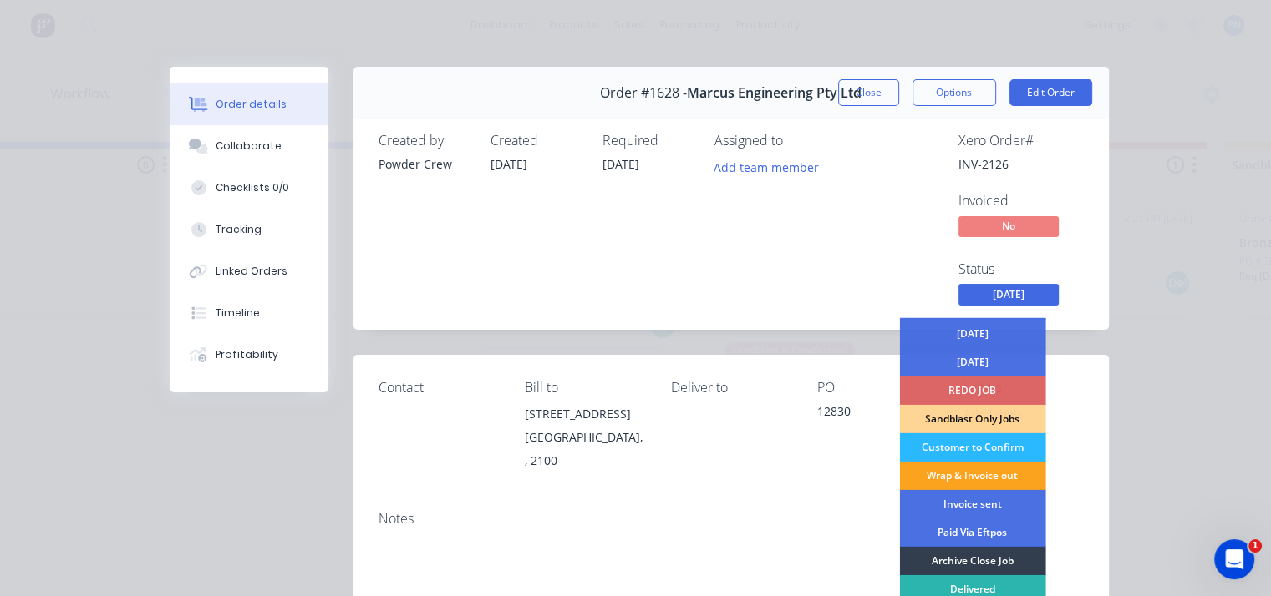
click at [1104, 331] on div "Order details Collaborate Checklists 0/0 Tracking Linked Orders Timeline Profit…" at bounding box center [635, 567] width 979 height 1001
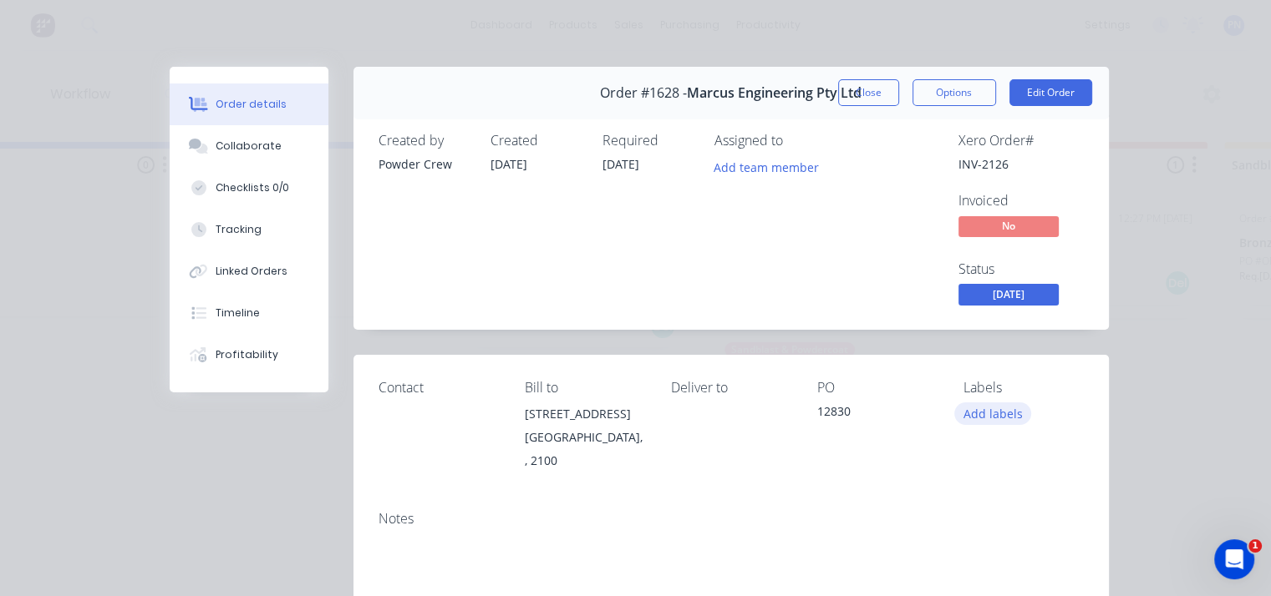
click at [986, 409] on button "Add labels" at bounding box center [992, 414] width 77 height 23
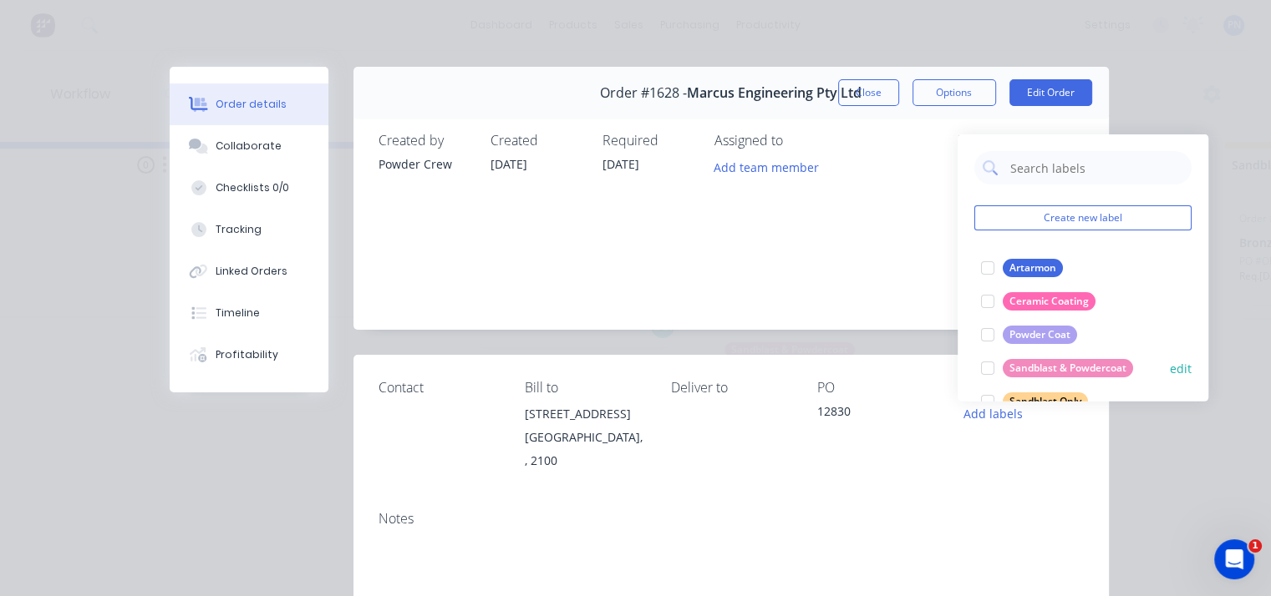
click at [986, 368] on div at bounding box center [987, 368] width 33 height 33
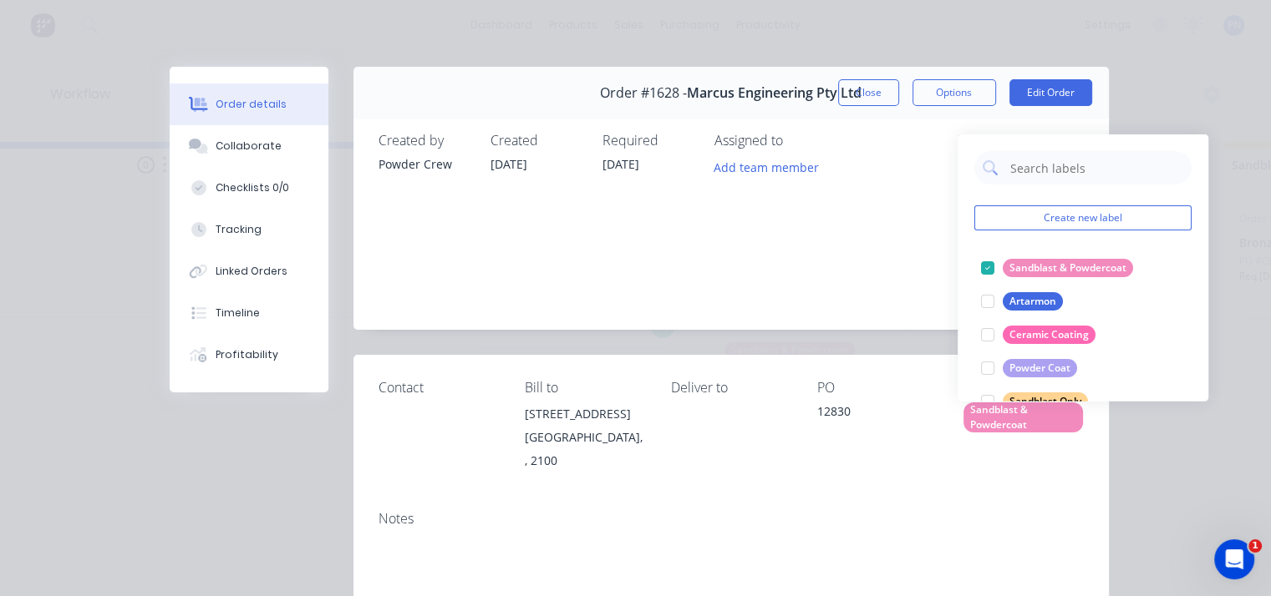
click at [940, 145] on div "Xero Order # INV-2126 Invoiced No Status THURSDAY" at bounding box center [982, 221] width 202 height 176
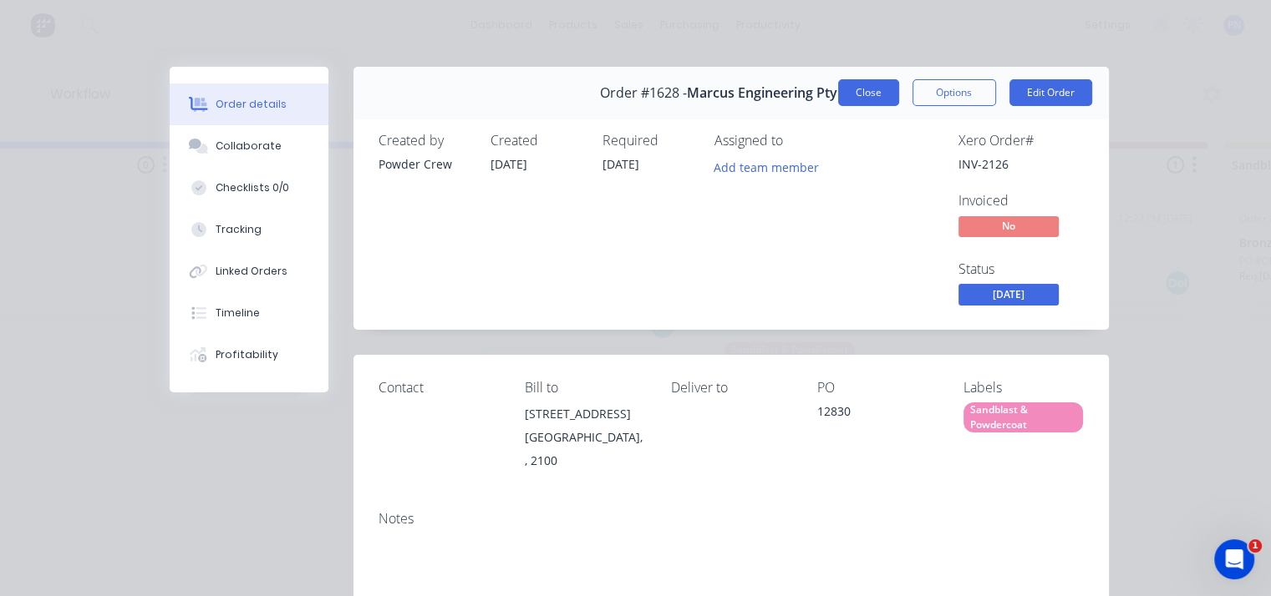
click at [865, 94] on button "Close" at bounding box center [868, 92] width 61 height 27
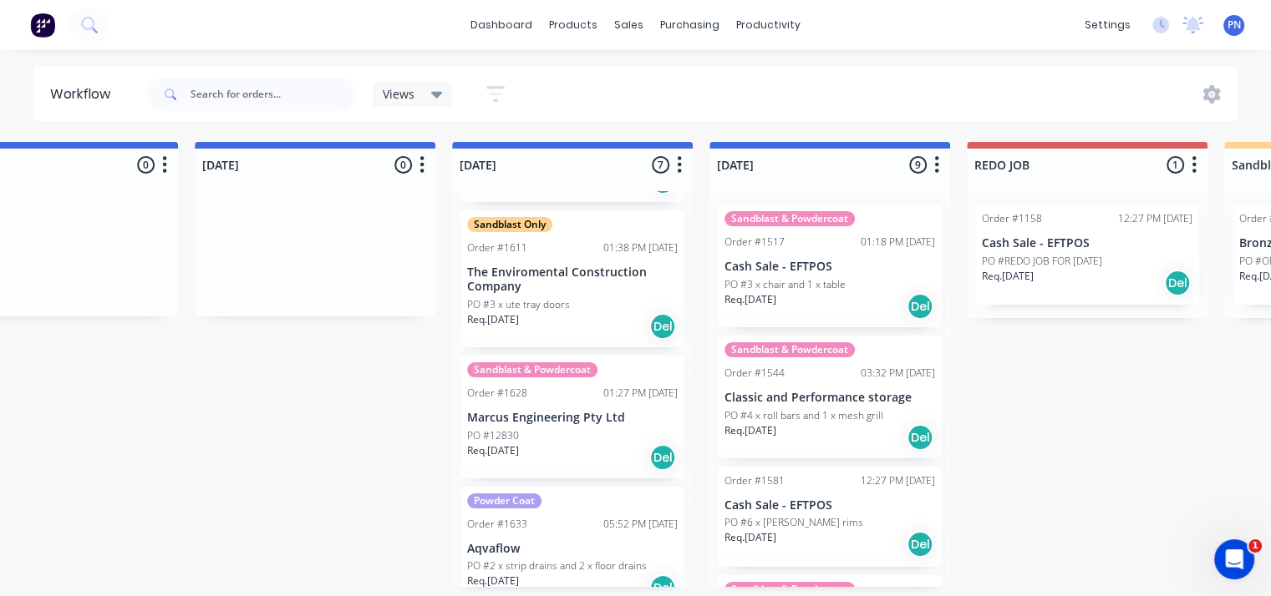
click at [562, 546] on p "Aqvaflow" at bounding box center [572, 549] width 211 height 14
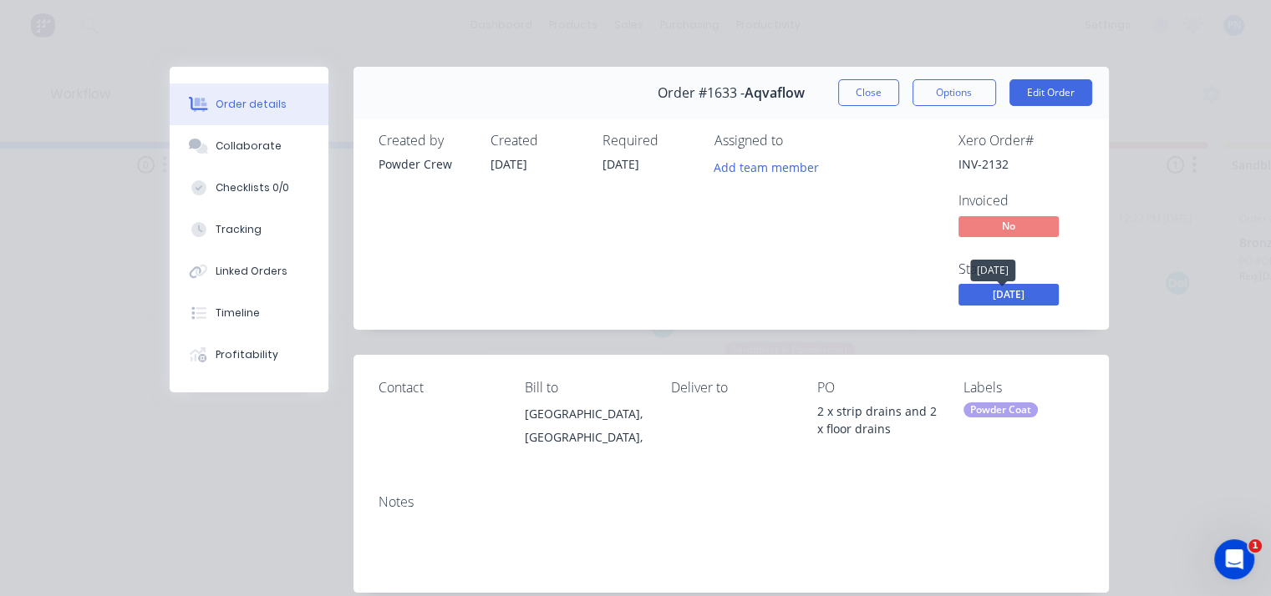
click at [996, 295] on span "[DATE]" at bounding box center [1008, 294] width 100 height 21
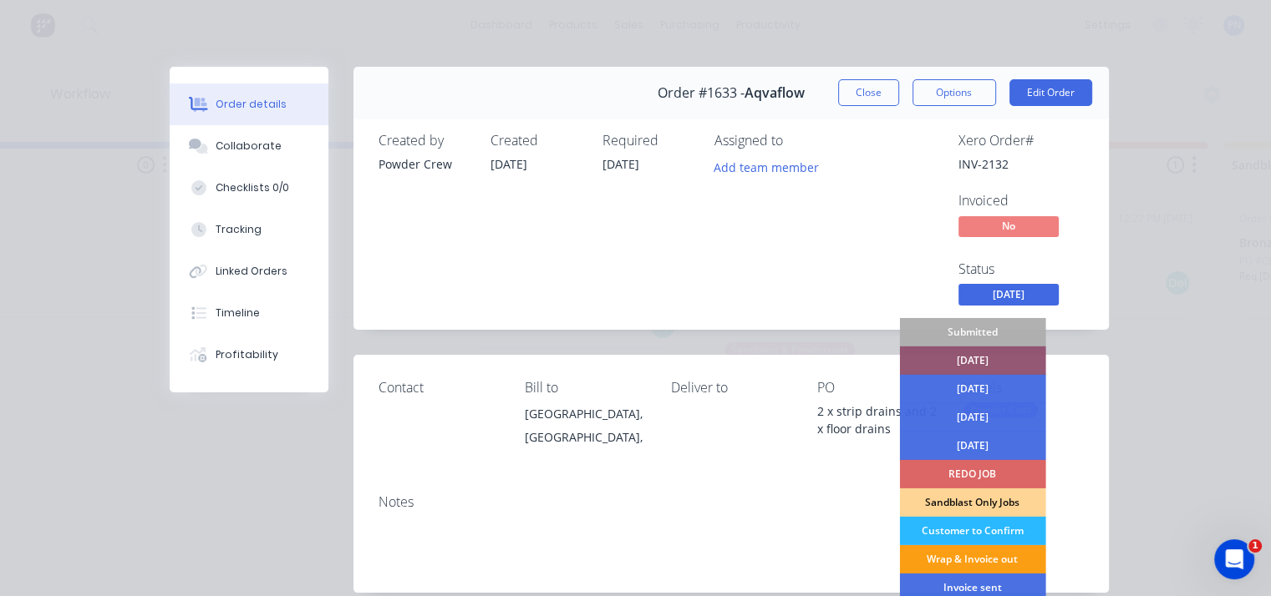
click at [969, 557] on div "Wrap & Invoice out" at bounding box center [972, 560] width 146 height 28
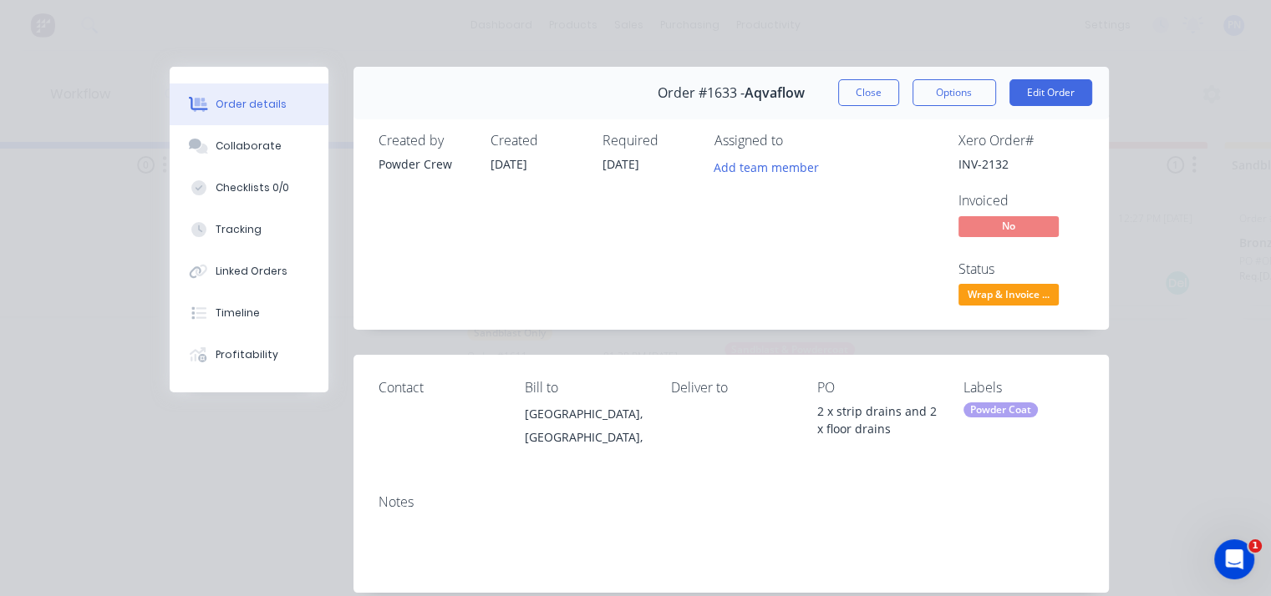
click at [1175, 318] on div "Order details Collaborate Checklists 0/0 Tracking Linked Orders Timeline Profit…" at bounding box center [635, 298] width 1271 height 596
click at [840, 87] on button "Close" at bounding box center [868, 92] width 61 height 27
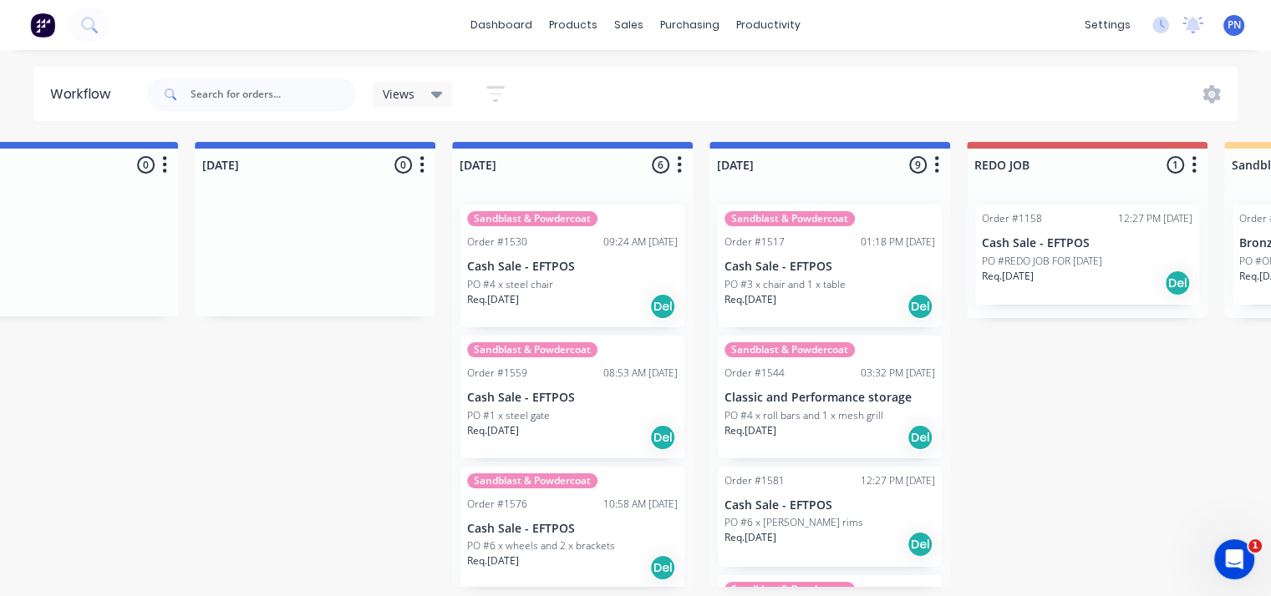
scroll to position [409, 0]
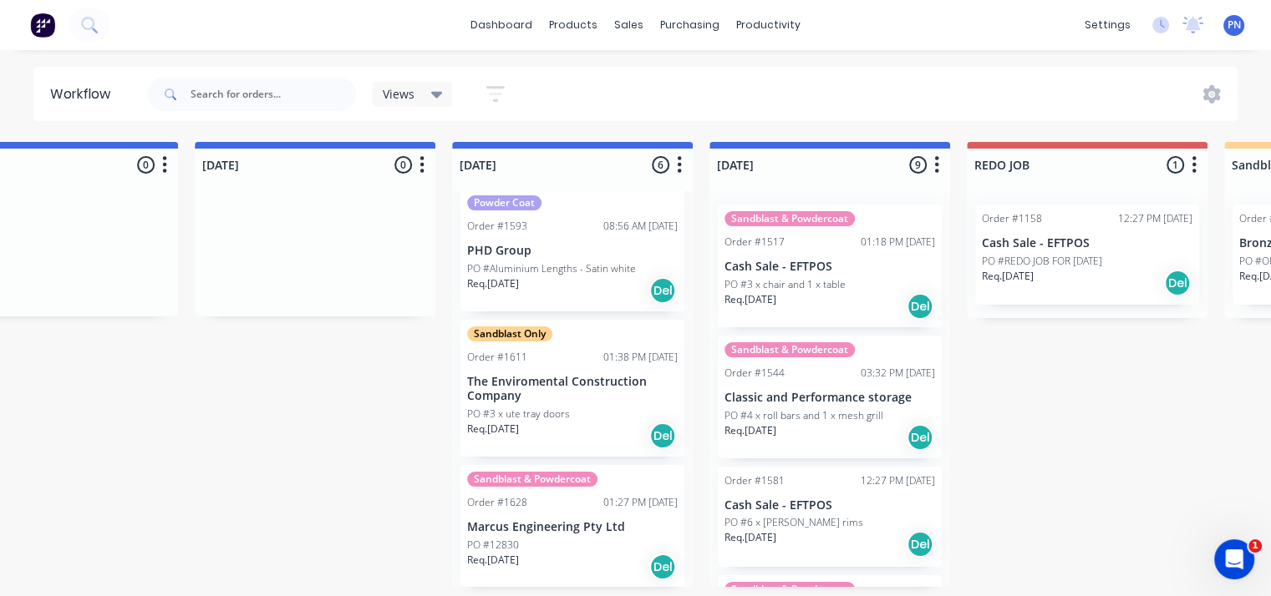
click at [539, 409] on p "PO #3 x ute tray doors" at bounding box center [518, 414] width 103 height 15
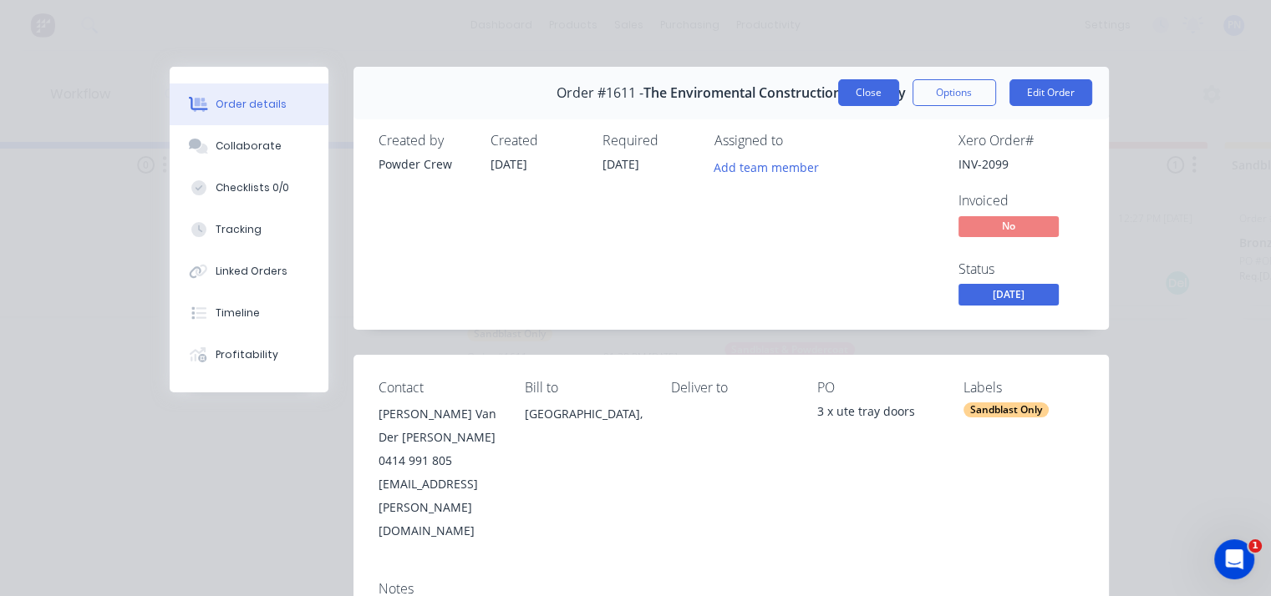
click at [864, 92] on button "Close" at bounding box center [868, 92] width 61 height 27
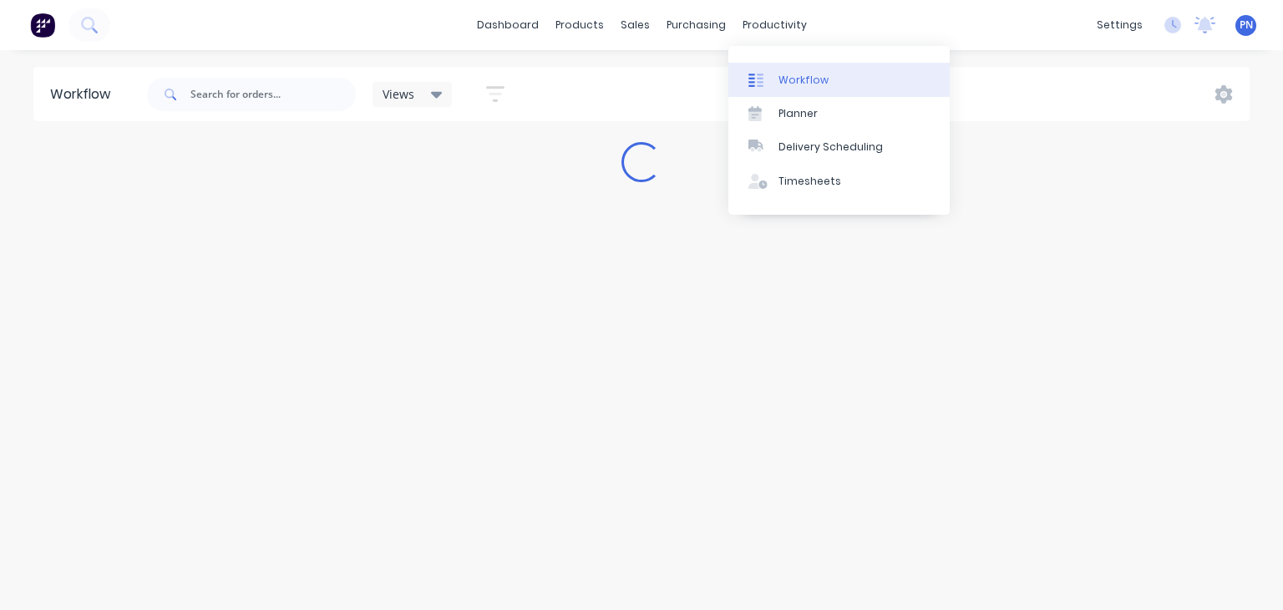
click at [795, 84] on div "Workflow" at bounding box center [804, 80] width 50 height 15
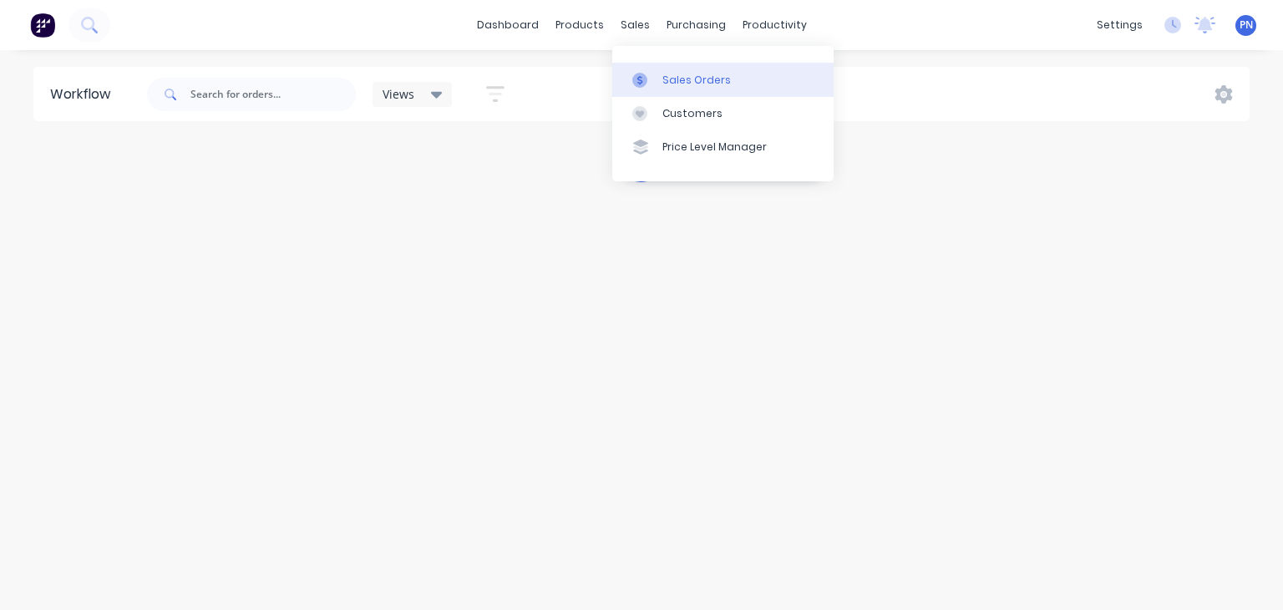
click at [670, 84] on div "Sales Orders" at bounding box center [696, 80] width 69 height 15
